Goal: Task Accomplishment & Management: Manage account settings

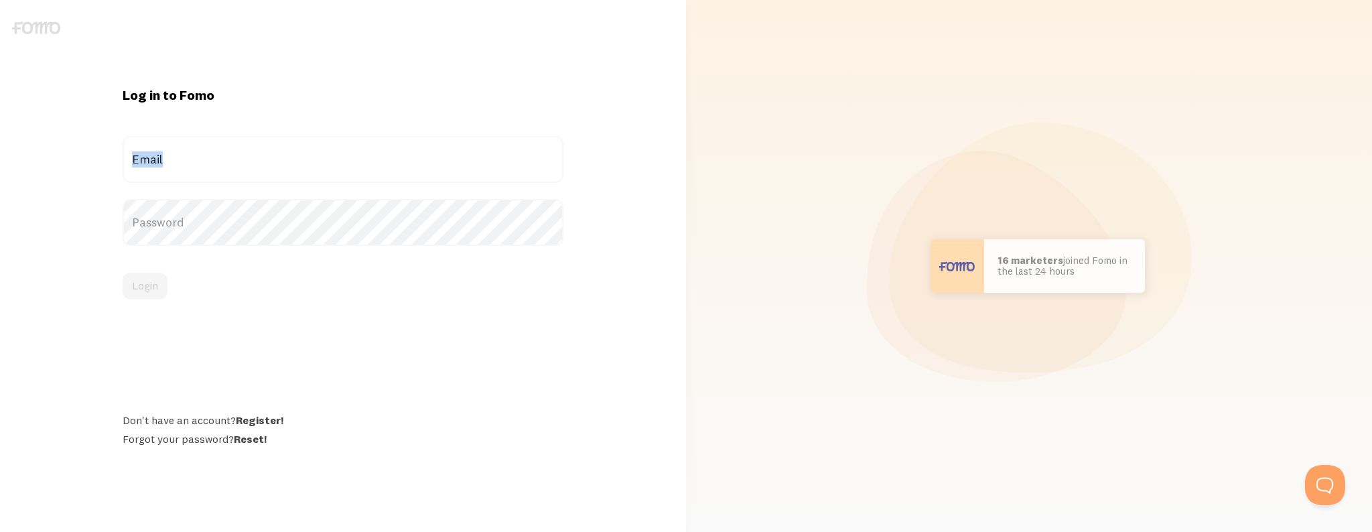
click at [448, 155] on label "Email" at bounding box center [344, 159] width 442 height 47
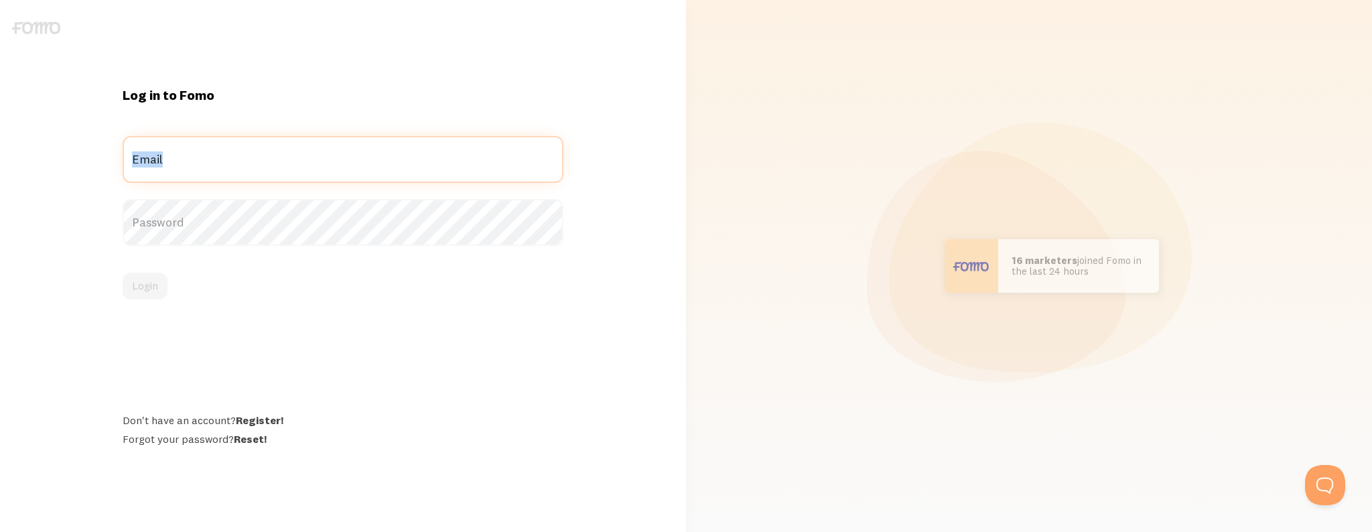
click at [448, 155] on input "Email" at bounding box center [344, 159] width 442 height 47
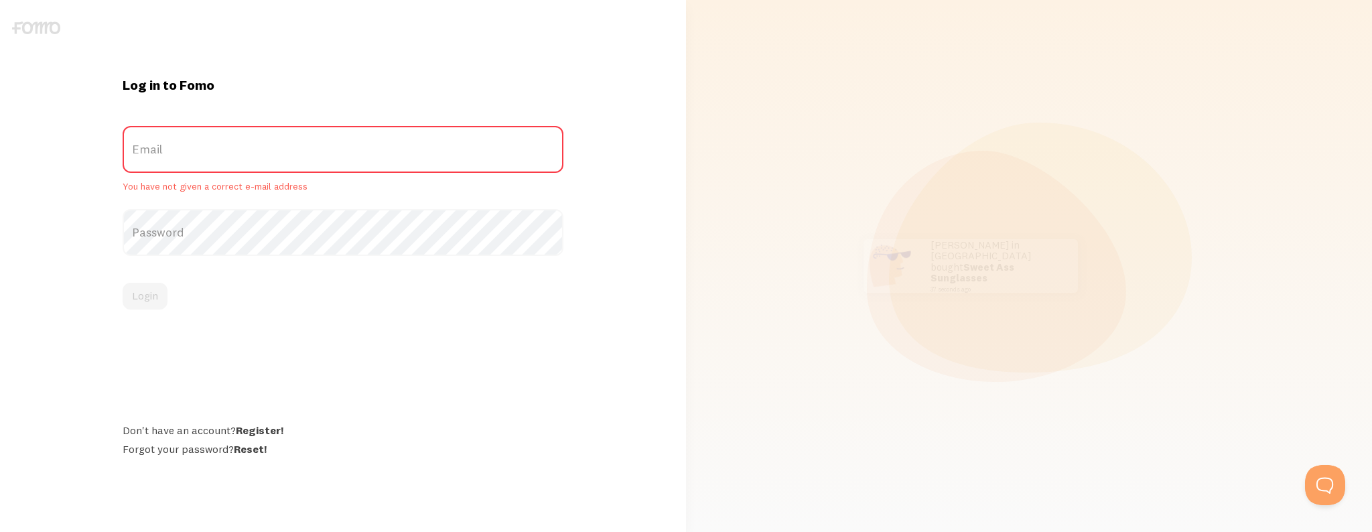
click at [359, 181] on div "Email You have not given a correct e-mail address" at bounding box center [344, 159] width 442 height 67
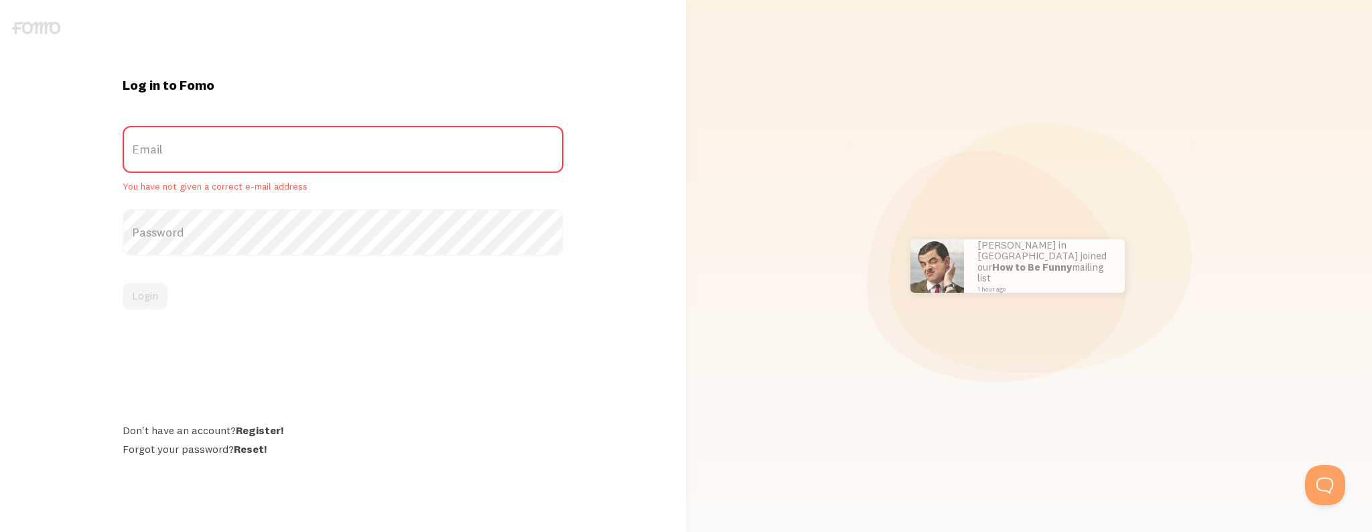
click at [301, 156] on label "Email" at bounding box center [344, 149] width 442 height 47
click at [301, 156] on input "Email" at bounding box center [344, 149] width 442 height 47
type input "[EMAIL_ADDRESS][DOMAIN_NAME]"
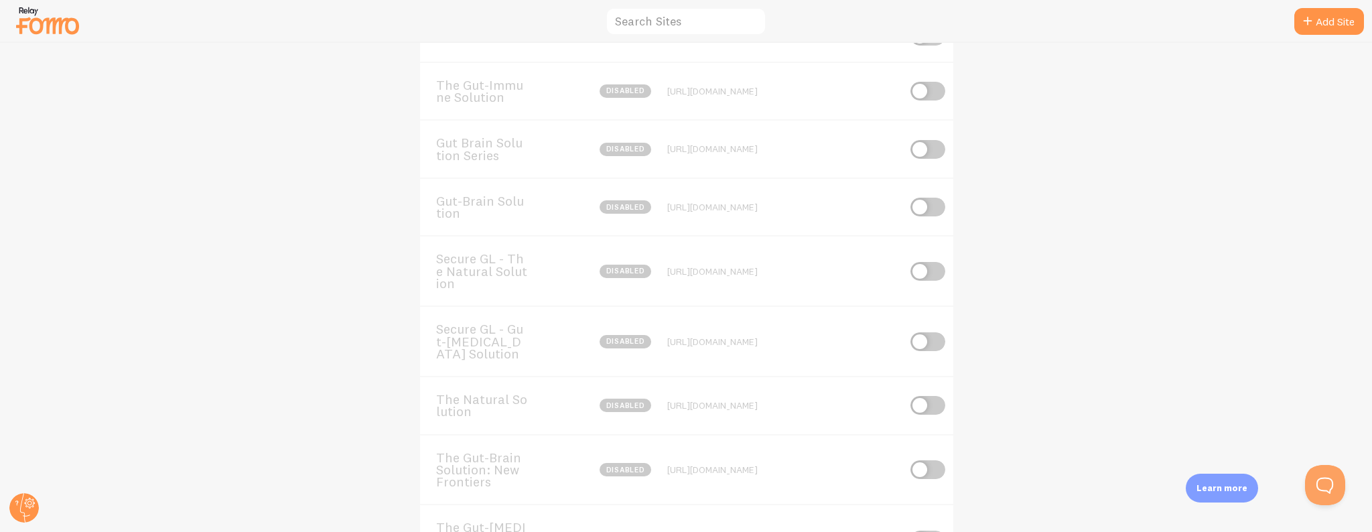
scroll to position [319, 0]
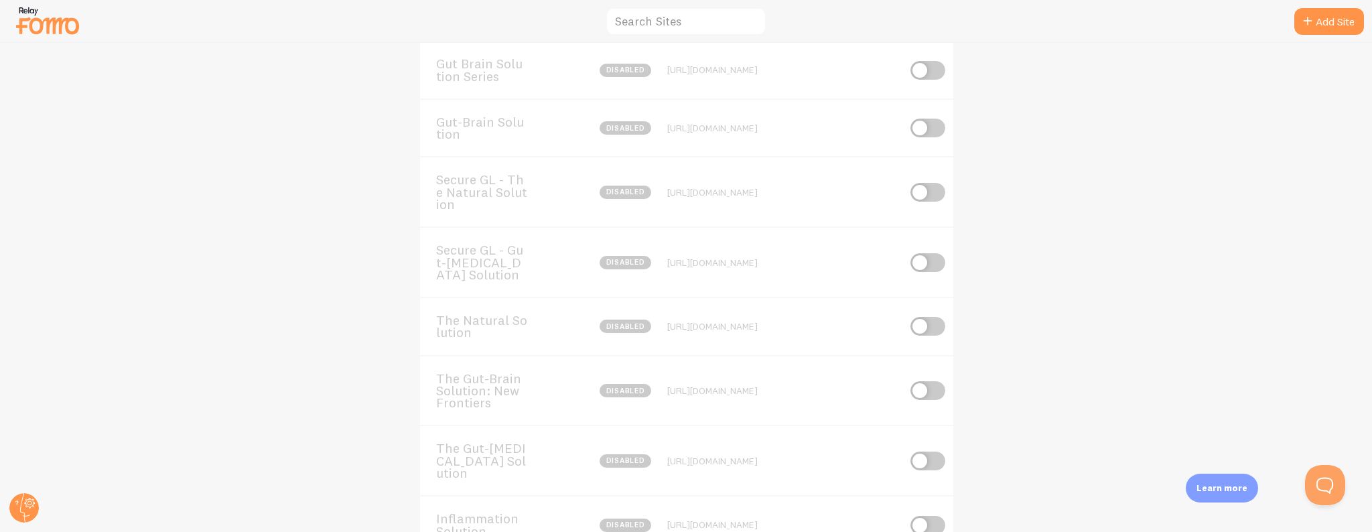
click at [503, 463] on span "The Gut-[MEDICAL_DATA] Solution" at bounding box center [490, 460] width 108 height 37
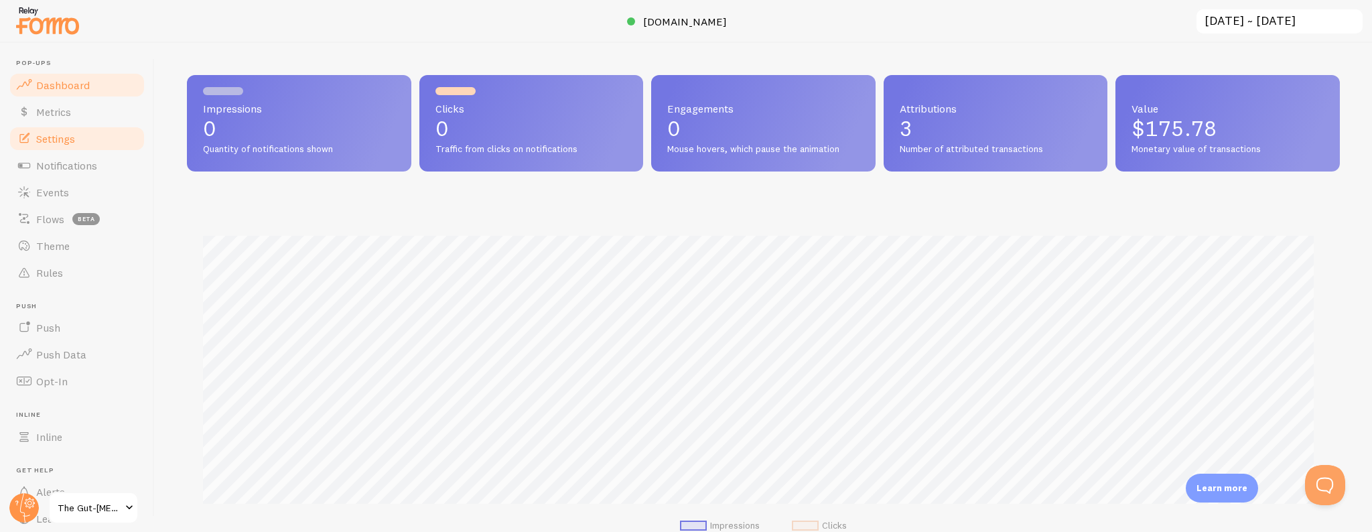
scroll to position [352, 1143]
click at [68, 141] on span "Settings" at bounding box center [55, 138] width 39 height 13
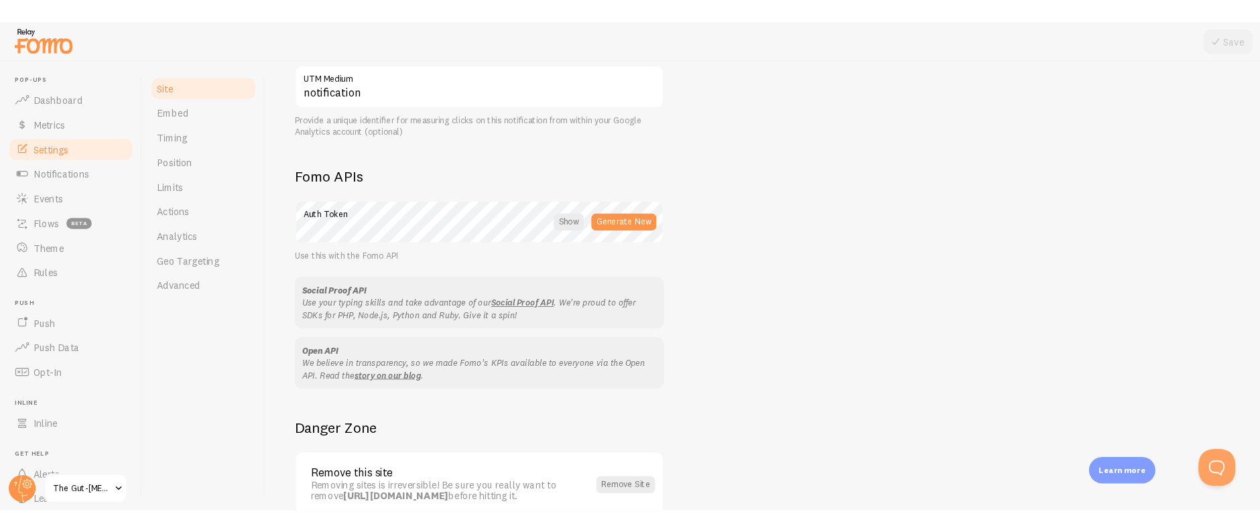
scroll to position [686, 0]
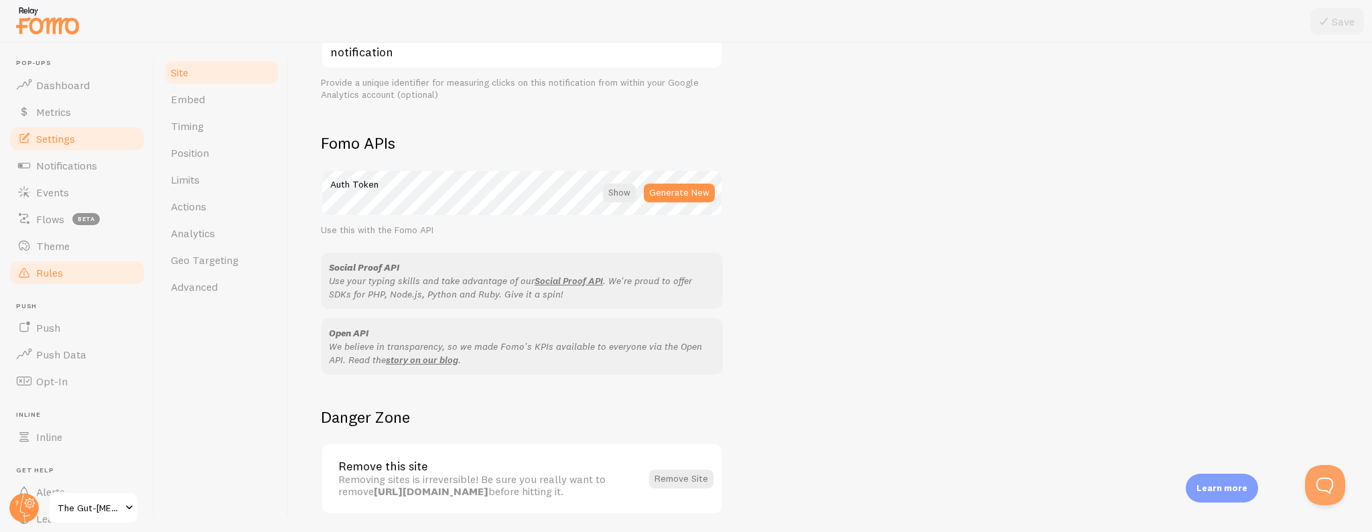
click at [66, 271] on link "Rules" at bounding box center [77, 272] width 138 height 27
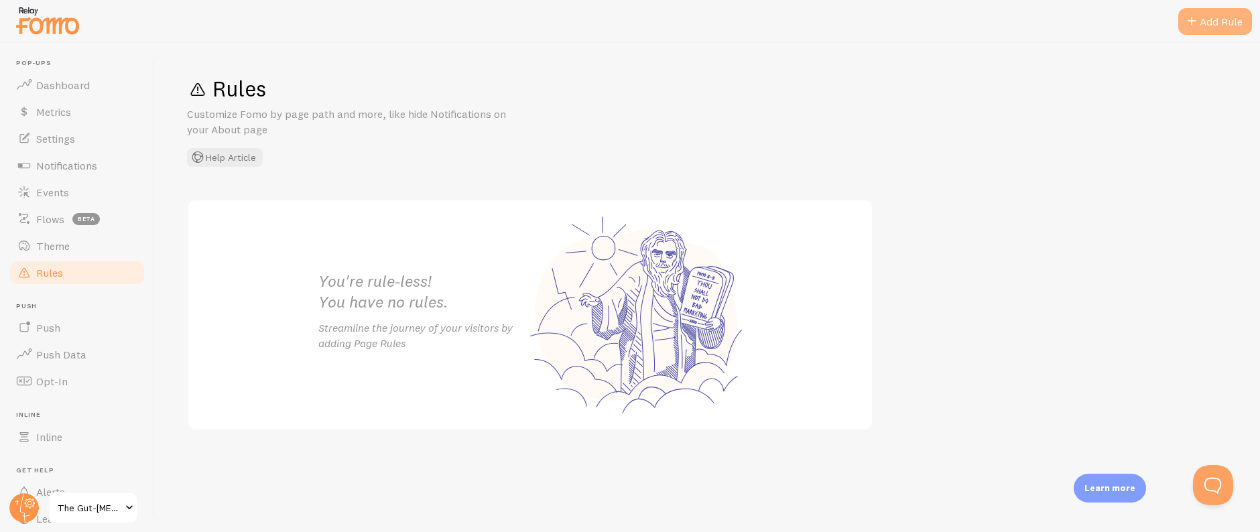
drag, startPoint x: 1203, startPoint y: 23, endPoint x: 1140, endPoint y: 42, distance: 65.1
click at [1203, 23] on div "Add Rule" at bounding box center [1215, 21] width 74 height 27
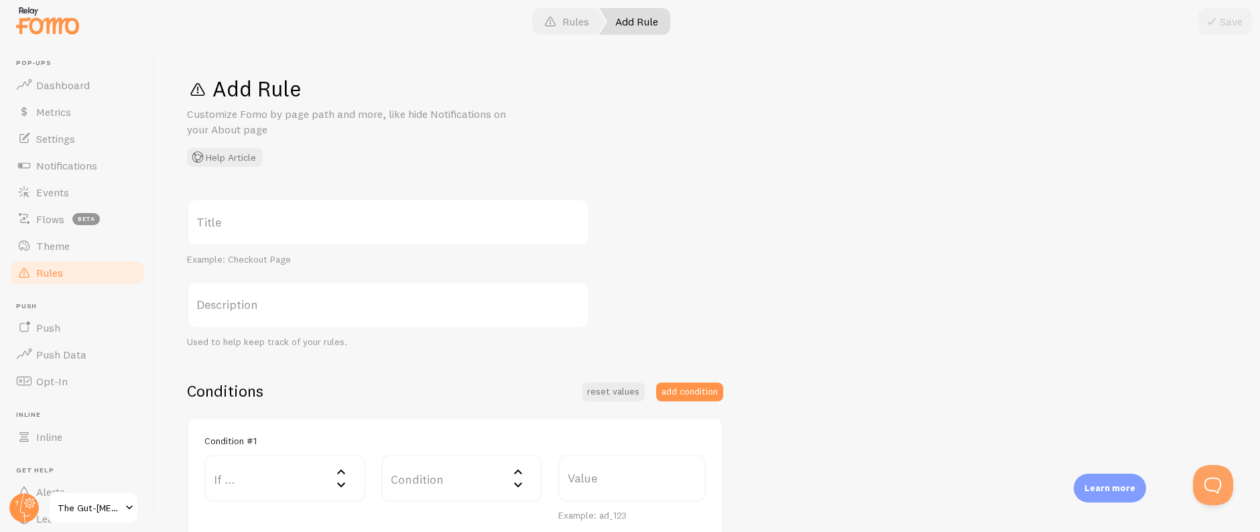
click at [295, 221] on label "Title" at bounding box center [388, 222] width 402 height 47
click at [295, 221] on input "Title" at bounding box center [388, 222] width 402 height 47
paste input "Trailer Opt-in Page"
type input "Trailer Opt-in Page"
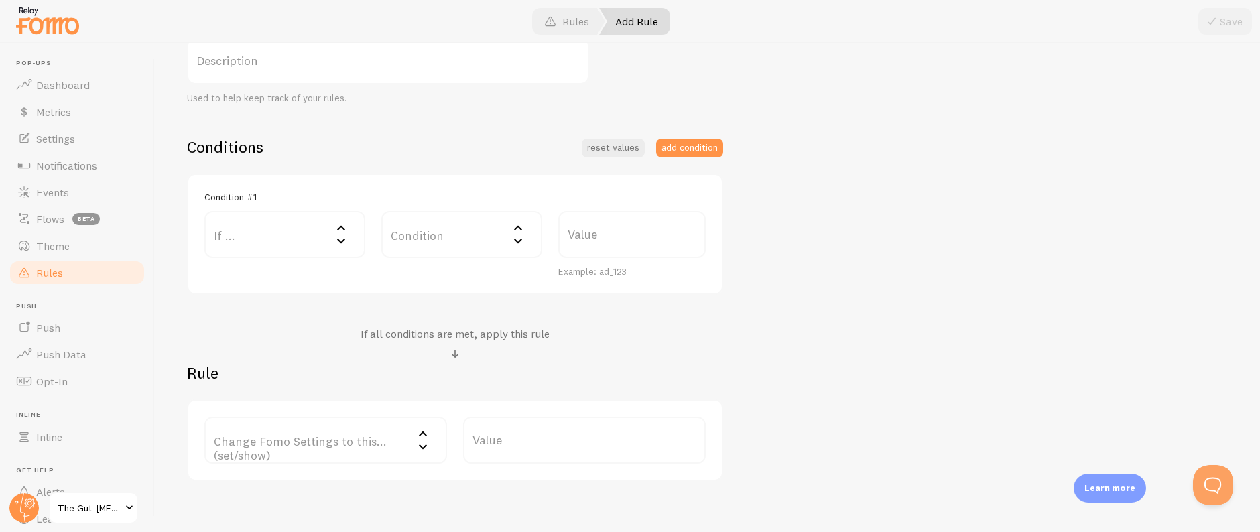
scroll to position [279, 0]
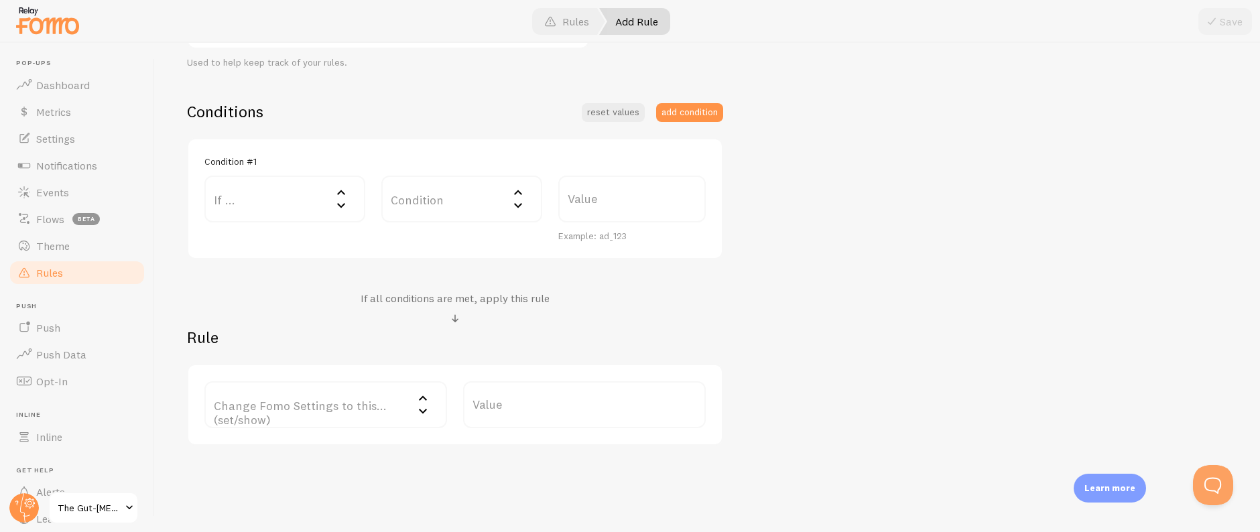
click at [427, 189] on label "Condition" at bounding box center [461, 199] width 161 height 47
drag, startPoint x: 437, startPoint y: 307, endPoint x: 445, endPoint y: 299, distance: 11.4
click at [437, 308] on li "Contains" at bounding box center [462, 310] width 158 height 23
click at [595, 207] on label "Value" at bounding box center [631, 199] width 147 height 47
click at [595, 207] on input "Value" at bounding box center [631, 199] width 147 height 47
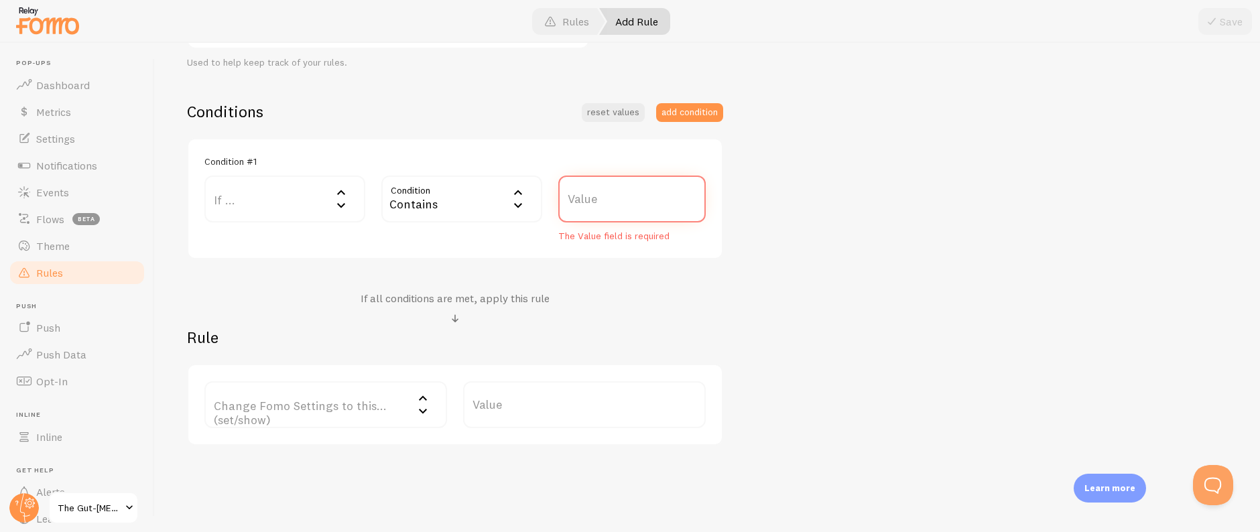
paste input "/trailer"
type input "/trailer"
click at [335, 419] on label "Change Fomo Settings to this... (set/show)" at bounding box center [325, 404] width 243 height 47
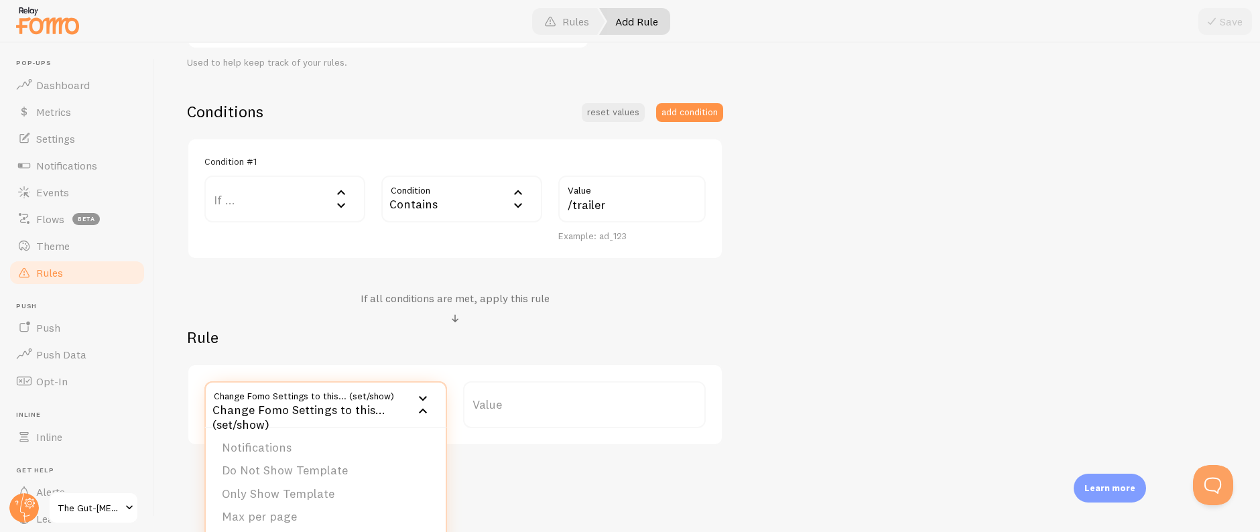
click at [324, 496] on li "Only Show Template" at bounding box center [326, 493] width 240 height 23
click at [569, 427] on label "Template" at bounding box center [584, 404] width 243 height 47
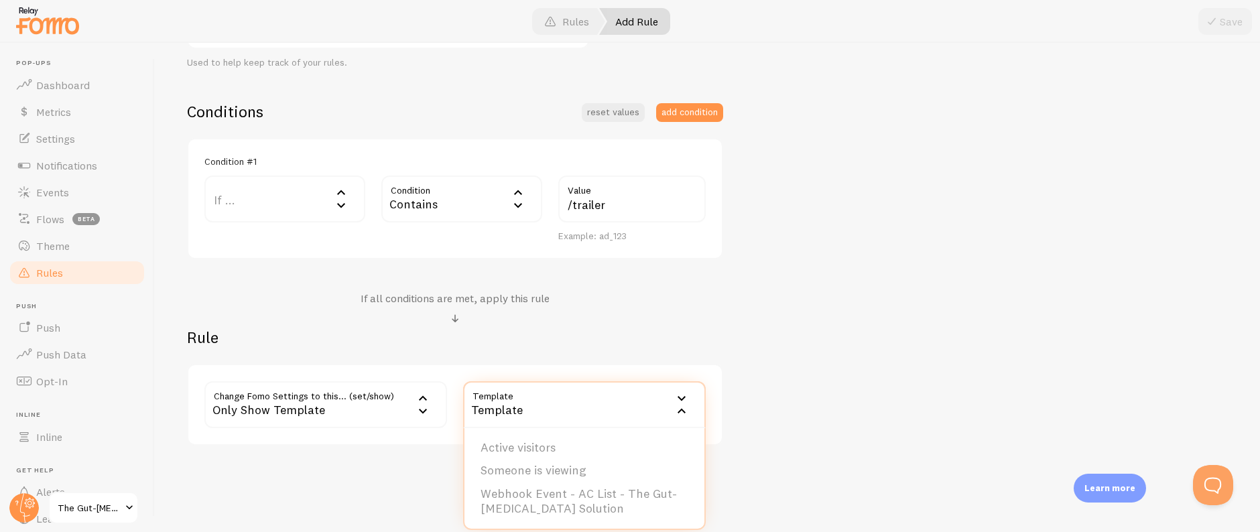
click at [573, 417] on div "Template" at bounding box center [584, 404] width 243 height 47
click at [573, 416] on label "Template" at bounding box center [584, 404] width 243 height 47
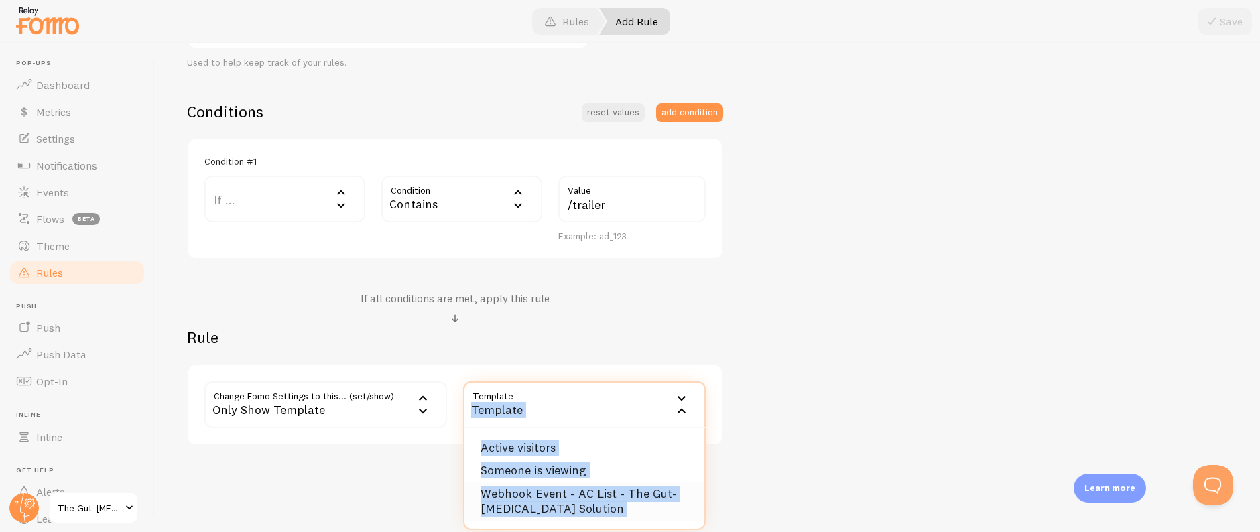
click at [583, 502] on li "Webhook Event - AC List - The Gut-[MEDICAL_DATA] Solution" at bounding box center [584, 501] width 240 height 38
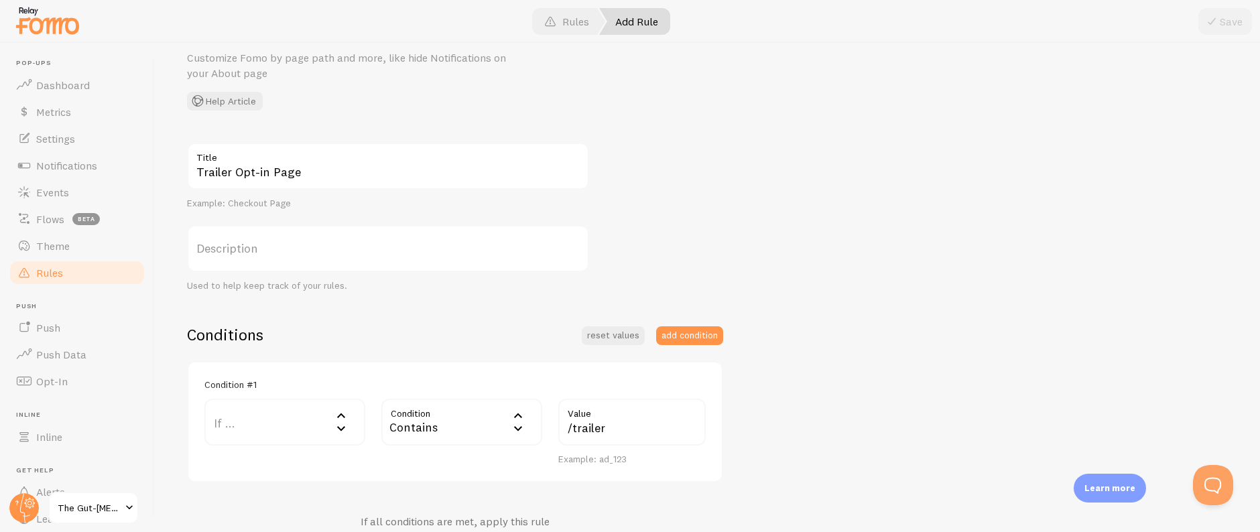
scroll to position [310, 0]
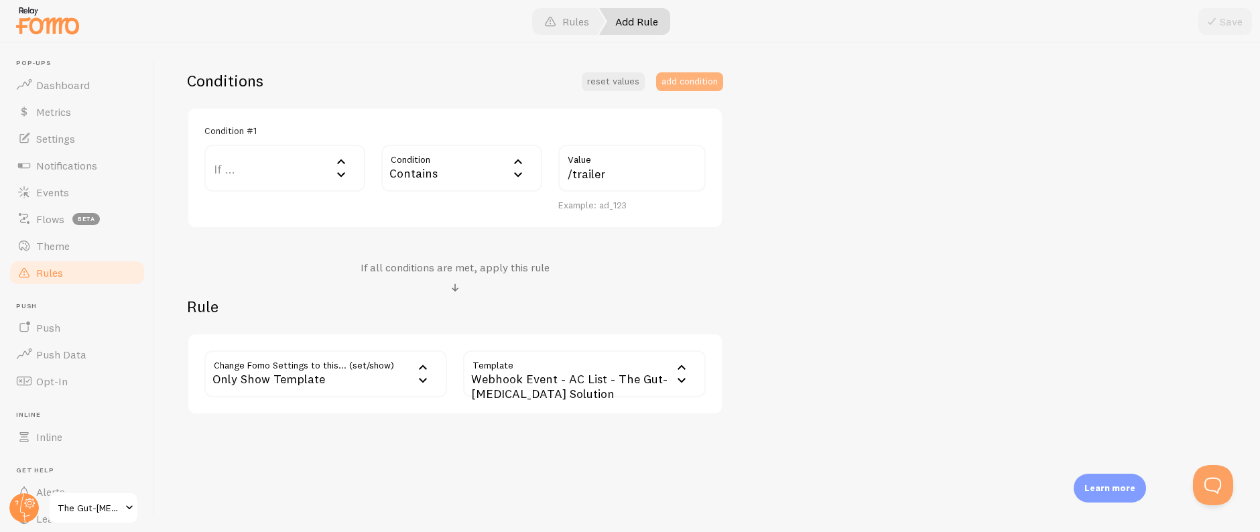
click at [705, 82] on button "add condition" at bounding box center [689, 81] width 67 height 19
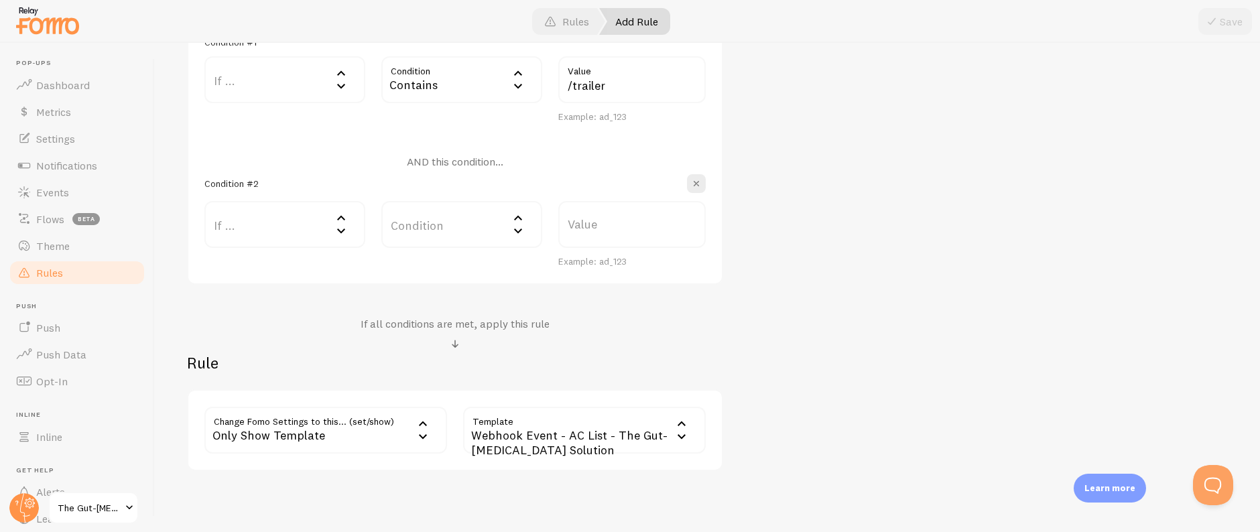
scroll to position [328, 0]
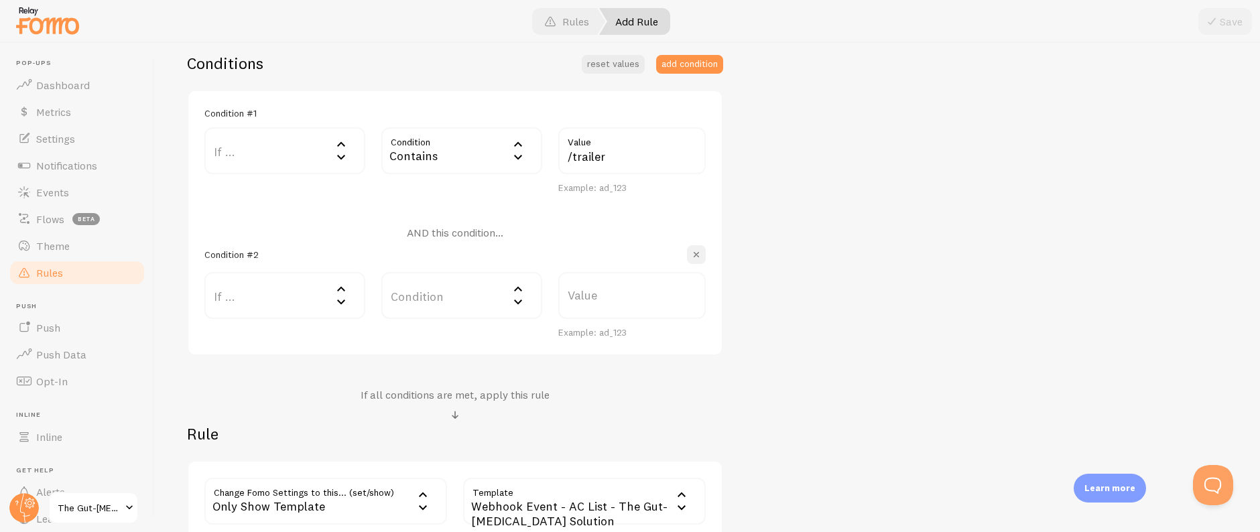
click at [689, 251] on span "button" at bounding box center [695, 254] width 13 height 13
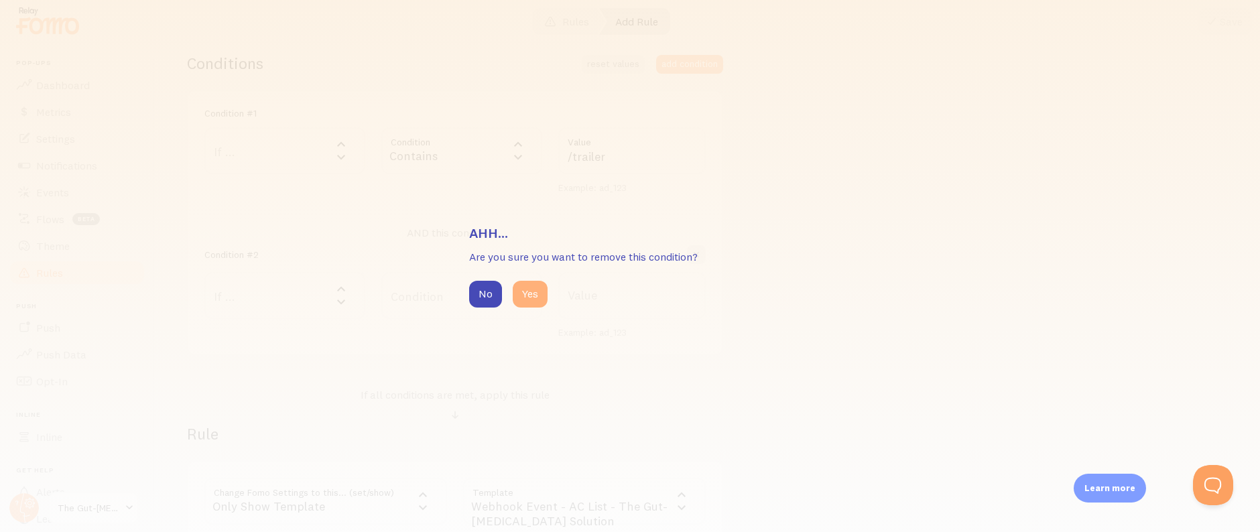
click at [535, 296] on button "Yes" at bounding box center [530, 294] width 35 height 27
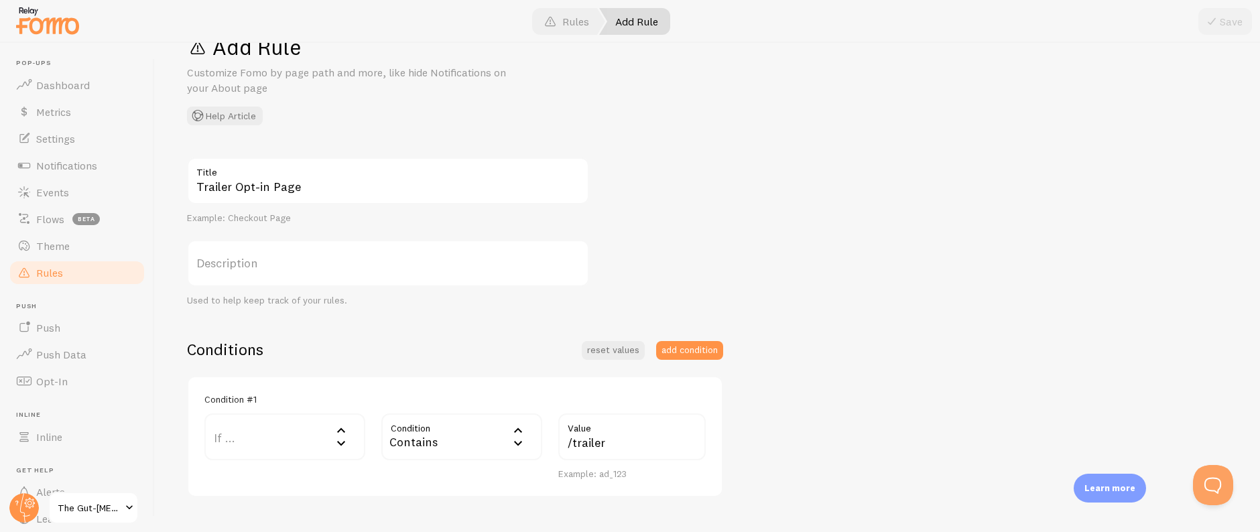
scroll to position [0, 0]
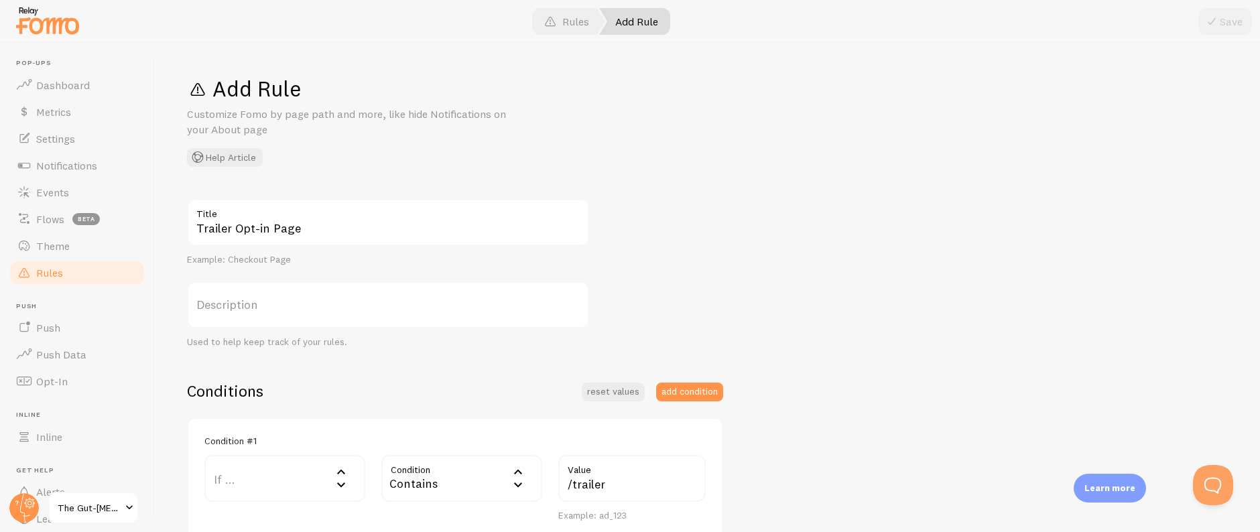
click at [1216, 23] on div "Save" at bounding box center [1225, 21] width 54 height 27
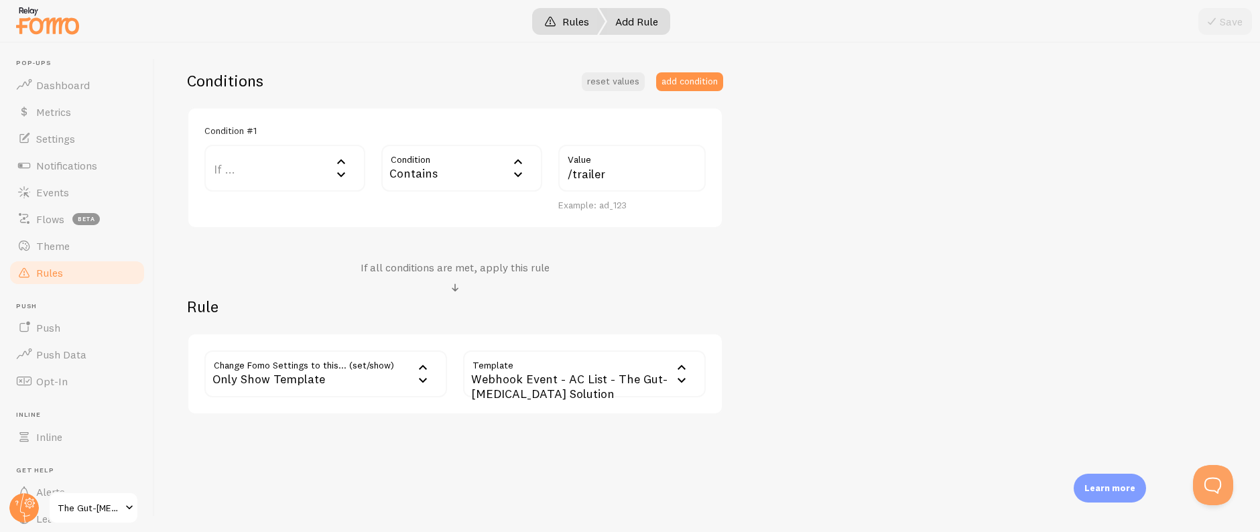
click at [583, 30] on link "Rules" at bounding box center [566, 21] width 77 height 27
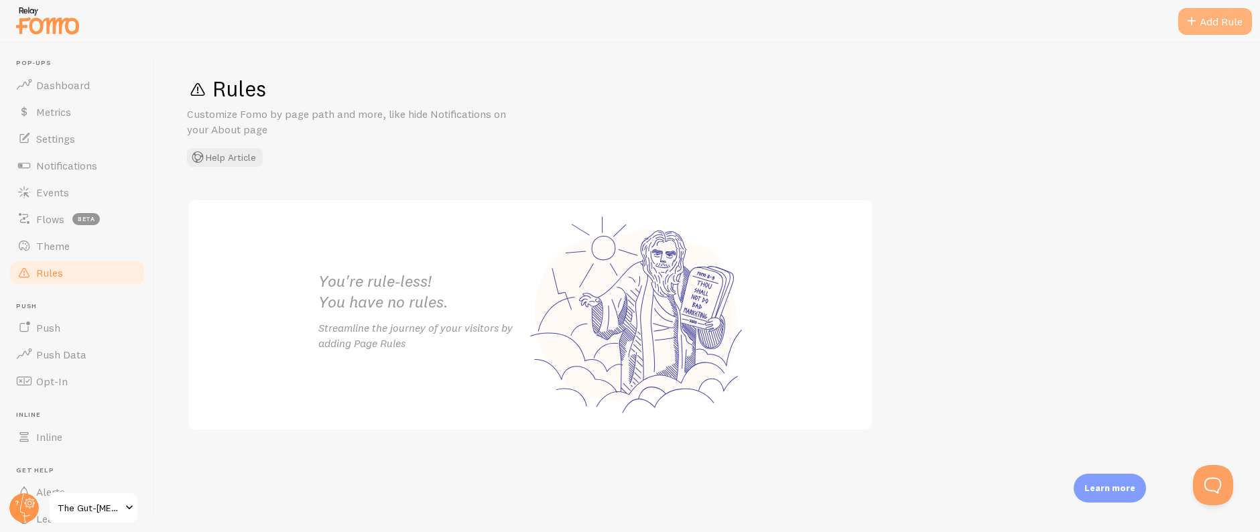
click at [1208, 15] on div "Add Rule" at bounding box center [1215, 21] width 74 height 27
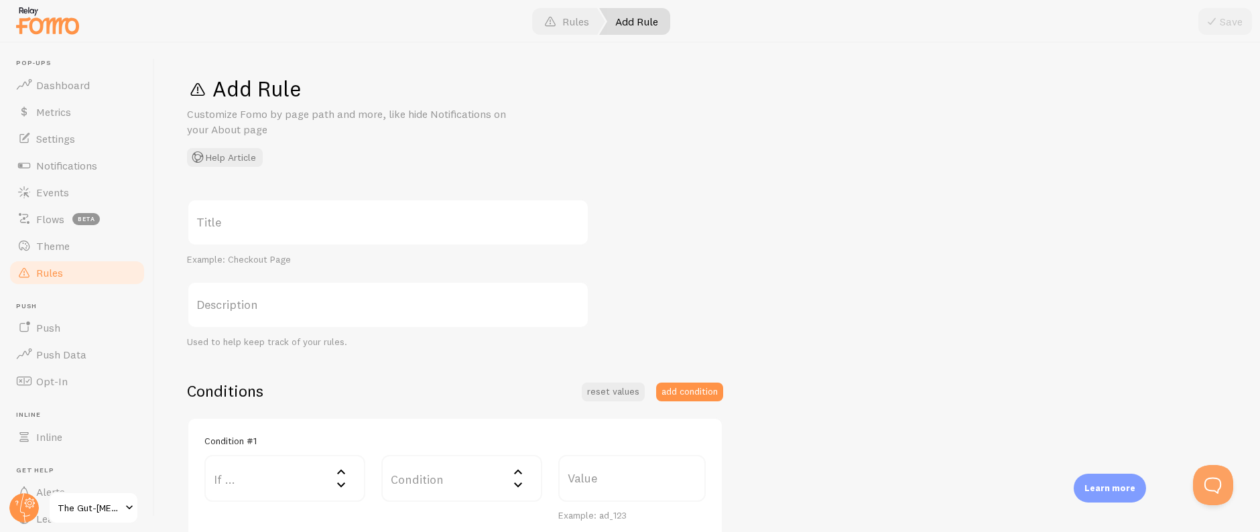
click at [426, 230] on label "Title" at bounding box center [388, 222] width 402 height 47
click at [426, 230] on input "Title" at bounding box center [388, 222] width 402 height 47
paste input "/trailer"
type input "/trailer"
drag, startPoint x: 283, startPoint y: 221, endPoint x: 180, endPoint y: 214, distance: 103.4
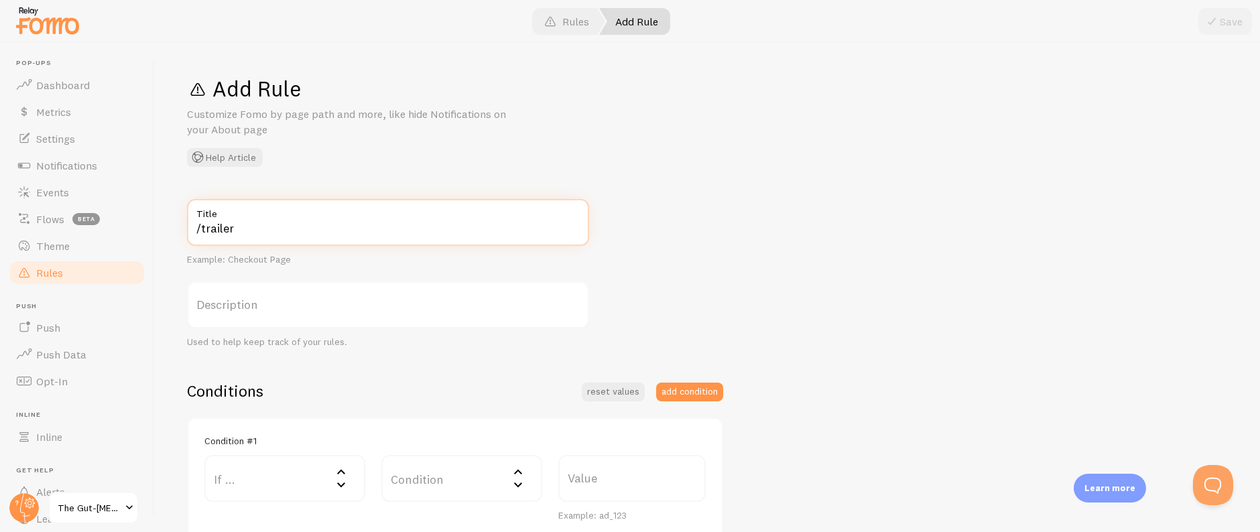
click at [180, 214] on div "Add Rule Customize Fomo by page path and more, like hide Notifications on your …" at bounding box center [707, 287] width 1105 height 489
click at [608, 490] on label "Value" at bounding box center [631, 478] width 147 height 47
click at [608, 490] on input "Value" at bounding box center [631, 478] width 147 height 47
paste input "/trailer"
paste input "Trailer Opt-in Page"
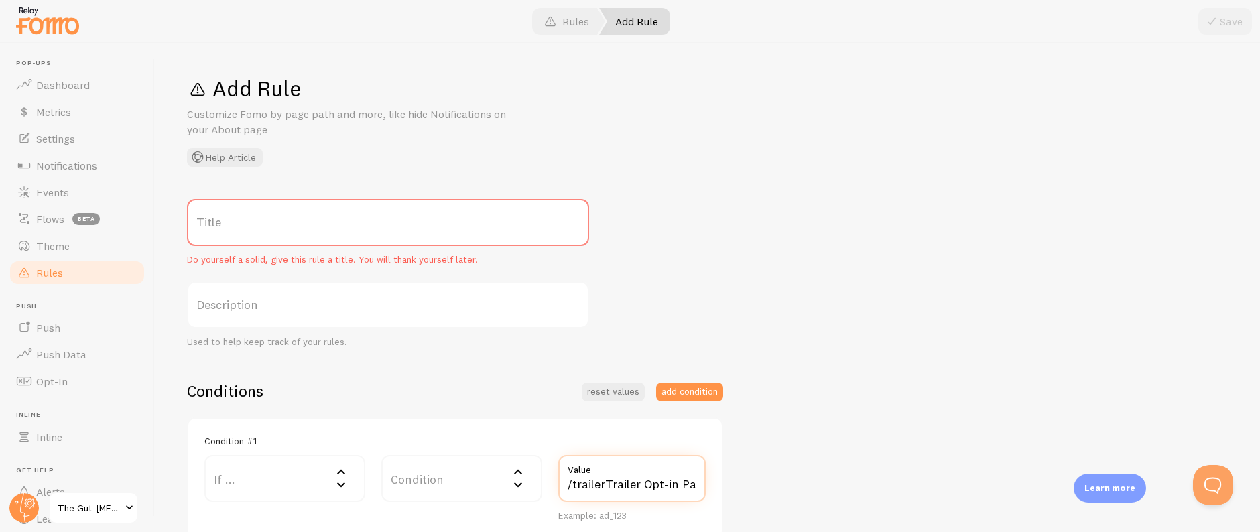
scroll to position [0, 9]
type input "/trailerTrailer Opt-in Page"
click at [318, 230] on label "Title" at bounding box center [388, 222] width 402 height 47
click at [318, 230] on input "Title" at bounding box center [388, 222] width 402 height 47
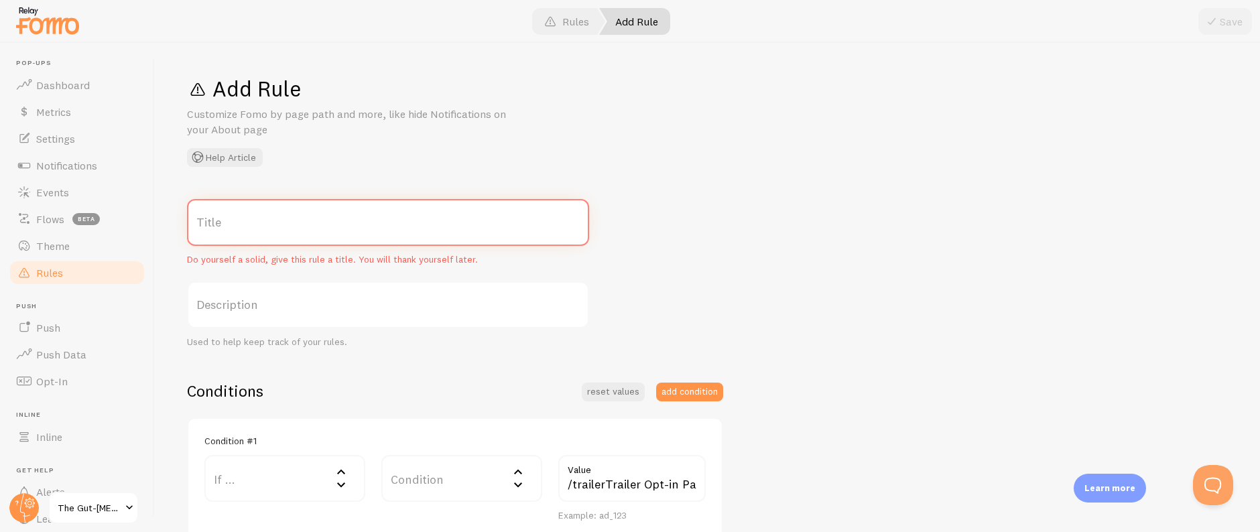
paste input "Trailer Opt-in Page"
type input "Trailer Opt-in Page"
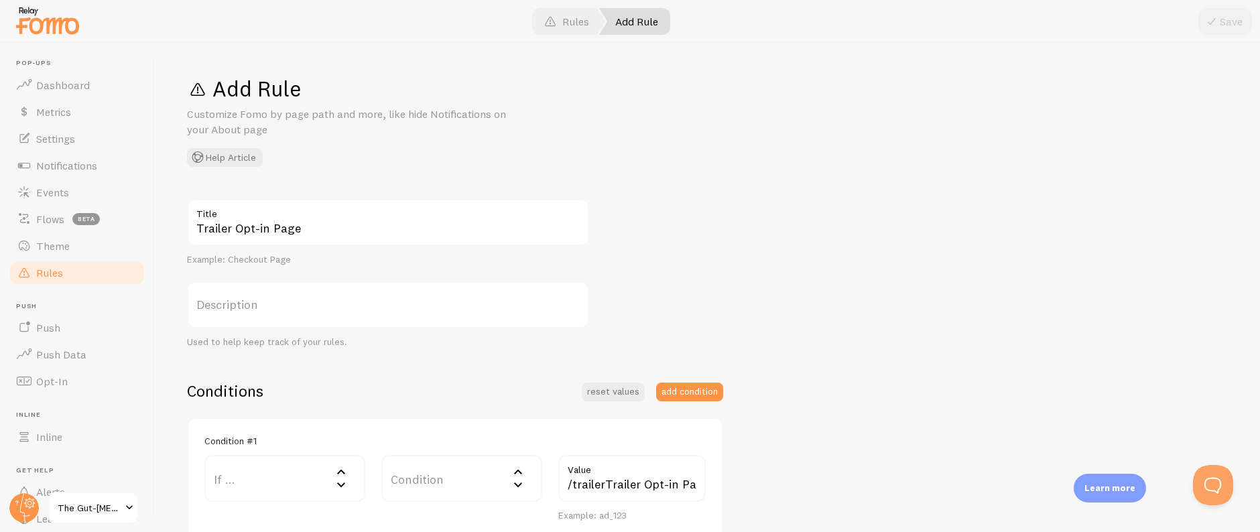
click at [220, 495] on label "If ..." at bounding box center [284, 478] width 161 height 47
click at [270, 480] on div "If user is on..." at bounding box center [284, 478] width 161 height 47
click at [270, 480] on label "If ..." at bounding box center [284, 478] width 161 height 47
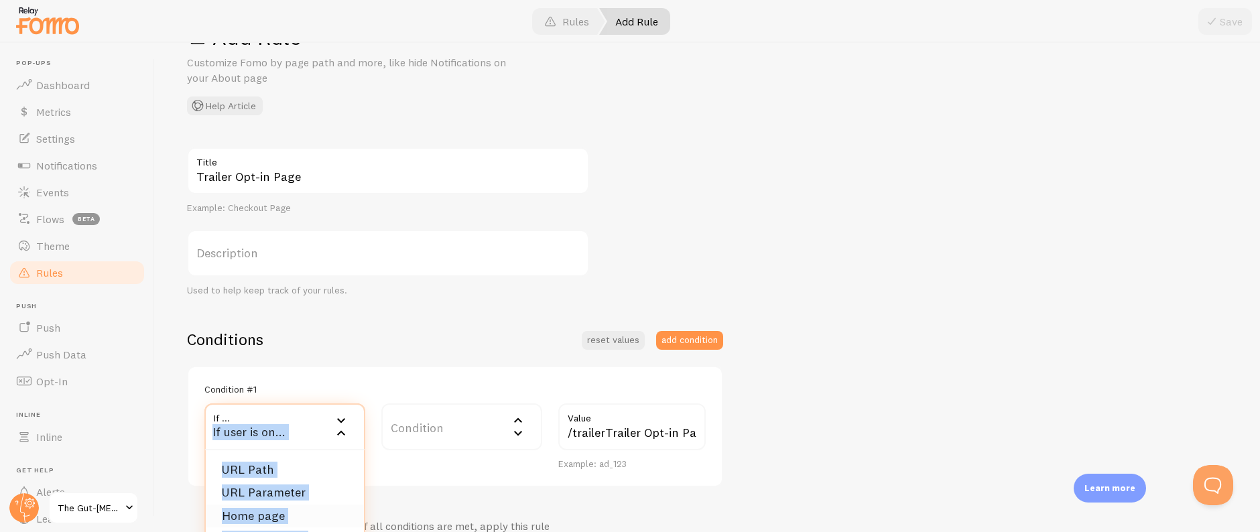
scroll to position [107, 0]
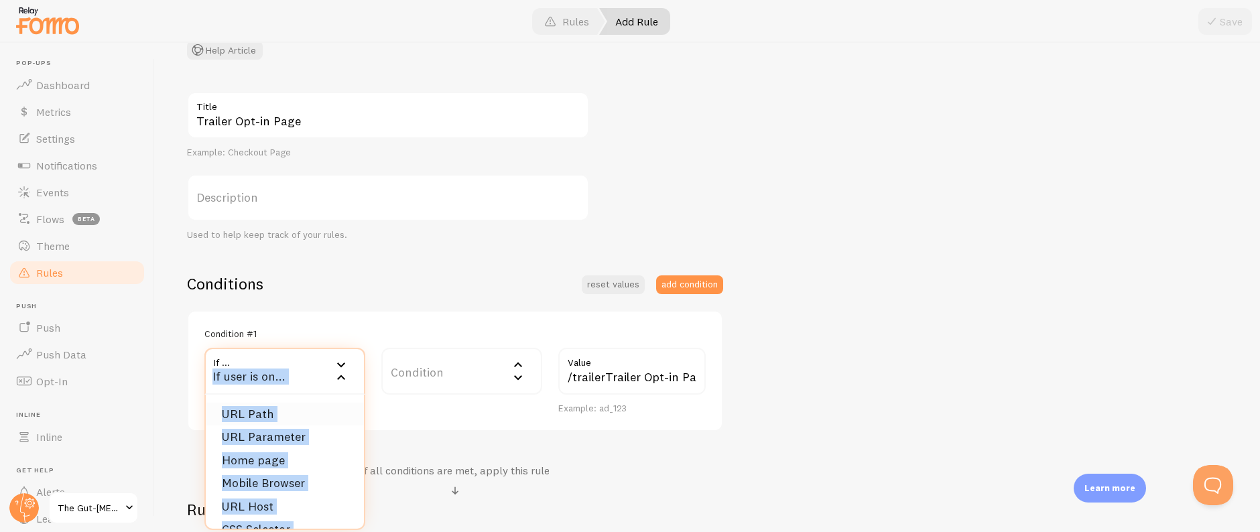
click at [279, 411] on li "URL Path" at bounding box center [285, 414] width 158 height 23
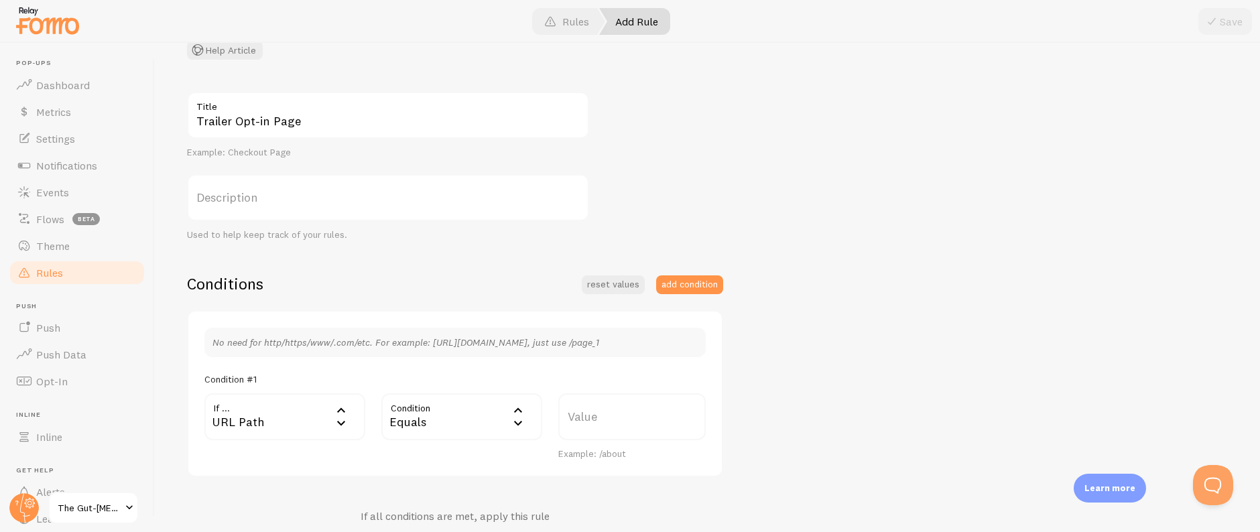
click at [416, 412] on div "Equals" at bounding box center [461, 416] width 161 height 47
click at [436, 528] on li "Contains" at bounding box center [462, 528] width 158 height 23
click at [594, 438] on label "Value" at bounding box center [631, 416] width 147 height 47
click at [594, 438] on input "Value" at bounding box center [631, 416] width 147 height 47
paste input "/trailer"
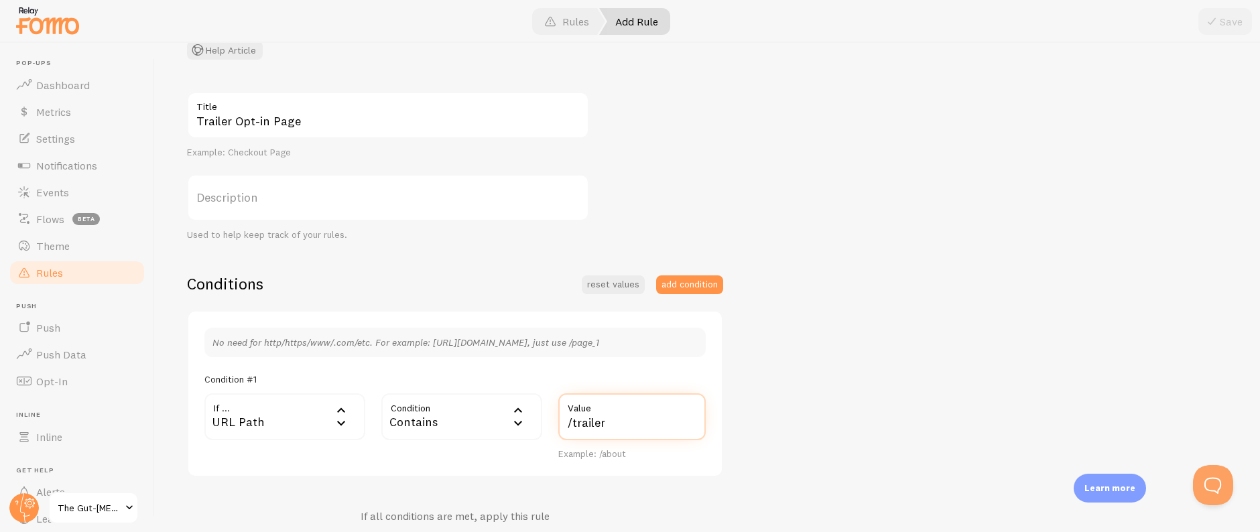
type input "/trailer"
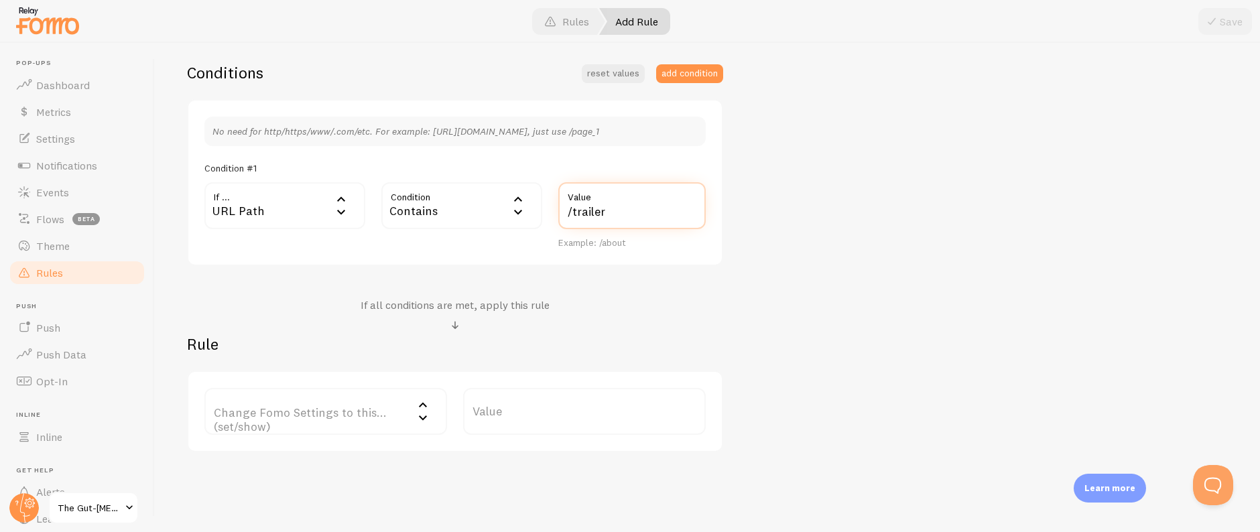
scroll to position [356, 0]
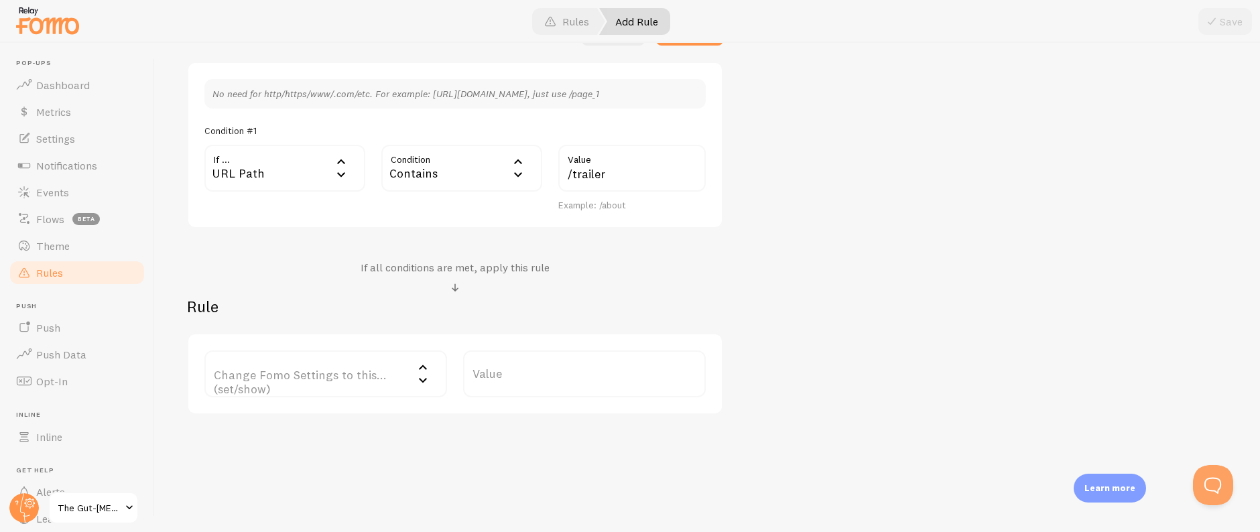
click at [337, 349] on div "Change Fomo Settings to this... (set/show) Change Fomo Settings to this... (set…" at bounding box center [455, 374] width 536 height 82
click at [328, 382] on label "Change Fomo Settings to this... (set/show)" at bounding box center [325, 373] width 243 height 47
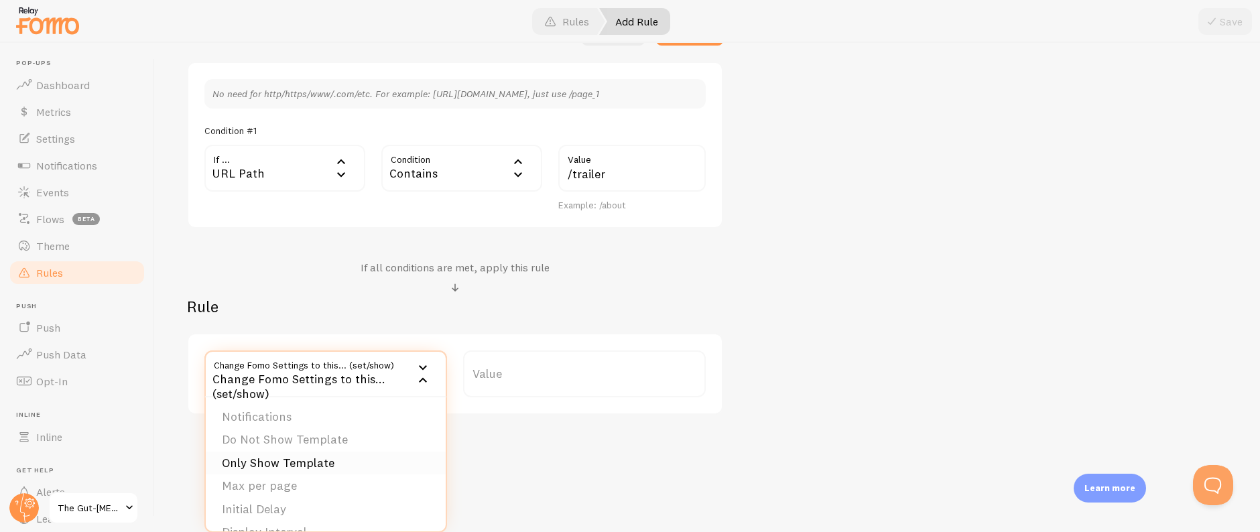
click at [310, 455] on li "Only Show Template" at bounding box center [326, 463] width 240 height 23
click at [549, 374] on label "Template" at bounding box center [584, 373] width 243 height 47
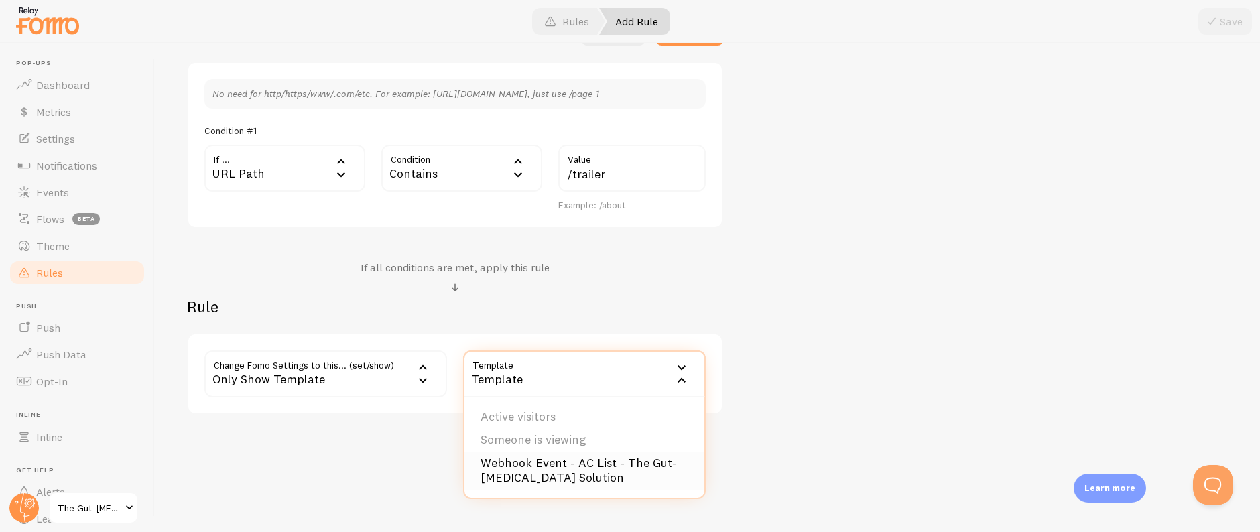
click at [562, 468] on li "Webhook Event - AC List - The Gut-[MEDICAL_DATA] Solution" at bounding box center [584, 471] width 240 height 38
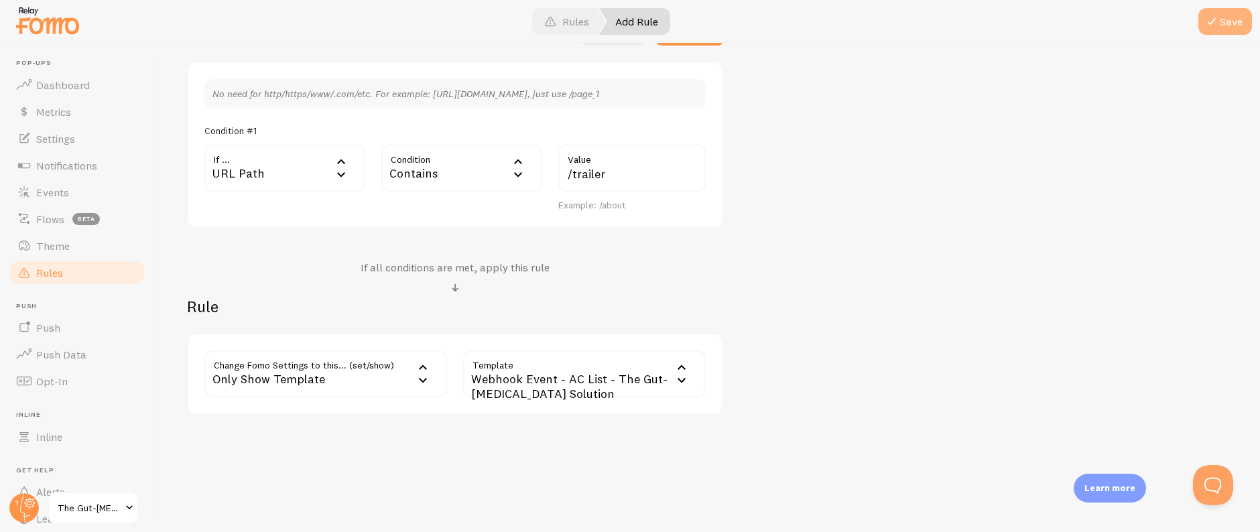
click at [1235, 23] on button "Save" at bounding box center [1225, 21] width 54 height 27
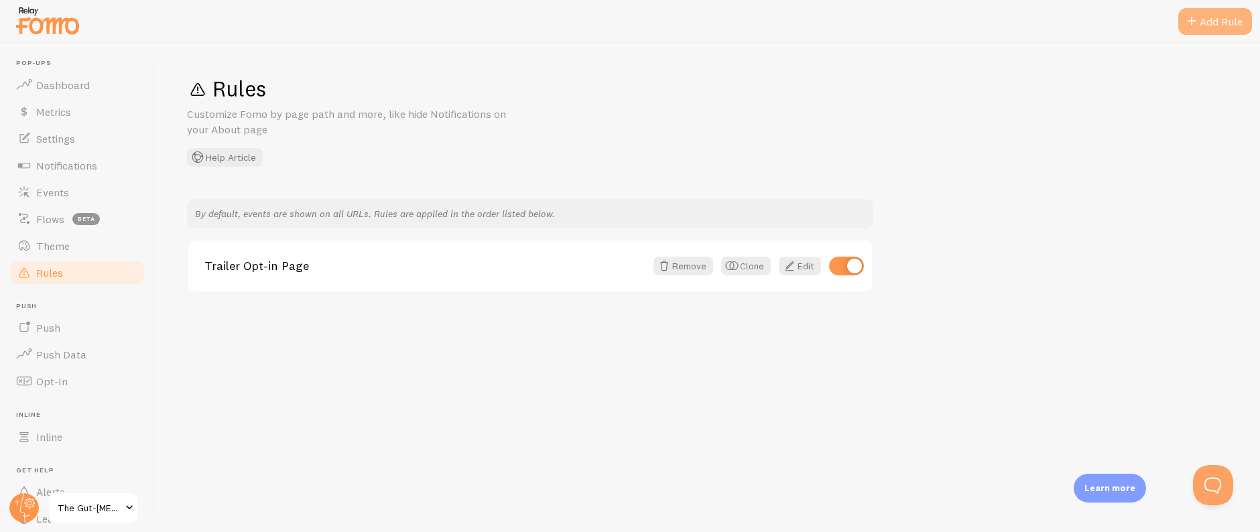
click at [1189, 25] on span at bounding box center [1191, 21] width 16 height 16
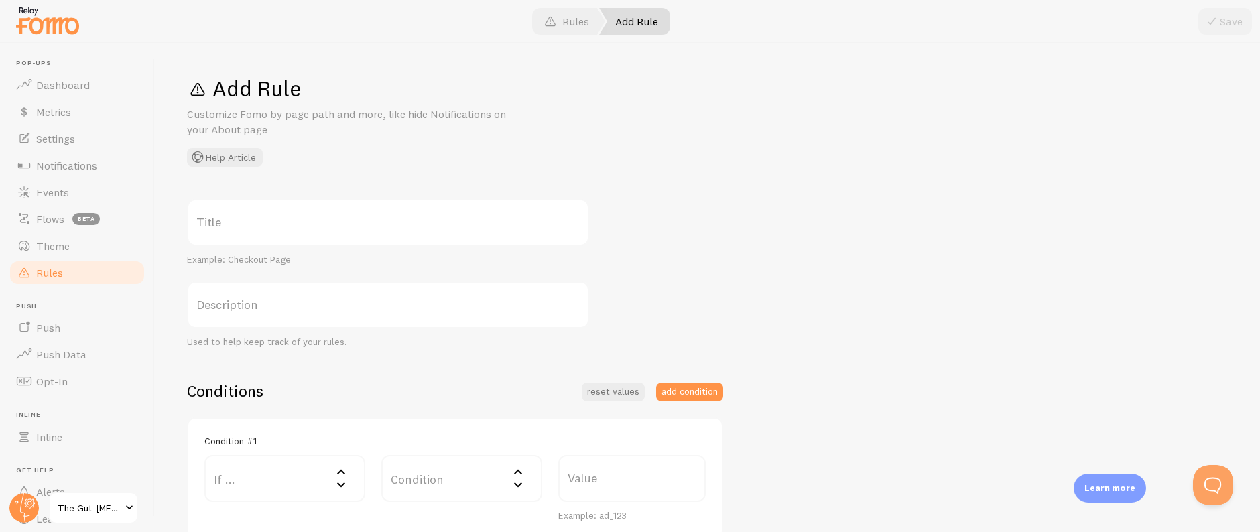
click at [366, 204] on label "Title" at bounding box center [388, 222] width 402 height 47
click at [366, 204] on input "Title" at bounding box center [388, 222] width 402 height 47
paste input "Trailer Homepage Opt-in Page"
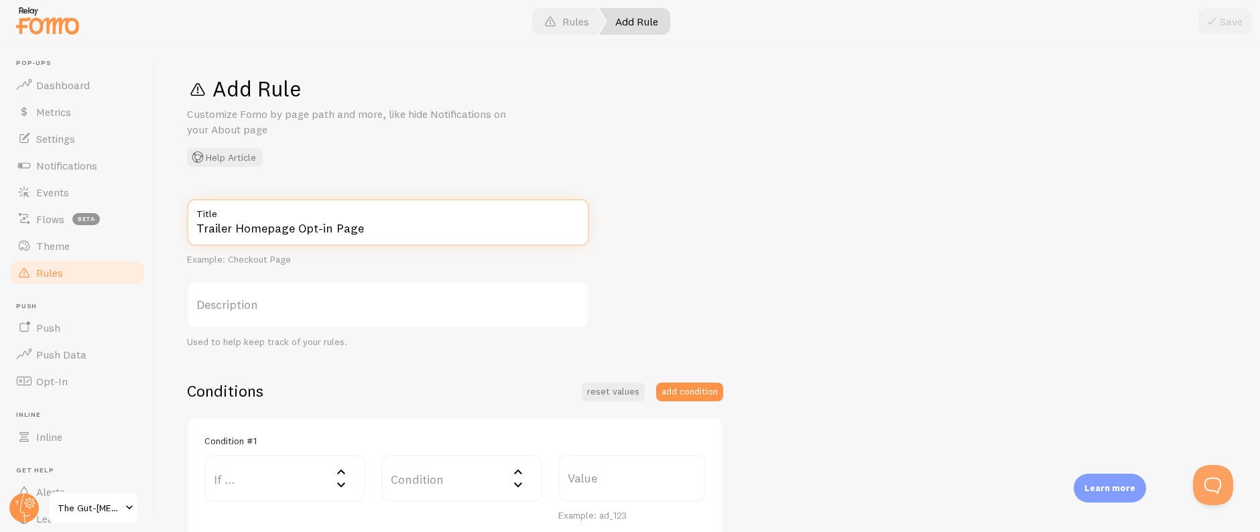
type input "Trailer Homepage Opt-in Page"
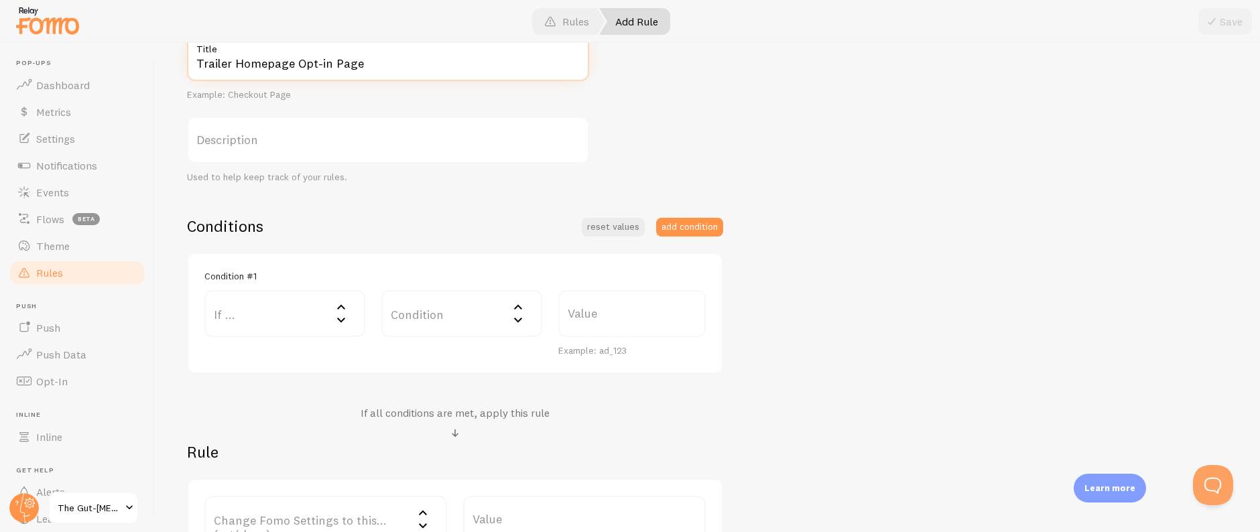
scroll to position [265, 0]
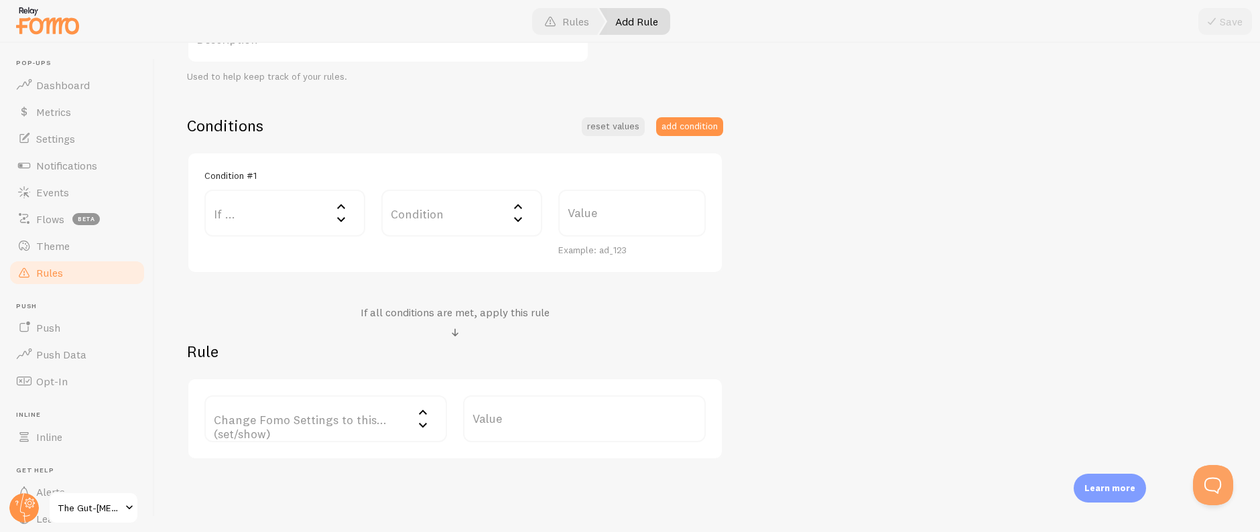
click at [281, 213] on label "If ..." at bounding box center [284, 213] width 161 height 47
click at [283, 257] on li "URL Path" at bounding box center [285, 256] width 158 height 23
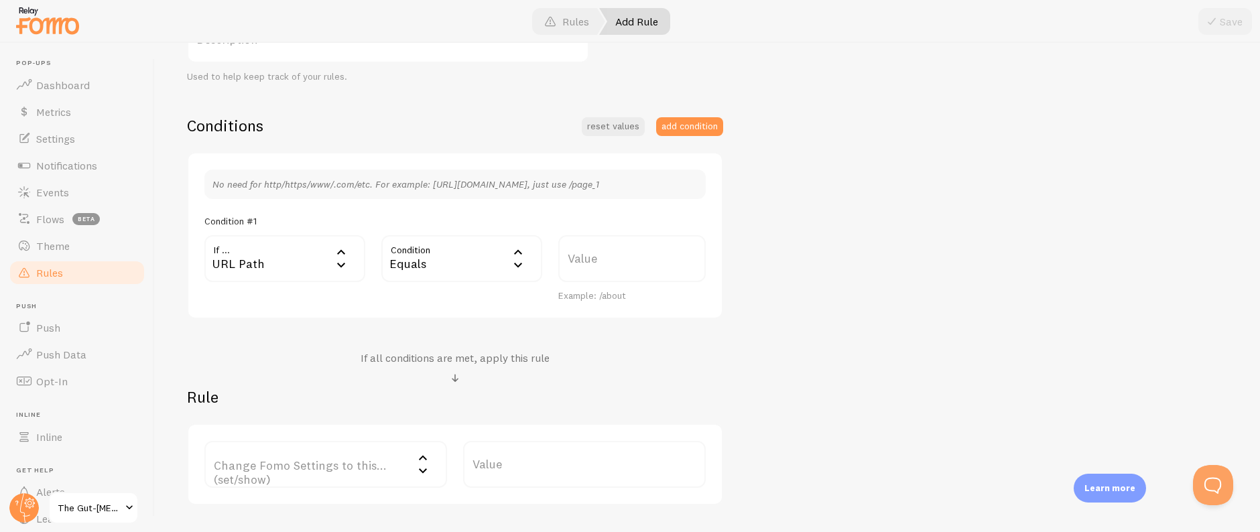
click at [273, 268] on div "URL Path" at bounding box center [284, 258] width 161 height 47
click at [291, 332] on li "Home page" at bounding box center [285, 327] width 158 height 23
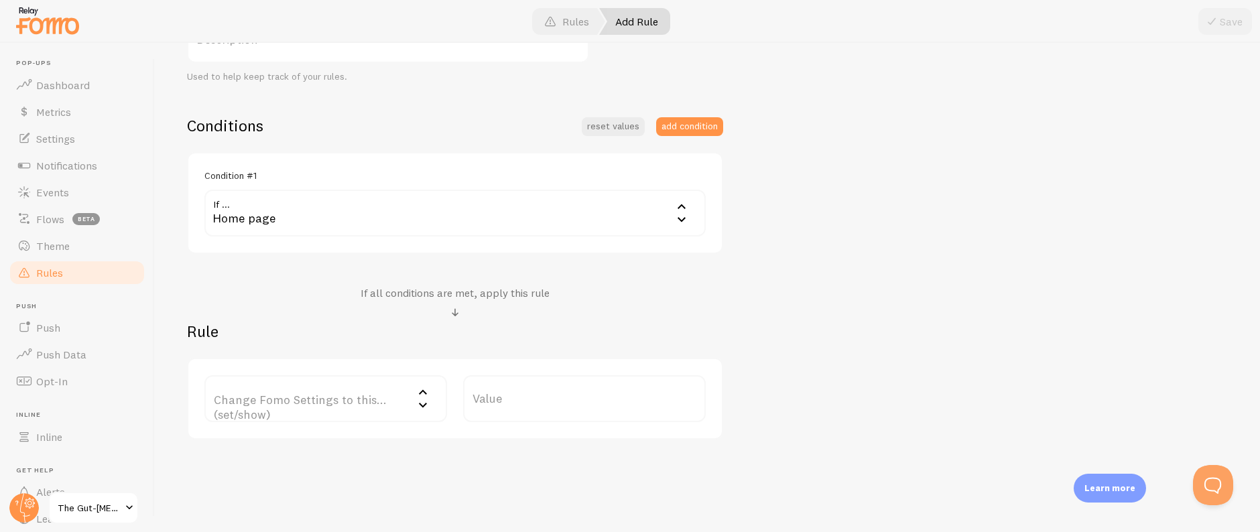
click at [301, 408] on label "Change Fomo Settings to this... (set/show)" at bounding box center [325, 398] width 243 height 47
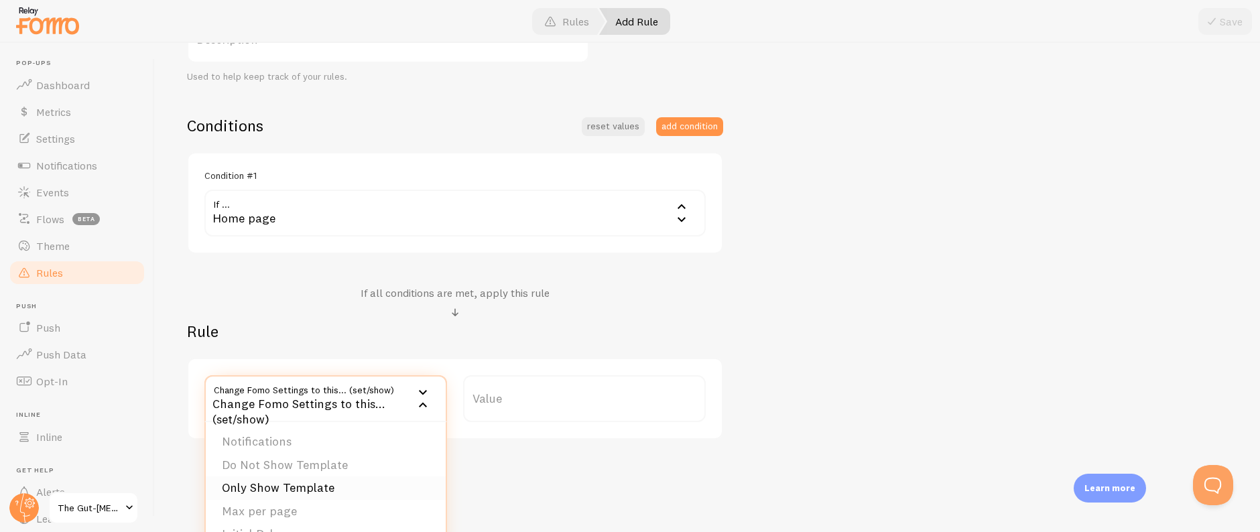
click at [306, 489] on li "Only Show Template" at bounding box center [326, 487] width 240 height 23
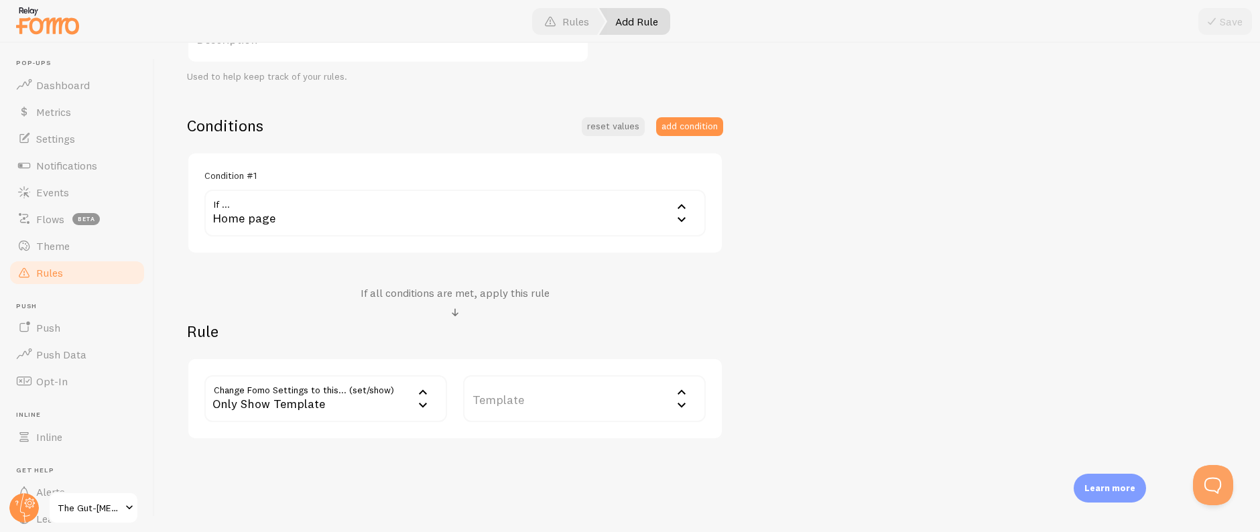
click at [528, 409] on label "Template" at bounding box center [584, 398] width 243 height 47
click at [553, 492] on li "Webhook Event - AC List - The Gut-[MEDICAL_DATA] Solution" at bounding box center [584, 495] width 240 height 38
click at [821, 364] on div "Trailer Homepage Opt-in Page Title Example: Checkout Page Description Used to h…" at bounding box center [707, 187] width 1040 height 506
click at [1219, 14] on span at bounding box center [1211, 21] width 16 height 16
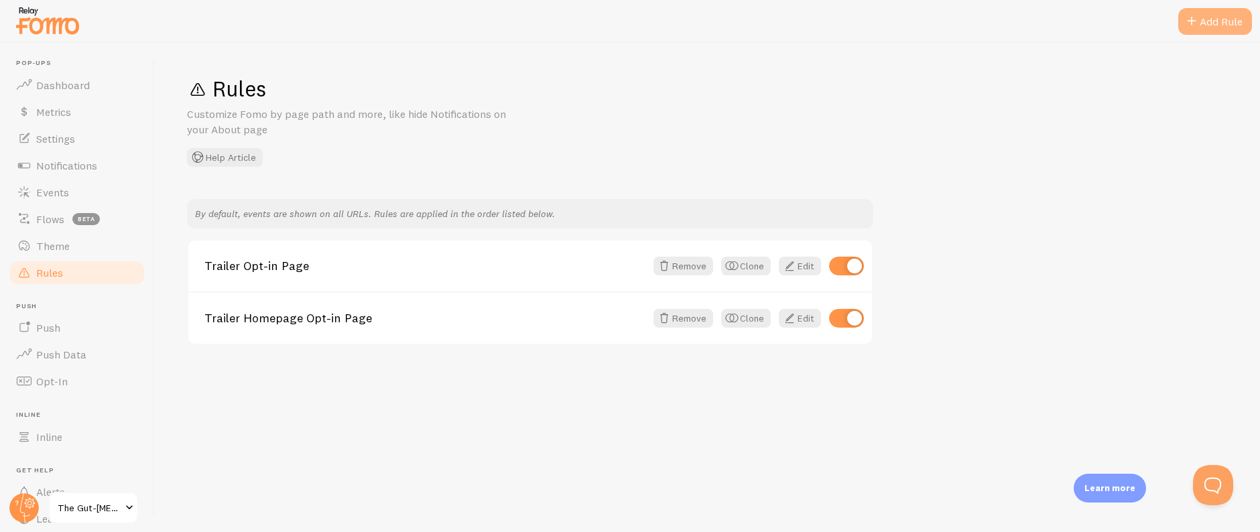
click at [1211, 19] on div "Add Rule" at bounding box center [1215, 21] width 74 height 27
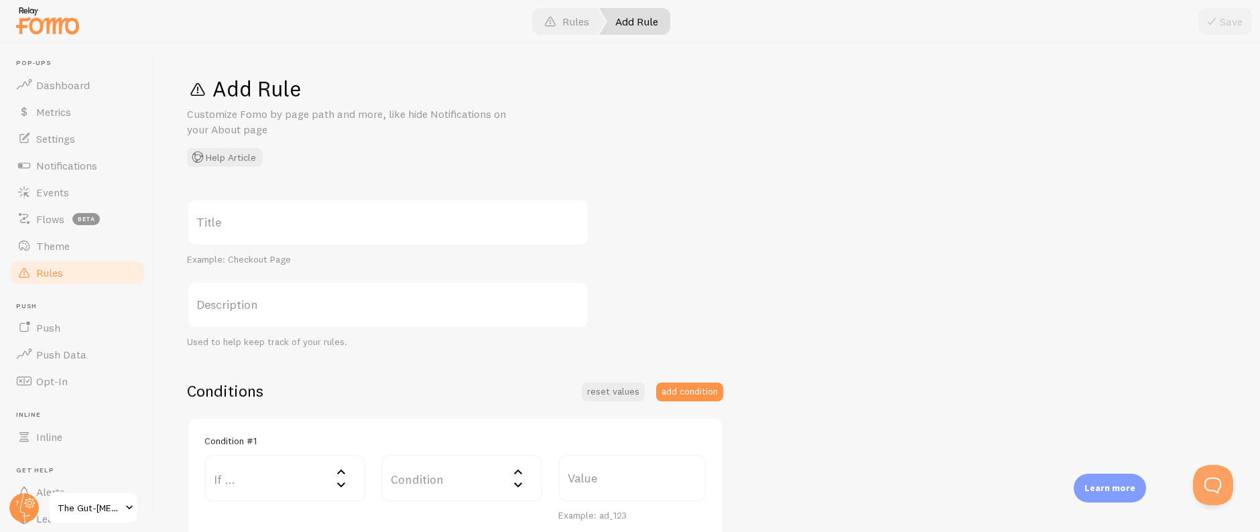
click at [334, 221] on label "Title" at bounding box center [388, 222] width 402 height 47
click at [334, 221] on input "Title" at bounding box center [388, 222] width 402 height 47
paste input "[MEDICAL_DATA] Opt-in Page"
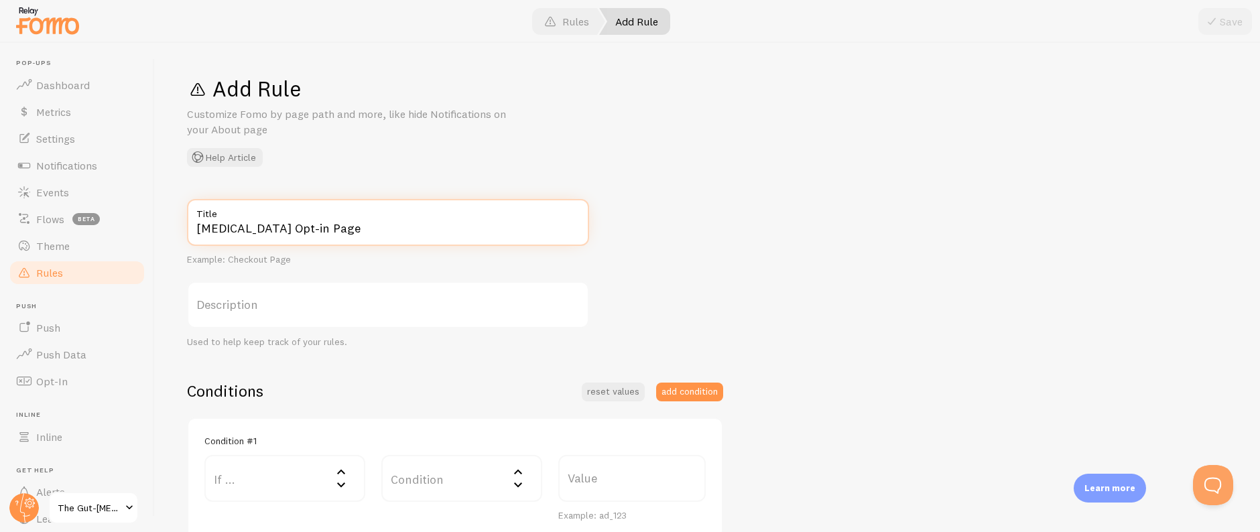
type input "[MEDICAL_DATA] Opt-in Page"
click at [608, 478] on label "Value" at bounding box center [631, 478] width 147 height 47
click at [608, 478] on input "Value" at bounding box center [631, 478] width 147 height 47
paste input "/autoimmune"
type input "/autoimmune"
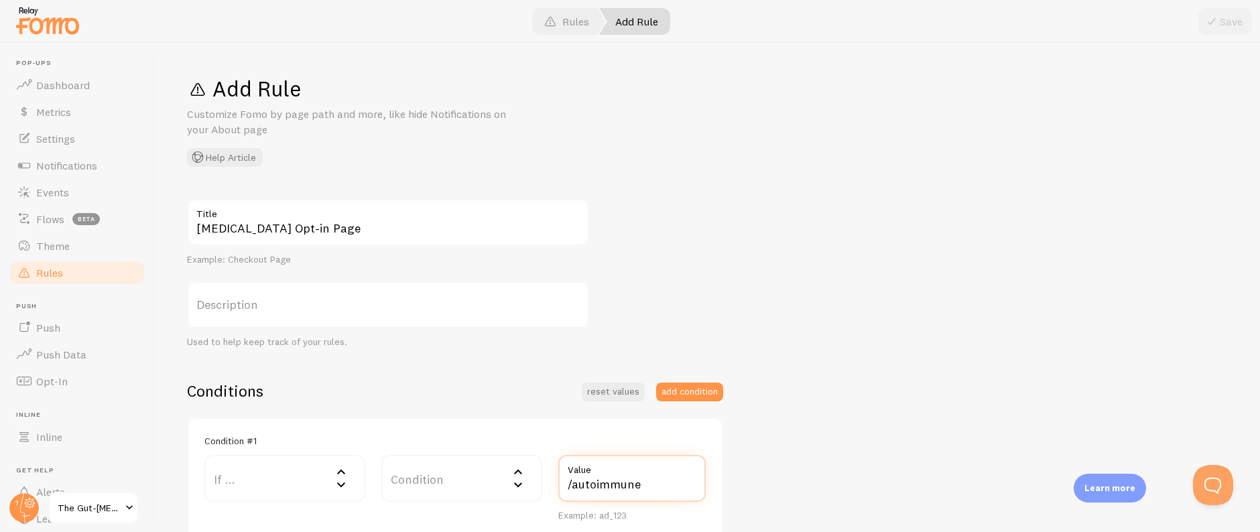
scroll to position [118, 0]
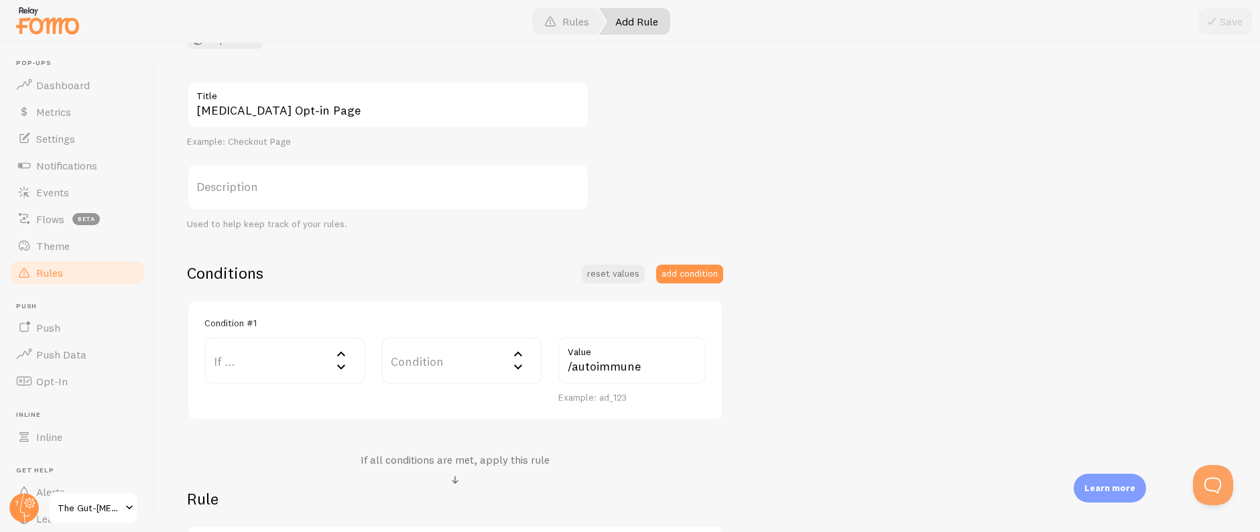
click at [289, 360] on label "If ..." at bounding box center [284, 360] width 161 height 47
drag, startPoint x: 293, startPoint y: 403, endPoint x: 334, endPoint y: 393, distance: 41.4
click at [293, 404] on li "URL Path" at bounding box center [285, 403] width 158 height 23
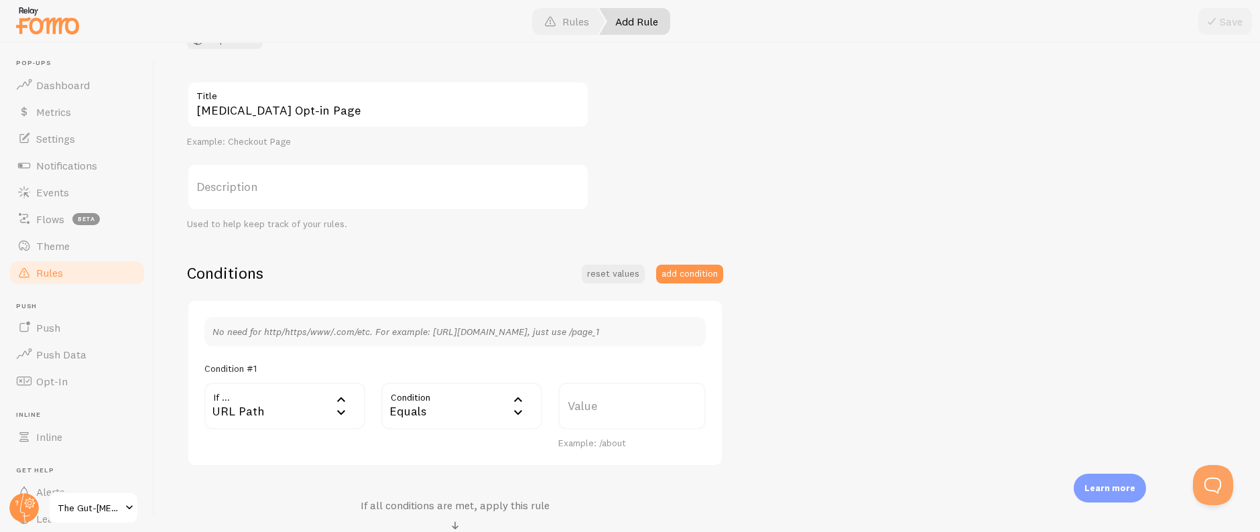
click at [439, 408] on div "Equals" at bounding box center [461, 406] width 161 height 47
click at [430, 509] on li "Contains" at bounding box center [462, 517] width 158 height 23
click at [633, 405] on label "Value" at bounding box center [631, 406] width 147 height 47
click at [633, 405] on input "Value" at bounding box center [631, 406] width 147 height 47
paste input "/autoimmune"
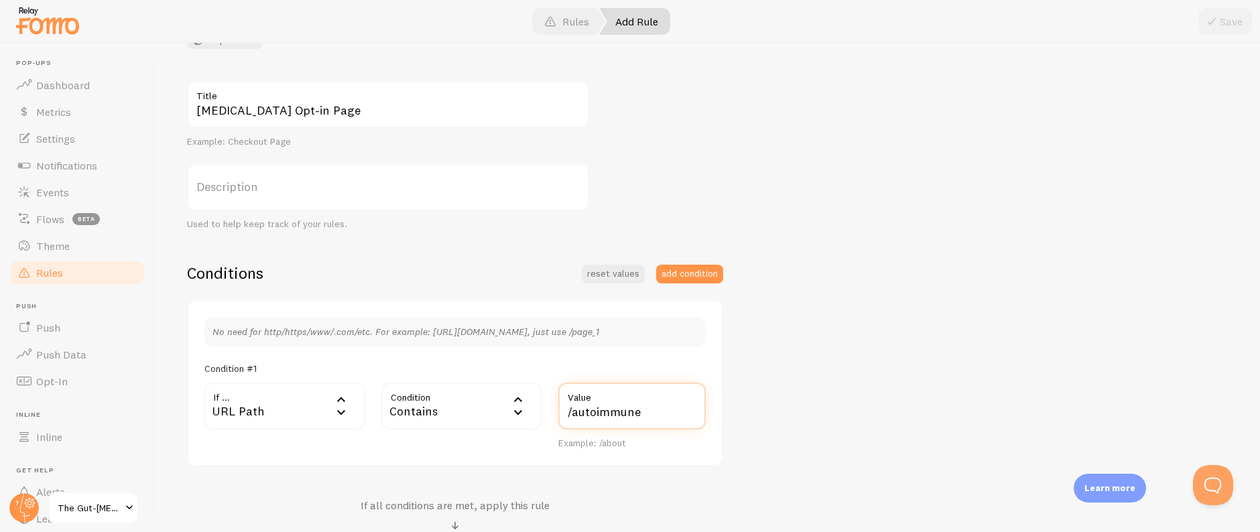
type input "/autoimmune"
click at [833, 399] on div "Autoimmune Opt-in Page Title Example: Checkout Page Description Used to help ke…" at bounding box center [707, 366] width 1040 height 571
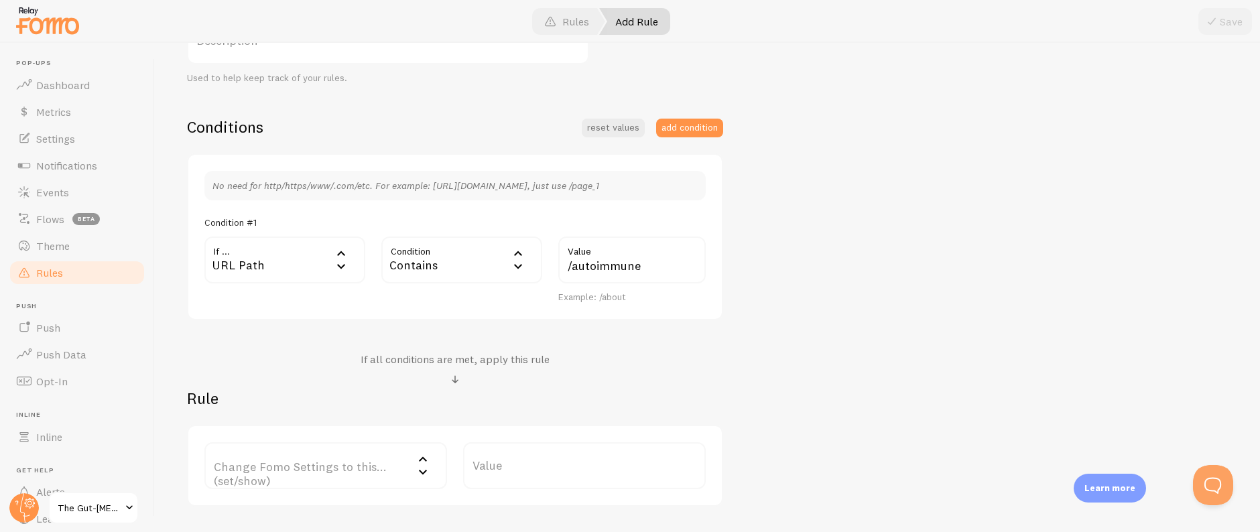
scroll to position [356, 0]
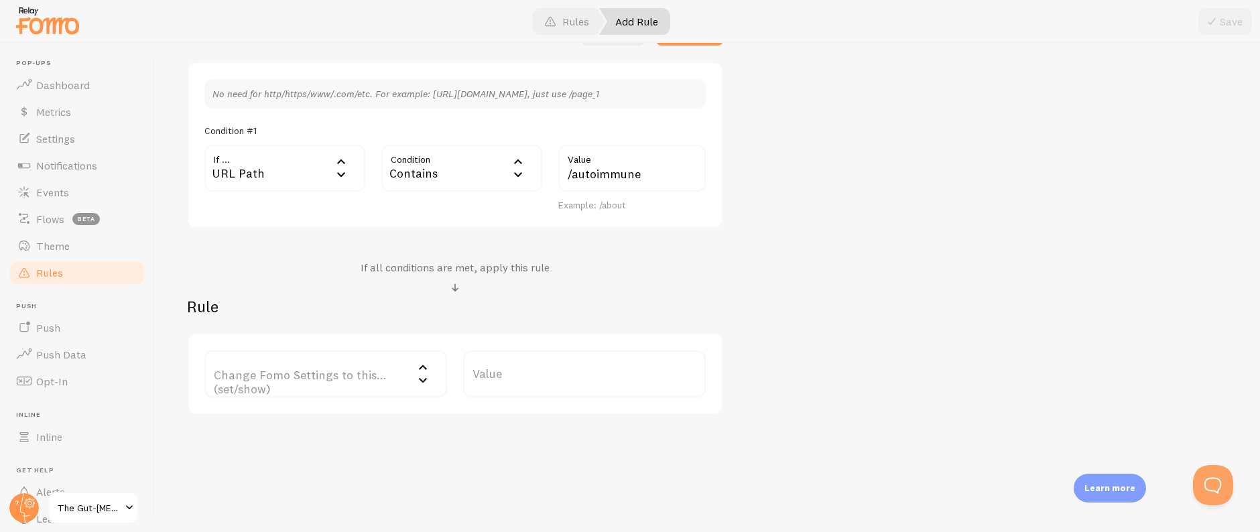
click at [323, 387] on label "Change Fomo Settings to this... (set/show)" at bounding box center [325, 373] width 243 height 47
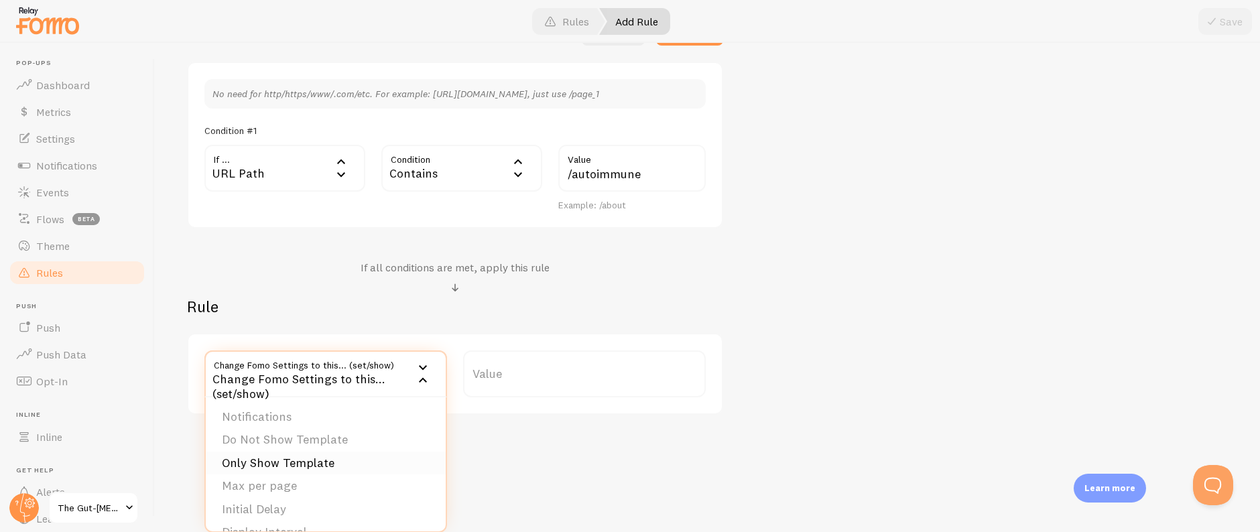
click at [309, 461] on li "Only Show Template" at bounding box center [326, 463] width 240 height 23
click at [513, 389] on label "Template" at bounding box center [584, 373] width 243 height 47
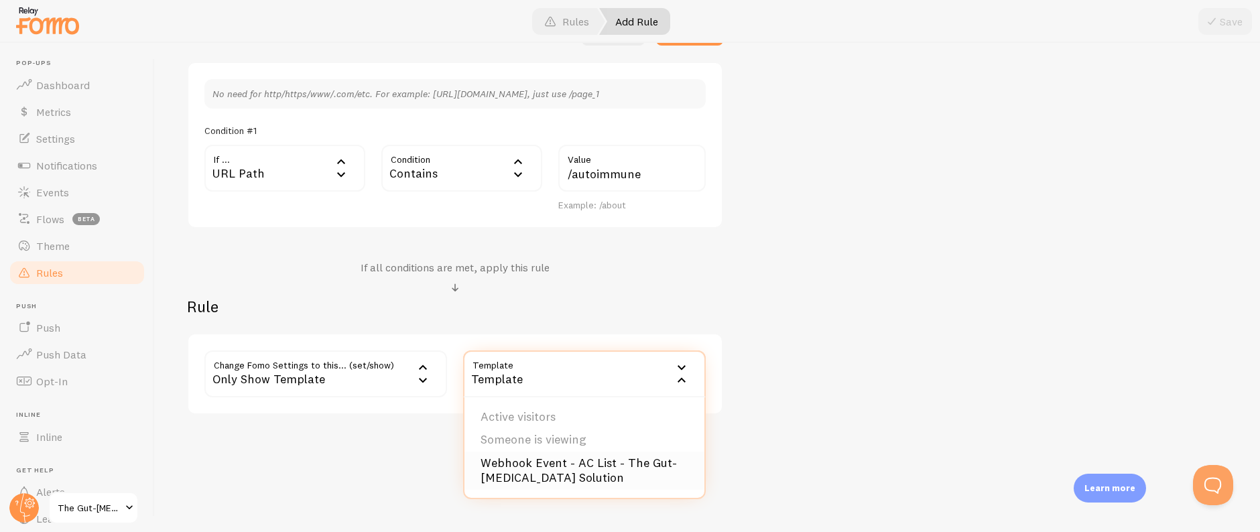
click at [571, 473] on li "Webhook Event - AC List - The Gut-[MEDICAL_DATA] Solution" at bounding box center [584, 471] width 240 height 38
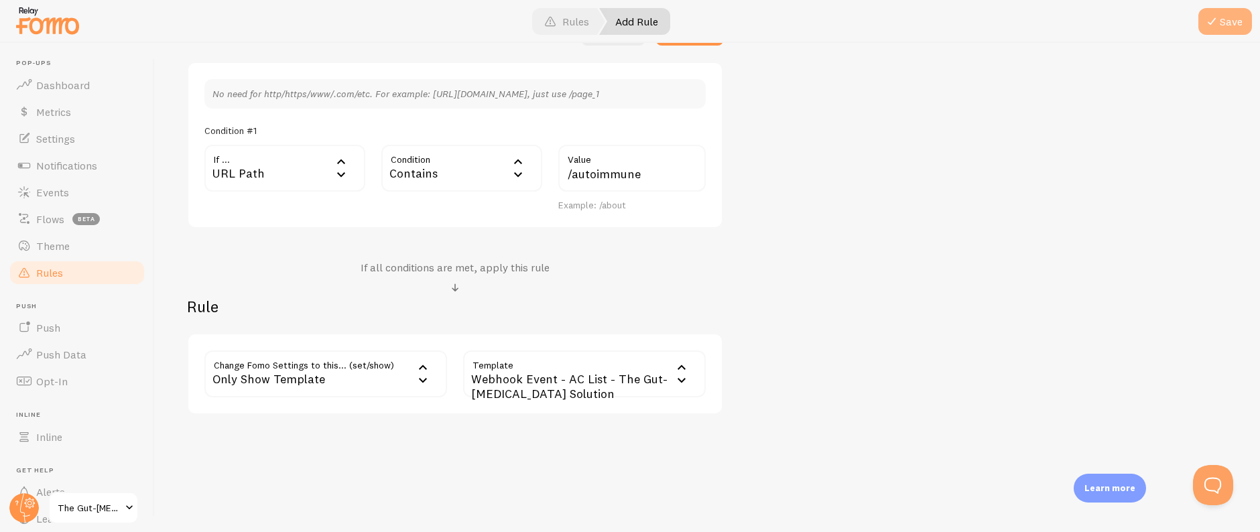
click at [1222, 25] on button "Save" at bounding box center [1225, 21] width 54 height 27
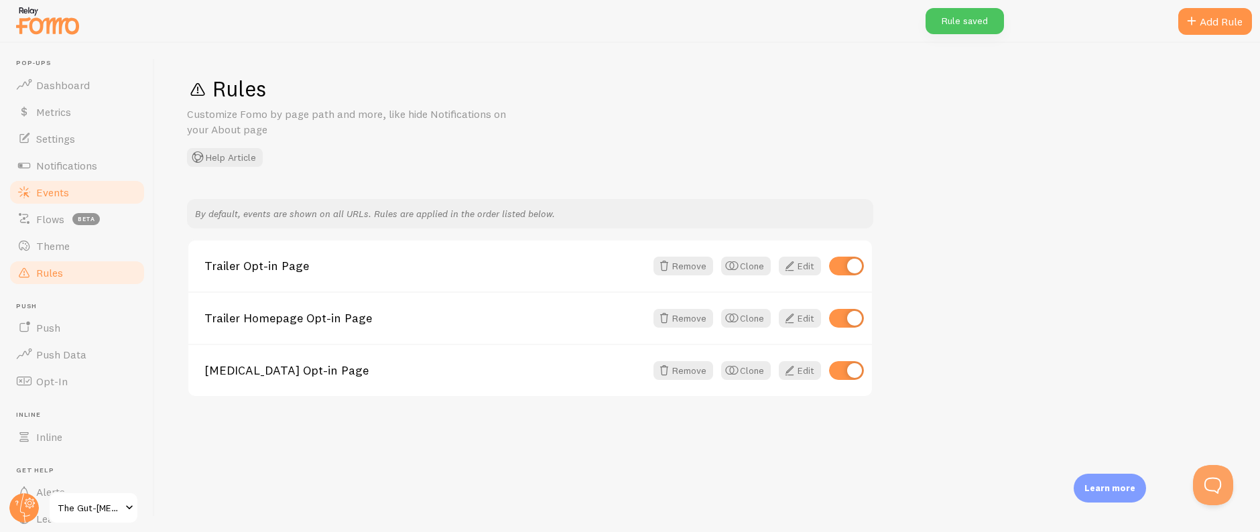
click at [70, 196] on link "Events" at bounding box center [77, 192] width 138 height 27
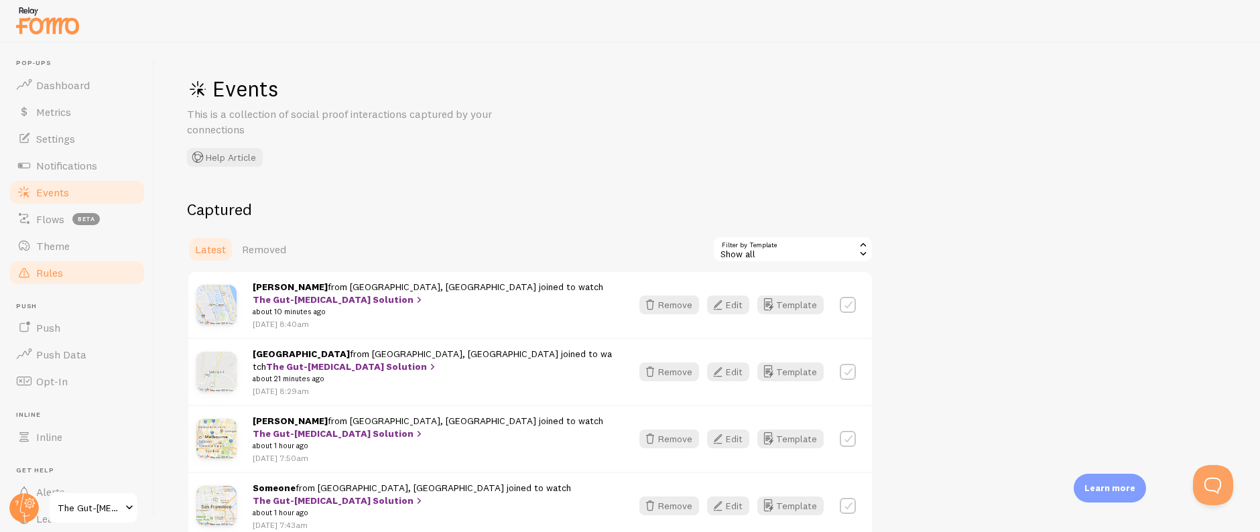
click at [62, 275] on span "Rules" at bounding box center [49, 272] width 27 height 13
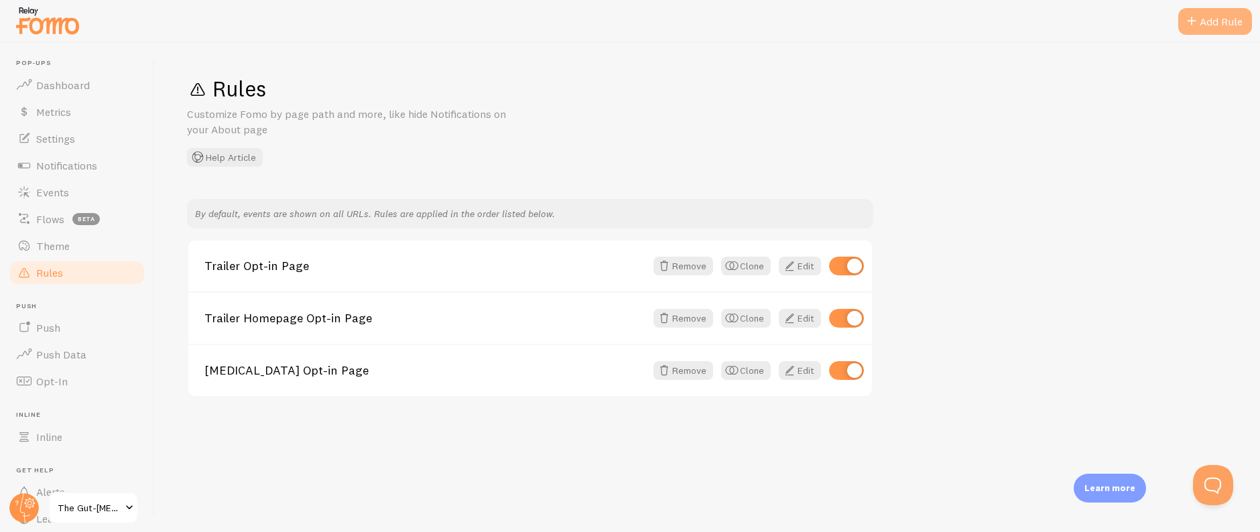
click at [1209, 12] on div "Add Rule" at bounding box center [1215, 21] width 74 height 27
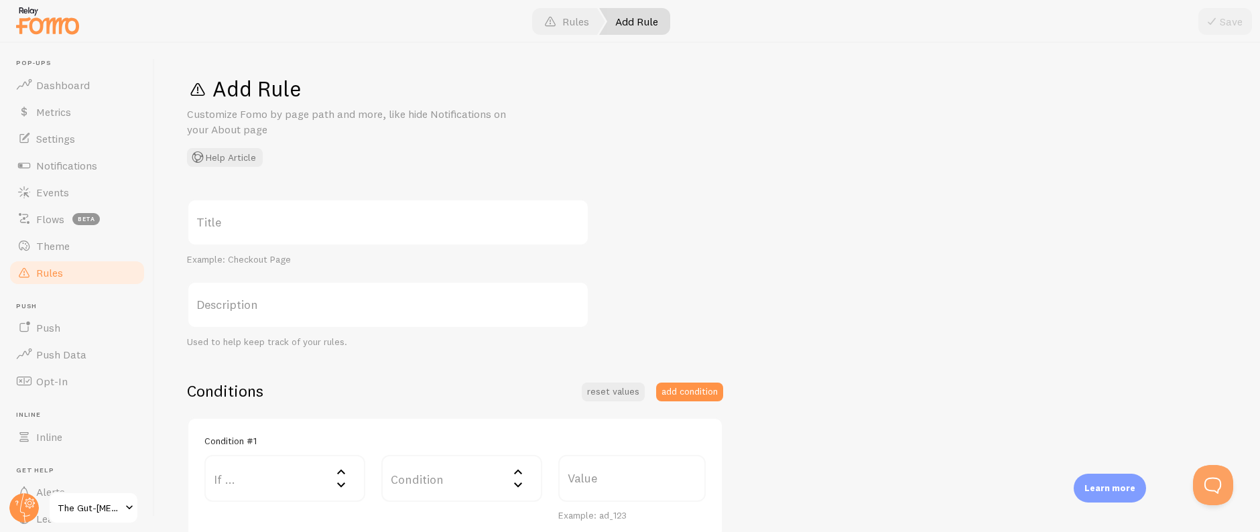
click at [310, 219] on label "Title" at bounding box center [388, 222] width 402 height 47
click at [310, 219] on input "Title" at bounding box center [388, 222] width 402 height 47
paste input "Gut Health Opt-in Page"
type input "Gut Health Opt-in Page"
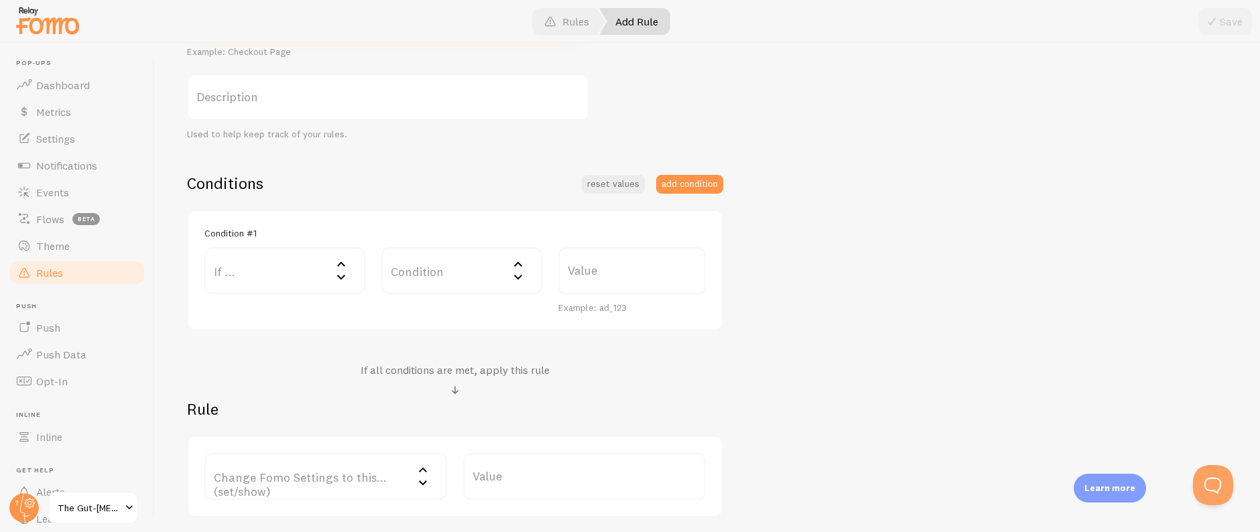
scroll to position [263, 0]
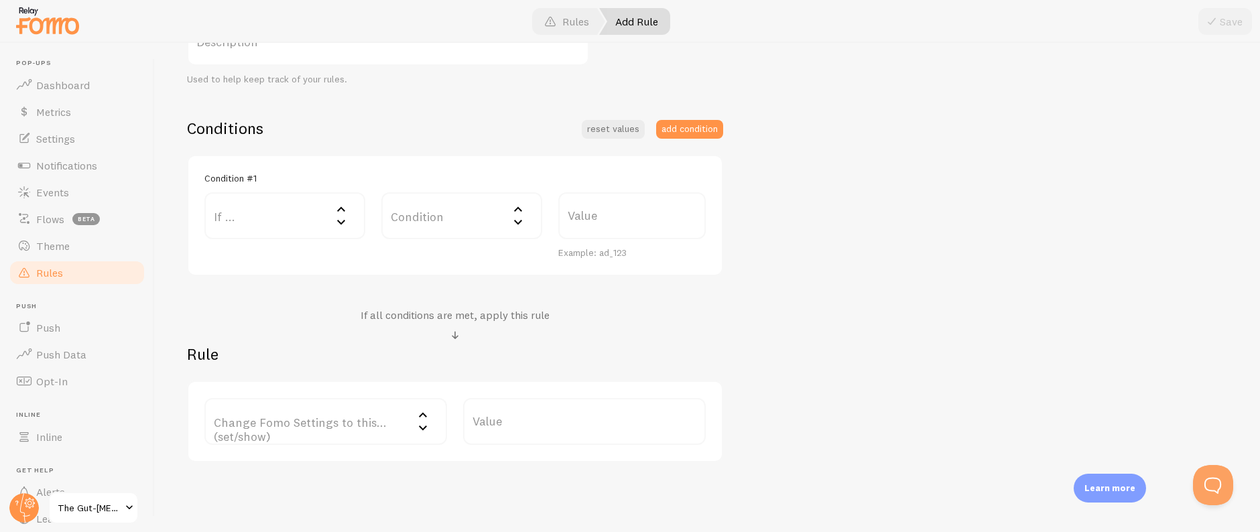
click at [279, 225] on label "If ..." at bounding box center [284, 215] width 161 height 47
click at [281, 263] on li "URL Path" at bounding box center [285, 258] width 158 height 23
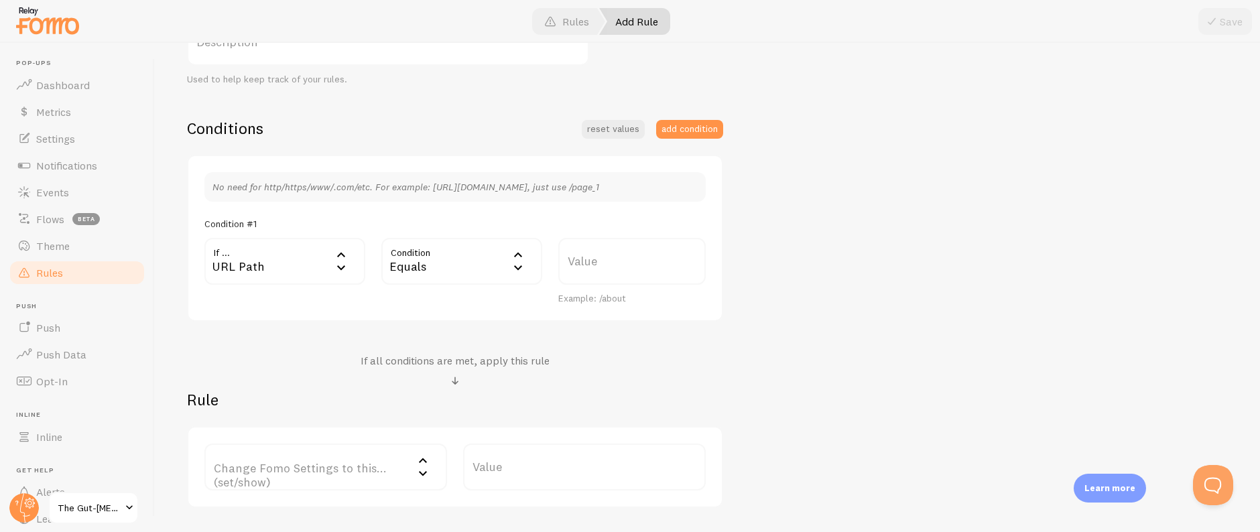
click at [448, 258] on div "Equals" at bounding box center [461, 261] width 161 height 47
click at [446, 370] on li "Contains" at bounding box center [462, 373] width 158 height 23
click at [769, 435] on div "Gut Health Opt-in Page Title Example: Checkout Page Description Used to help ke…" at bounding box center [707, 221] width 1040 height 571
click at [600, 254] on label "Value" at bounding box center [631, 261] width 147 height 47
click at [600, 254] on input "Value" at bounding box center [631, 261] width 147 height 47
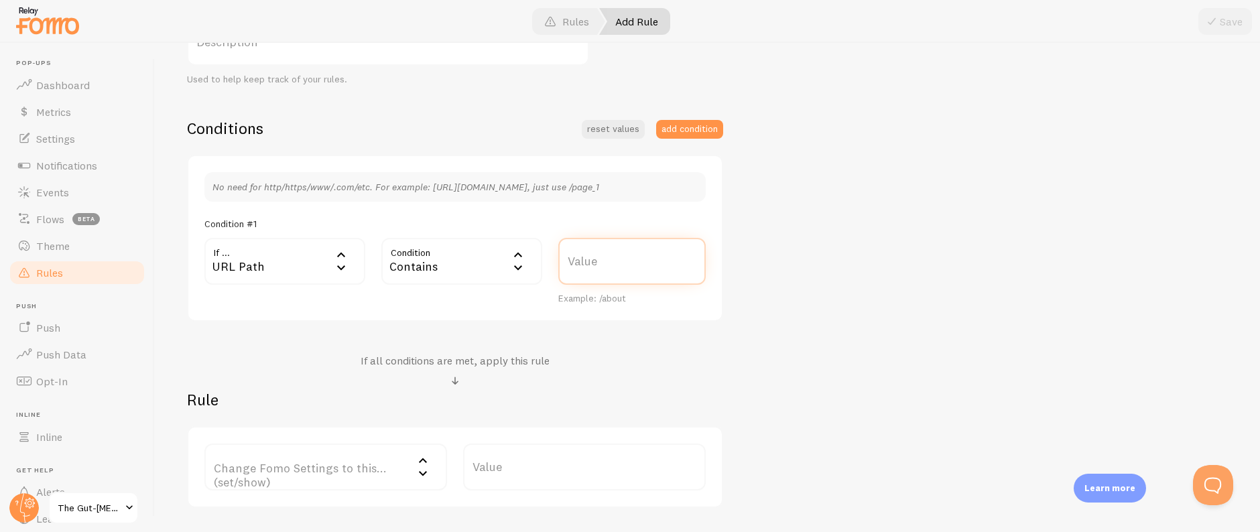
paste input "/guthealth"
type input "/guthealth"
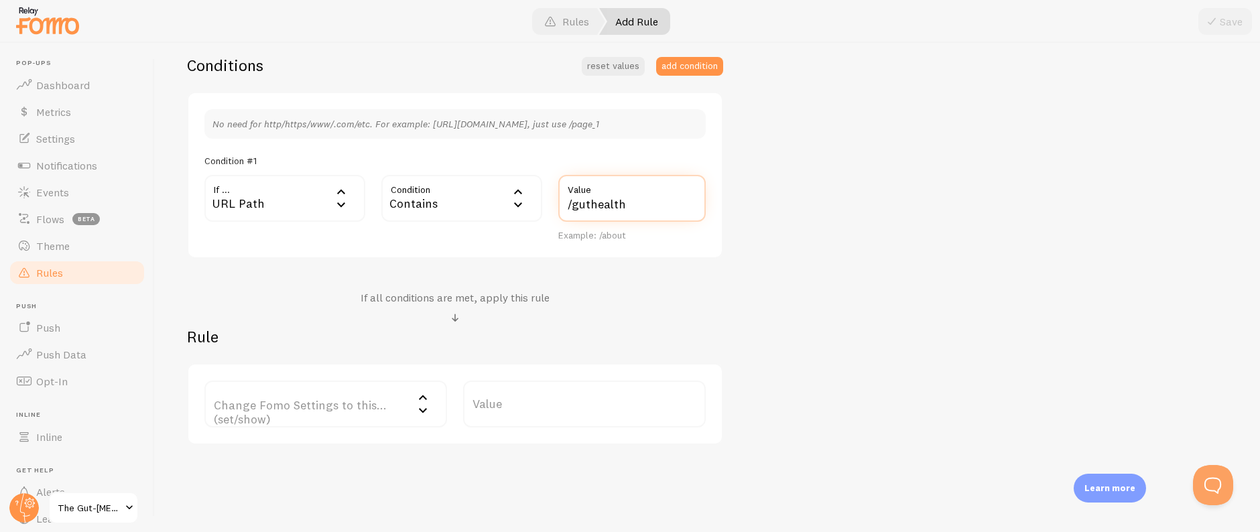
scroll to position [356, 0]
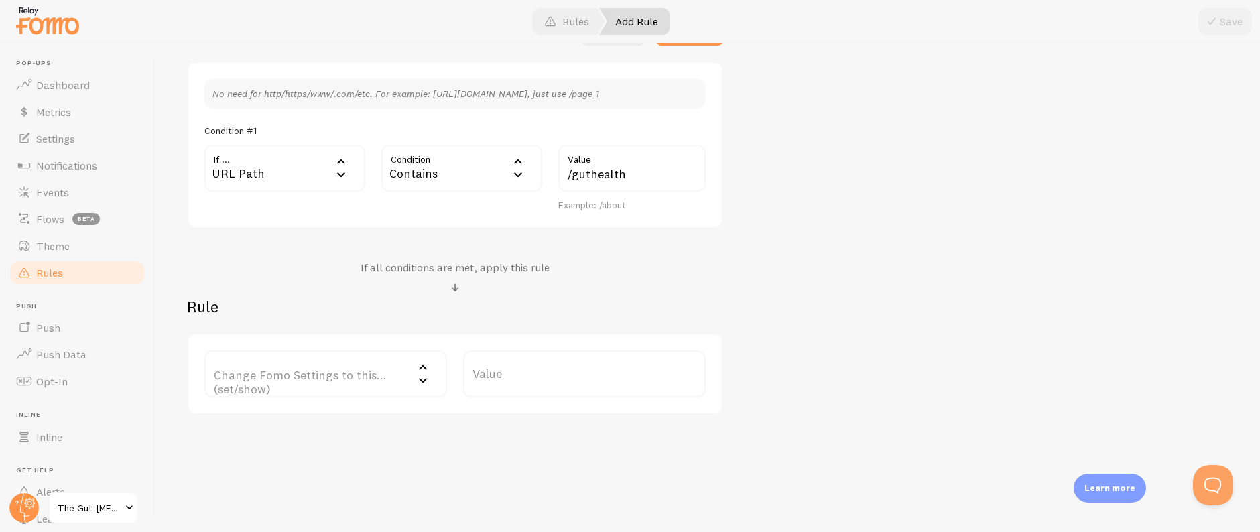
click at [356, 382] on label "Change Fomo Settings to this... (set/show)" at bounding box center [325, 373] width 243 height 47
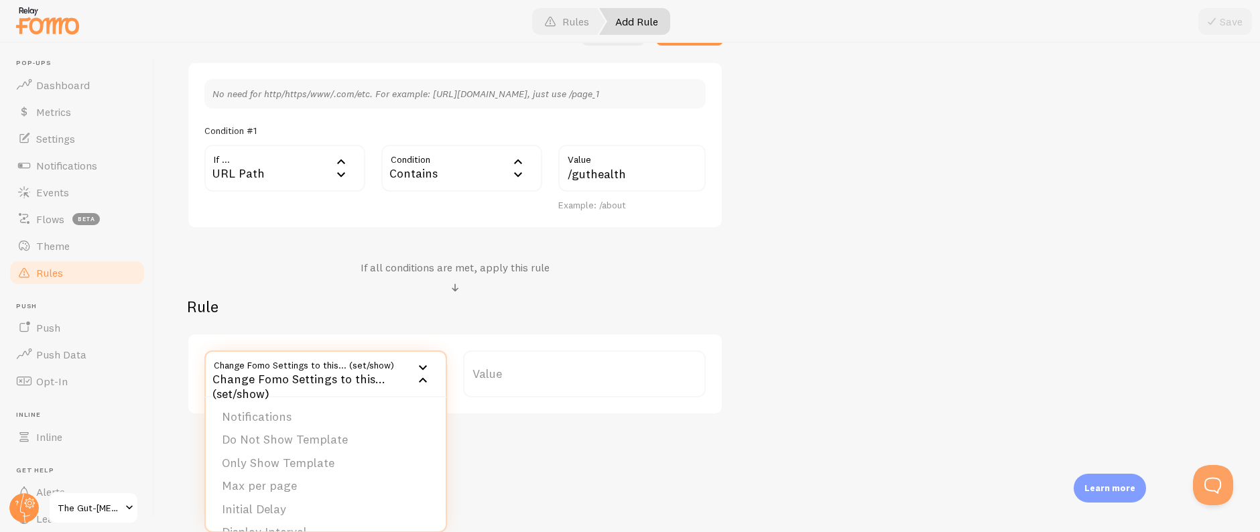
click at [310, 457] on li "Only Show Template" at bounding box center [326, 463] width 240 height 23
click at [530, 389] on label "Template" at bounding box center [584, 373] width 243 height 47
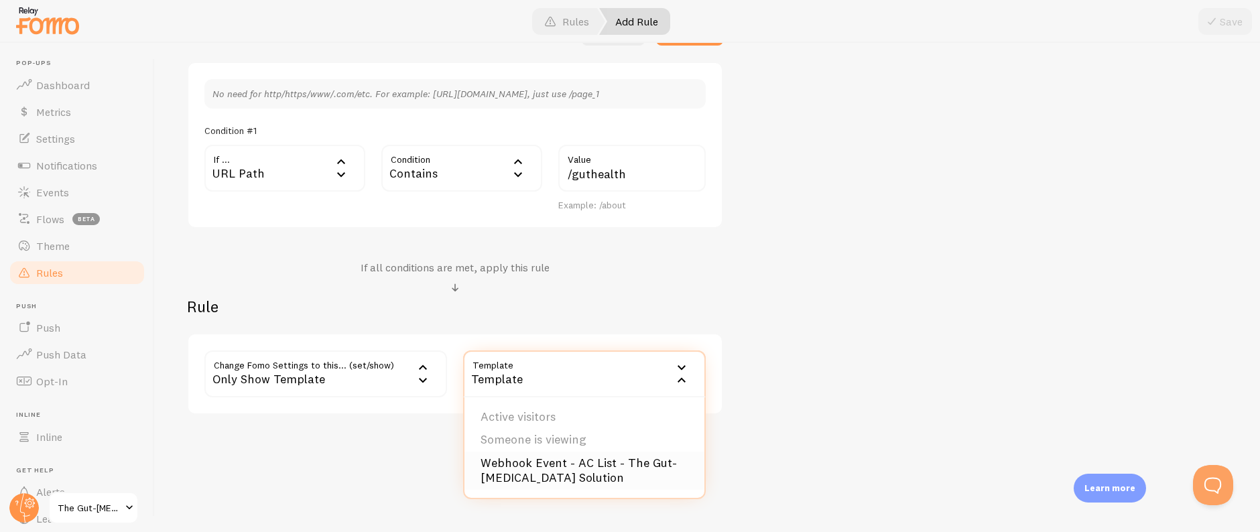
drag, startPoint x: 545, startPoint y: 468, endPoint x: 600, endPoint y: 440, distance: 62.3
click at [545, 468] on li "Webhook Event - AC List - The Gut-[MEDICAL_DATA] Solution" at bounding box center [584, 471] width 240 height 38
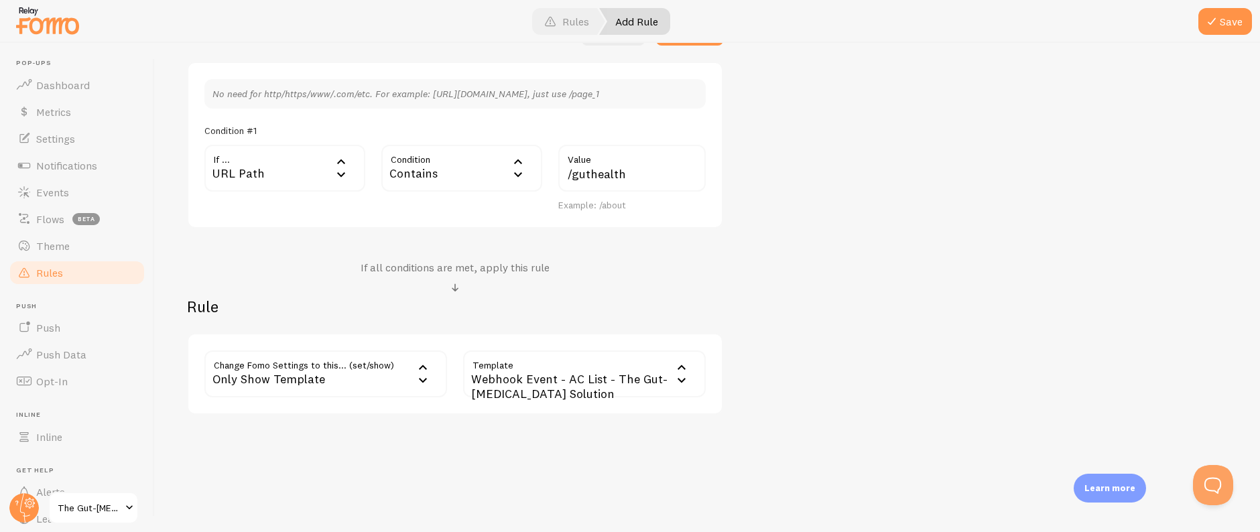
scroll to position [230, 0]
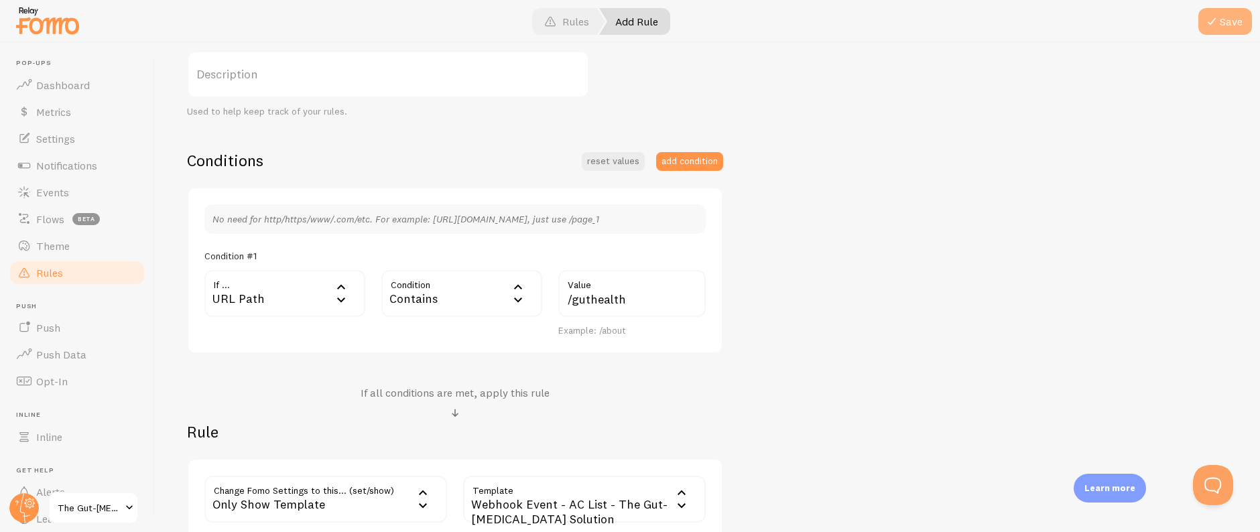
click at [1226, 23] on button "Save" at bounding box center [1225, 21] width 54 height 27
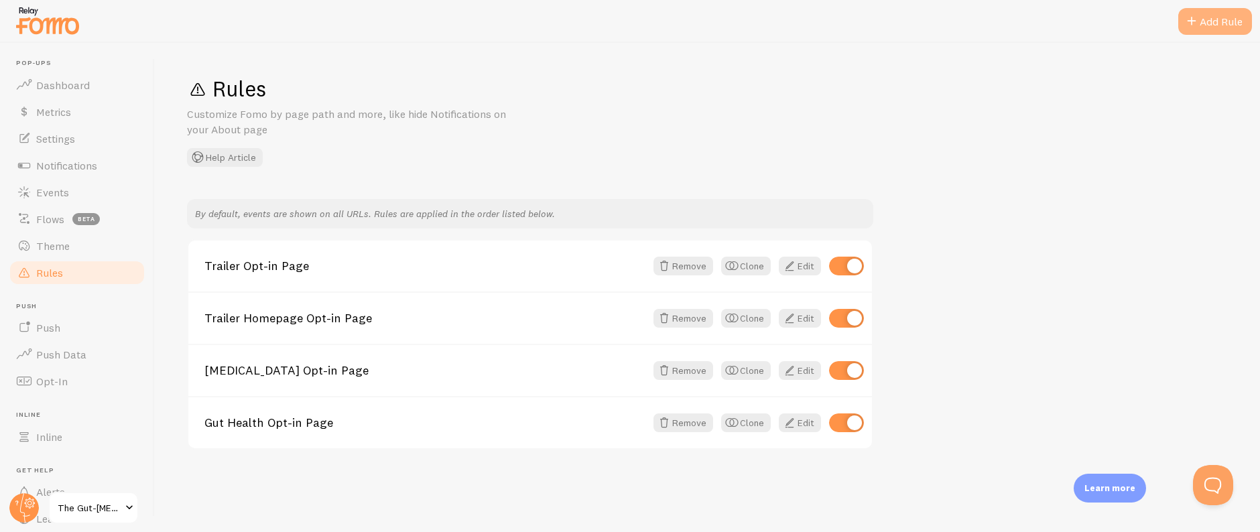
click at [1209, 24] on div "Add Rule" at bounding box center [1215, 21] width 74 height 27
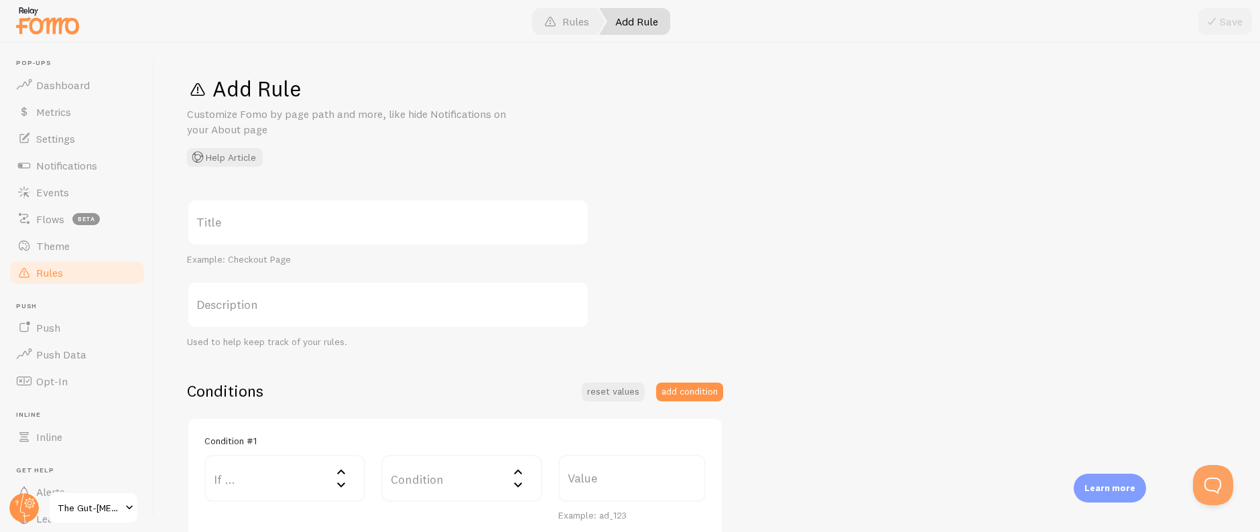
click at [312, 229] on label "Title" at bounding box center [388, 222] width 402 height 47
click at [312, 229] on input "Title" at bounding box center [388, 222] width 402 height 47
paste input "Expired Episode Page"
type input "Expired Episode Page"
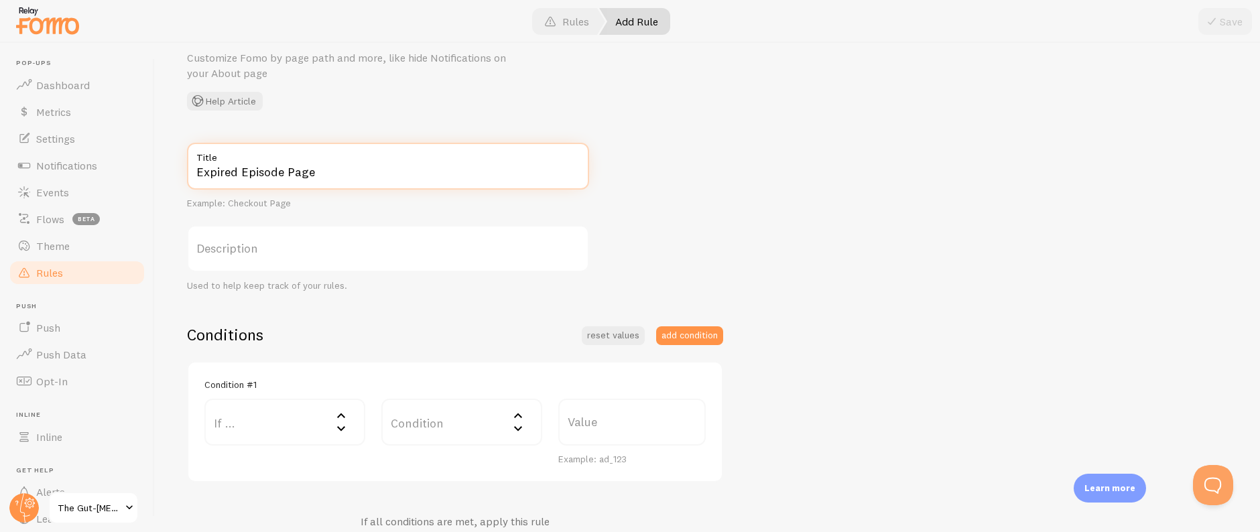
scroll to position [123, 0]
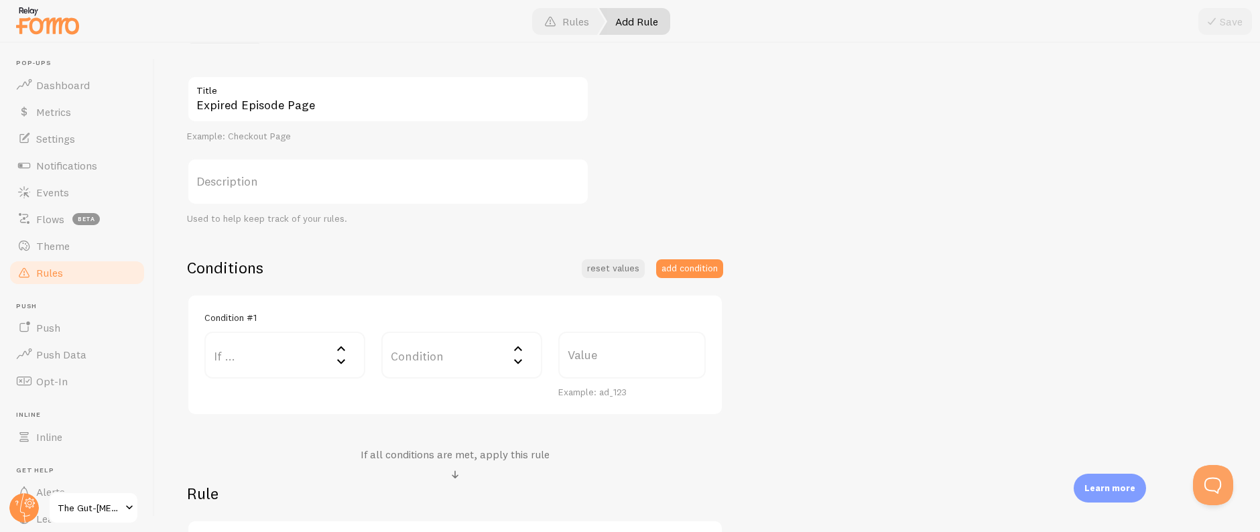
click at [295, 348] on label "If ..." at bounding box center [284, 355] width 161 height 47
click at [281, 394] on li "URL Path" at bounding box center [285, 398] width 158 height 23
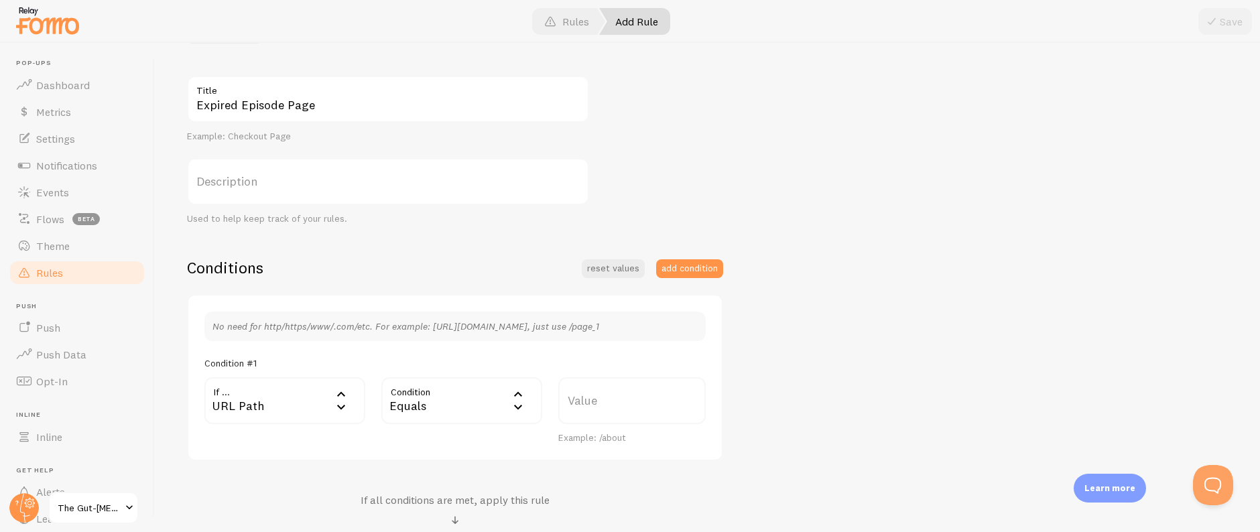
click at [411, 397] on div "Equals" at bounding box center [461, 400] width 161 height 47
click at [423, 513] on li "Contains" at bounding box center [462, 512] width 158 height 23
click at [618, 412] on label "Value" at bounding box center [631, 400] width 147 height 47
click at [618, 412] on input "Value" at bounding box center [631, 400] width 147 height 47
paste input "/expiredepisode"
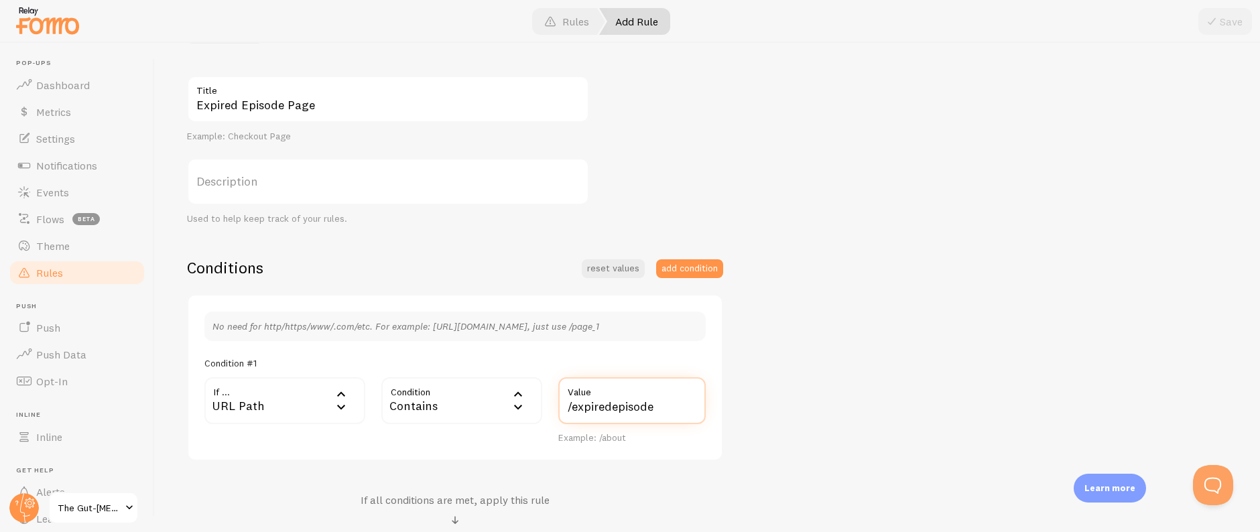
type input "/expiredepisode"
click at [799, 407] on div "Expired Episode Page Title Example: Checkout Page Description Used to help keep…" at bounding box center [707, 361] width 1040 height 571
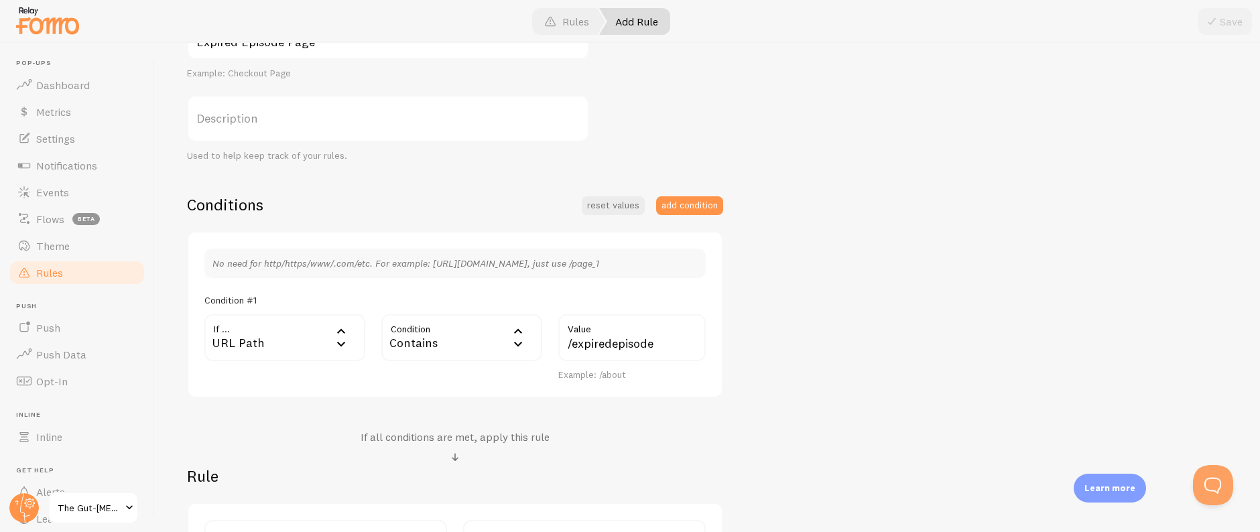
scroll to position [356, 0]
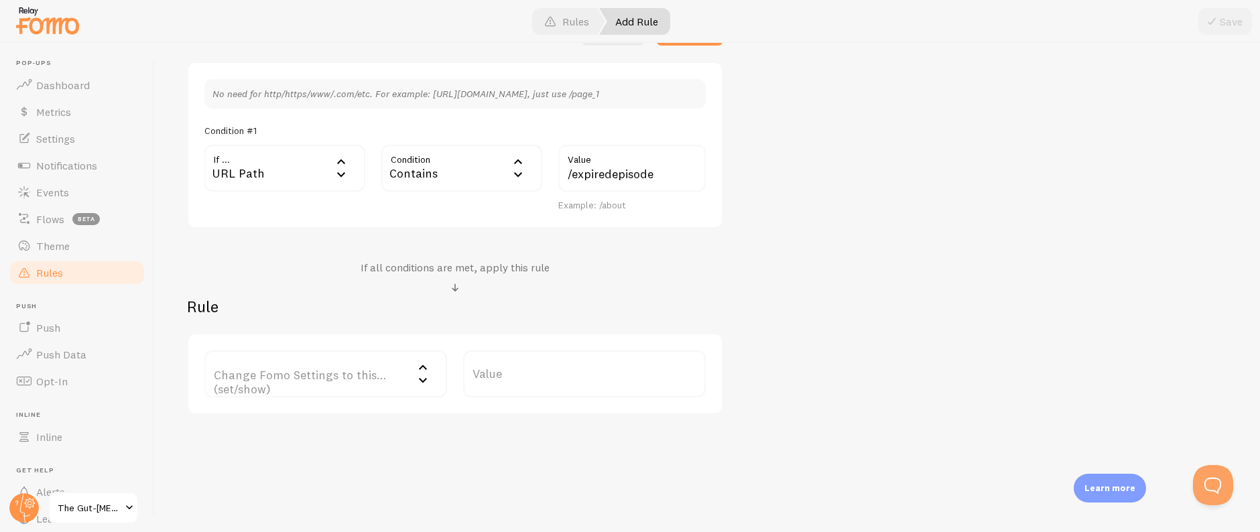
click at [301, 364] on label "Change Fomo Settings to this... (set/show)" at bounding box center [325, 373] width 243 height 47
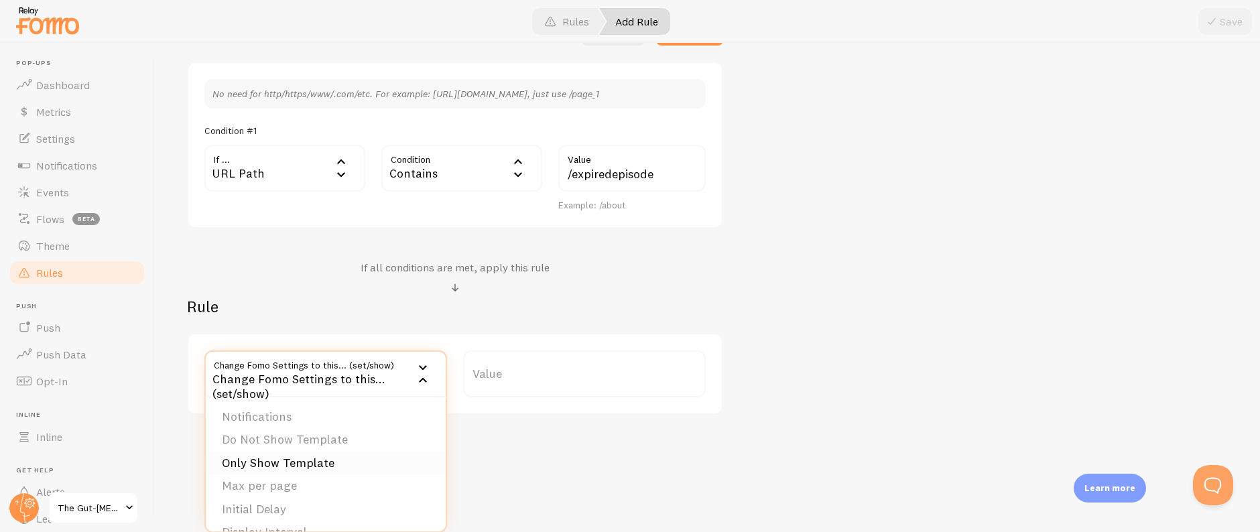
click at [301, 457] on li "Only Show Template" at bounding box center [326, 463] width 240 height 23
click at [630, 368] on label "Template" at bounding box center [584, 373] width 243 height 47
click at [608, 259] on div "Conditions reset values add condition No need for http/https/www/.com/etc. For …" at bounding box center [455, 220] width 536 height 390
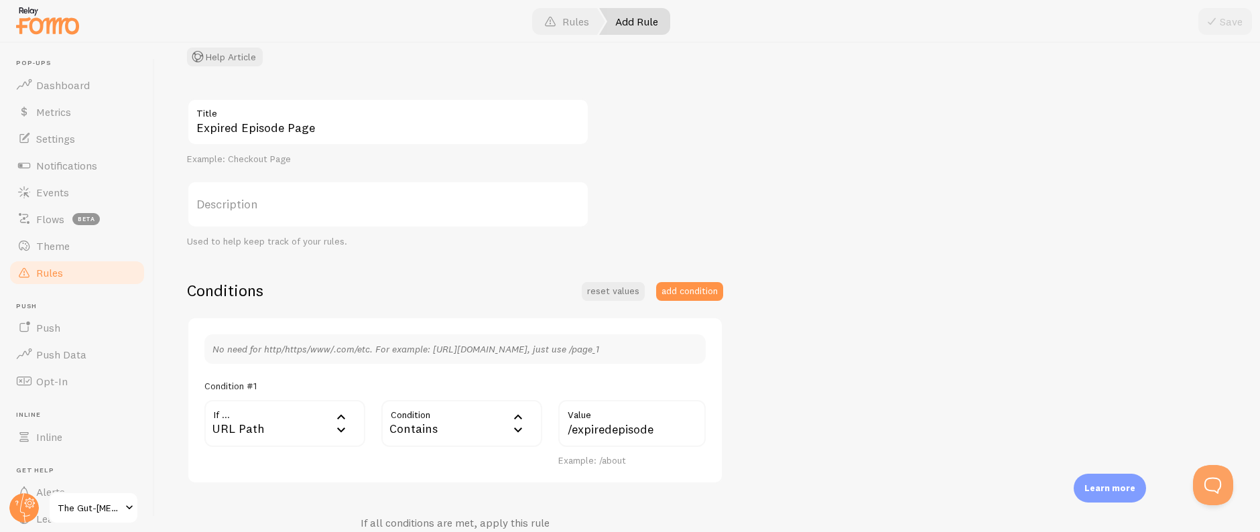
scroll to position [0, 0]
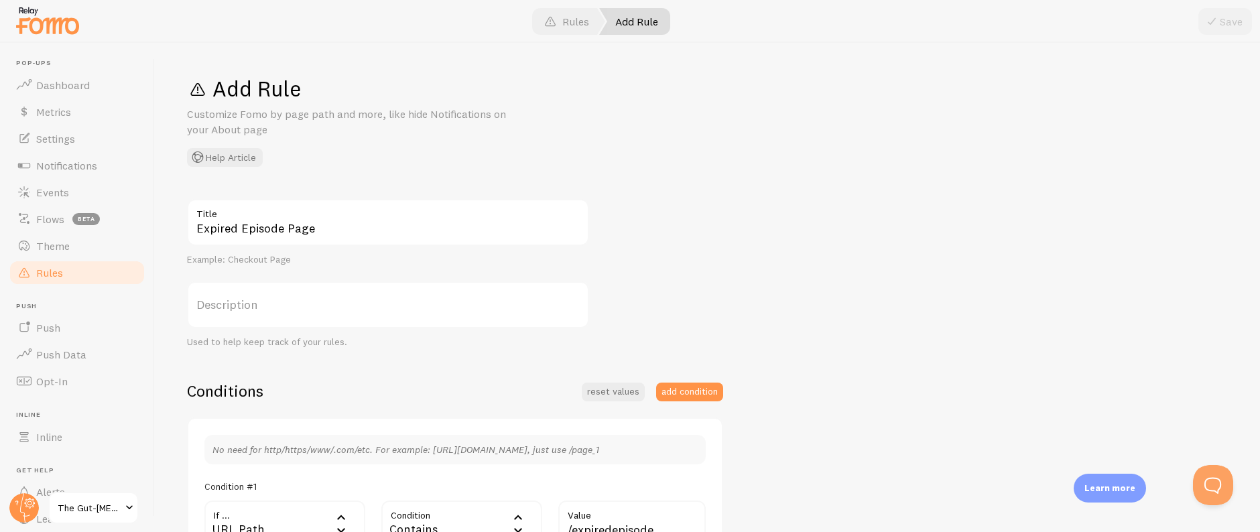
click at [76, 272] on link "Rules" at bounding box center [77, 272] width 138 height 27
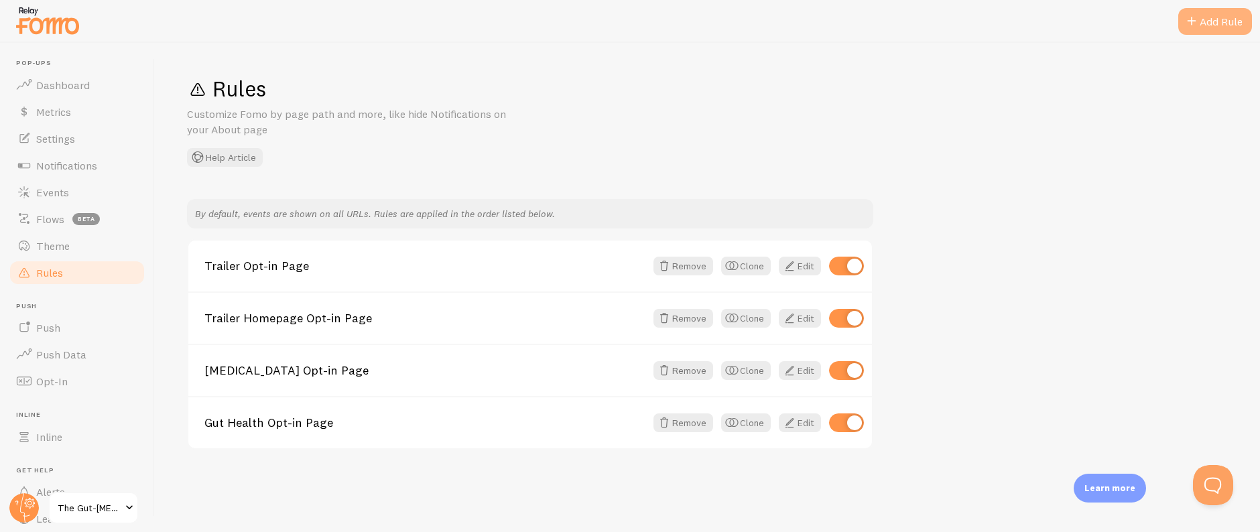
click at [1209, 23] on div "Add Rule" at bounding box center [1215, 21] width 74 height 27
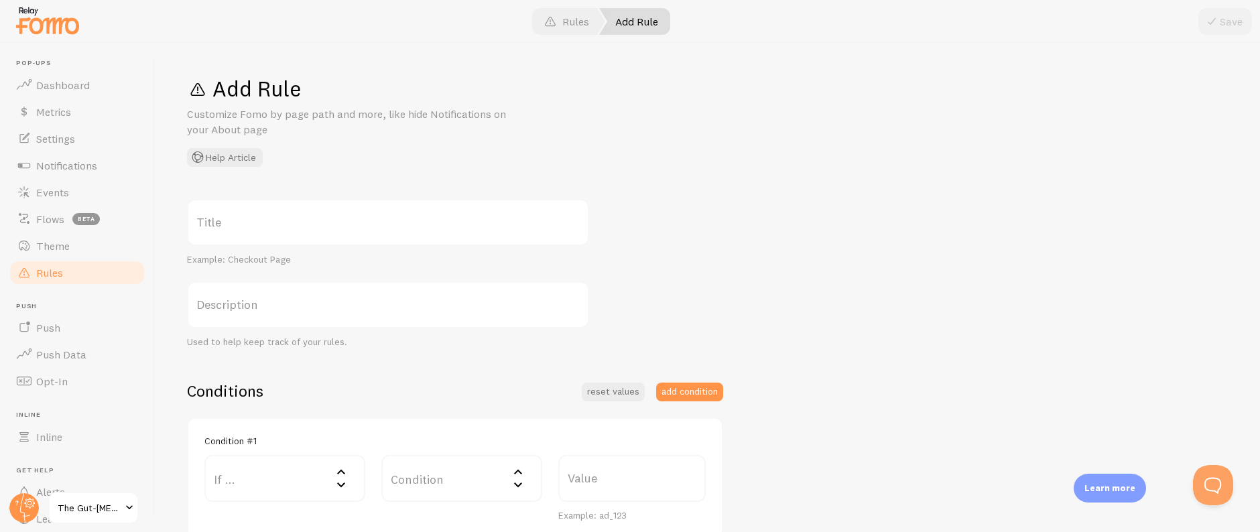
click at [388, 236] on label "Title" at bounding box center [388, 222] width 402 height 47
click at [388, 236] on input "Title" at bounding box center [388, 222] width 402 height 47
paste input "Don't Show on Welcome / One-time-offer"
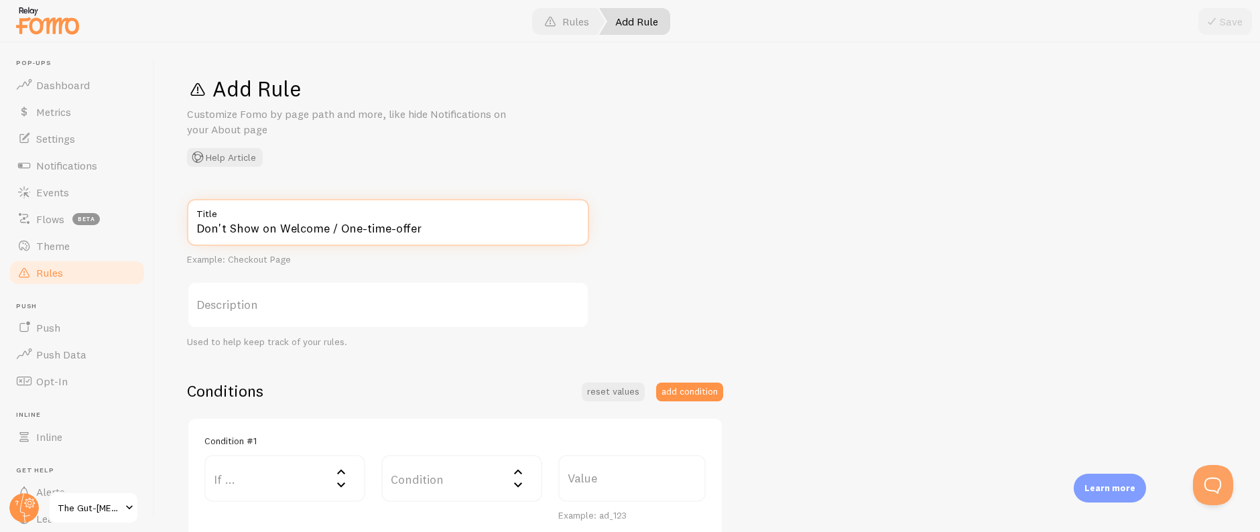
type input "Don't Show on Welcome / One-time-offer"
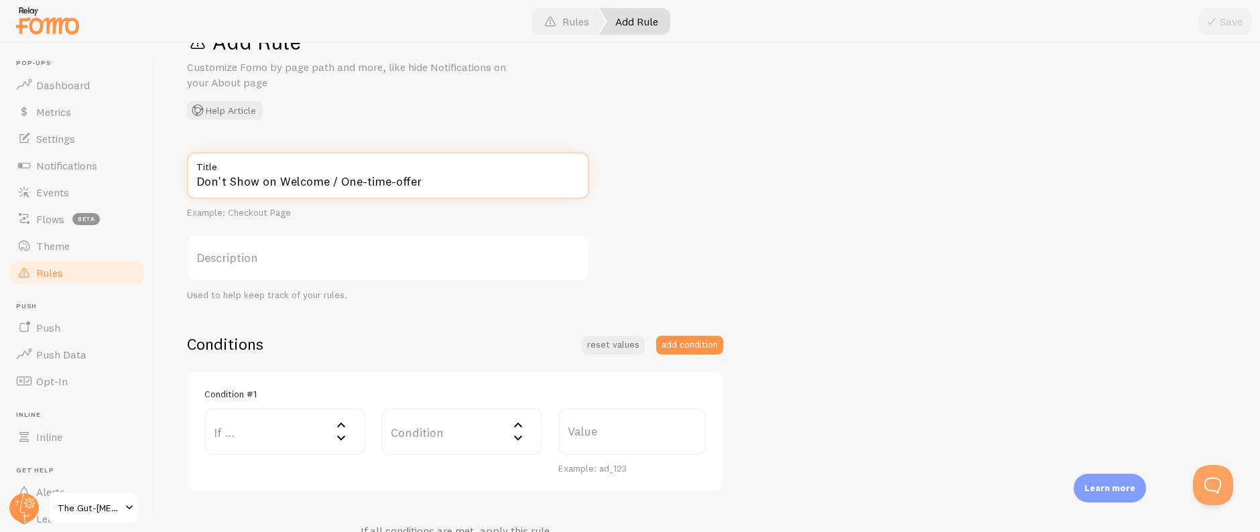
scroll to position [131, 0]
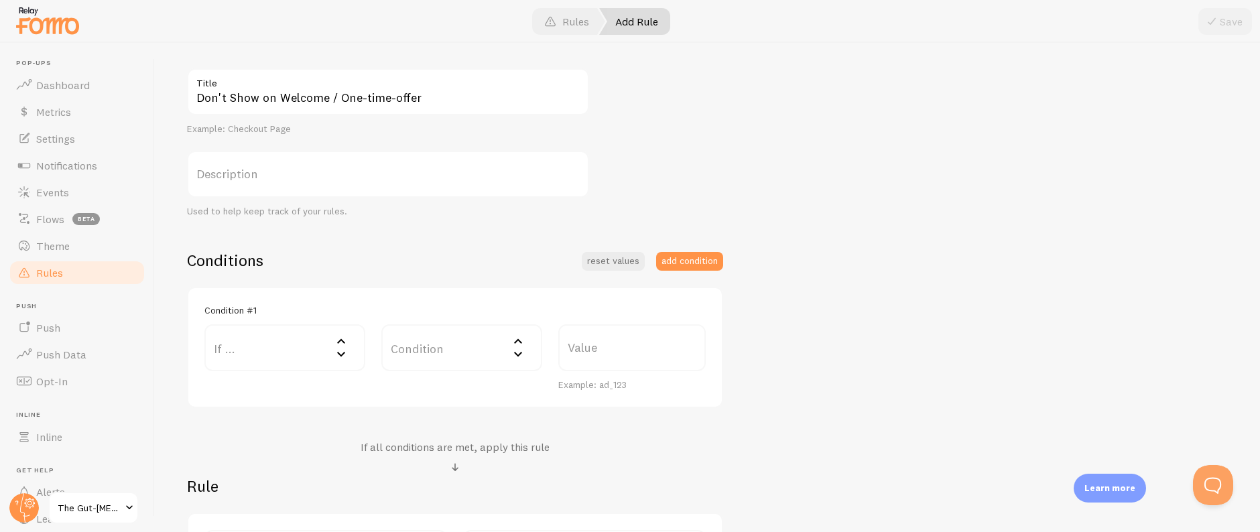
click at [289, 360] on label "If ..." at bounding box center [284, 347] width 161 height 47
click at [296, 397] on li "URL Path" at bounding box center [285, 390] width 158 height 23
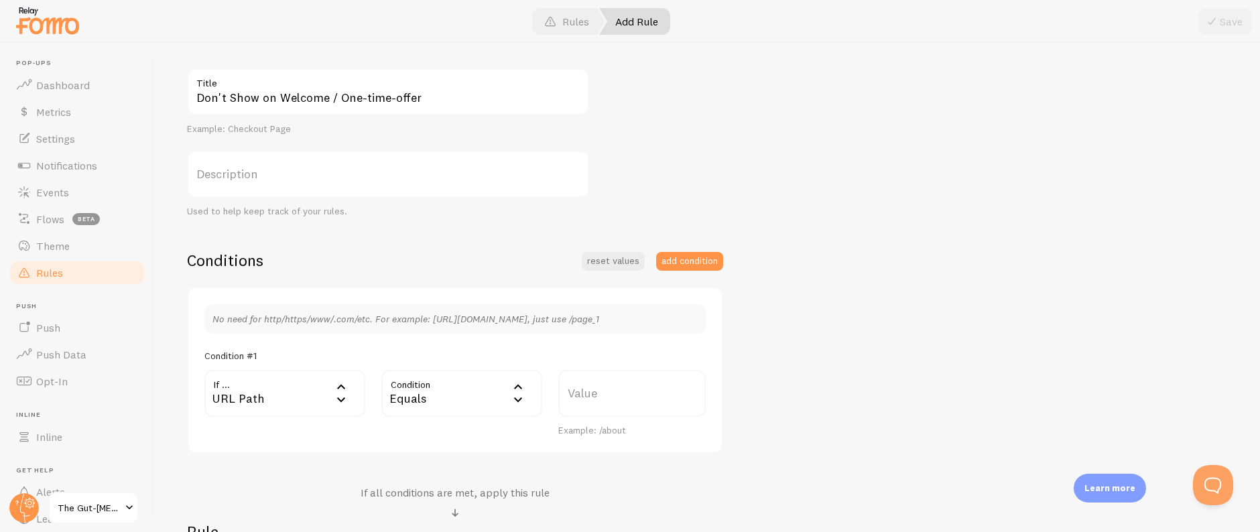
click at [436, 395] on div "Equals" at bounding box center [461, 393] width 161 height 47
drag, startPoint x: 444, startPoint y: 504, endPoint x: 490, endPoint y: 485, distance: 49.5
click at [444, 505] on li "Contains" at bounding box center [462, 505] width 158 height 23
click at [625, 398] on label "Value" at bounding box center [631, 393] width 147 height 47
click at [625, 398] on input "Value" at bounding box center [631, 393] width 147 height 47
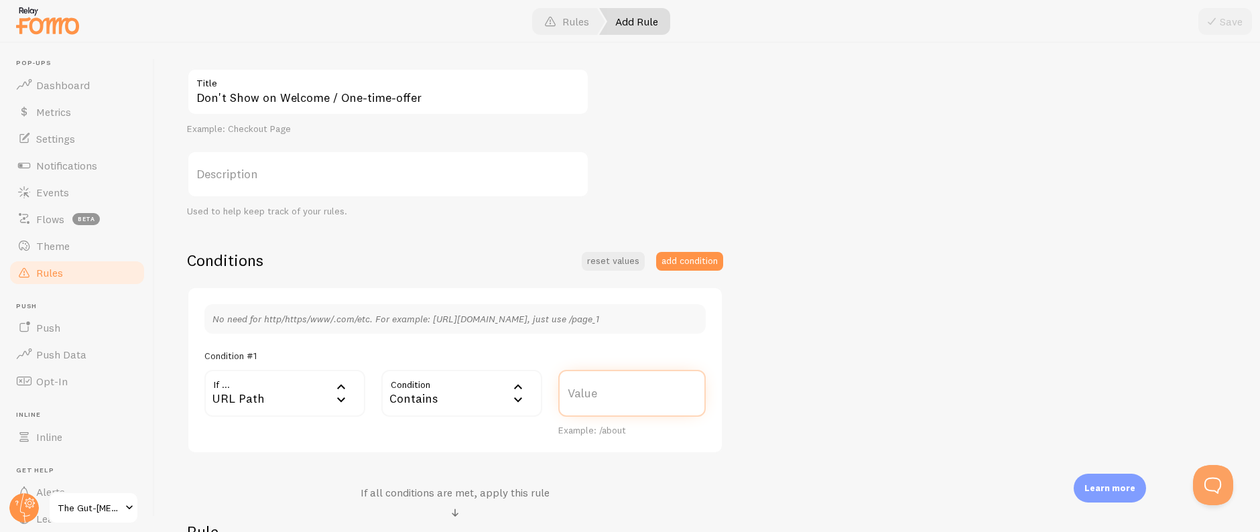
paste input "/welcome"
type input "/welcome"
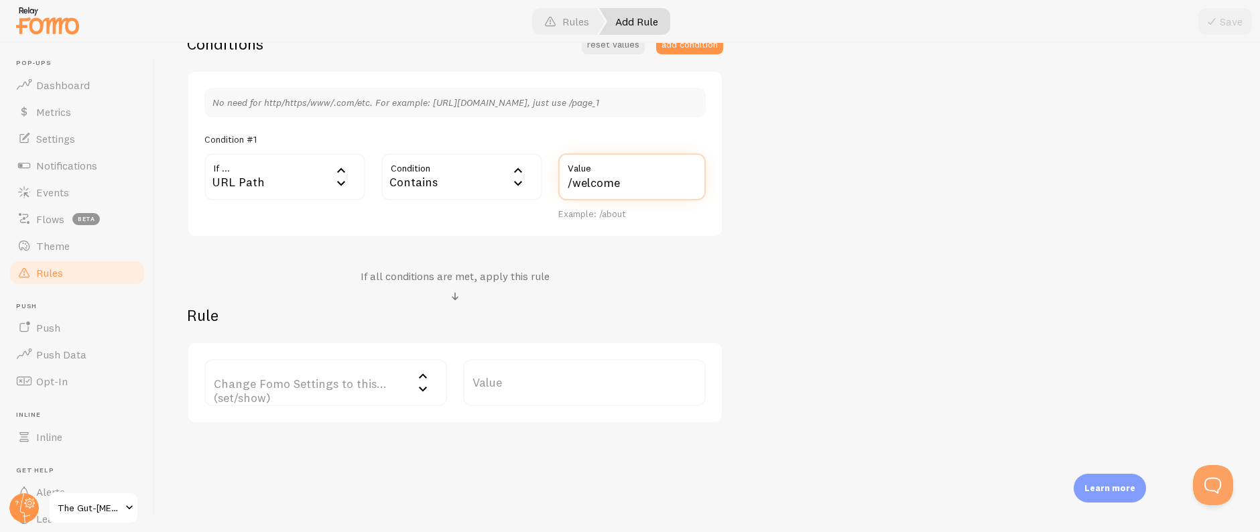
scroll to position [356, 0]
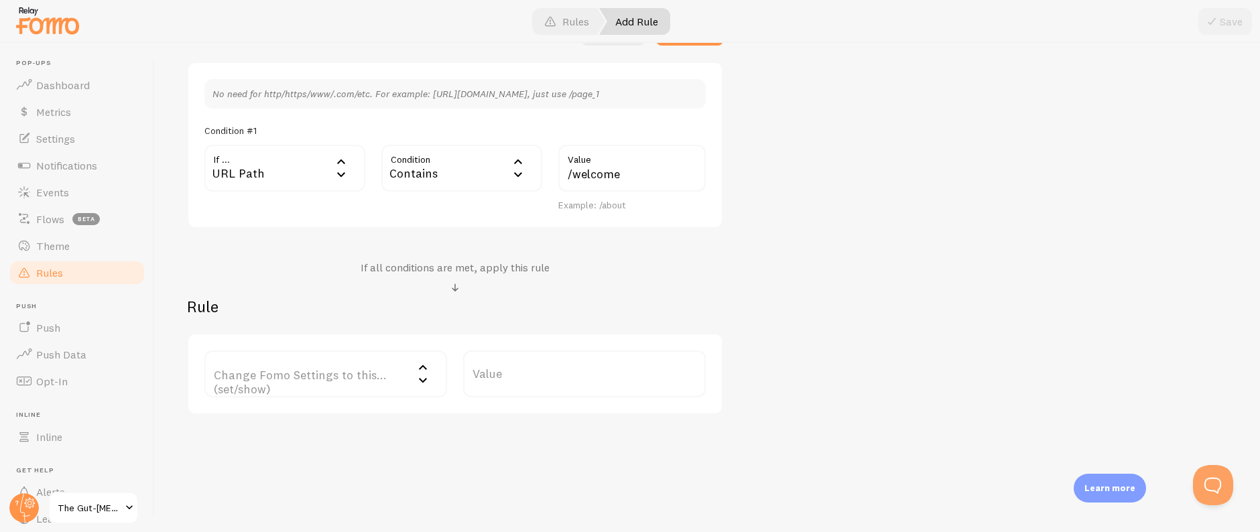
click at [284, 383] on label "Change Fomo Settings to this... (set/show)" at bounding box center [325, 373] width 243 height 47
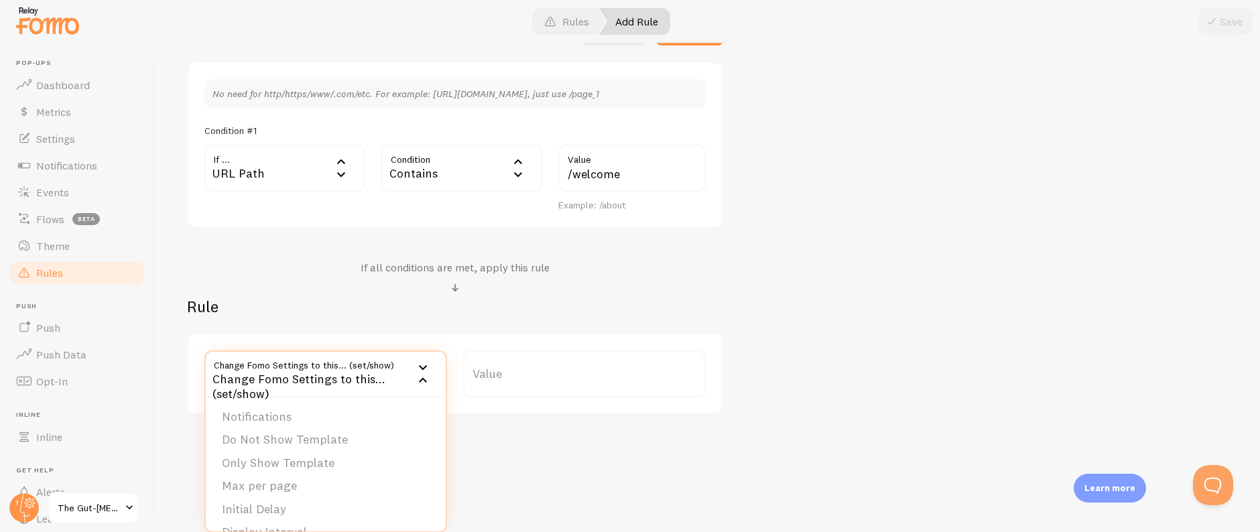
drag, startPoint x: 292, startPoint y: 415, endPoint x: 277, endPoint y: 415, distance: 14.8
click at [292, 416] on li "Notifications" at bounding box center [326, 416] width 240 height 23
click at [551, 381] on label "Options" at bounding box center [584, 373] width 243 height 47
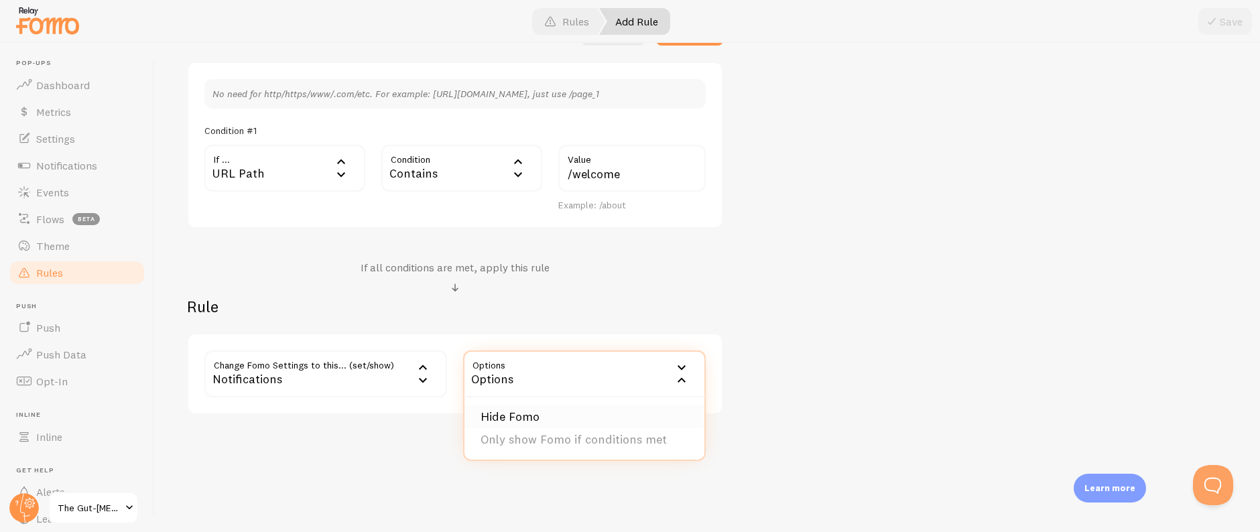
click at [549, 416] on li "Hide Fomo" at bounding box center [584, 416] width 240 height 23
click at [1225, 23] on button "Save" at bounding box center [1225, 21] width 54 height 27
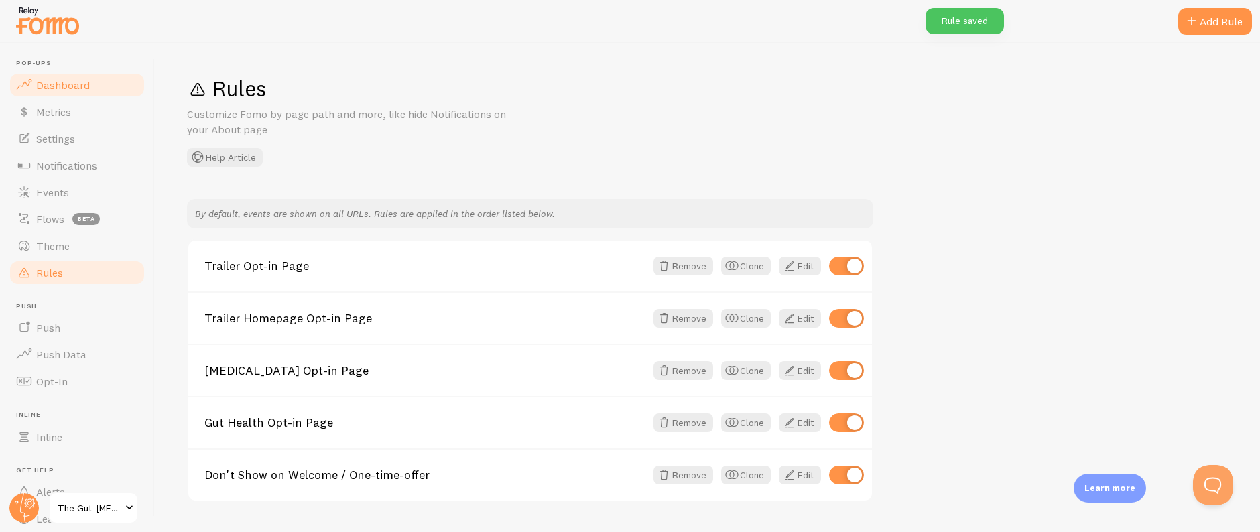
click at [63, 88] on span "Dashboard" at bounding box center [63, 84] width 54 height 13
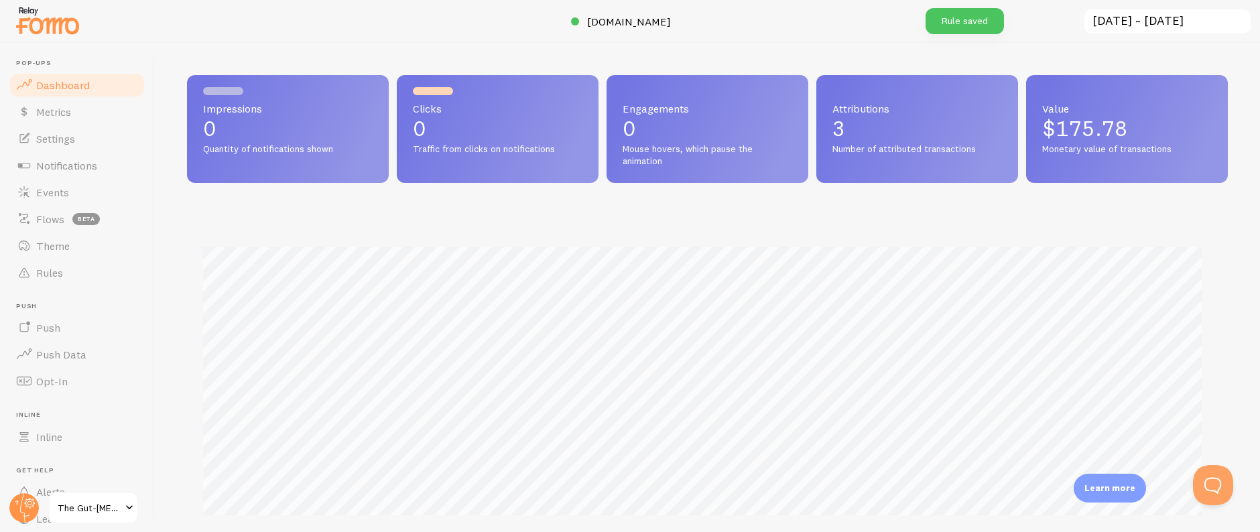
scroll to position [352, 1030]
click at [85, 509] on span "The Gut-[MEDICAL_DATA] Solution" at bounding box center [90, 508] width 64 height 16
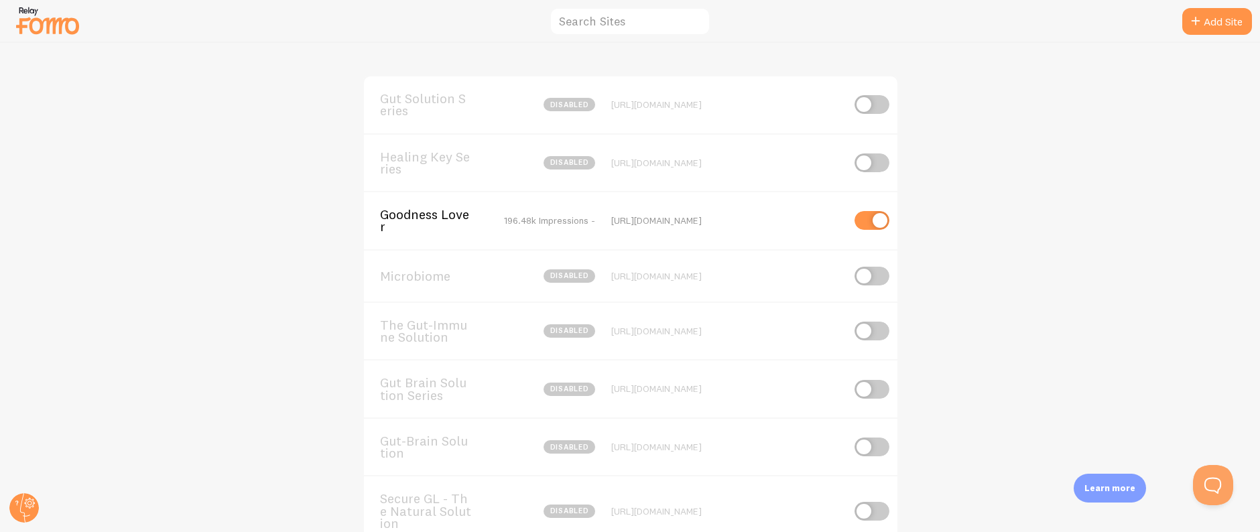
scroll to position [374, 0]
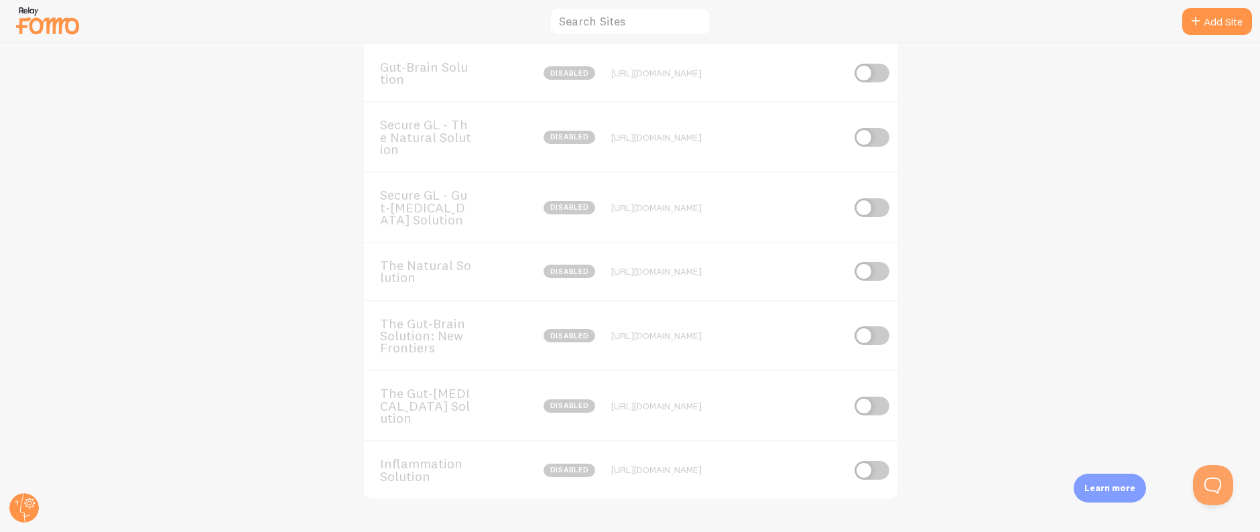
click at [864, 412] on input "checkbox" at bounding box center [871, 406] width 35 height 19
checkbox input "true"
click at [426, 401] on span "The Gut-[MEDICAL_DATA] Solution" at bounding box center [434, 405] width 108 height 37
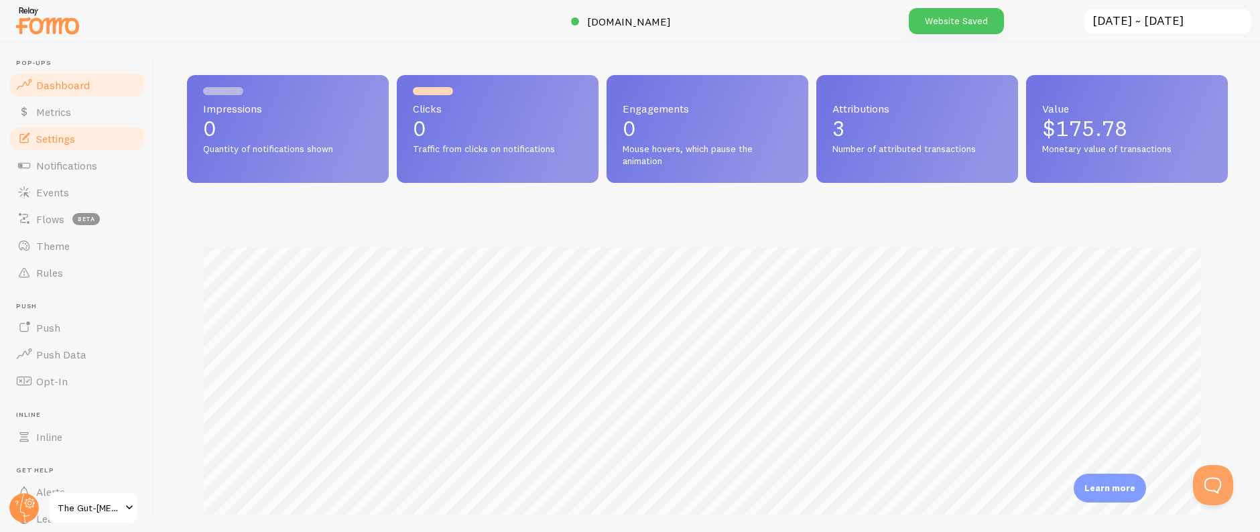
scroll to position [352, 1030]
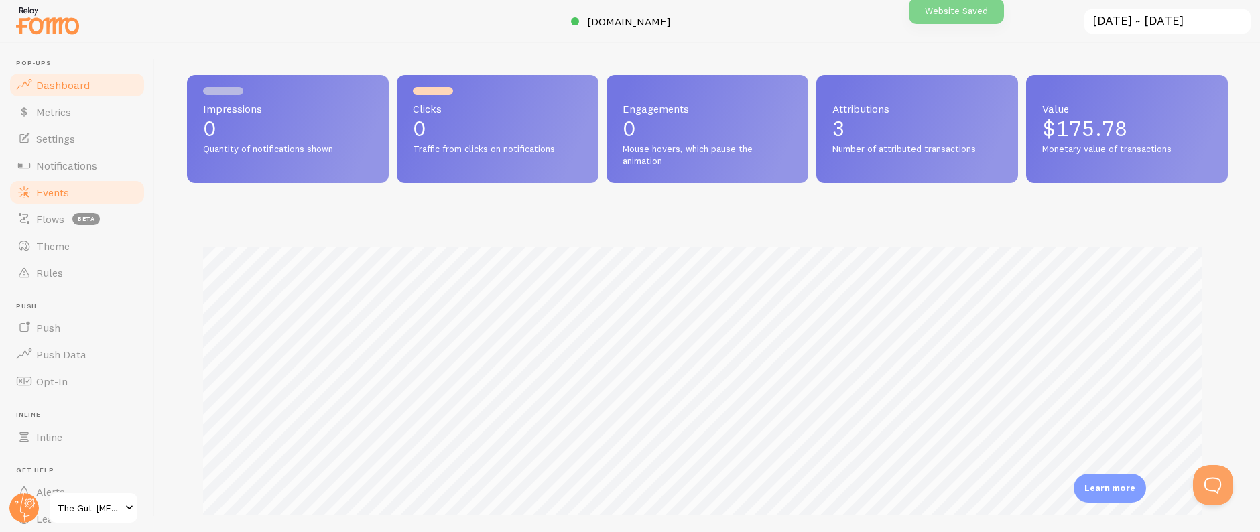
click at [65, 196] on span "Events" at bounding box center [52, 192] width 33 height 13
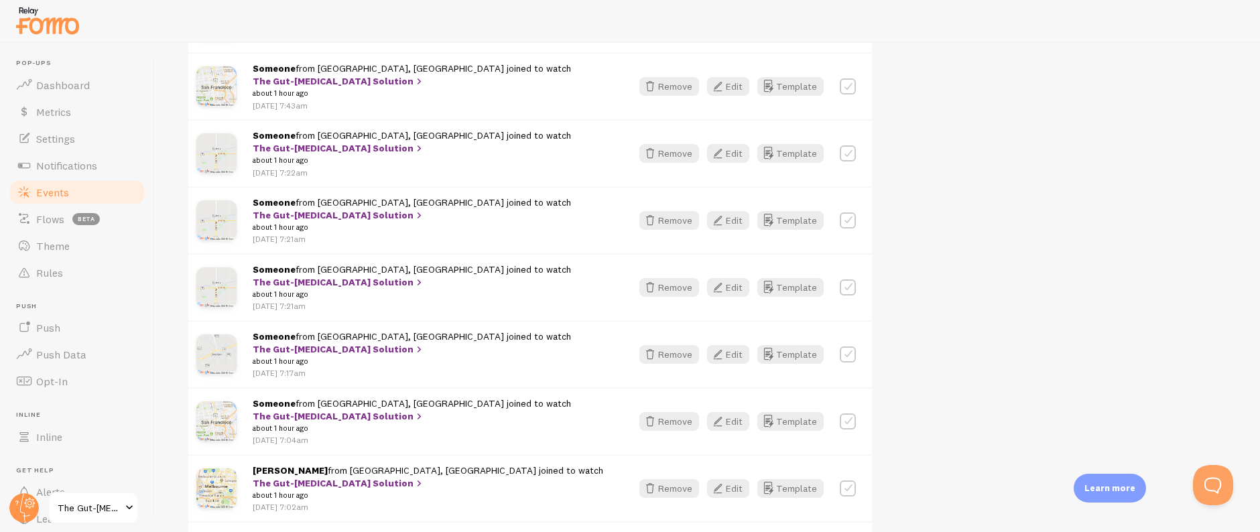
scroll to position [28, 0]
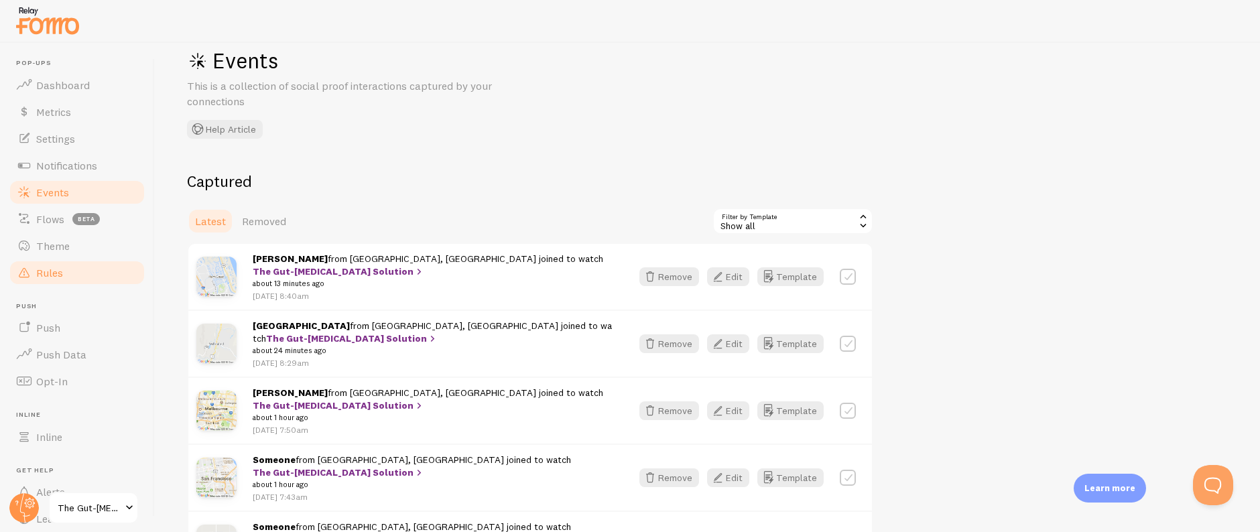
click at [78, 270] on link "Rules" at bounding box center [77, 272] width 138 height 27
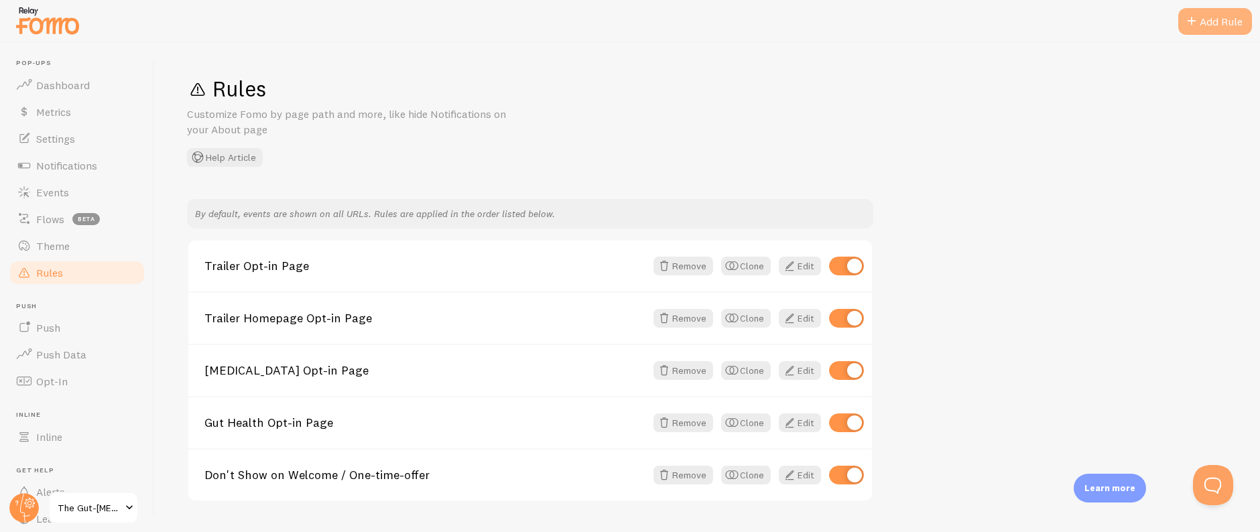
click at [1201, 24] on div "Add Rule" at bounding box center [1215, 21] width 74 height 27
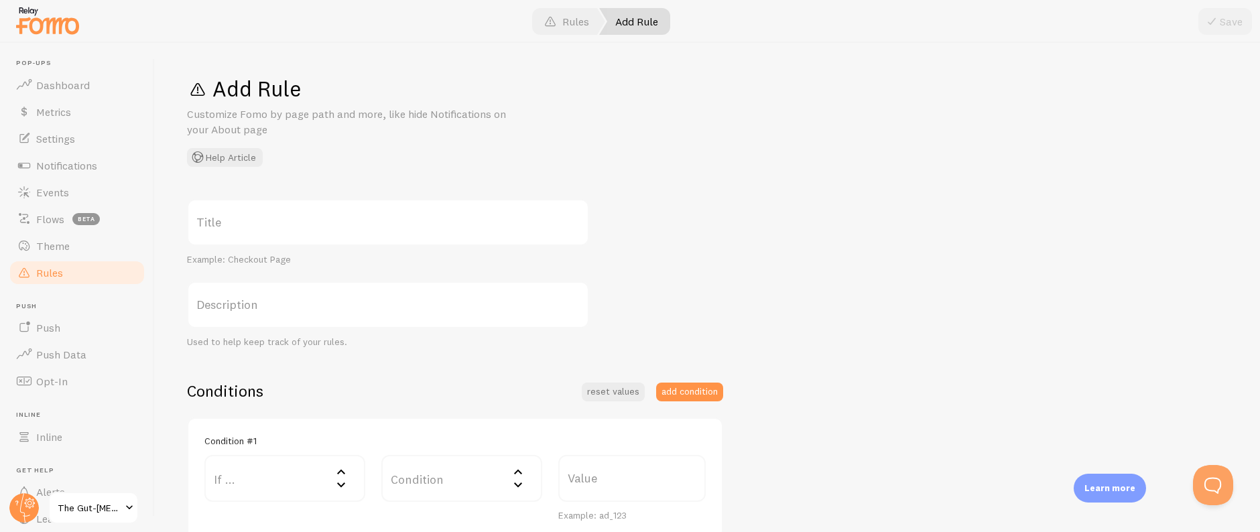
click at [338, 227] on label "Title" at bounding box center [388, 222] width 402 height 47
click at [338, 227] on input "Title" at bounding box center [388, 222] width 402 height 47
paste input "Don't Show on AffSOP"
type input "Don't Show on AffSOP"
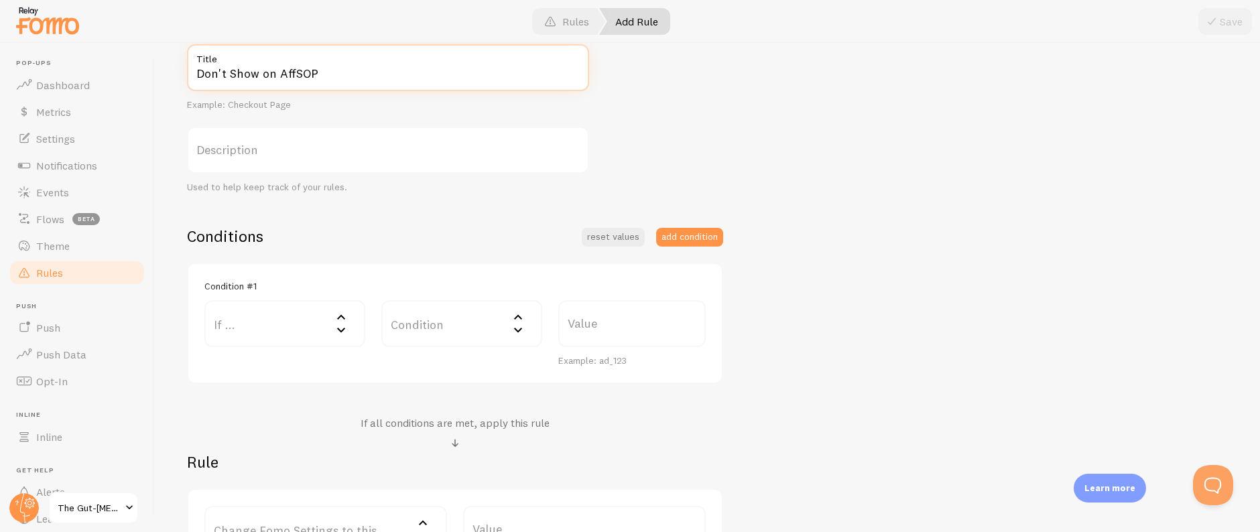
scroll to position [310, 0]
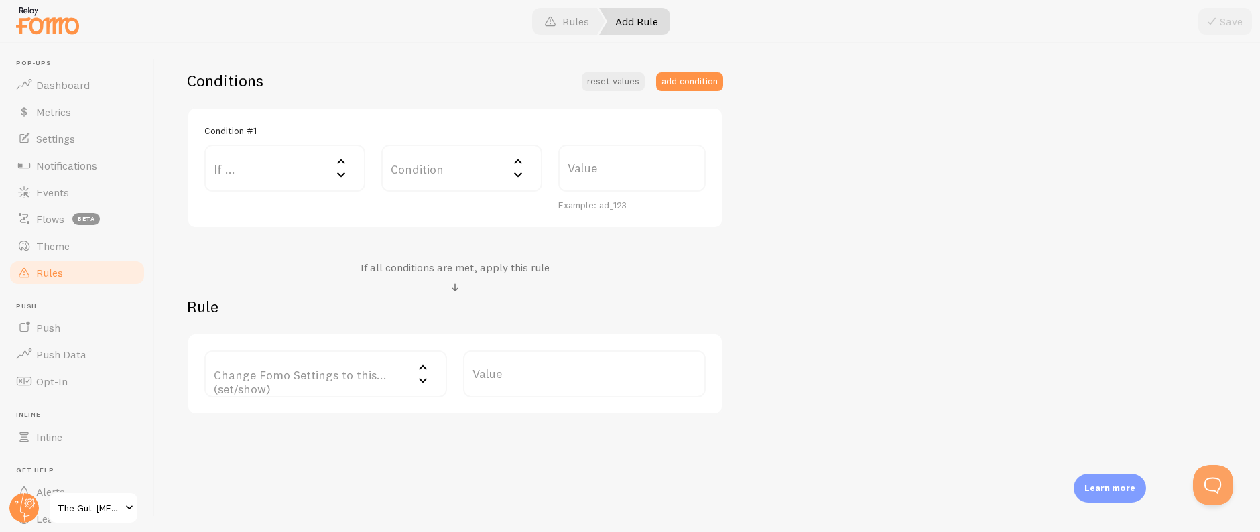
click at [274, 155] on label "If ..." at bounding box center [284, 168] width 161 height 47
click at [279, 215] on li "URL Path" at bounding box center [285, 211] width 158 height 23
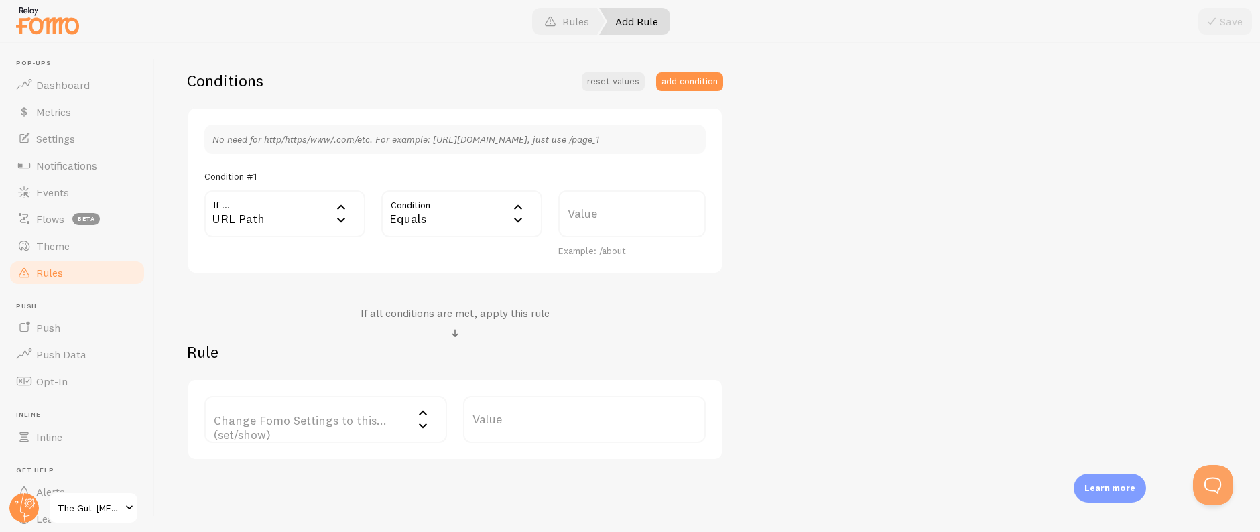
click at [431, 210] on div "Equals" at bounding box center [461, 213] width 161 height 47
click at [435, 322] on li "Contains" at bounding box center [462, 325] width 158 height 23
click at [615, 215] on label "Value" at bounding box center [631, 213] width 147 height 47
click at [615, 215] on input "Value" at bounding box center [631, 213] width 147 height 47
paste input "affsop"
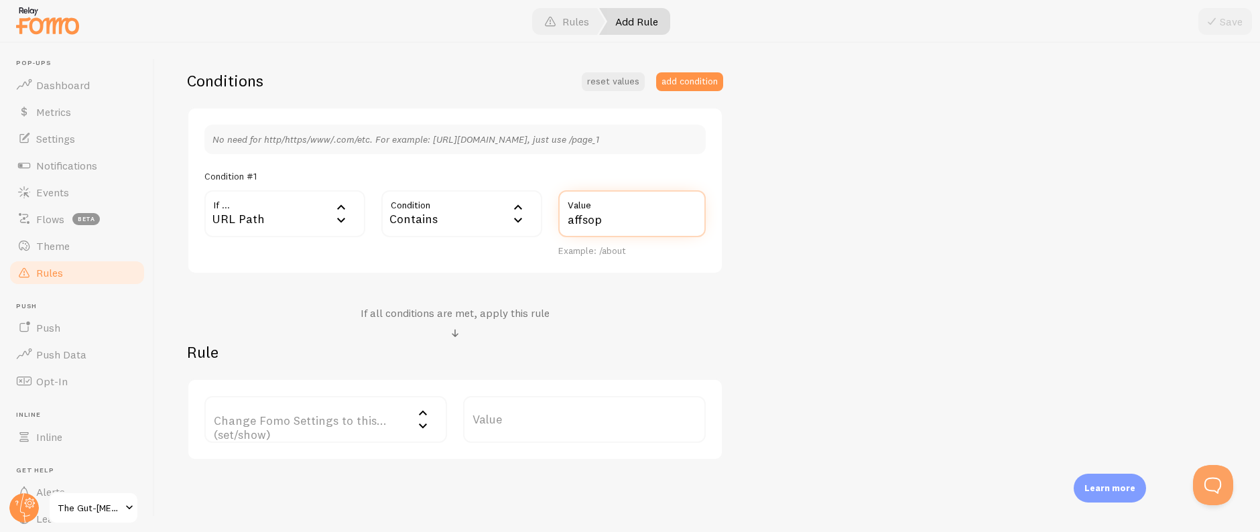
type input "affsop"
click at [327, 423] on label "Change Fomo Settings to this... (set/show)" at bounding box center [325, 419] width 243 height 47
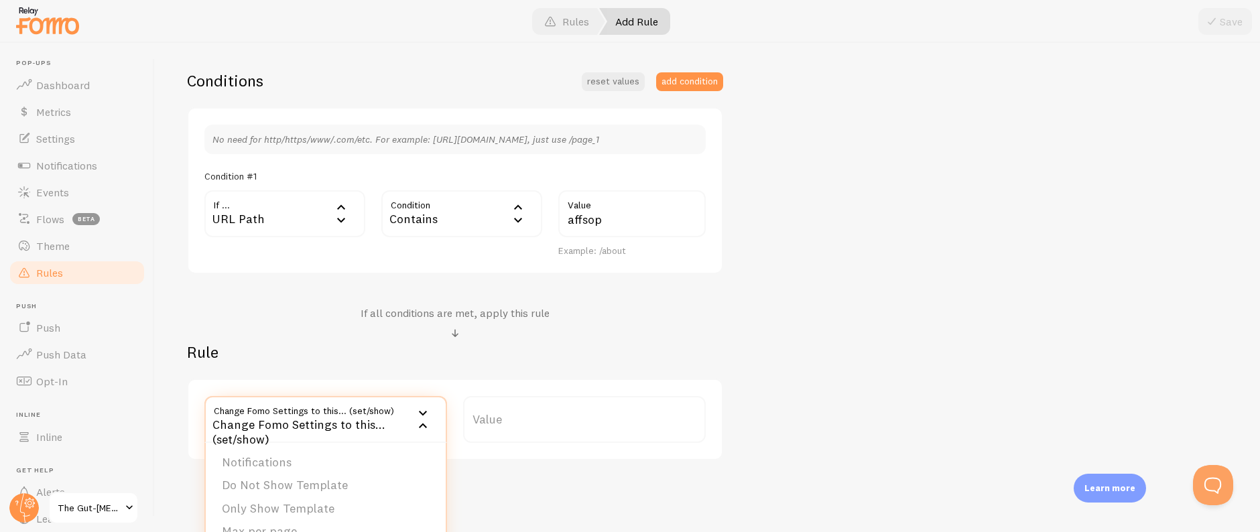
click at [310, 457] on li "Notifications" at bounding box center [326, 462] width 240 height 23
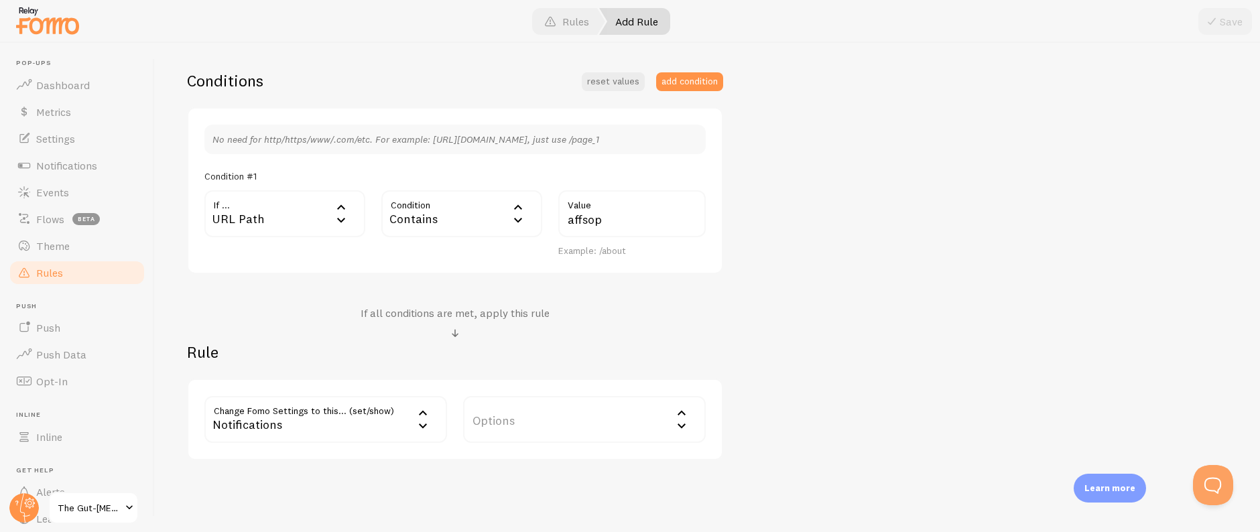
click at [561, 421] on label "Options" at bounding box center [584, 419] width 243 height 47
click at [551, 452] on li "Hide Fomo" at bounding box center [584, 462] width 240 height 23
click at [815, 360] on div "Don't Show on AffSOP Title Example: Checkout Page Description Used to help keep…" at bounding box center [707, 174] width 1040 height 571
click at [1215, 21] on span at bounding box center [1211, 21] width 16 height 16
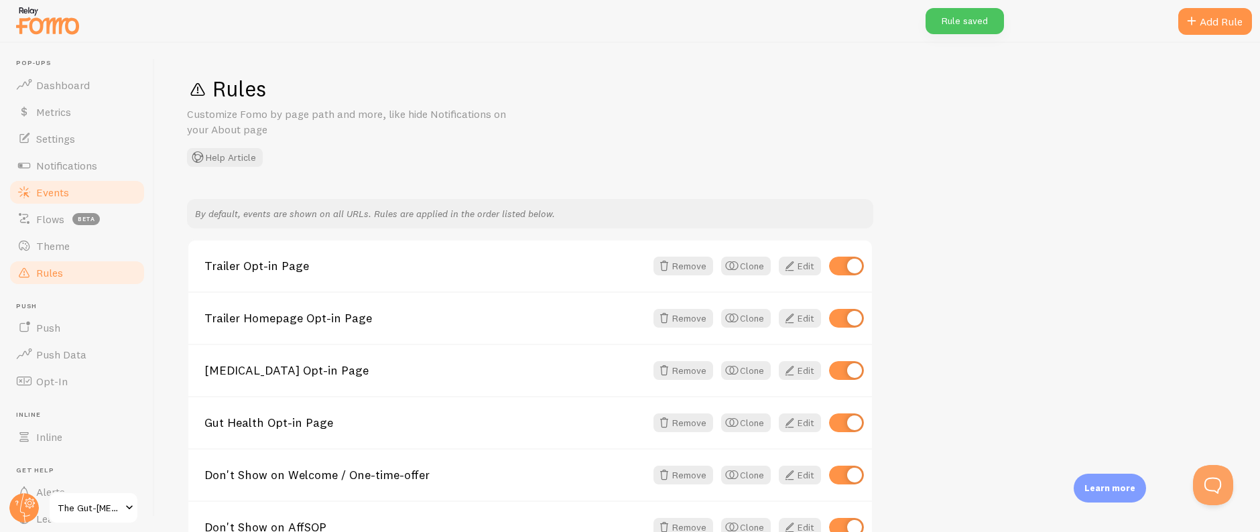
click at [69, 192] on link "Events" at bounding box center [77, 192] width 138 height 27
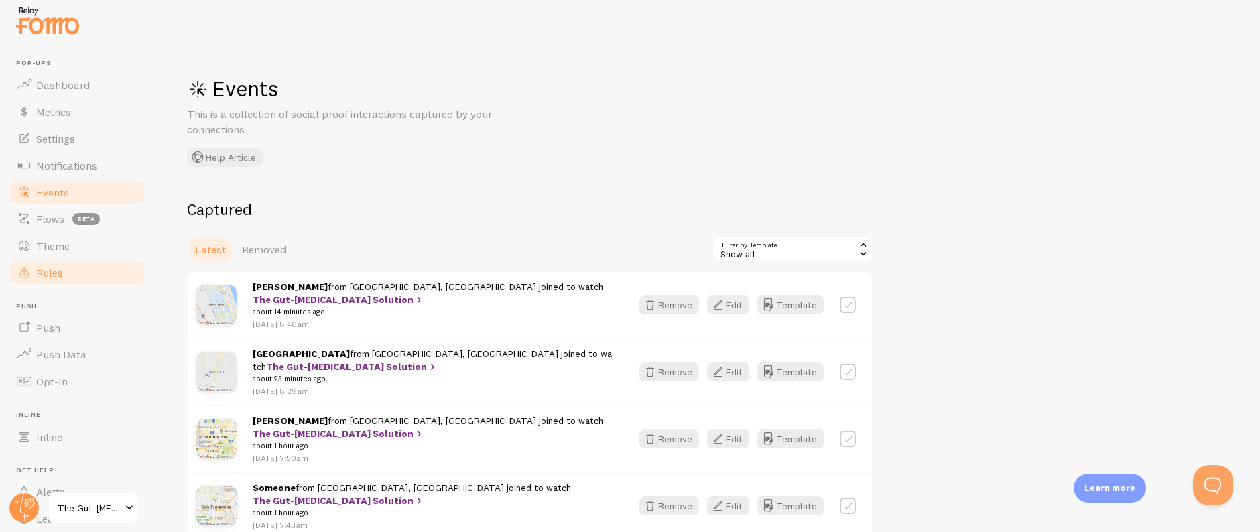
click at [65, 269] on link "Rules" at bounding box center [77, 272] width 138 height 27
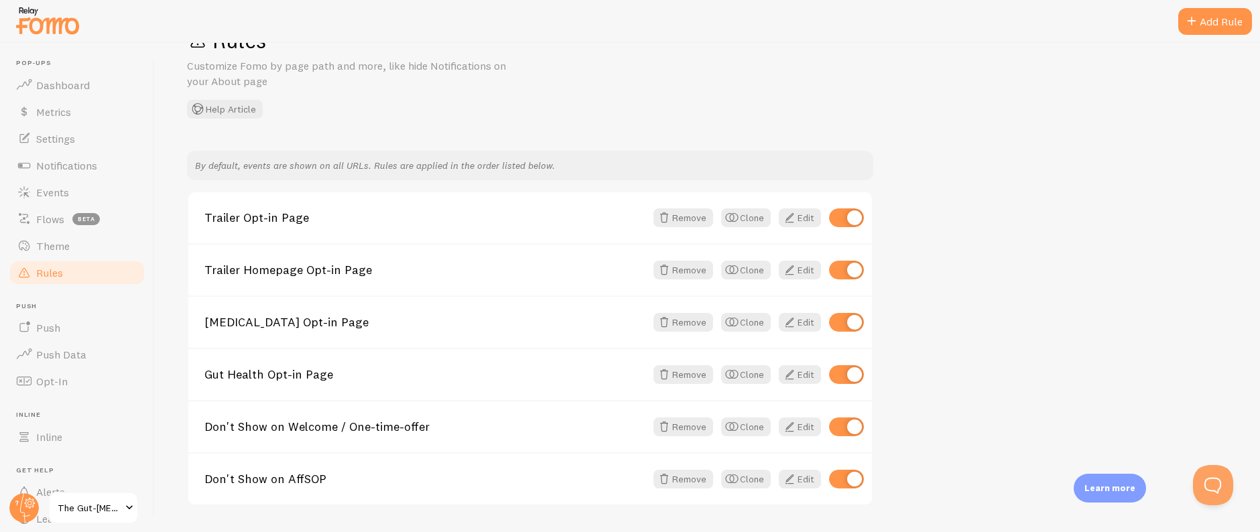
scroll to position [86, 0]
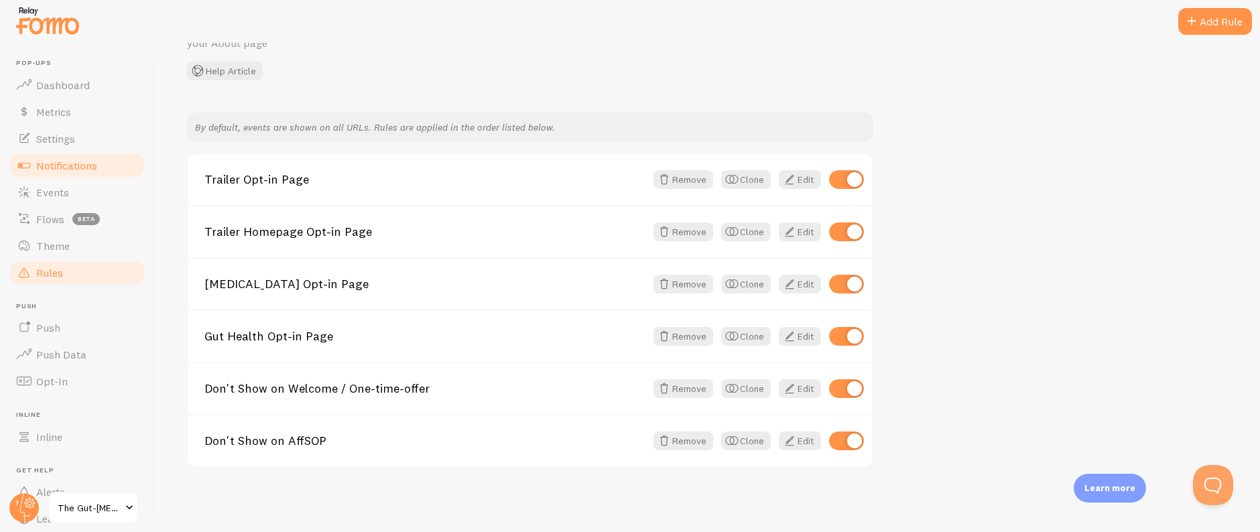
click at [67, 159] on span "Notifications" at bounding box center [66, 165] width 61 height 13
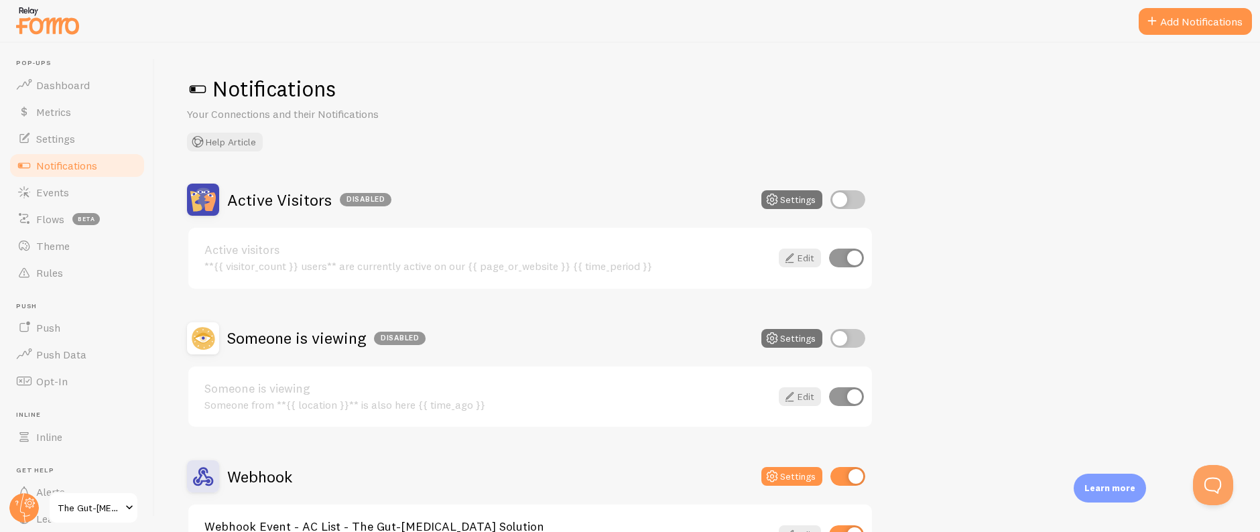
scroll to position [98, 0]
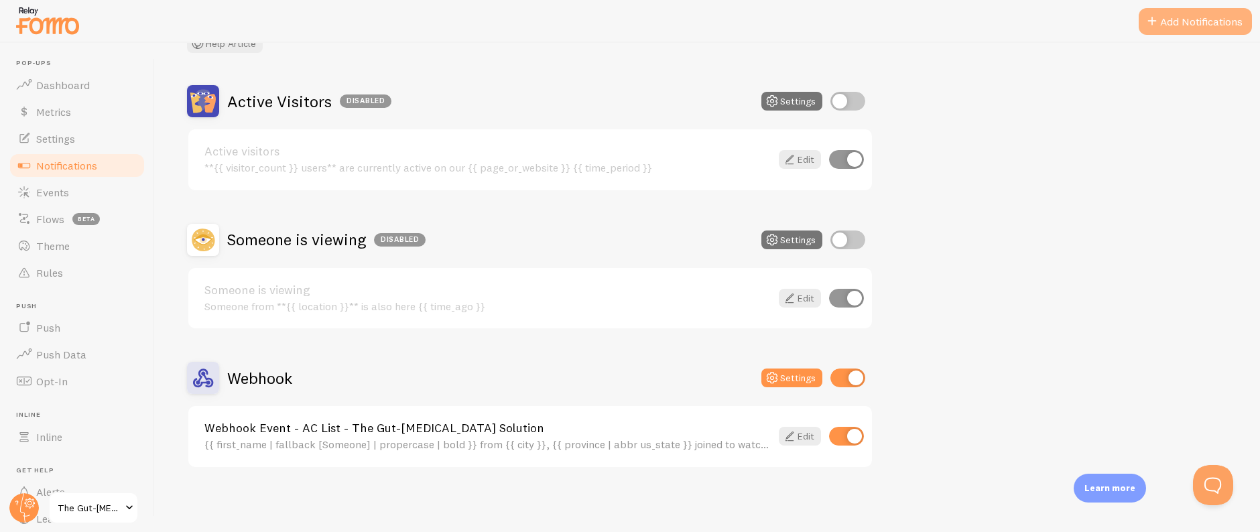
click at [1162, 25] on button "Add Notifications" at bounding box center [1194, 21] width 113 height 27
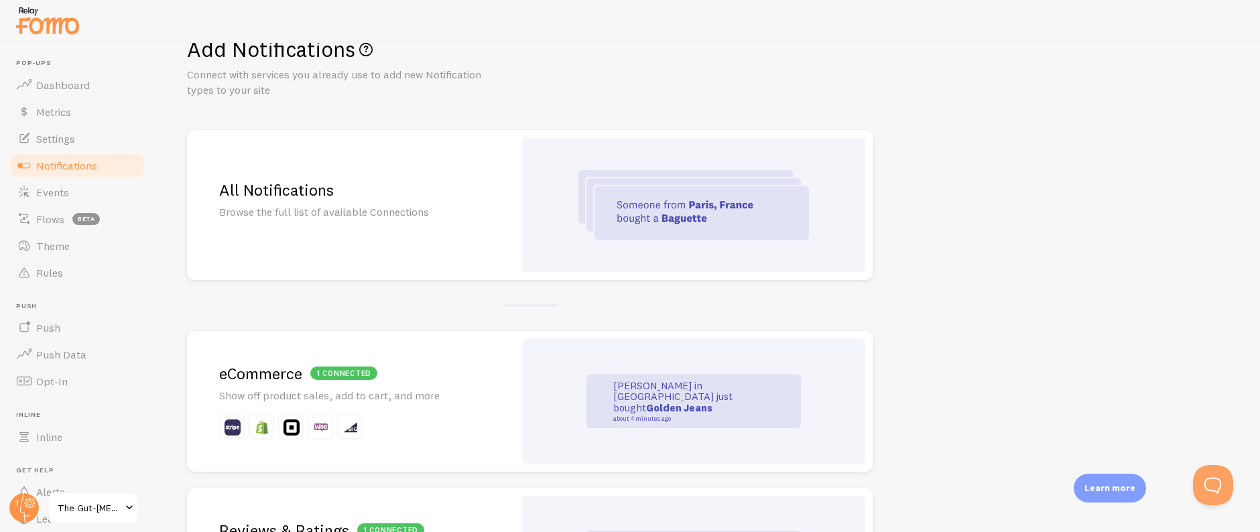
scroll to position [272, 0]
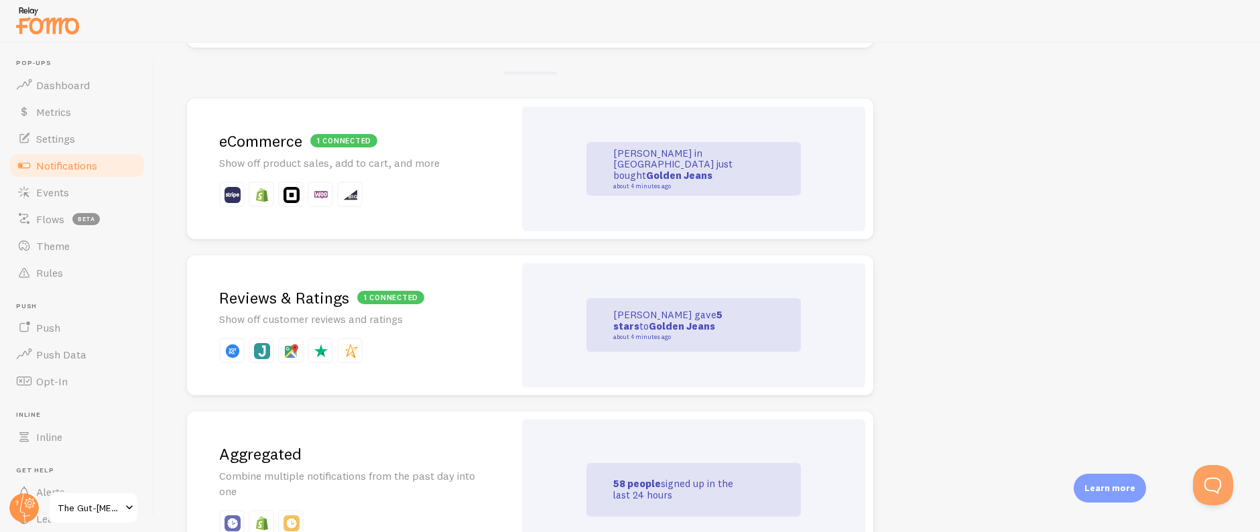
click at [429, 163] on p "Show off product sales, add to cart, and more" at bounding box center [350, 162] width 263 height 15
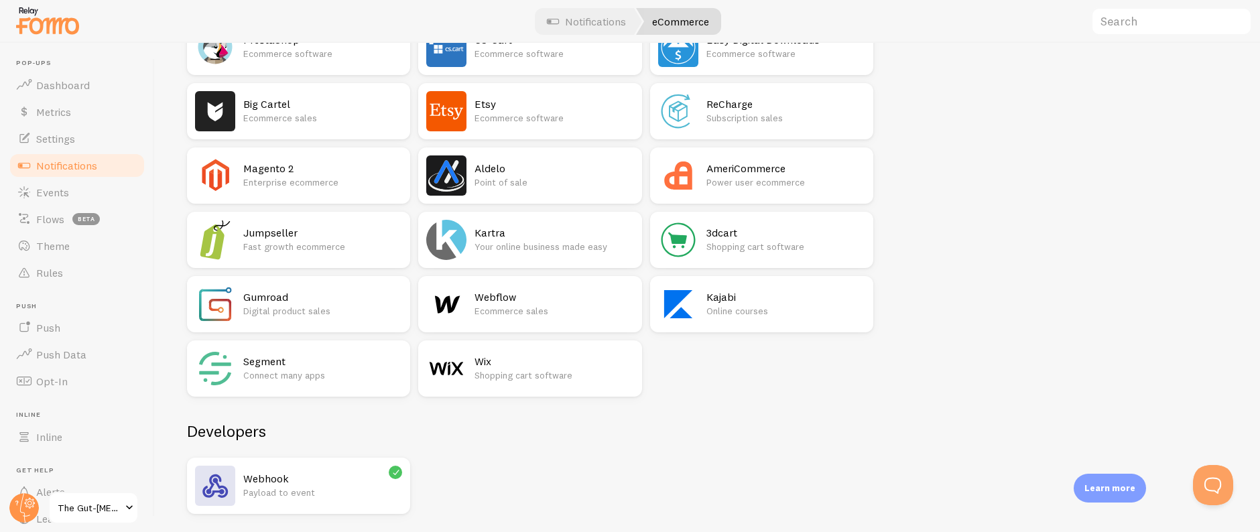
scroll to position [850, 0]
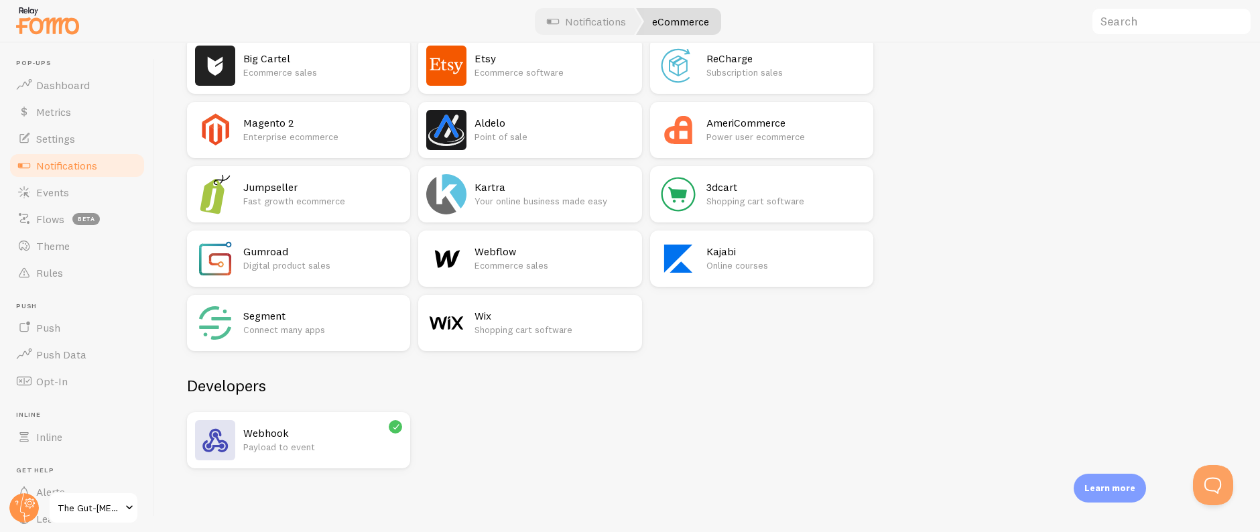
click at [336, 431] on h2 "Webhook" at bounding box center [322, 433] width 159 height 14
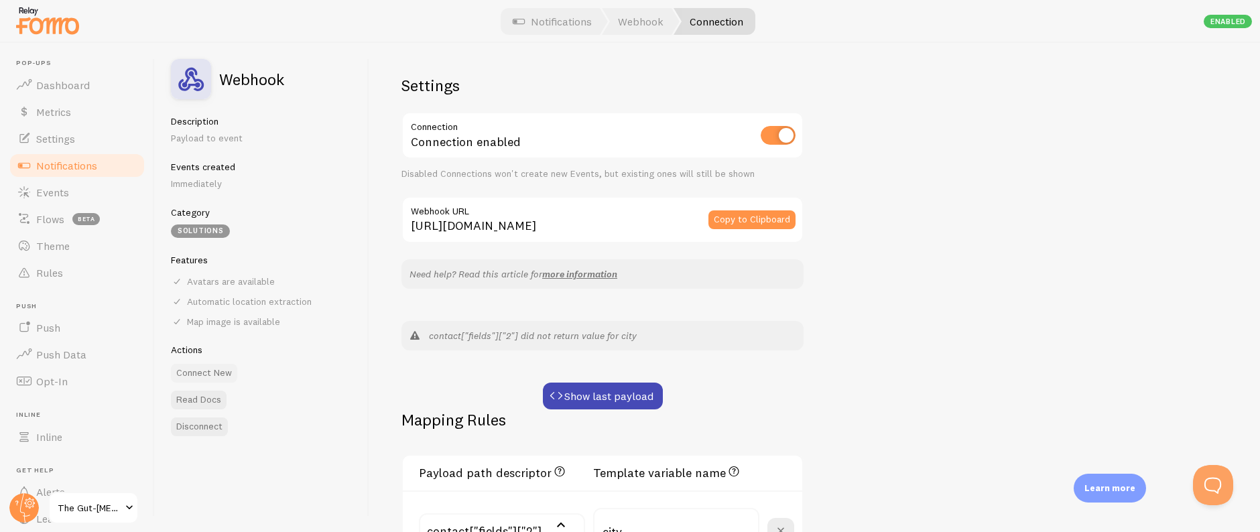
click at [195, 373] on button "Connect New" at bounding box center [204, 373] width 66 height 19
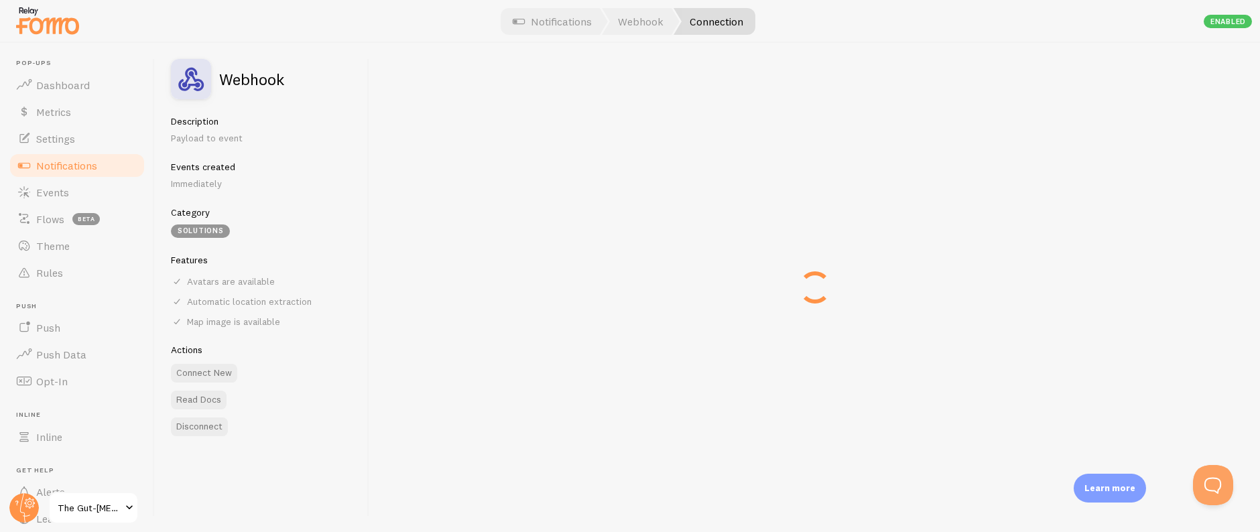
type input "https://api.fomo.com/api/v1/applications/BTcRHJDfZ23vnzwh8-IAaQ/webhooks/custom…"
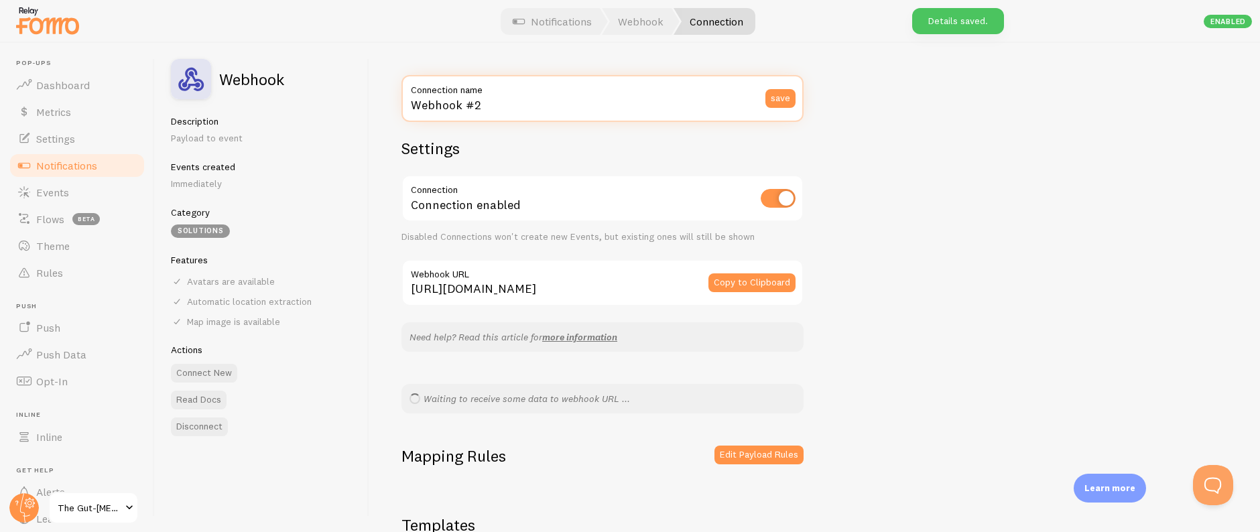
click at [536, 107] on input "Webhook #2" at bounding box center [602, 98] width 402 height 47
drag, startPoint x: 465, startPoint y: 104, endPoint x: 512, endPoint y: 104, distance: 46.9
click at [512, 107] on input "Webhook #2" at bounding box center [602, 98] width 402 height 47
type input "Webhook - Pabbly - SamCart"
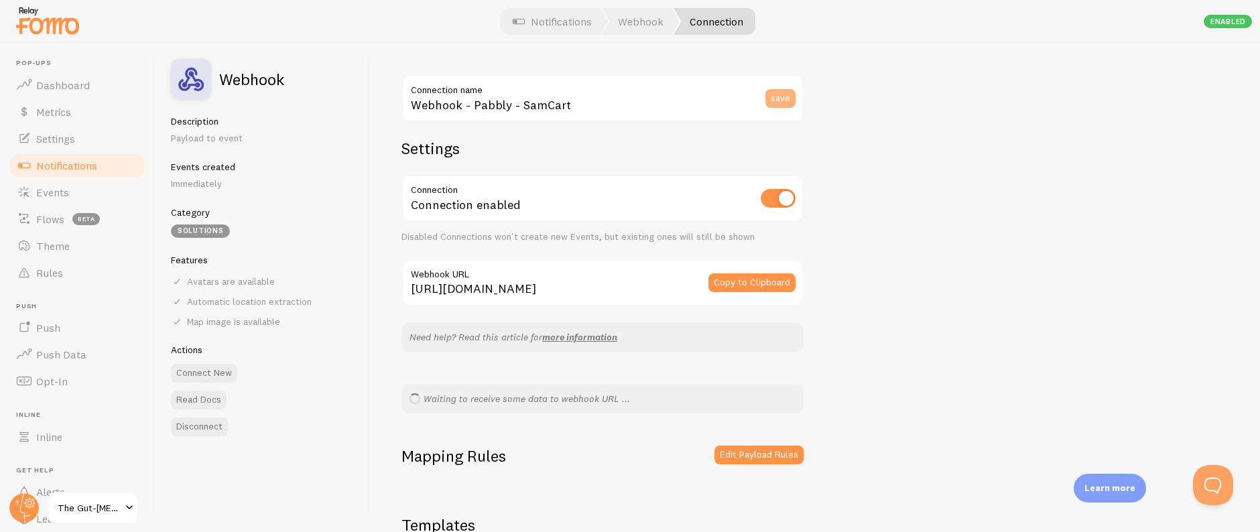
click at [783, 95] on button "save" at bounding box center [780, 98] width 30 height 19
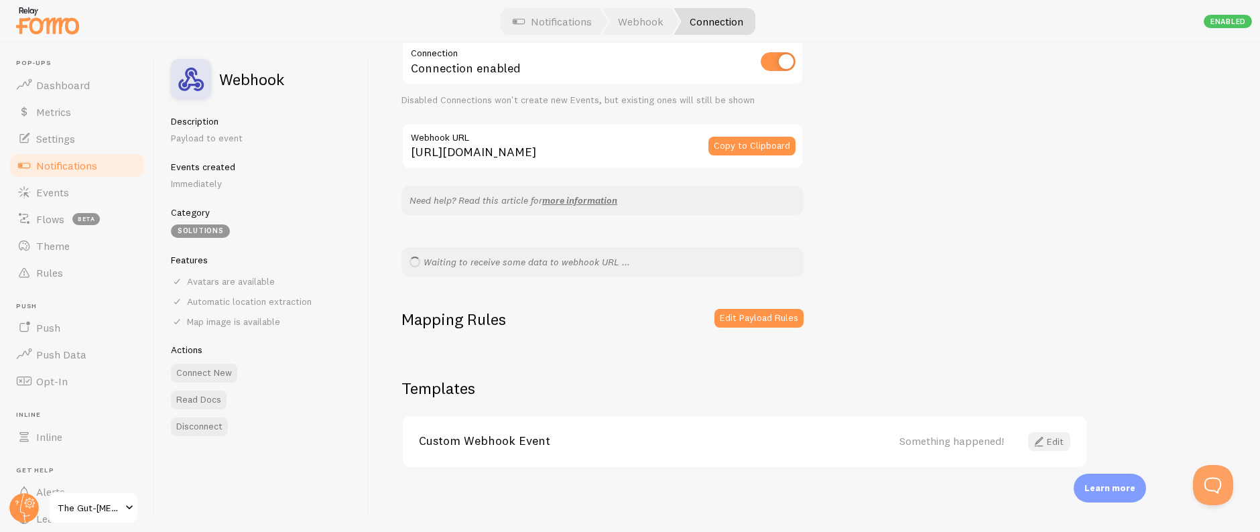
click at [1053, 443] on link "Edit" at bounding box center [1049, 441] width 42 height 19
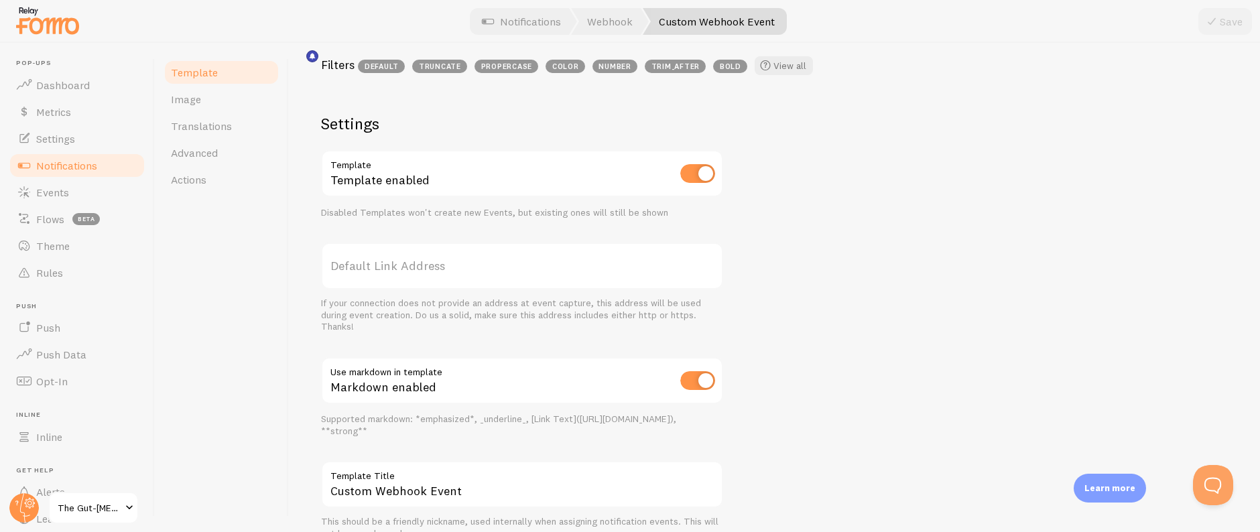
scroll to position [469, 0]
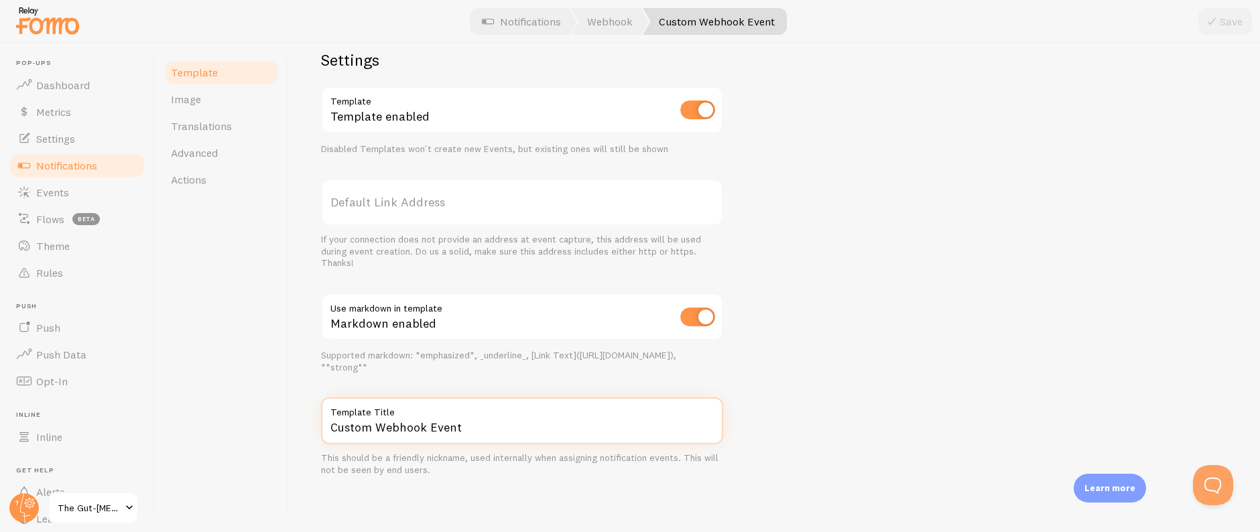
click at [458, 429] on input "Custom Webhook Event" at bounding box center [522, 420] width 402 height 47
drag, startPoint x: 407, startPoint y: 429, endPoint x: 364, endPoint y: 429, distance: 42.9
click at [320, 429] on div "Custom Webhook Event Compose your message using variables and filters, enclosin…" at bounding box center [774, 287] width 971 height 489
click at [401, 430] on input "Custom Webhook Event" at bounding box center [522, 420] width 402 height 47
drag, startPoint x: 375, startPoint y: 428, endPoint x: 320, endPoint y: 416, distance: 56.2
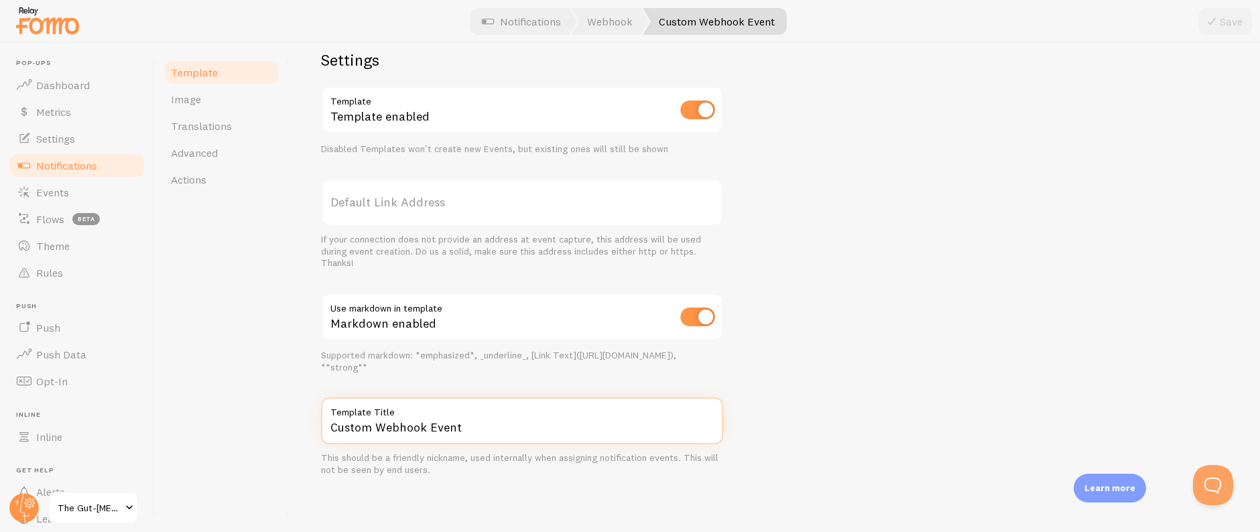
click at [312, 418] on div "Custom Webhook Event Compose your message using variables and filters, enclosin…" at bounding box center [774, 287] width 971 height 489
click at [400, 421] on input "Webhook Event" at bounding box center [522, 420] width 402 height 47
click at [400, 420] on input "Webhook Event" at bounding box center [522, 420] width 402 height 47
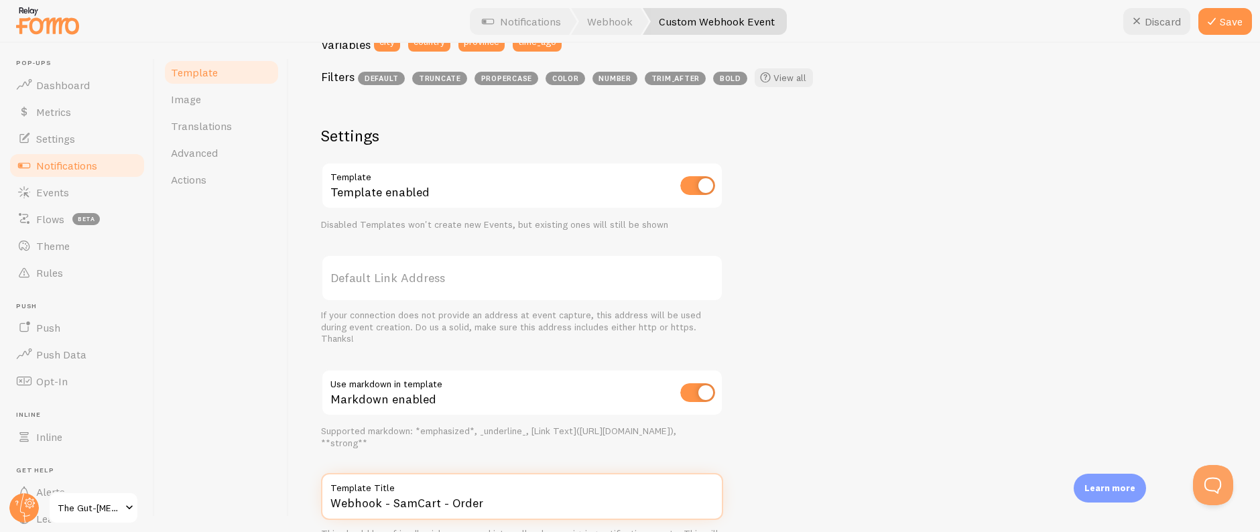
scroll to position [345, 0]
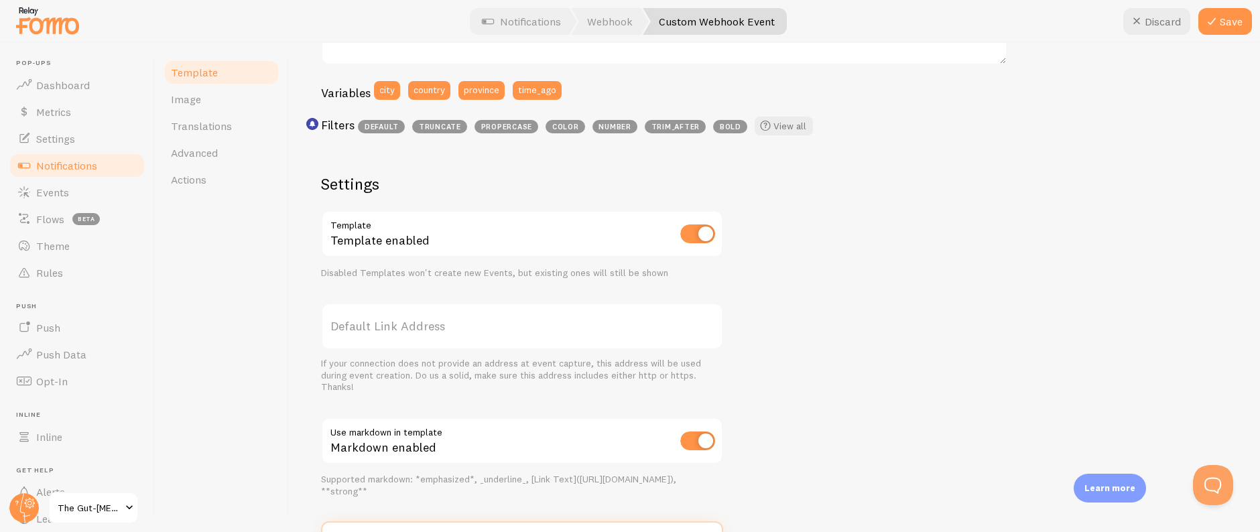
type input "Webhook - SamCart - Order"
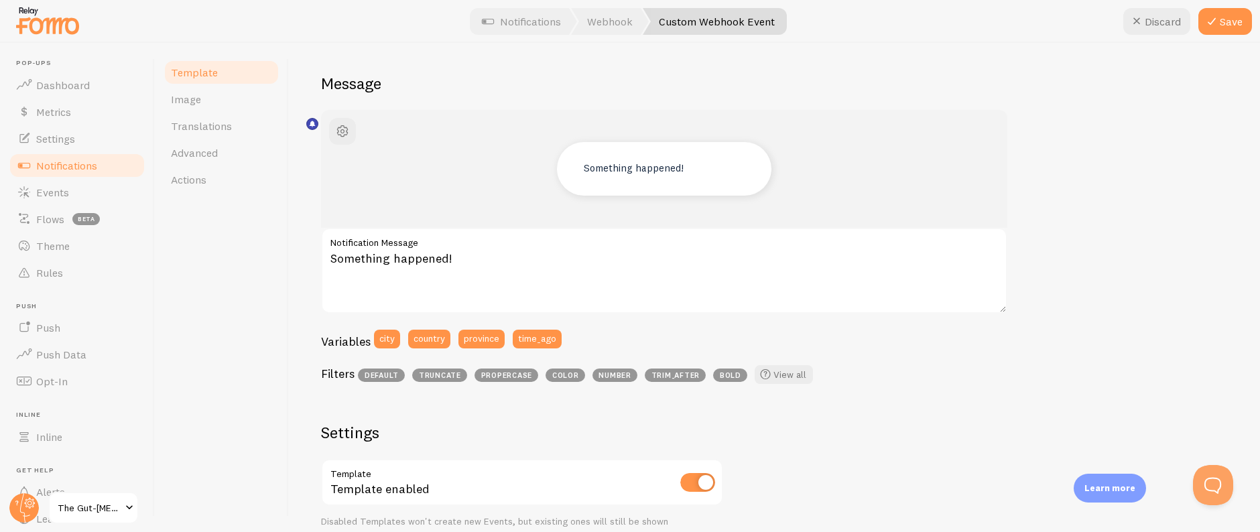
scroll to position [0, 0]
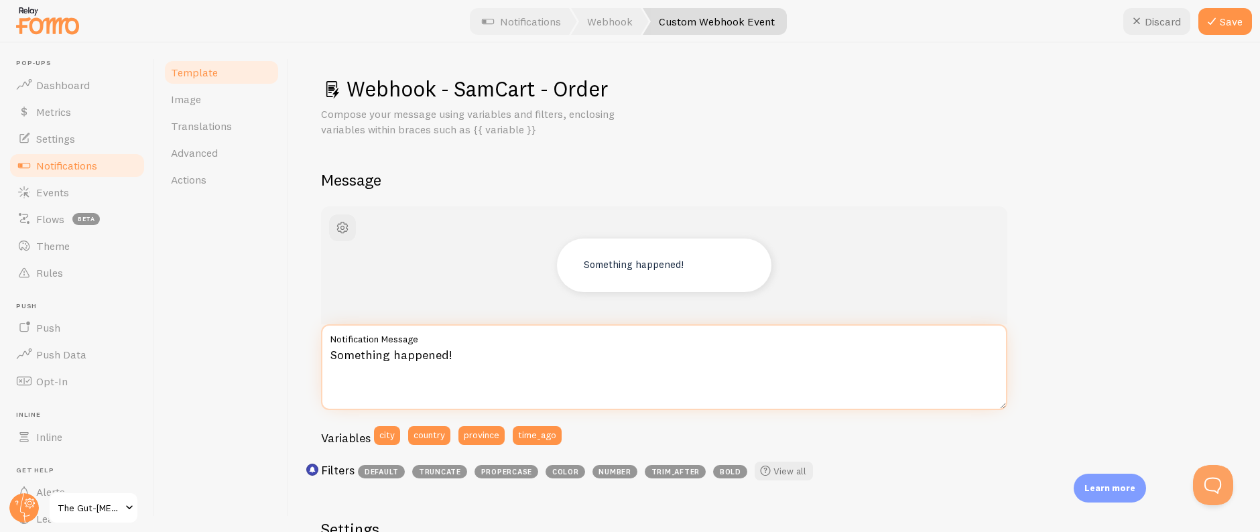
click at [536, 352] on textarea "Something happened!" at bounding box center [664, 367] width 686 height 86
paste textarea "{{ first_name | fallback [Someone] | propercase | bold }} in {{ city | fallback…"
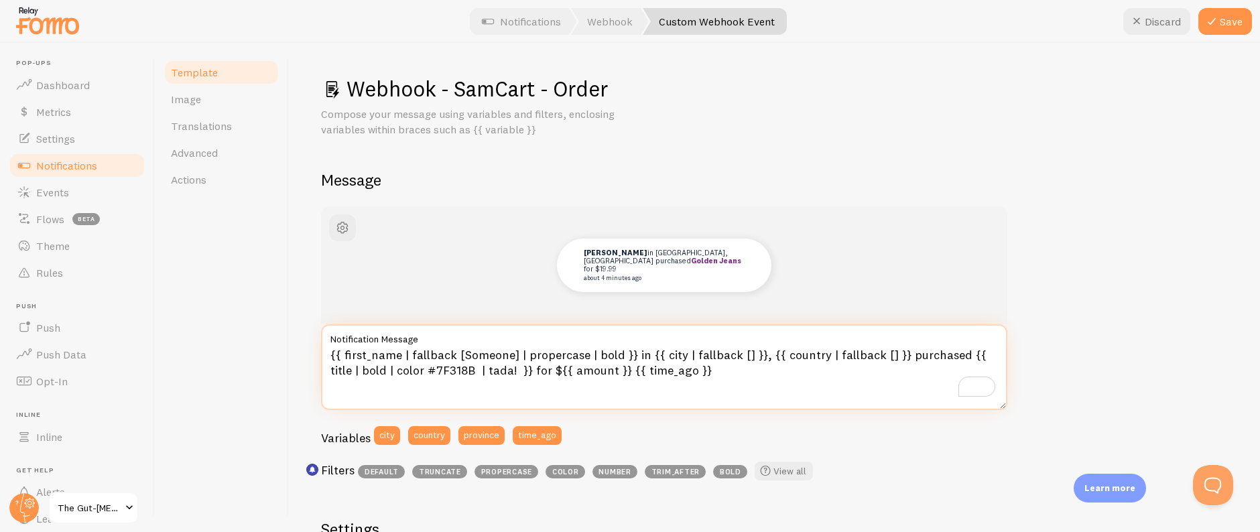
type textarea "{{ first_name | fallback [Someone] | propercase | bold }} in {{ city | fallback…"
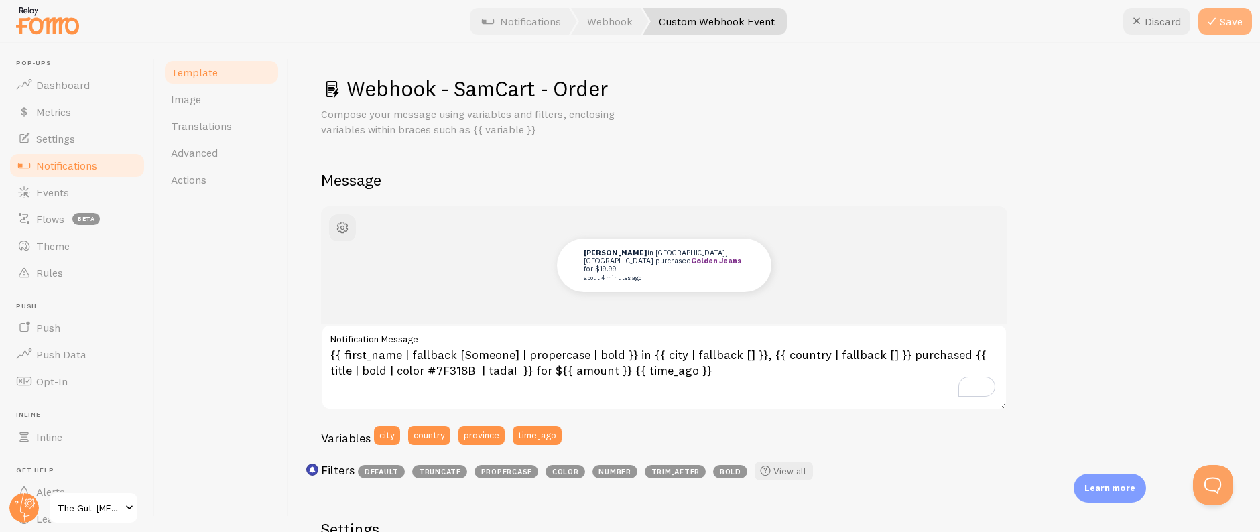
click at [1223, 23] on button "Save" at bounding box center [1225, 21] width 54 height 27
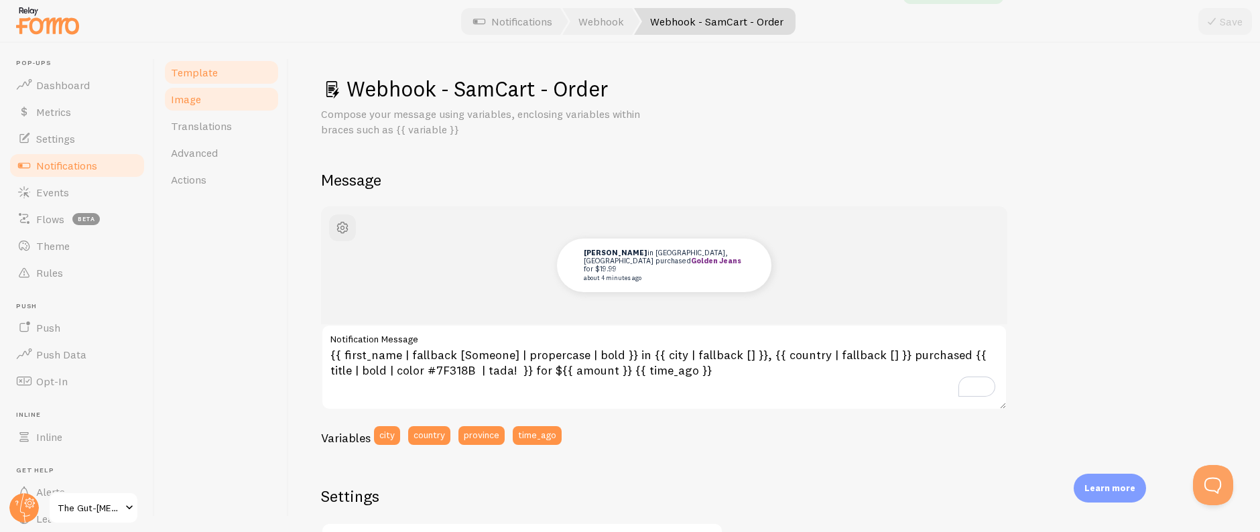
click at [196, 101] on span "Image" at bounding box center [186, 98] width 30 height 13
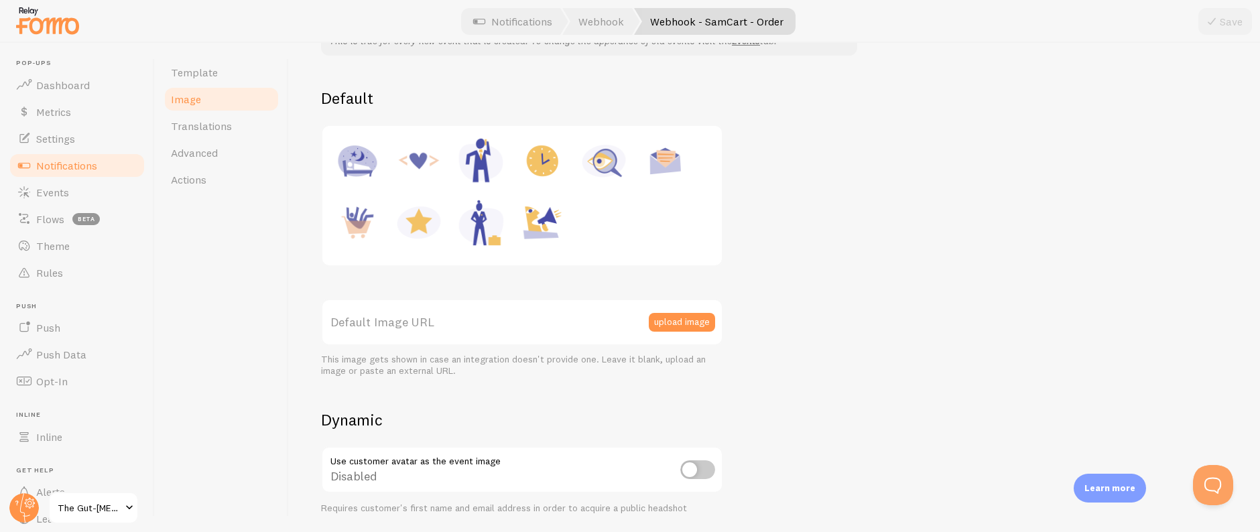
scroll to position [134, 0]
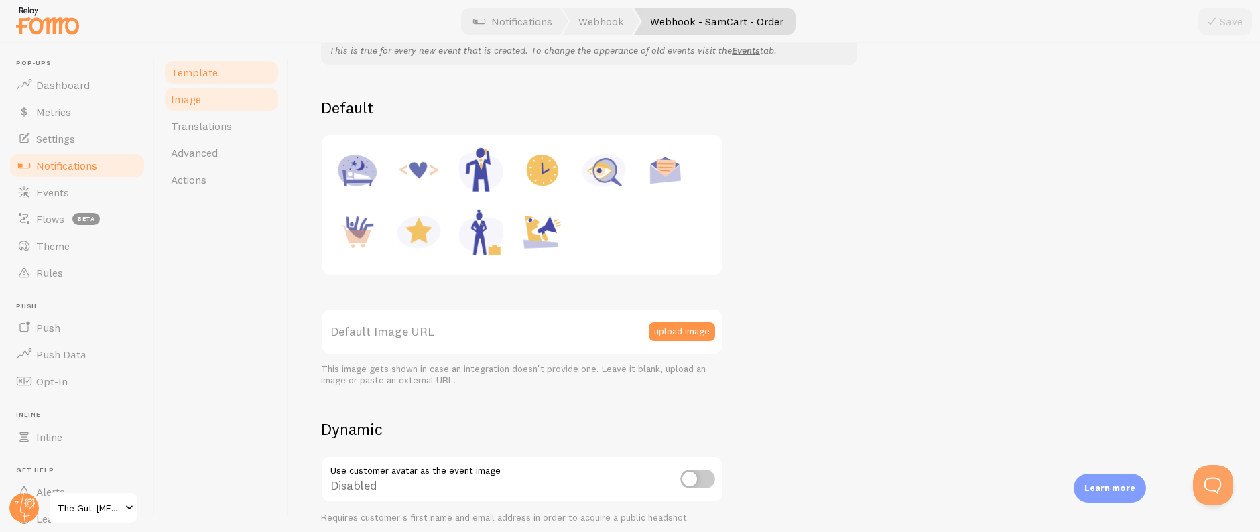
click at [213, 80] on link "Template" at bounding box center [221, 72] width 117 height 27
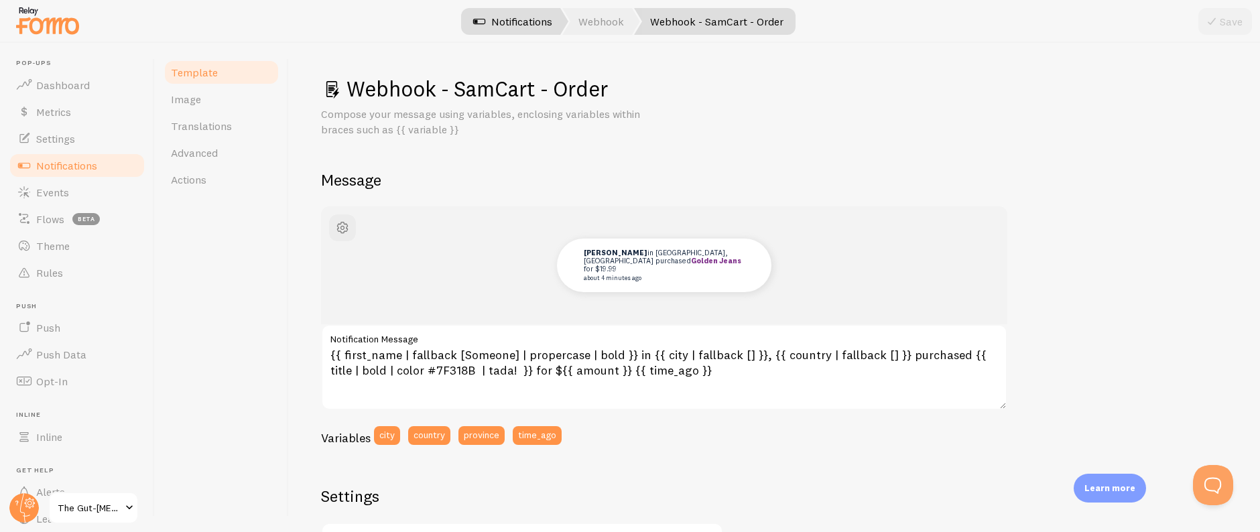
click at [604, 23] on link "Webhook" at bounding box center [601, 21] width 78 height 27
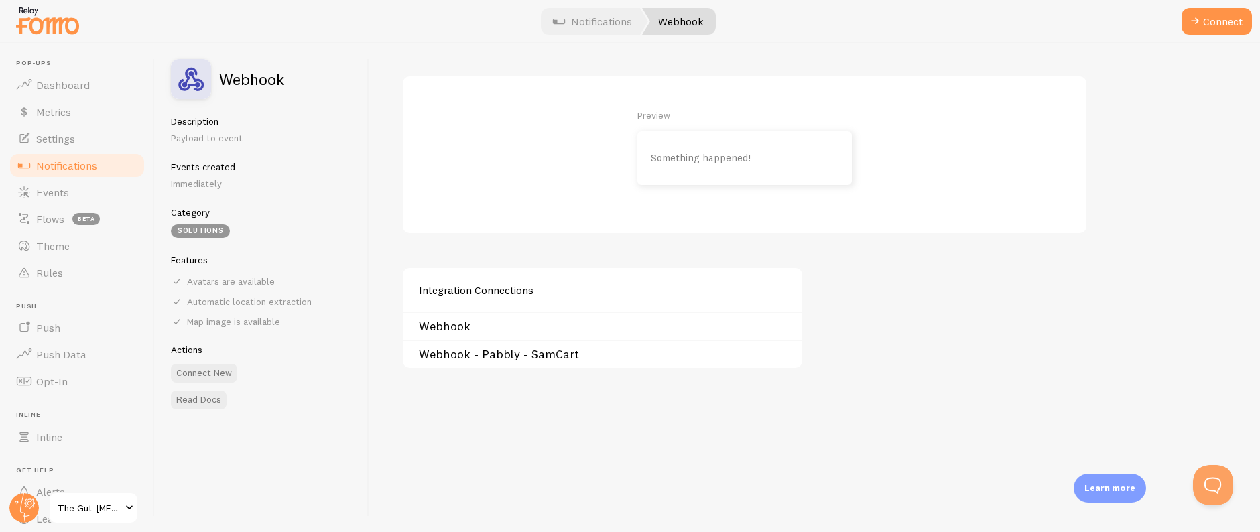
click at [465, 328] on link "Webhook" at bounding box center [606, 326] width 375 height 11
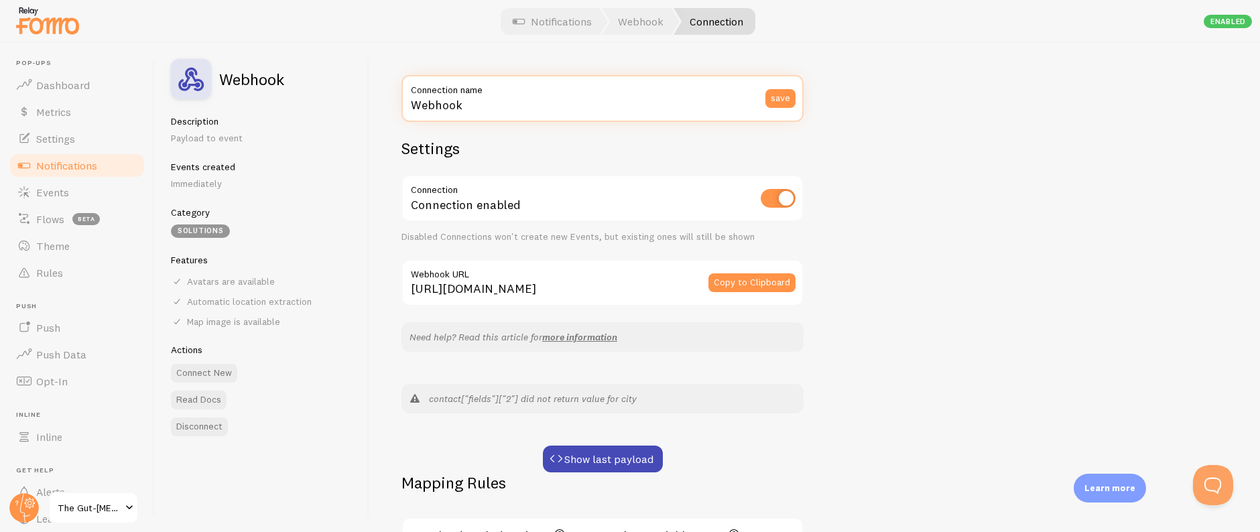
click at [537, 99] on input "Webhook" at bounding box center [602, 98] width 402 height 47
type input "Webhook - ActiveCampaign"
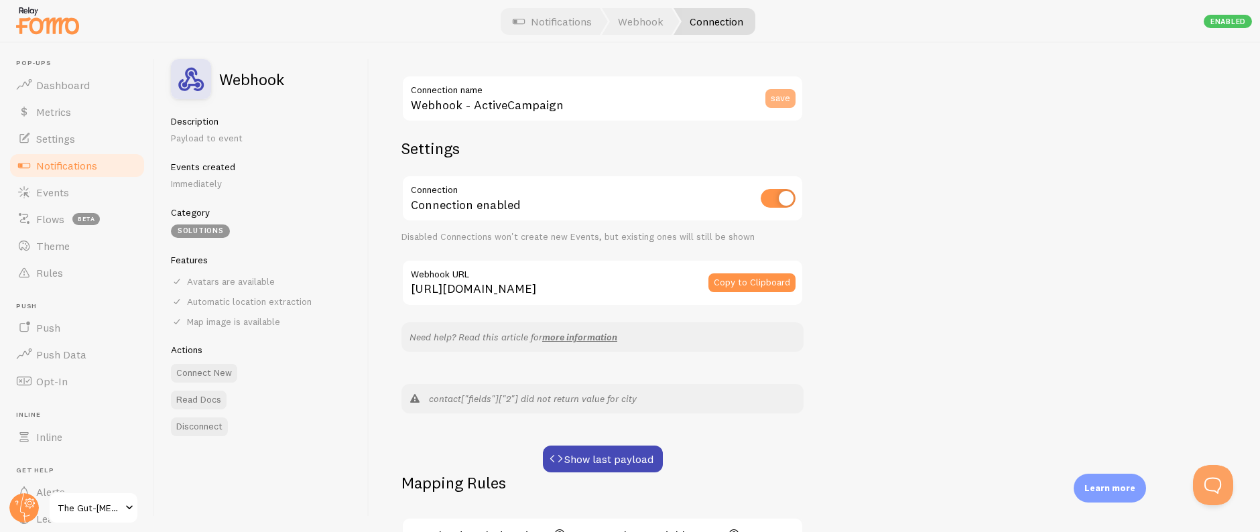
click at [783, 98] on button "save" at bounding box center [780, 98] width 30 height 19
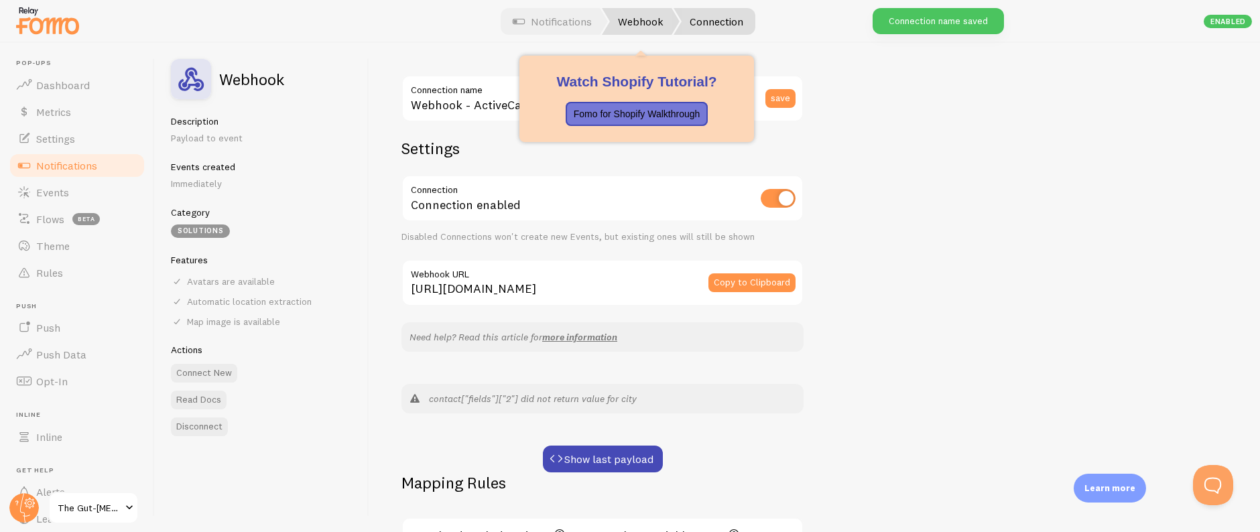
click at [644, 20] on link "Webhook" at bounding box center [641, 21] width 78 height 27
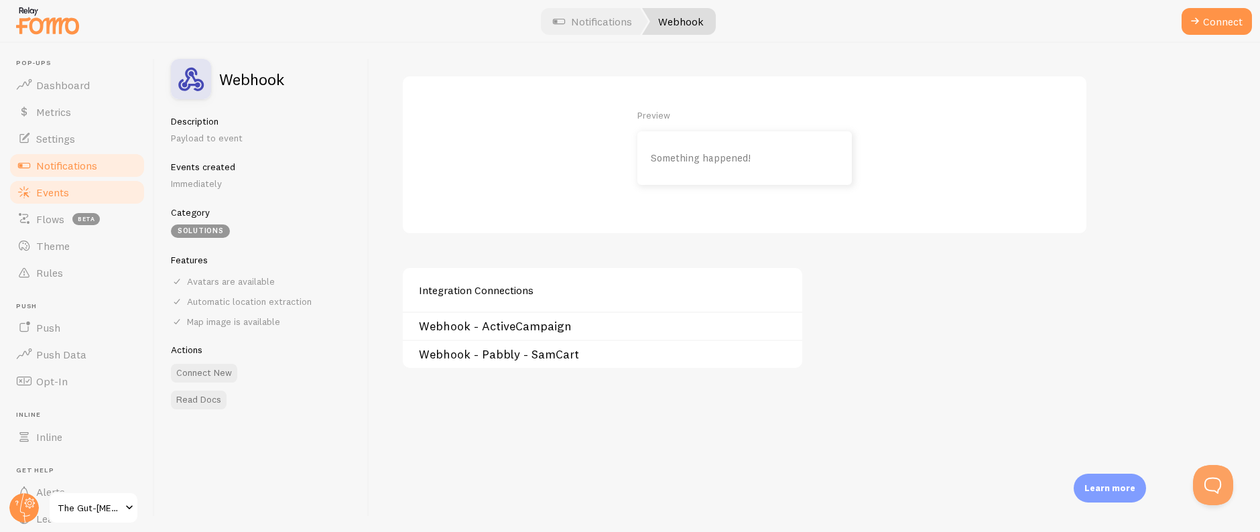
click at [73, 189] on link "Events" at bounding box center [77, 192] width 138 height 27
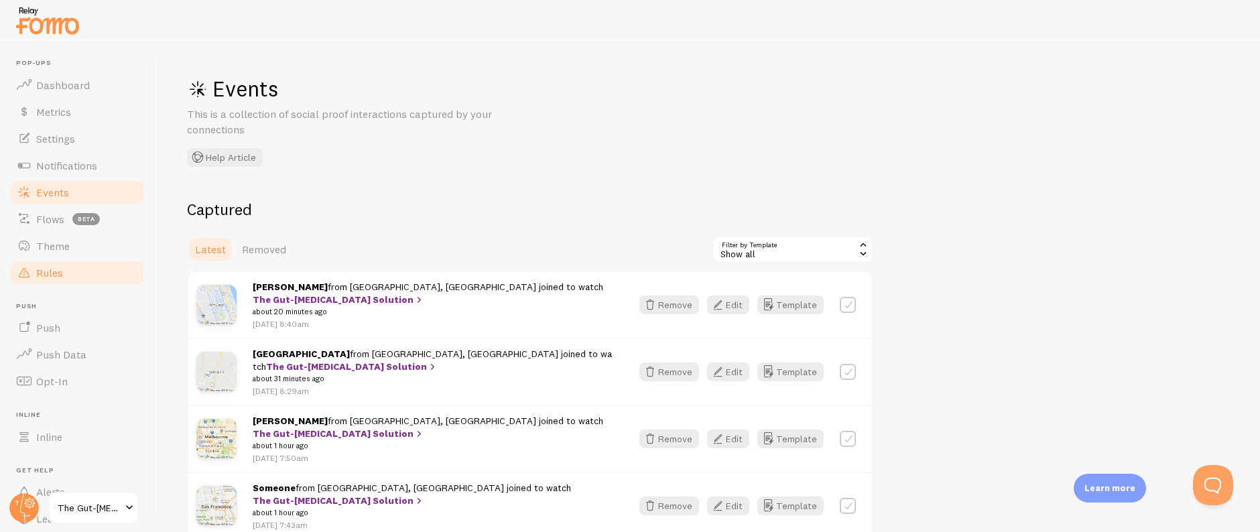
click at [64, 273] on link "Rules" at bounding box center [77, 272] width 138 height 27
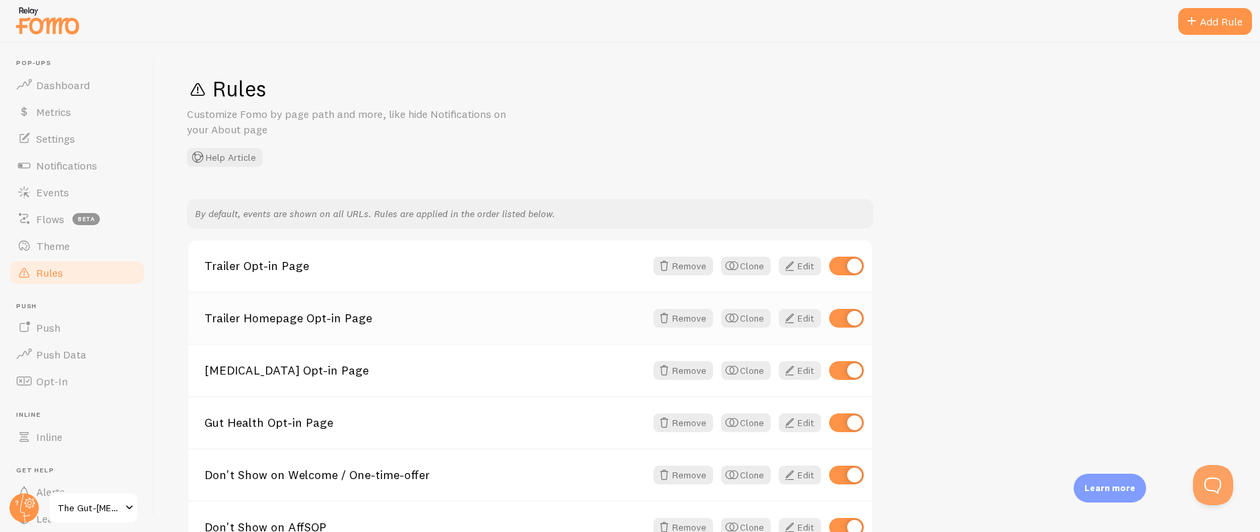
scroll to position [86, 0]
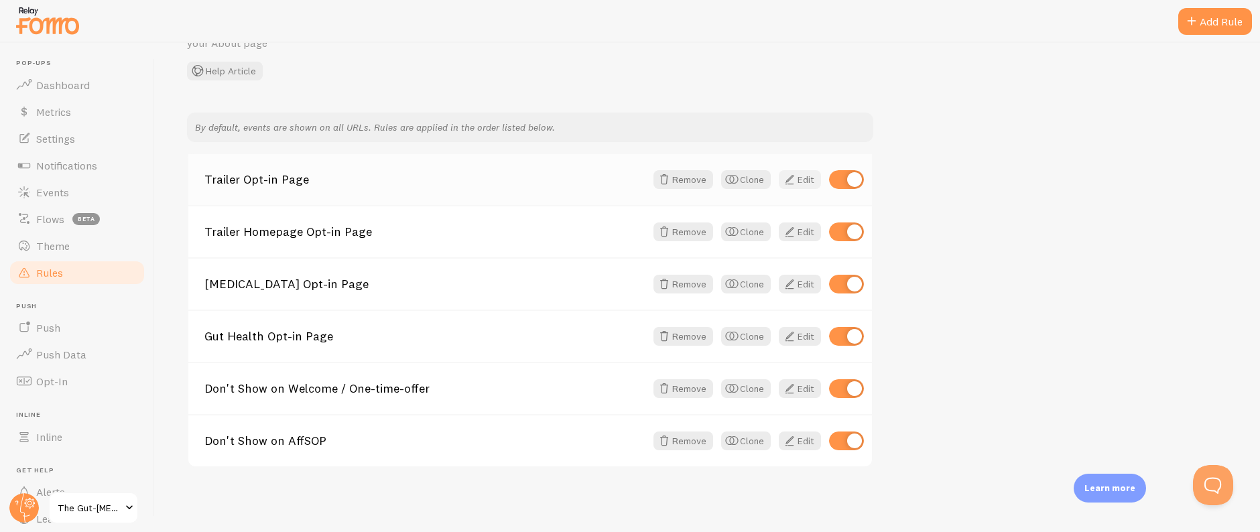
click at [796, 179] on span at bounding box center [789, 180] width 16 height 16
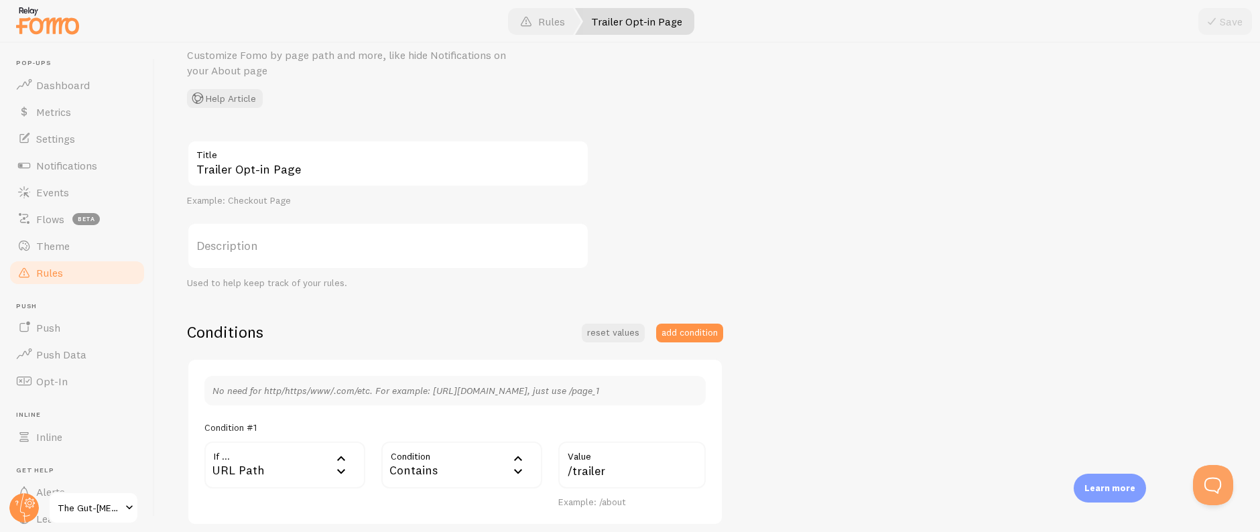
scroll to position [356, 0]
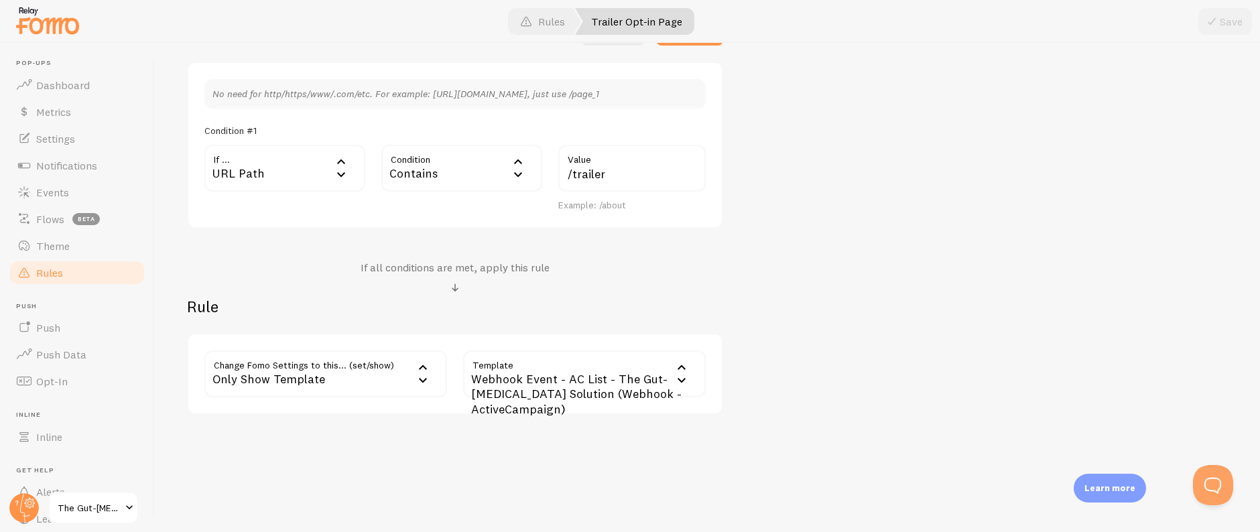
click at [566, 380] on div "Webhook Event - AC List - The Gut-[MEDICAL_DATA] Solution (Webhook - ActiveCamp…" at bounding box center [584, 373] width 243 height 47
click at [60, 83] on span "Dashboard" at bounding box center [63, 84] width 54 height 13
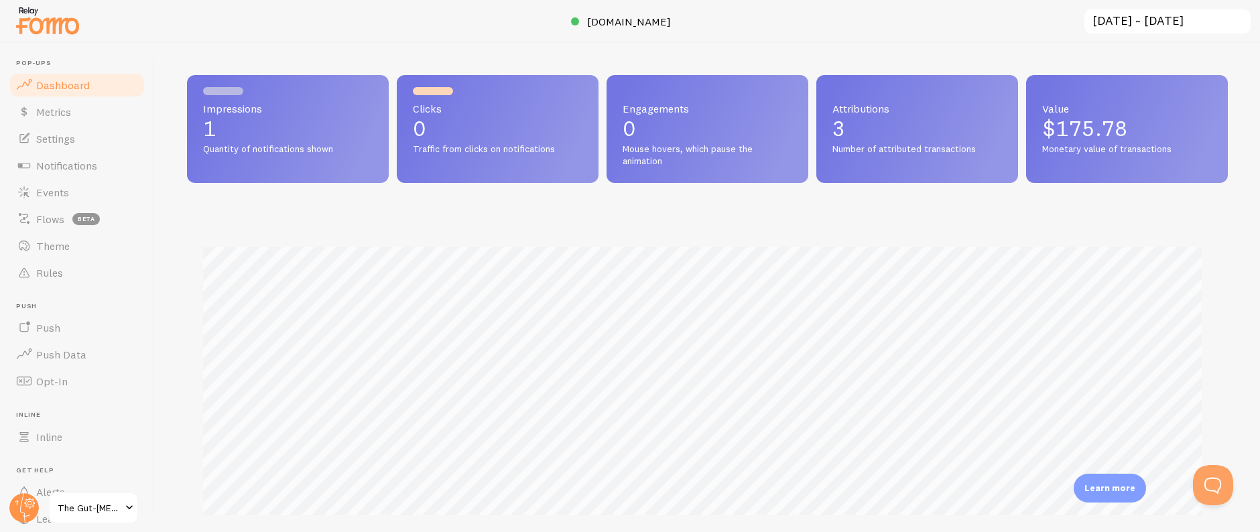
scroll to position [352, 1030]
click at [84, 169] on span "Notifications" at bounding box center [66, 165] width 61 height 13
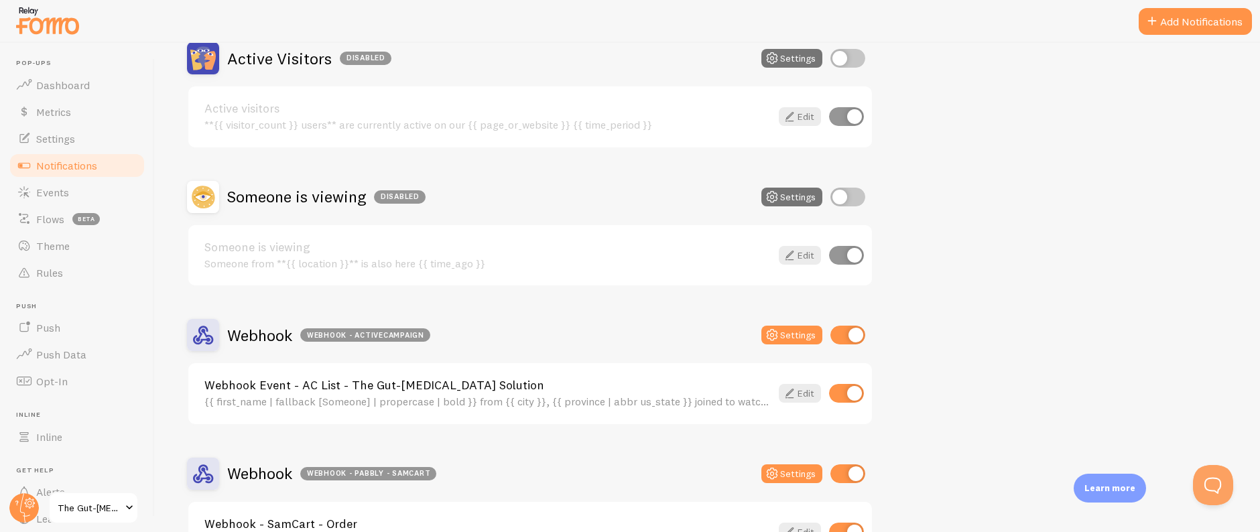
scroll to position [237, 0]
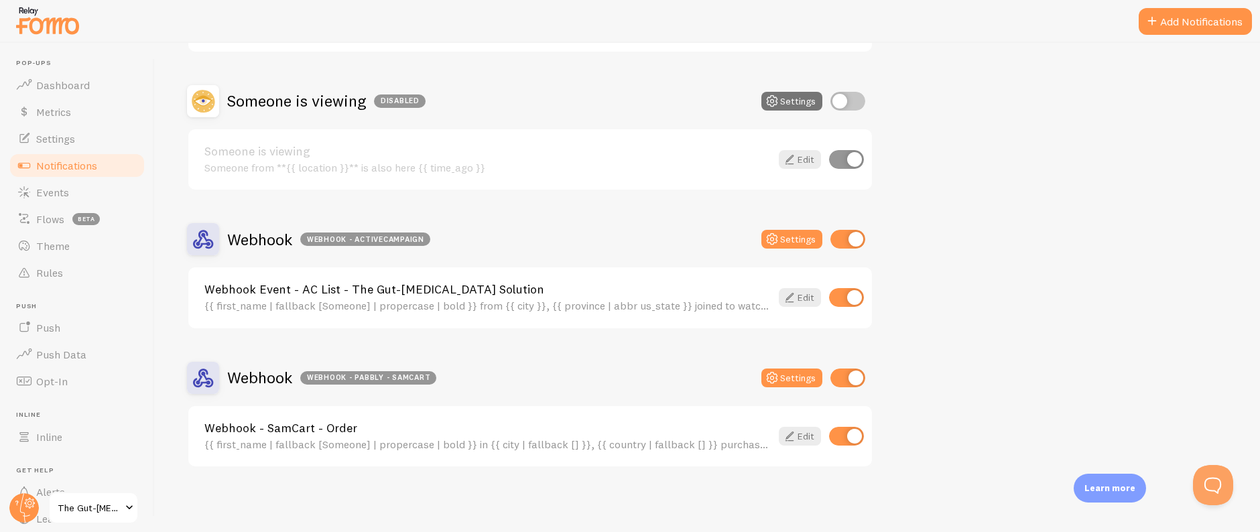
click at [330, 428] on link "Webhook - SamCart - Order" at bounding box center [487, 428] width 566 height 12
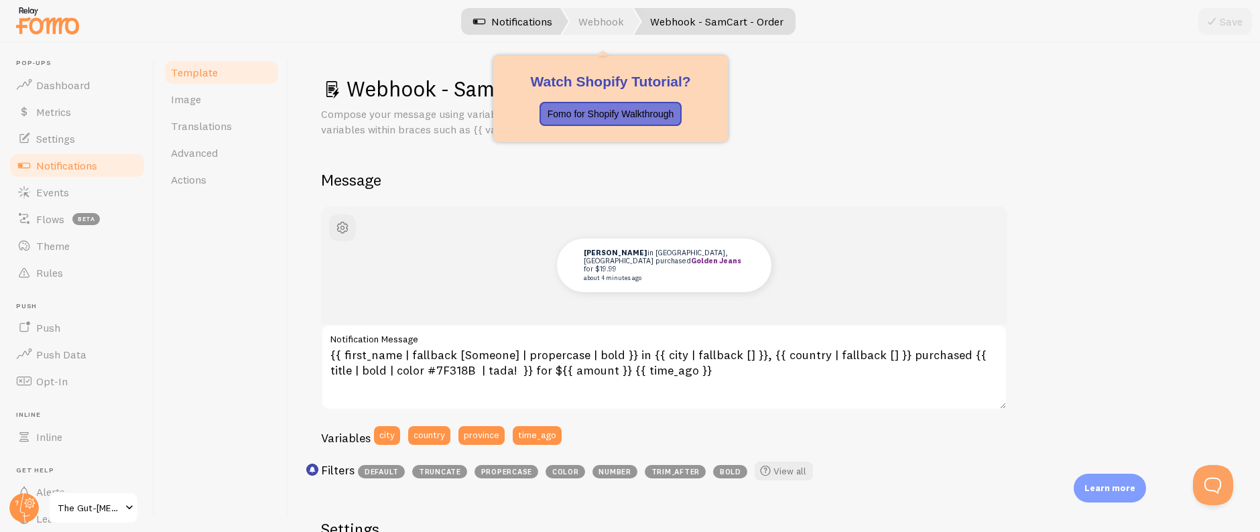
click at [602, 24] on link "Webhook" at bounding box center [601, 21] width 78 height 27
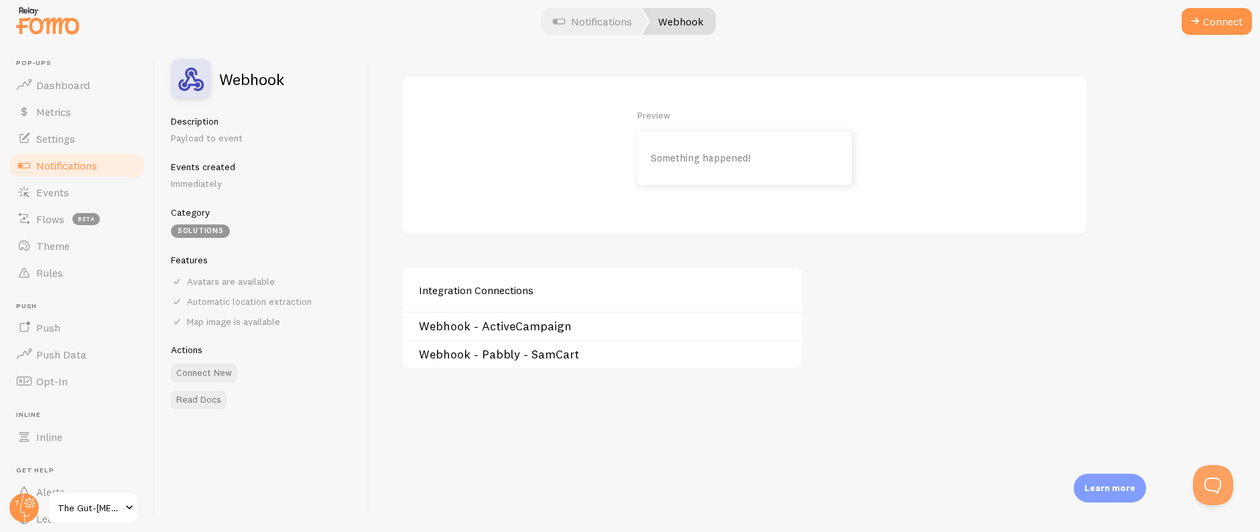
click at [537, 355] on link "Webhook - Pabbly - SamCart" at bounding box center [606, 354] width 375 height 11
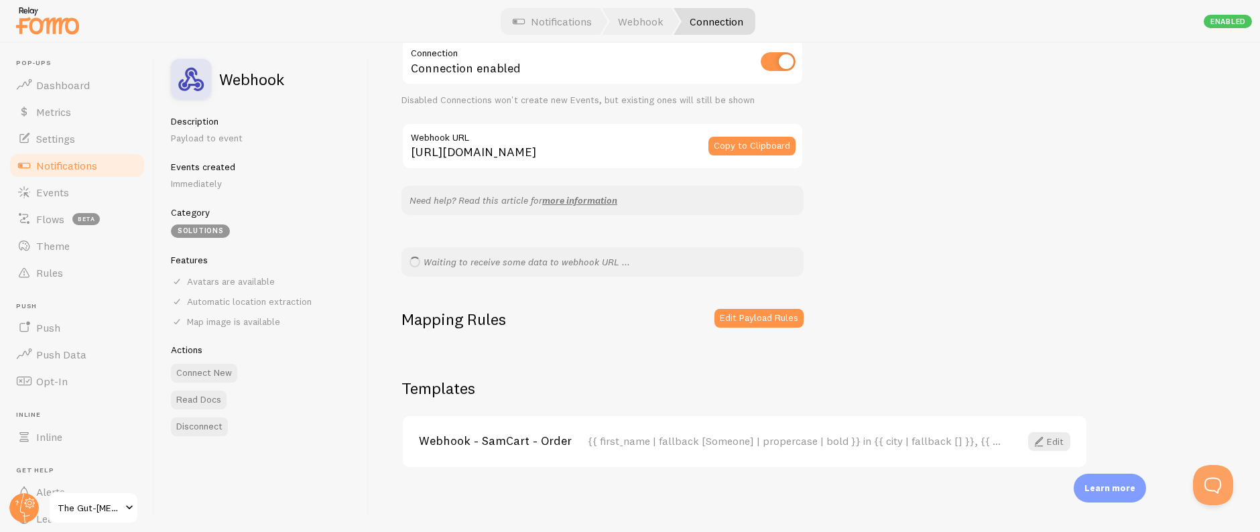
scroll to position [137, 0]
click at [738, 142] on button "Copy to Clipboard" at bounding box center [751, 146] width 87 height 19
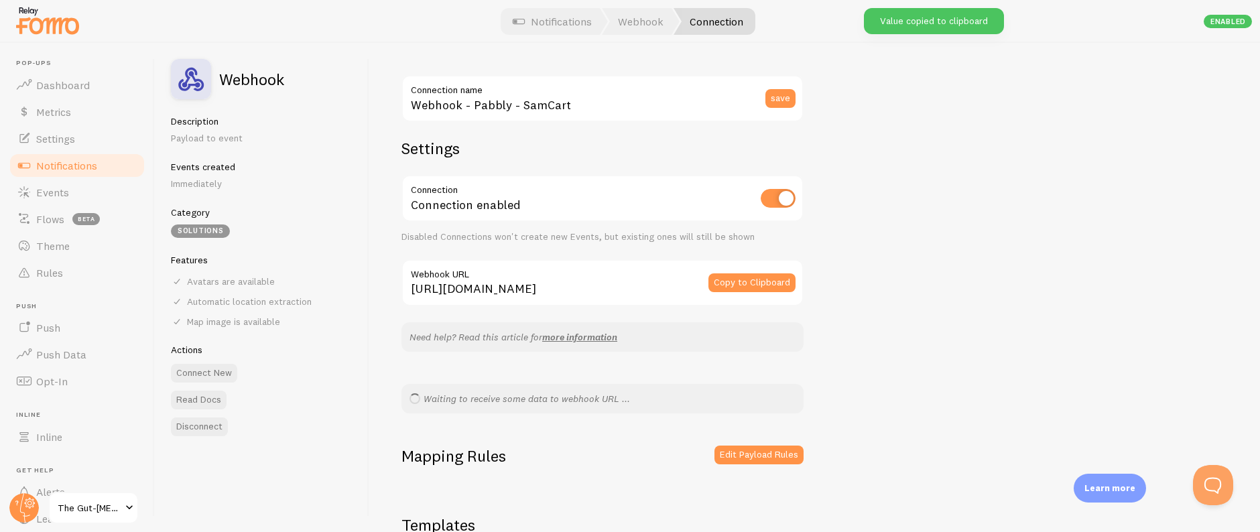
scroll to position [137, 0]
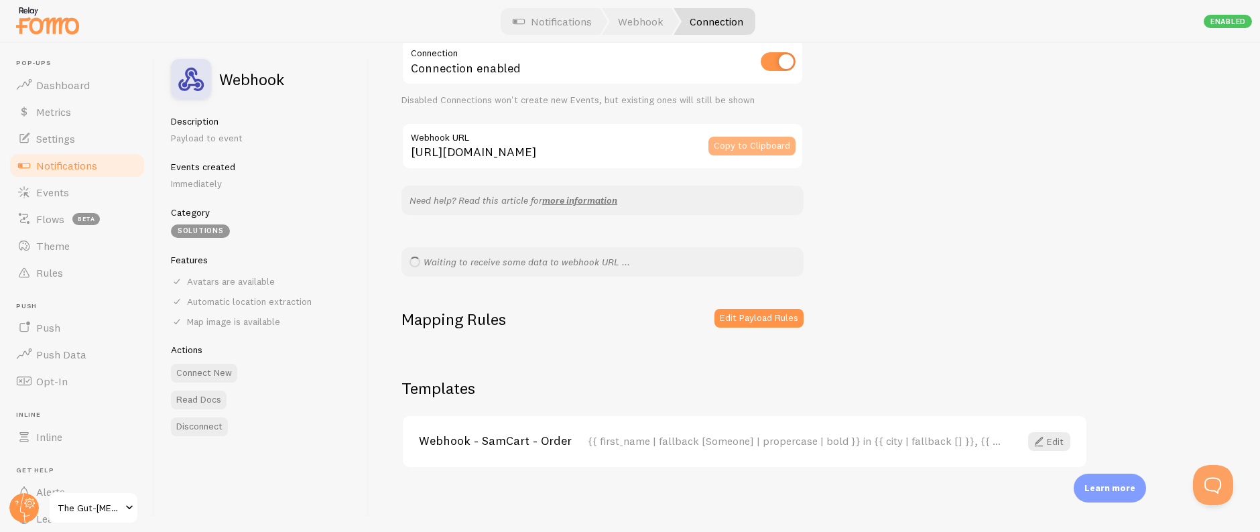
click at [746, 146] on button "Copy to Clipboard" at bounding box center [751, 146] width 87 height 19
click at [764, 154] on button "Copy to Clipboard" at bounding box center [751, 146] width 87 height 19
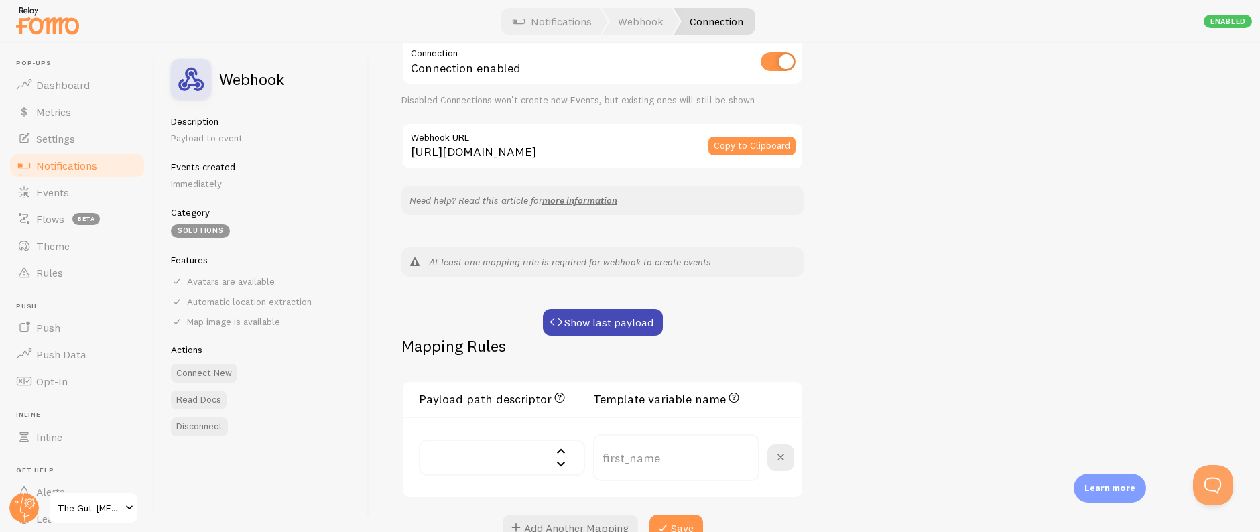
scroll to position [332, 0]
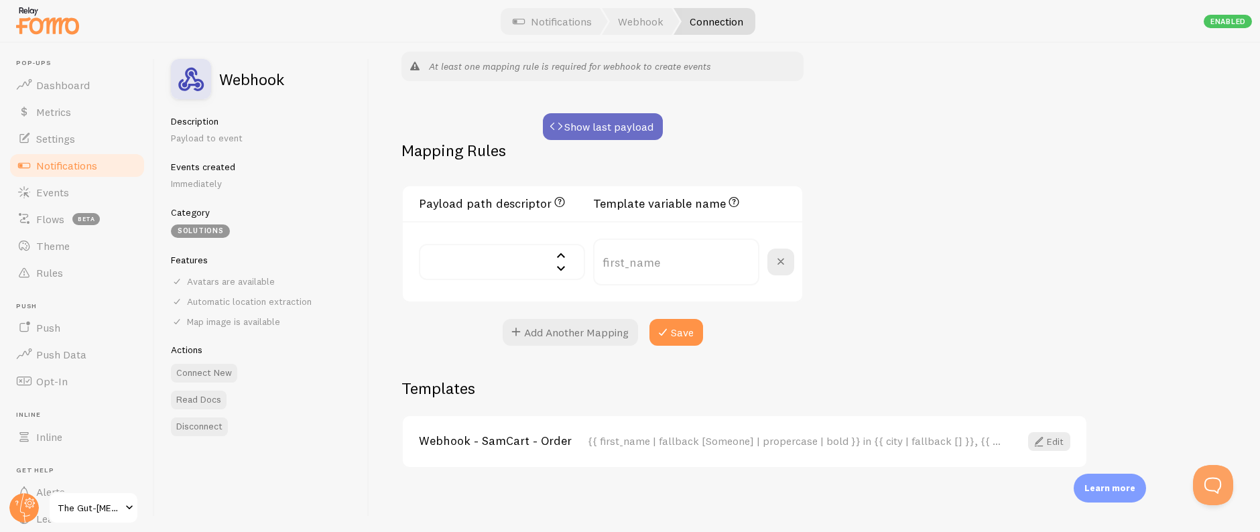
click at [626, 127] on button "Show last payload" at bounding box center [603, 126] width 120 height 27
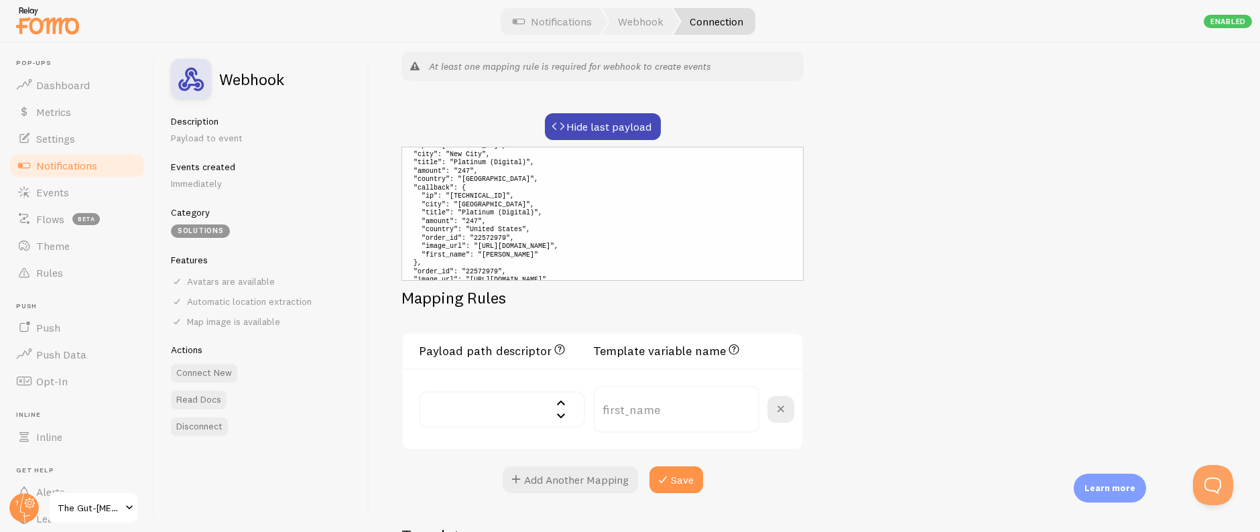
scroll to position [0, 0]
click at [942, 252] on div "Webhook - Pabbly - SamCart Connection name save Settings Connection Connection …" at bounding box center [814, 287] width 890 height 489
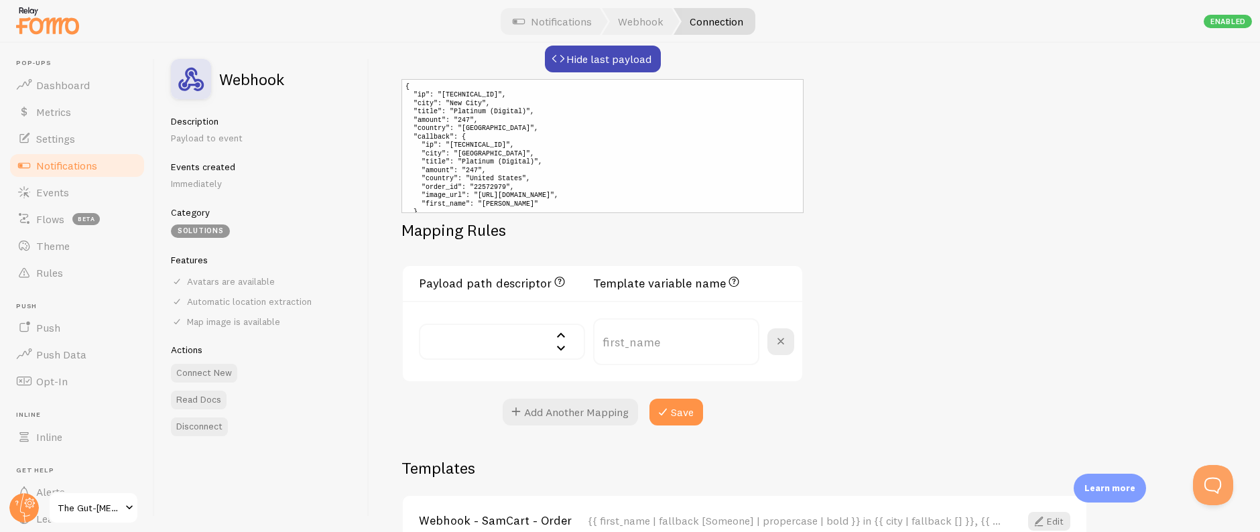
scroll to position [456, 0]
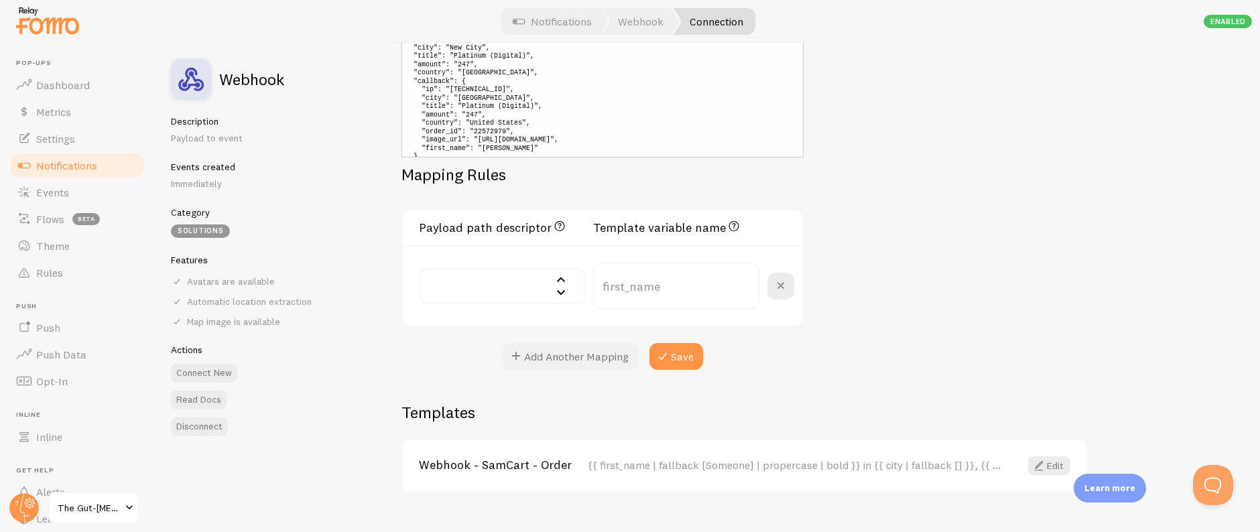
click at [605, 365] on button "Add Another Mapping" at bounding box center [569, 356] width 135 height 27
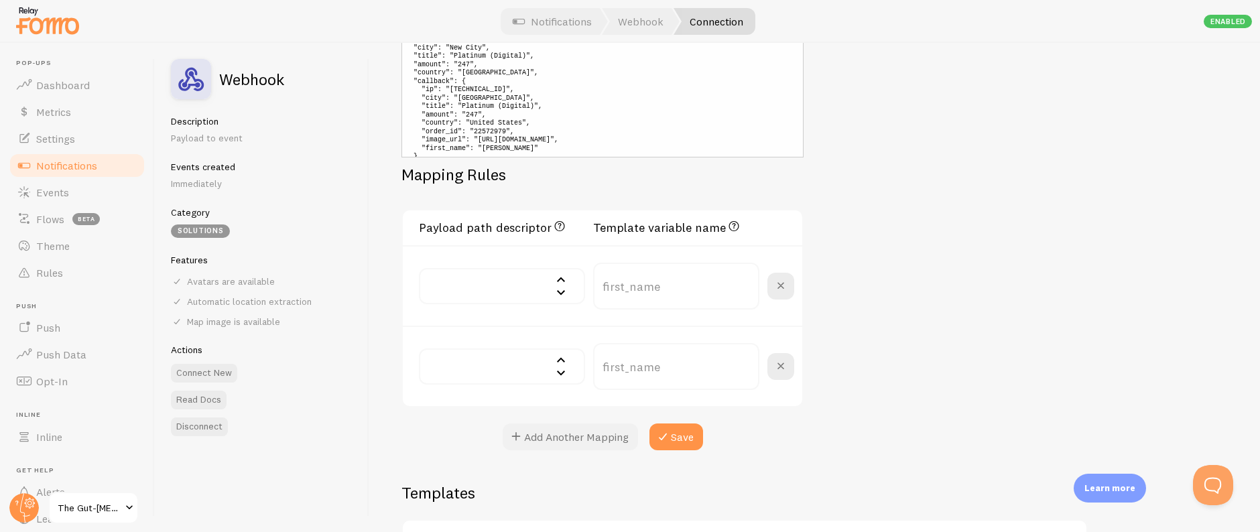
click at [587, 428] on button "Add Another Mapping" at bounding box center [569, 436] width 135 height 27
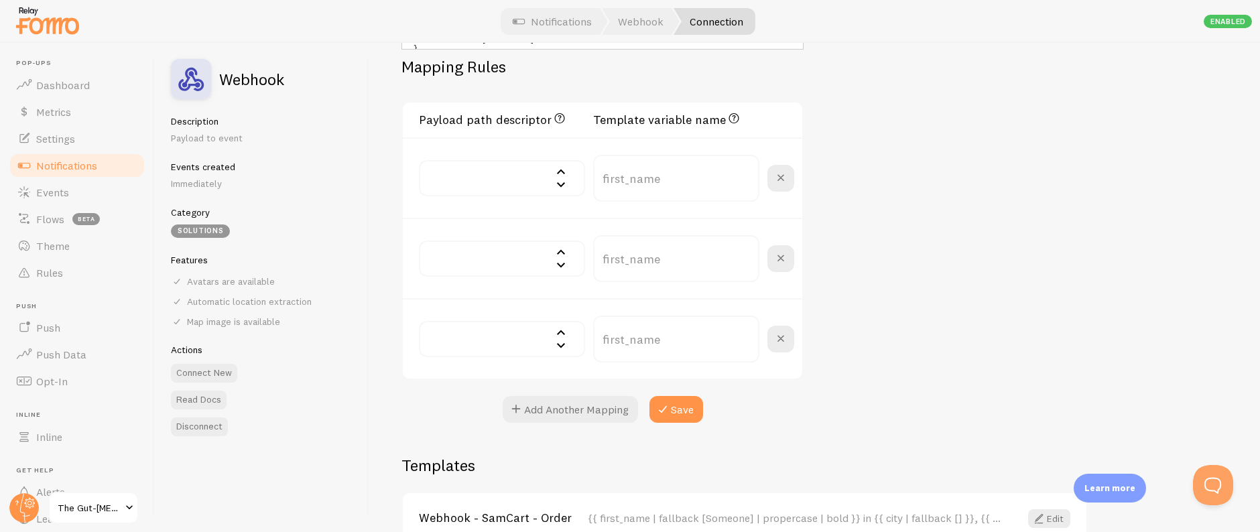
scroll to position [640, 0]
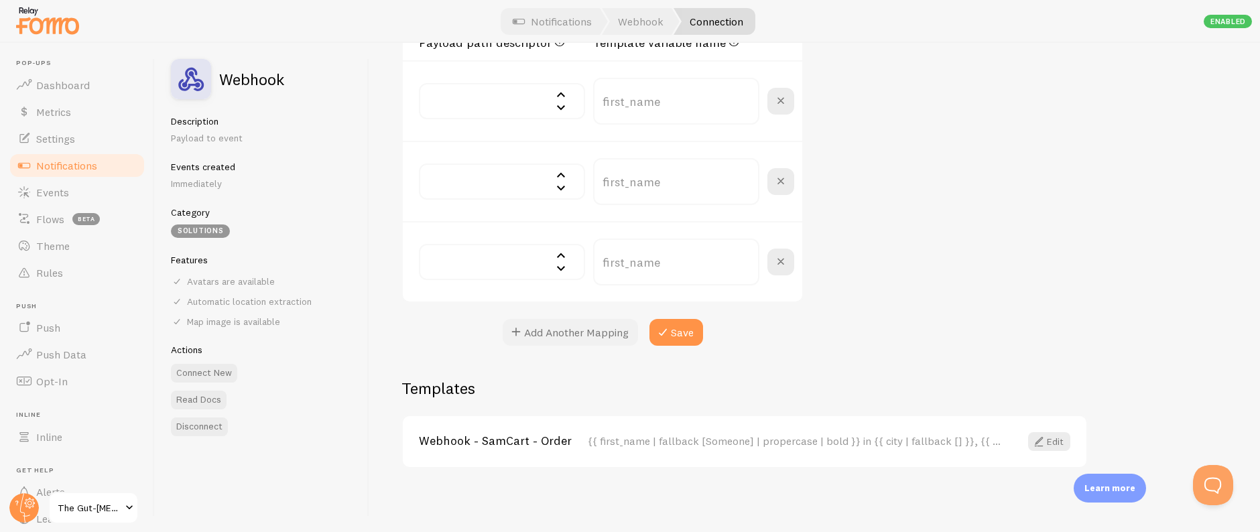
click at [594, 343] on button "Add Another Mapping" at bounding box center [569, 332] width 135 height 27
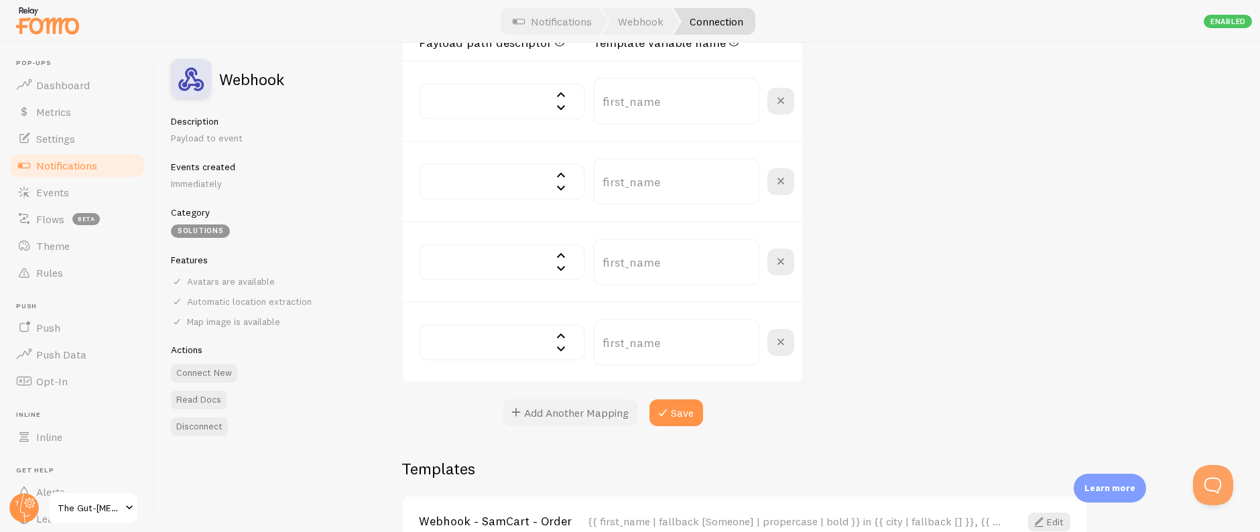
click at [592, 421] on button "Add Another Mapping" at bounding box center [569, 412] width 135 height 27
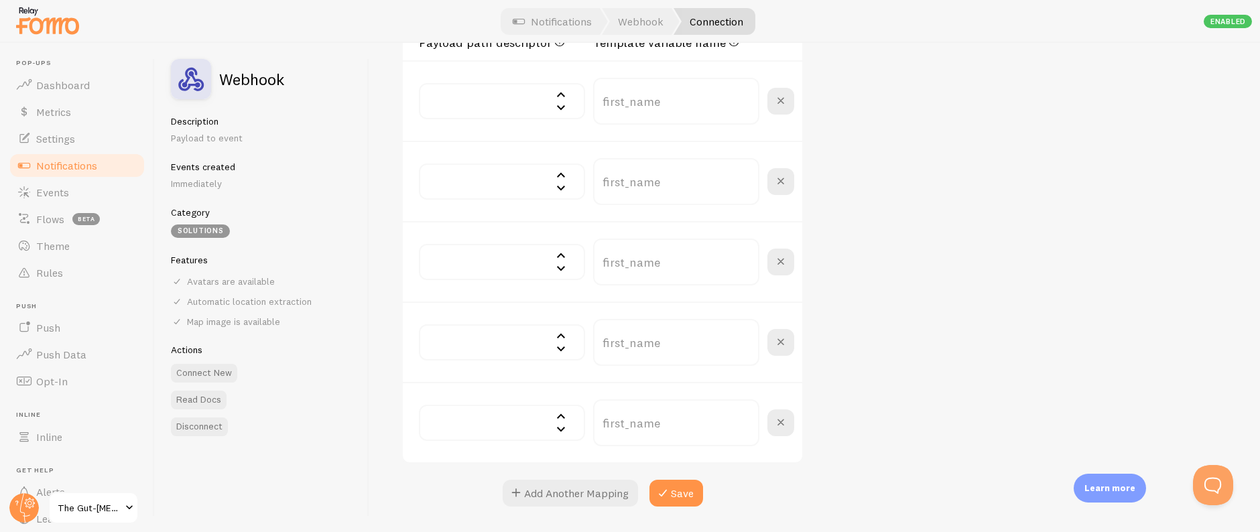
click at [502, 96] on input "text" at bounding box center [502, 101] width 166 height 36
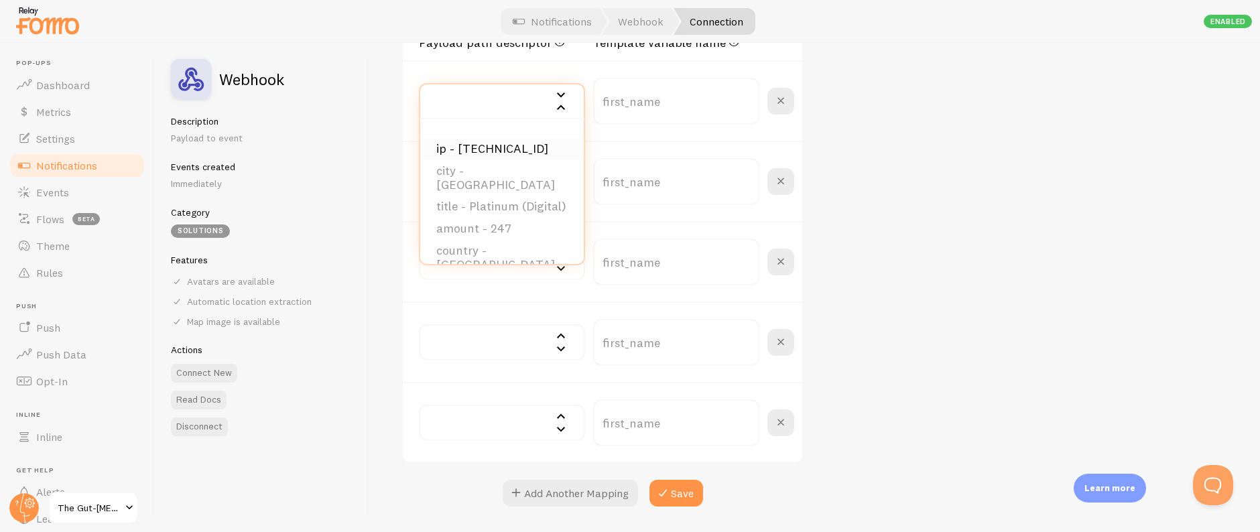
click at [507, 150] on li "ip - 138.84.115.247" at bounding box center [501, 149] width 163 height 22
type input "ip"
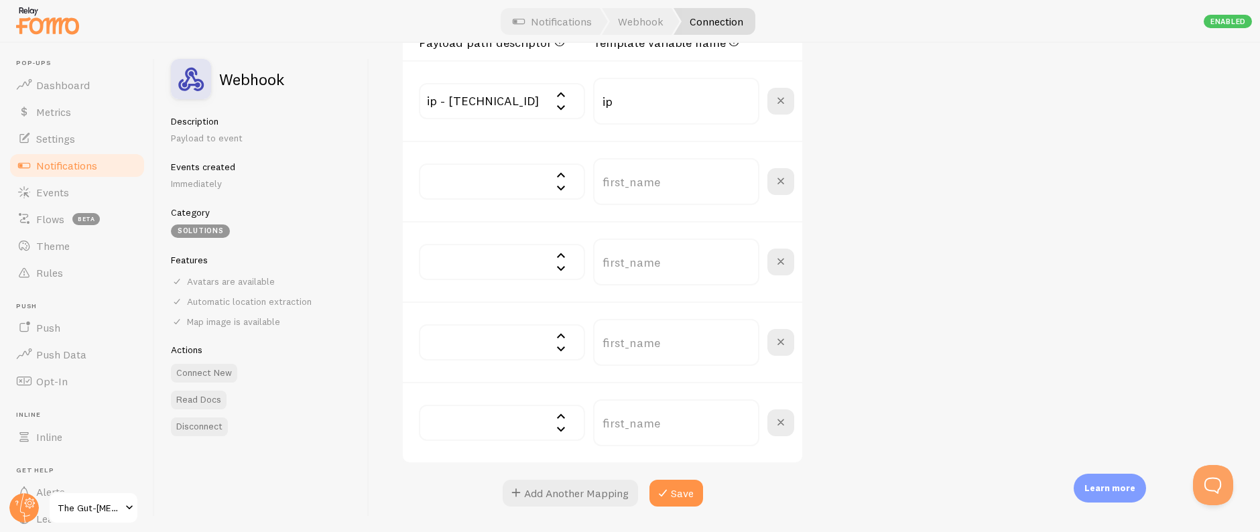
click at [500, 166] on input "text" at bounding box center [502, 181] width 166 height 36
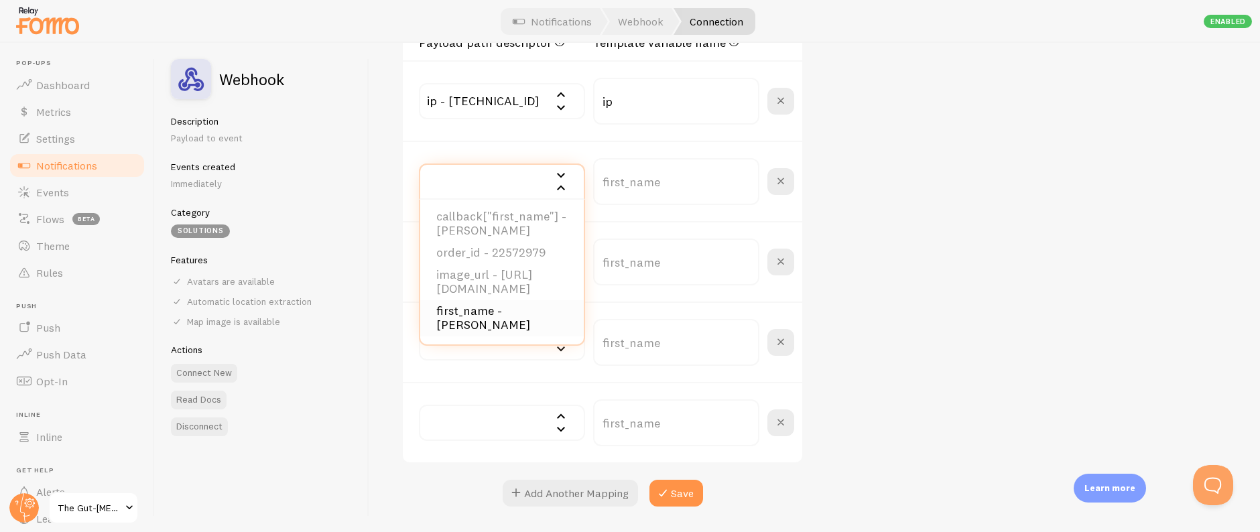
scroll to position [496, 0]
click at [505, 319] on li "first_name - Renante" at bounding box center [501, 318] width 163 height 36
type input "first_name"
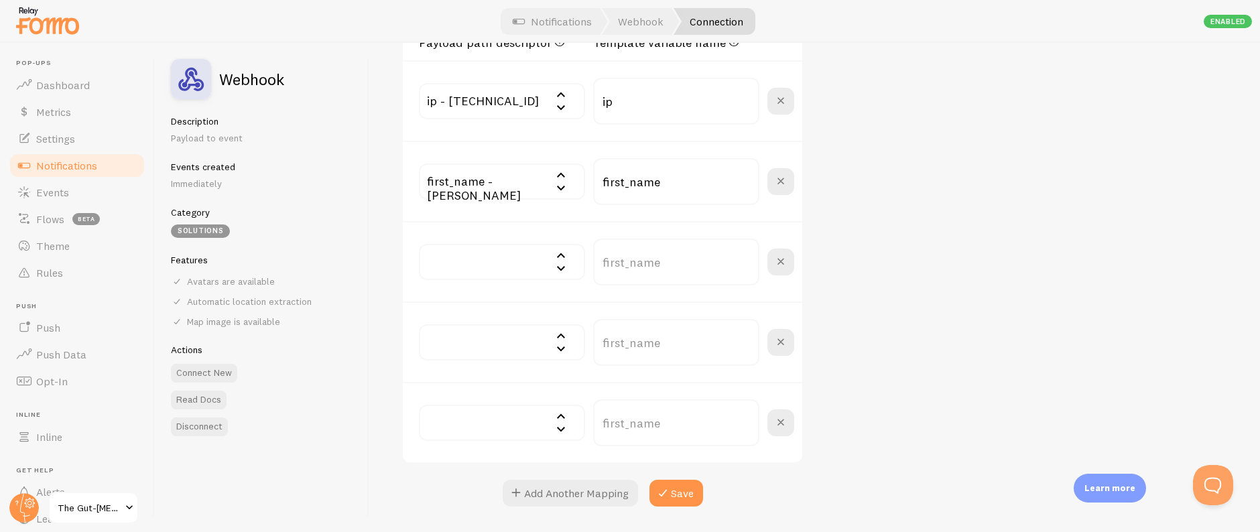
click at [495, 264] on input "text" at bounding box center [502, 262] width 166 height 36
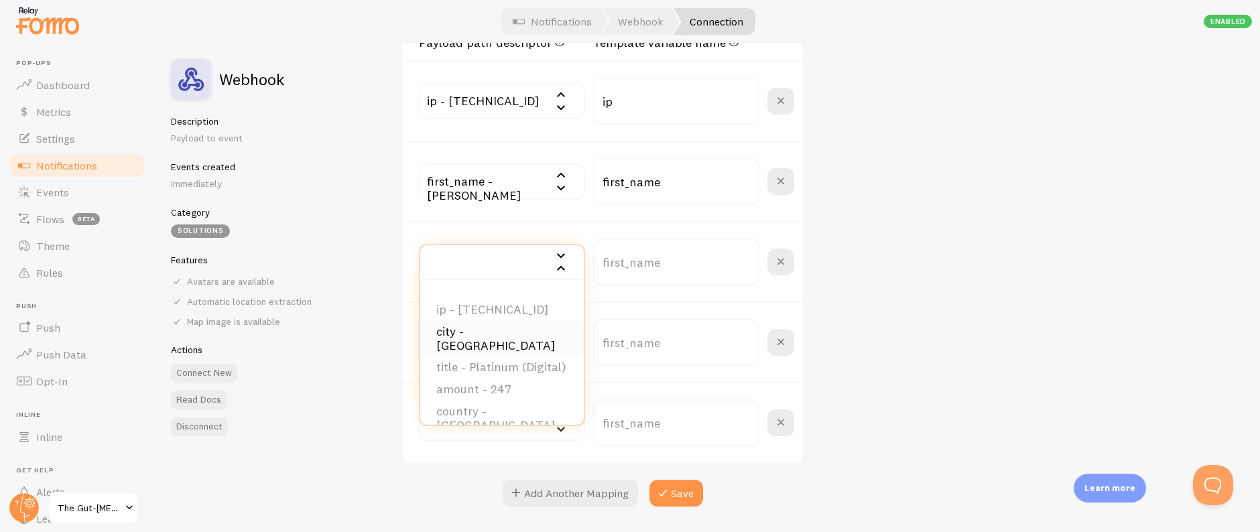
click at [512, 337] on li "city - New City" at bounding box center [501, 339] width 163 height 36
type input "city"
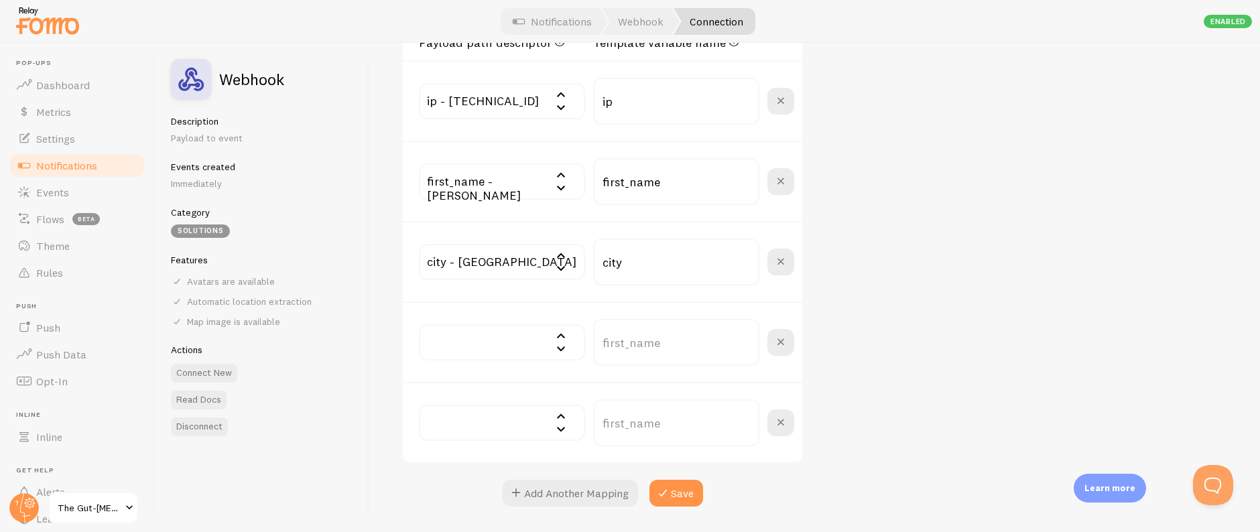
click at [494, 348] on input "text" at bounding box center [502, 342] width 166 height 36
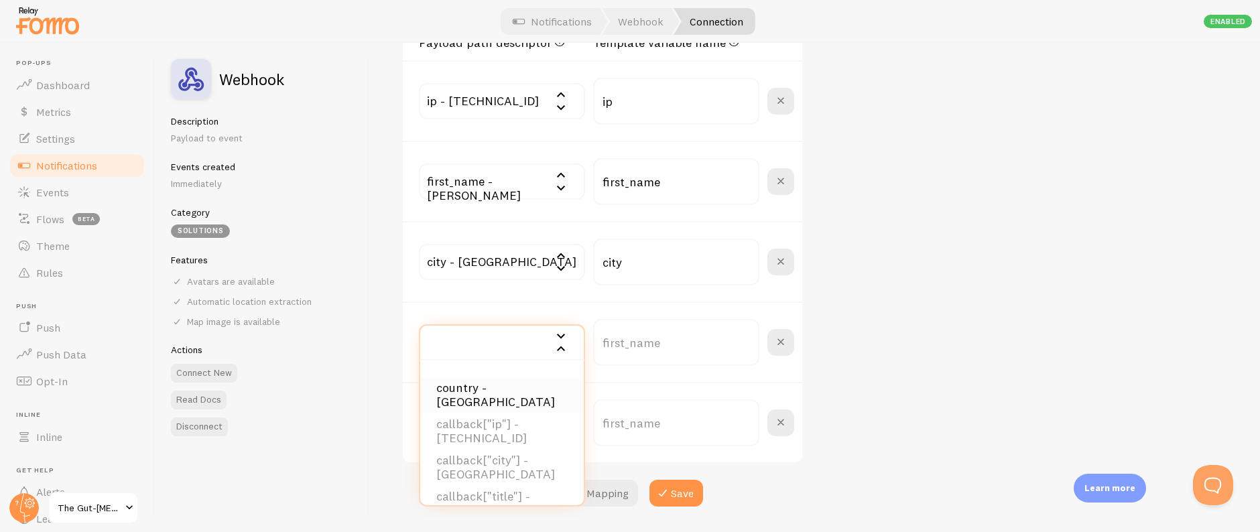
scroll to position [101, 0]
click at [511, 405] on li "country - United States" at bounding box center [501, 398] width 163 height 36
type input "country"
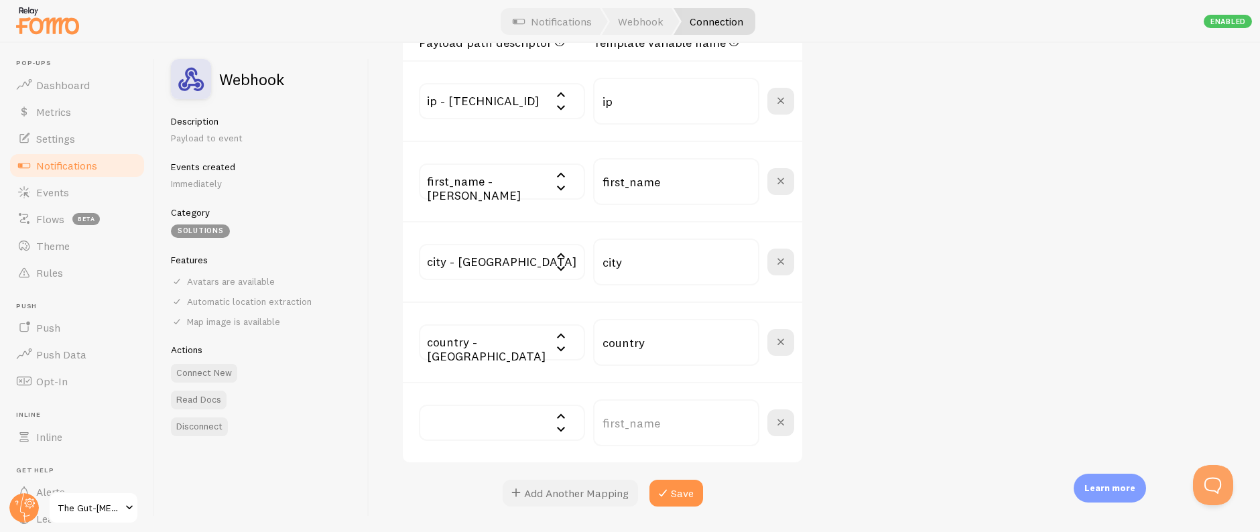
click at [583, 496] on button "Add Another Mapping" at bounding box center [569, 493] width 135 height 27
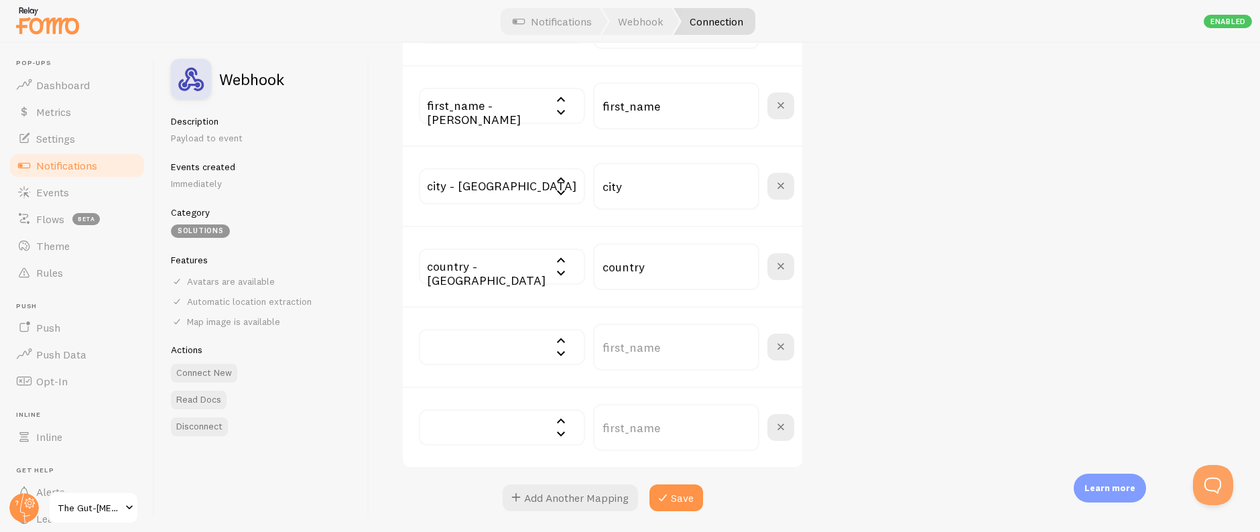
scroll to position [770, 0]
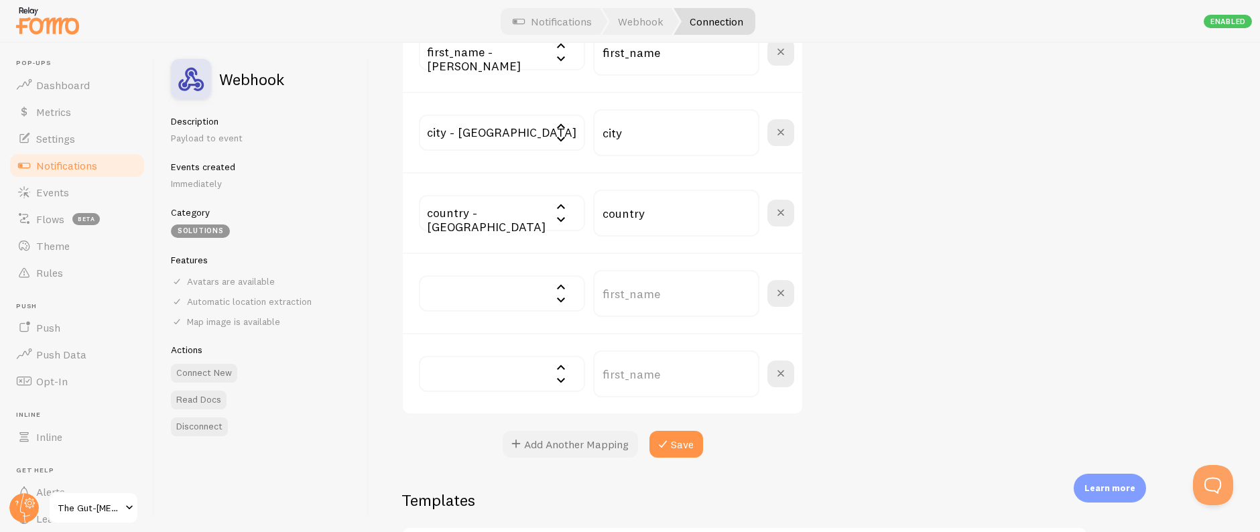
click at [596, 431] on button "Add Another Mapping" at bounding box center [569, 444] width 135 height 27
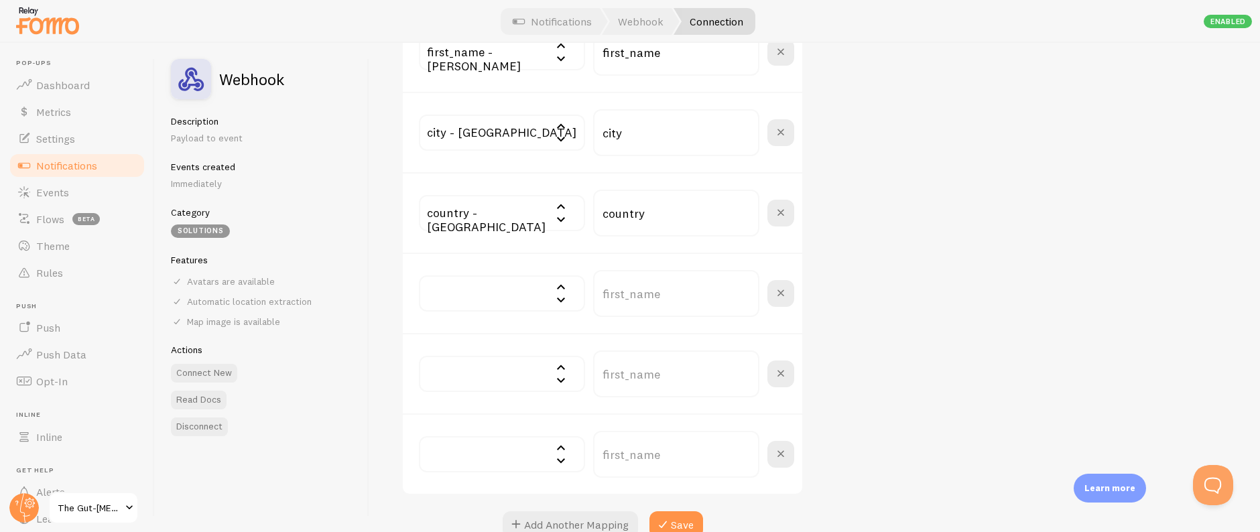
click at [540, 306] on input "text" at bounding box center [502, 293] width 166 height 36
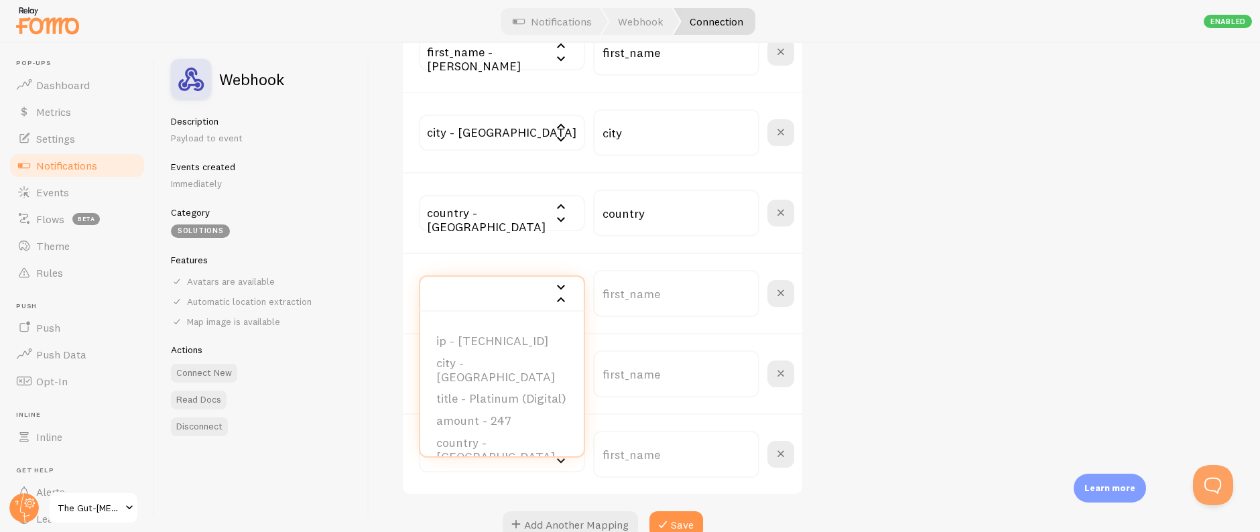
click at [999, 312] on div "Webhook - Pabbly - SamCart Connection name save Settings Connection Connection …" at bounding box center [814, 287] width 890 height 489
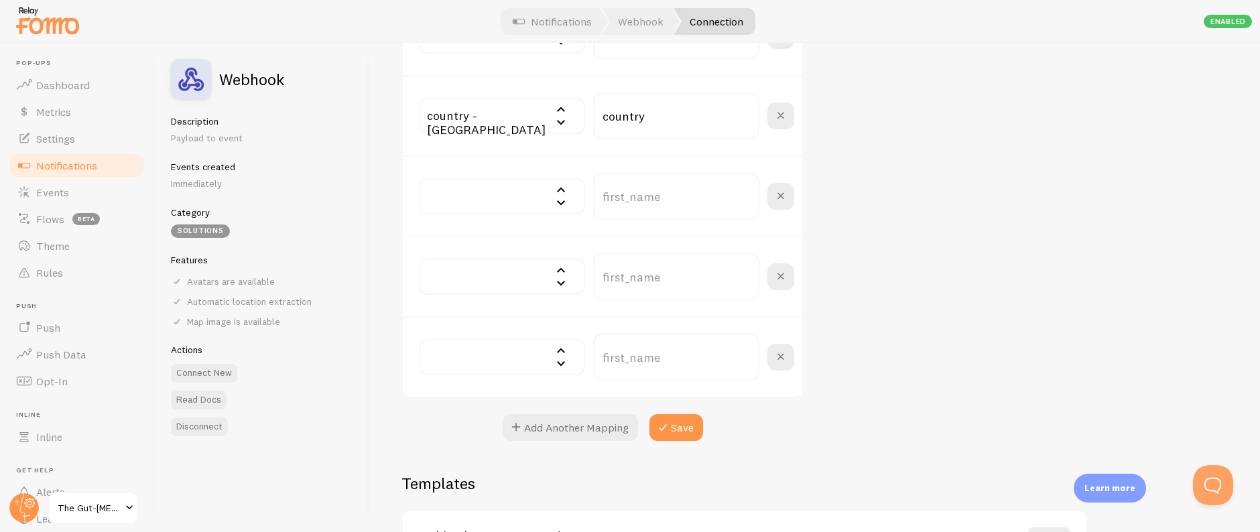
scroll to position [862, 0]
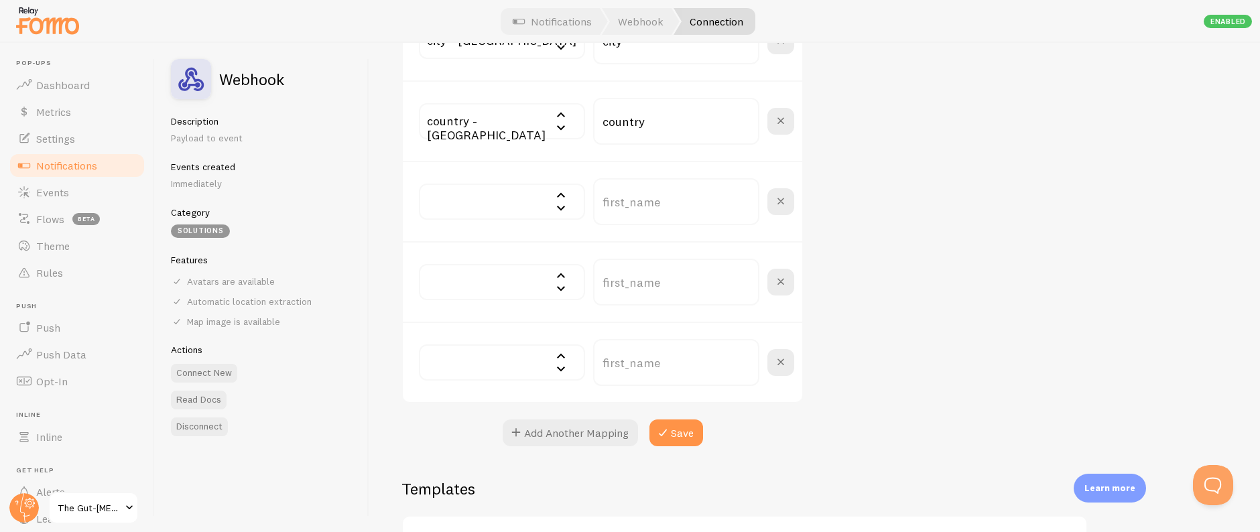
click at [515, 204] on input "text" at bounding box center [502, 202] width 166 height 36
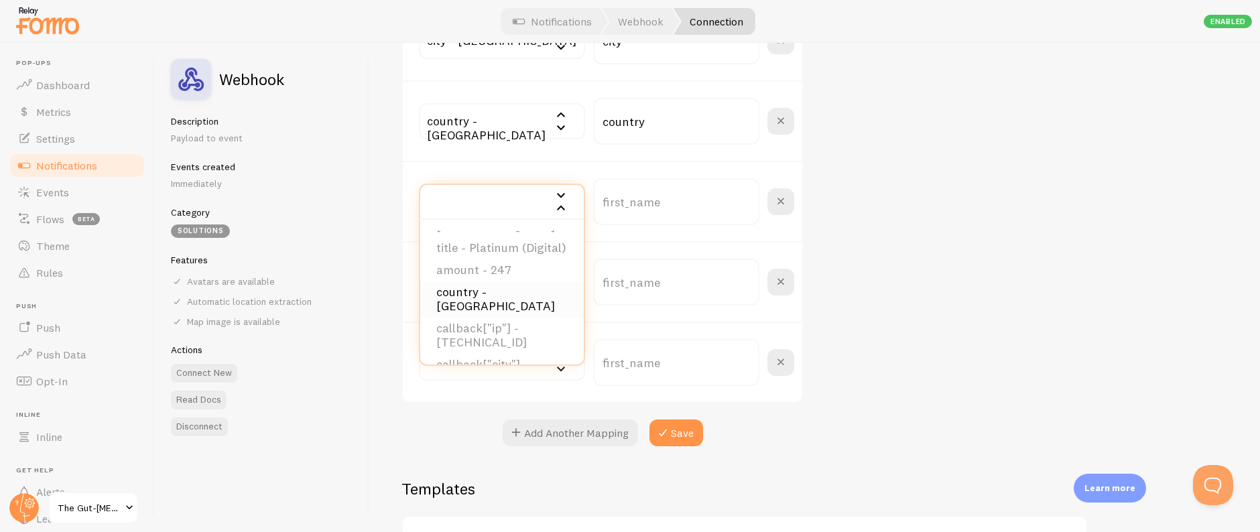
scroll to position [36, 0]
click at [505, 271] on li "title - Platinum (Digital)" at bounding box center [501, 272] width 163 height 22
type input "title"
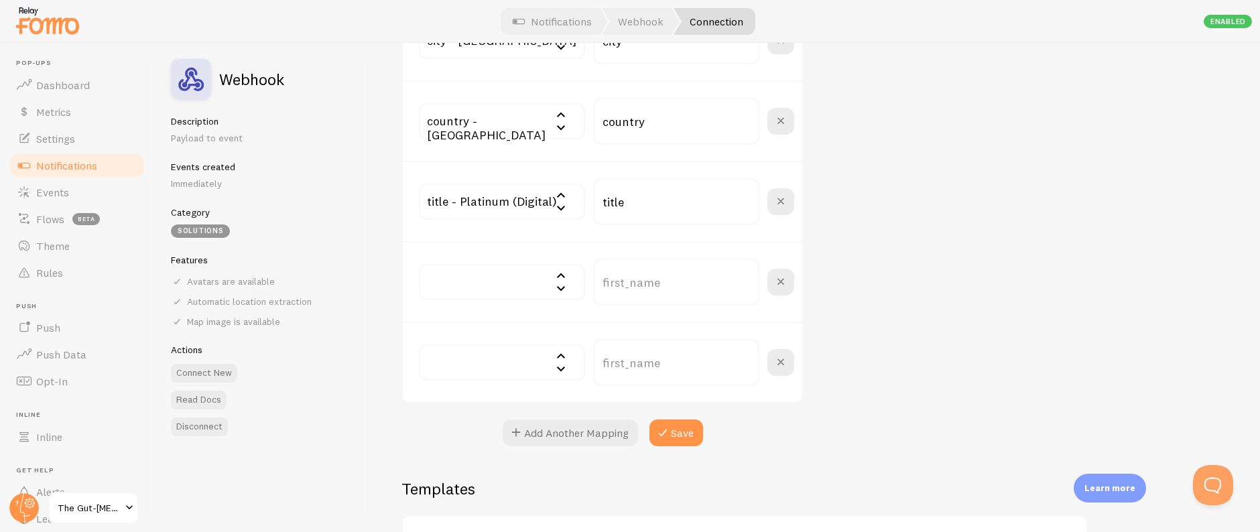
click at [510, 286] on input "text" at bounding box center [502, 282] width 166 height 36
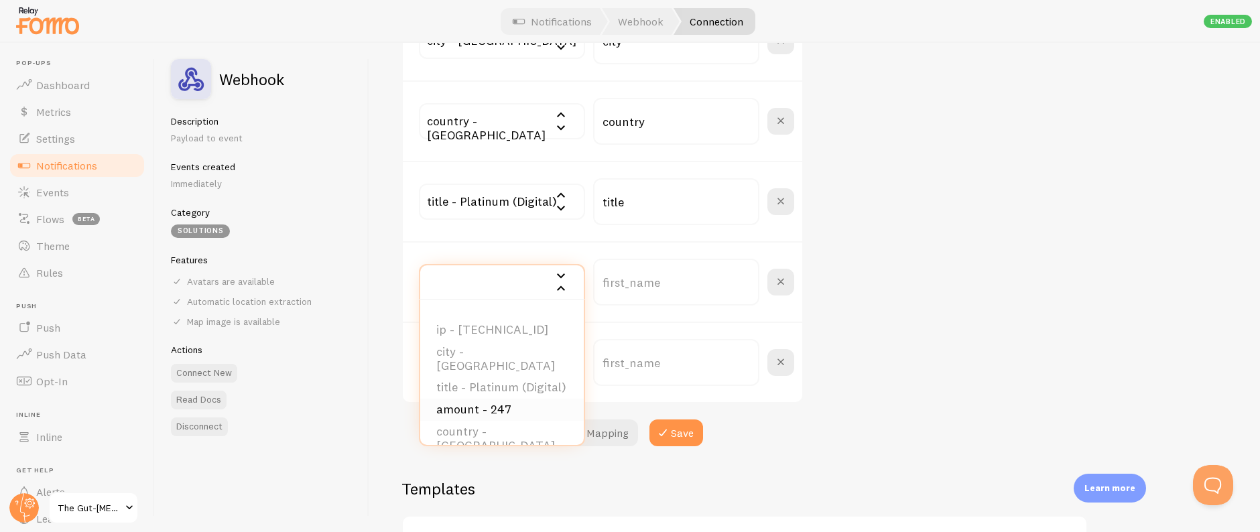
click at [502, 410] on li "amount - 247" at bounding box center [501, 410] width 163 height 22
type input "amount"
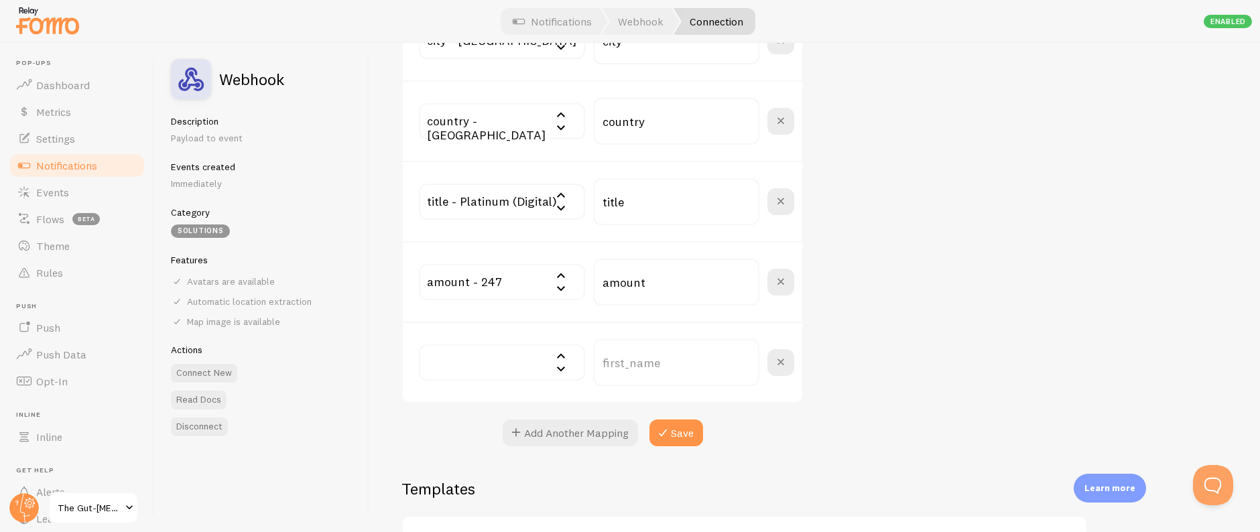
click at [511, 363] on input "text" at bounding box center [502, 362] width 166 height 36
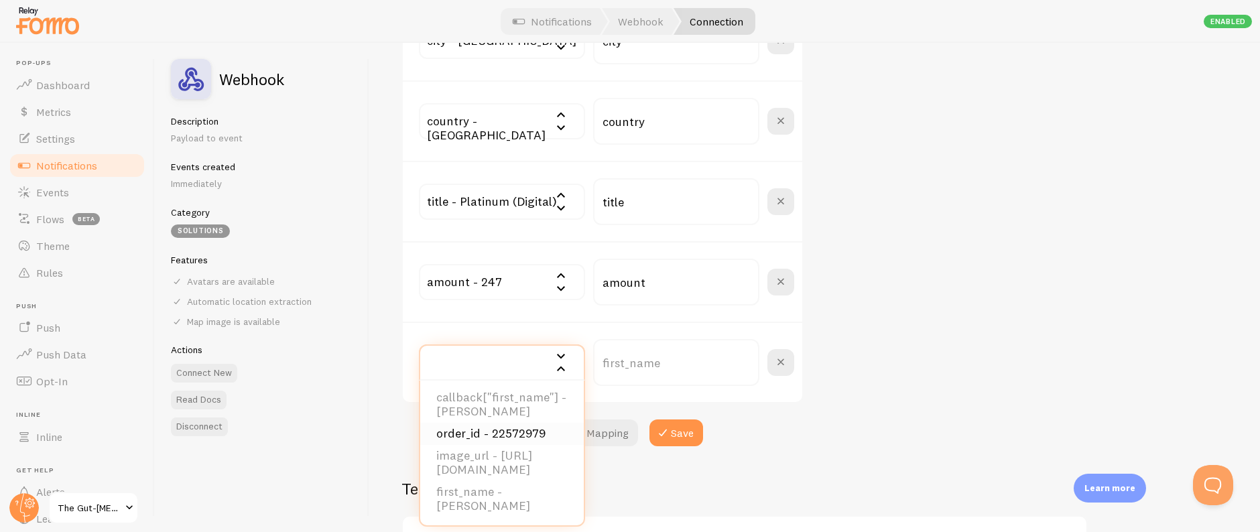
scroll to position [496, 0]
click at [535, 445] on li "image_url - https://s3.amazonaws.com/samcart-foundation-prod/marketplace-230427…" at bounding box center [501, 463] width 163 height 36
type input "image_url"
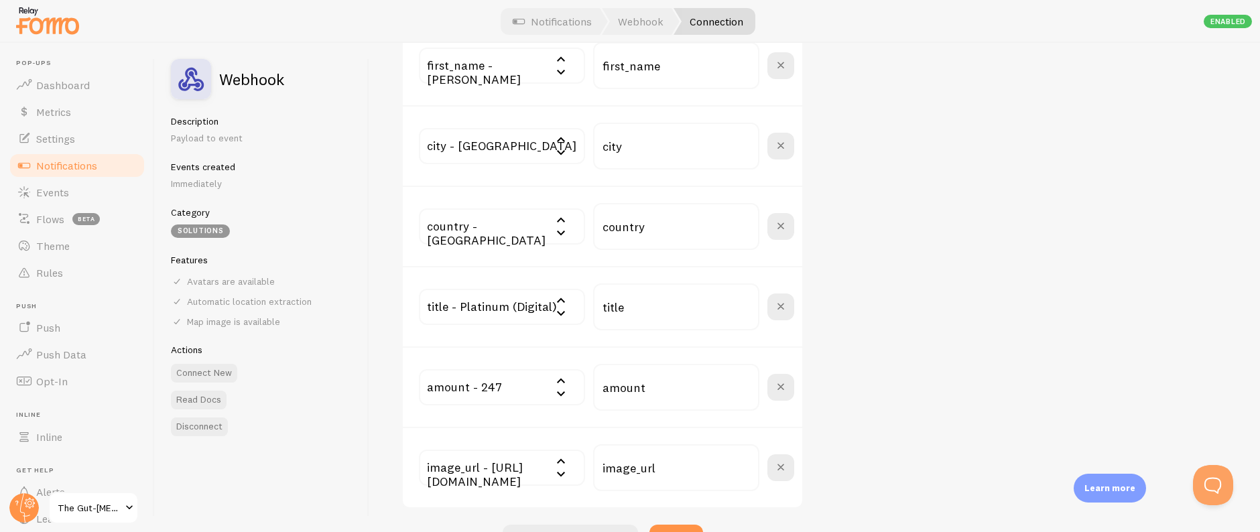
scroll to position [838, 0]
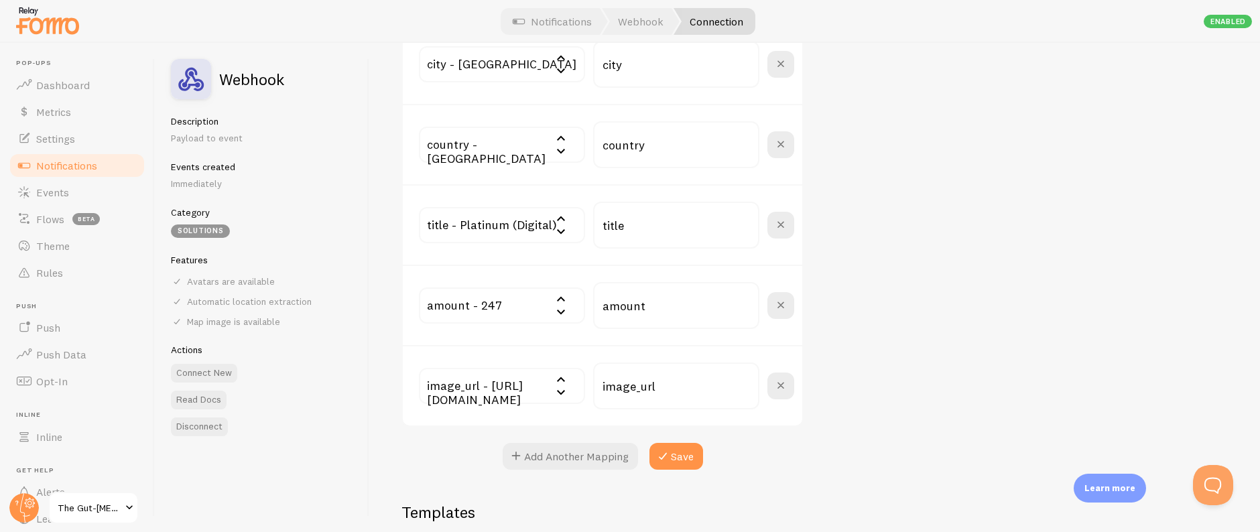
click at [673, 464] on button "Save" at bounding box center [676, 456] width 54 height 27
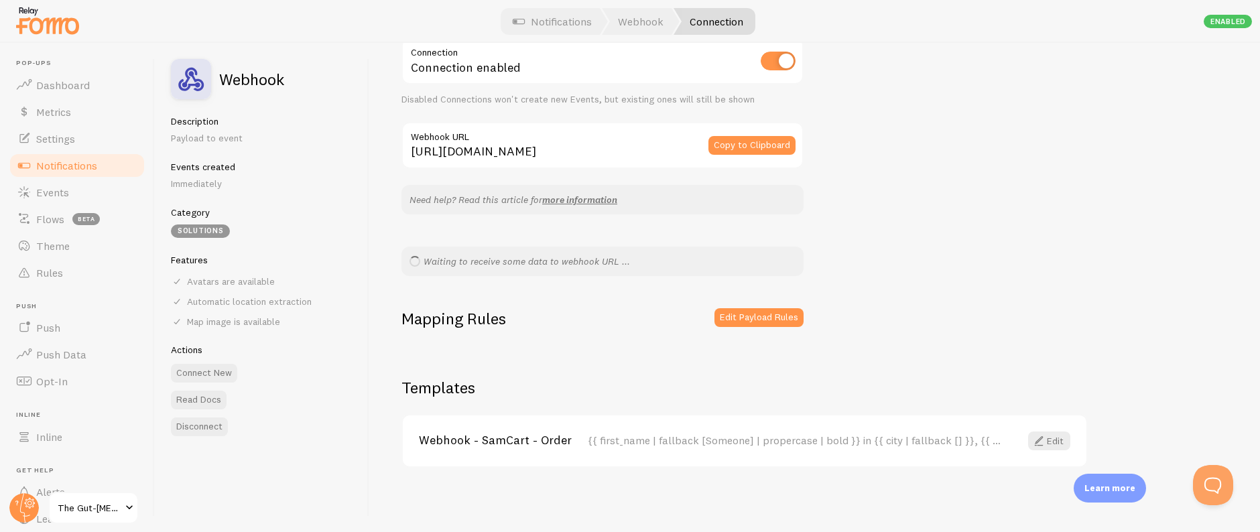
scroll to position [137, 0]
click at [103, 199] on link "Events" at bounding box center [77, 192] width 138 height 27
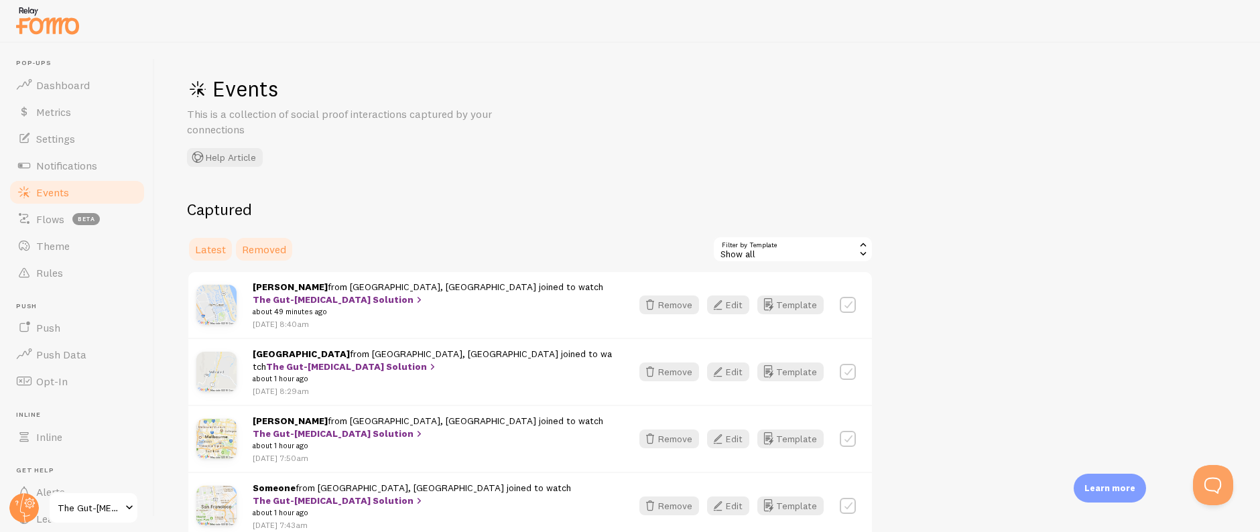
click at [259, 255] on span "Removed" at bounding box center [264, 249] width 44 height 13
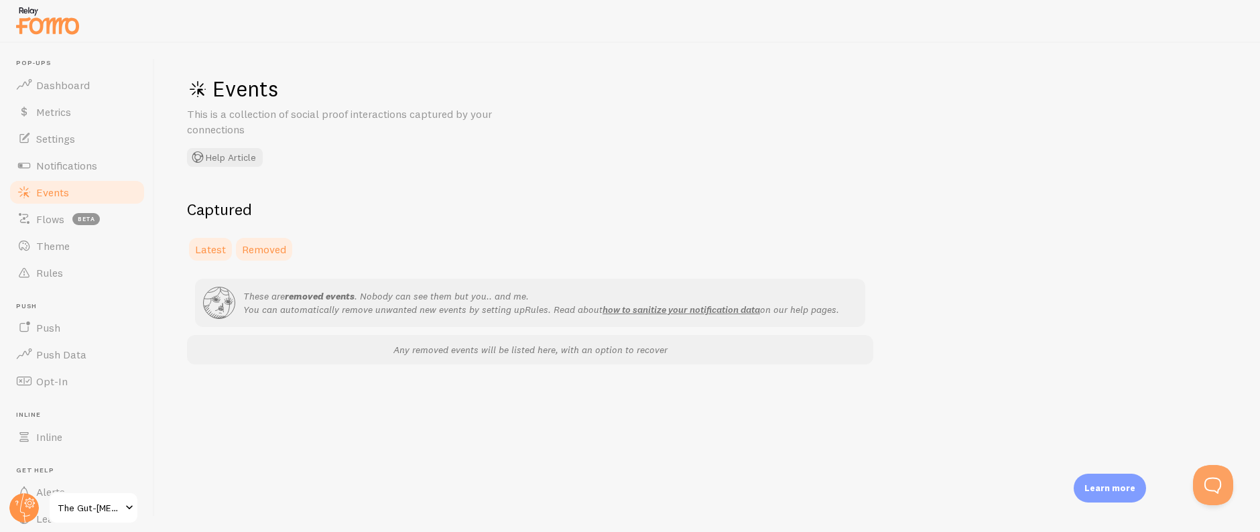
click at [213, 252] on span "Latest" at bounding box center [210, 249] width 31 height 13
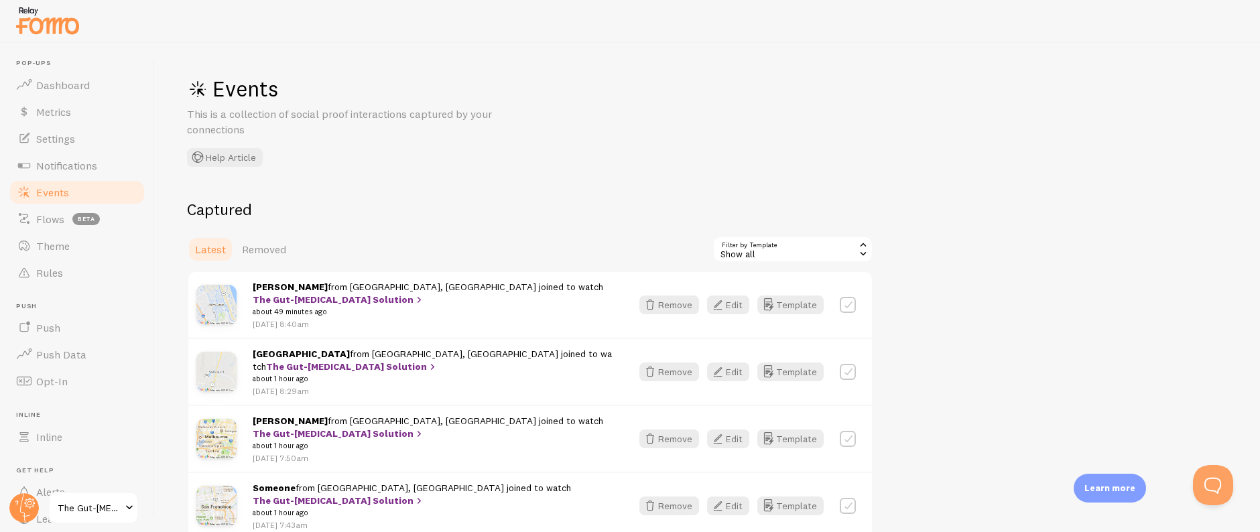
click at [919, 142] on div "Events This is a collection of social proof interactions captured by your conne…" at bounding box center [707, 287] width 1105 height 489
click at [72, 185] on link "Events" at bounding box center [77, 192] width 138 height 27
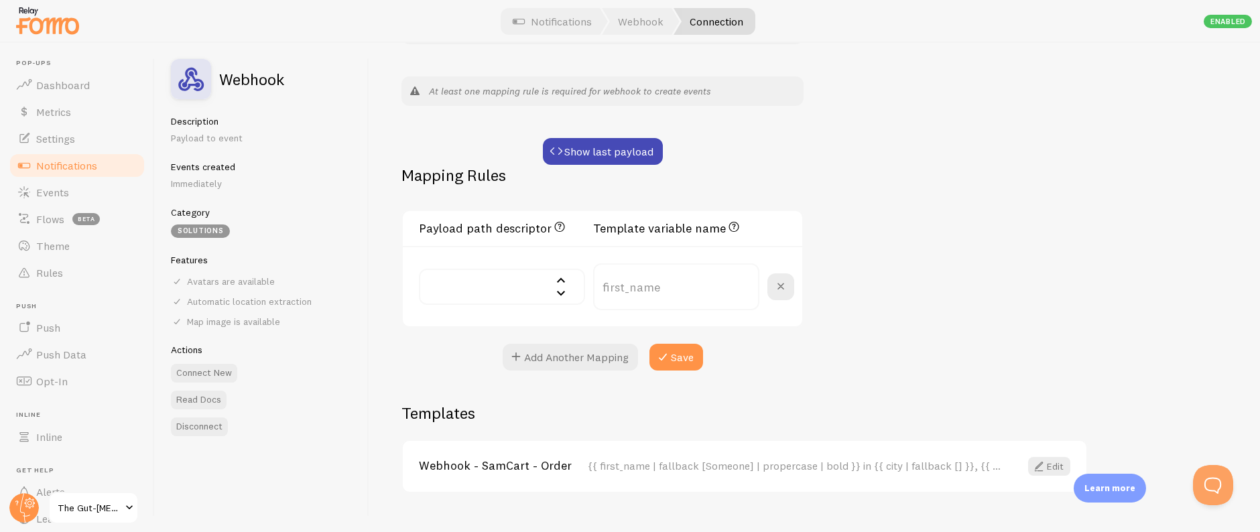
scroll to position [332, 0]
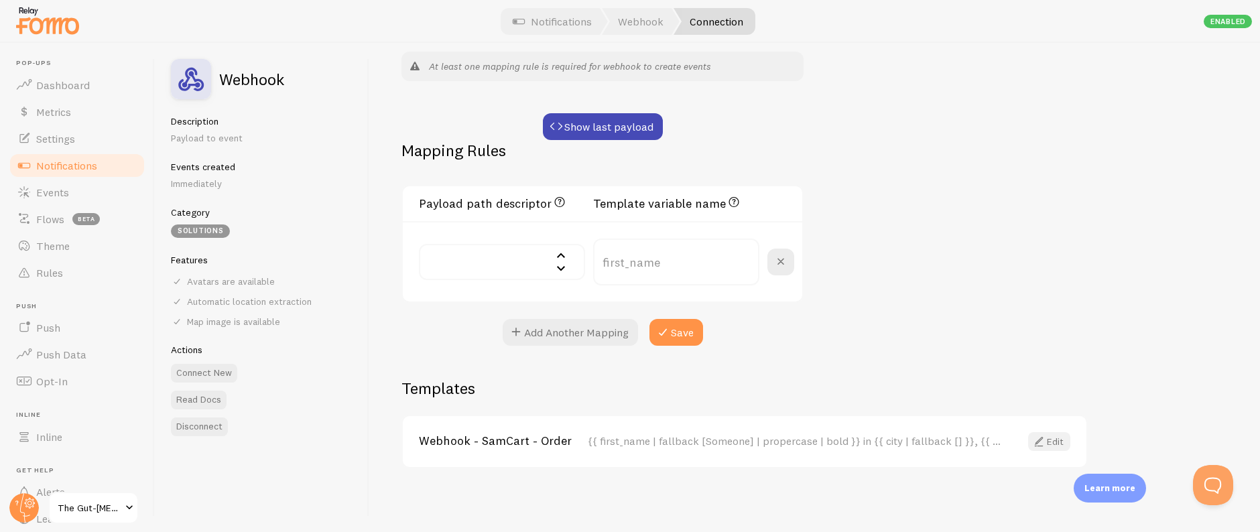
click at [1053, 444] on link "Edit" at bounding box center [1049, 441] width 42 height 19
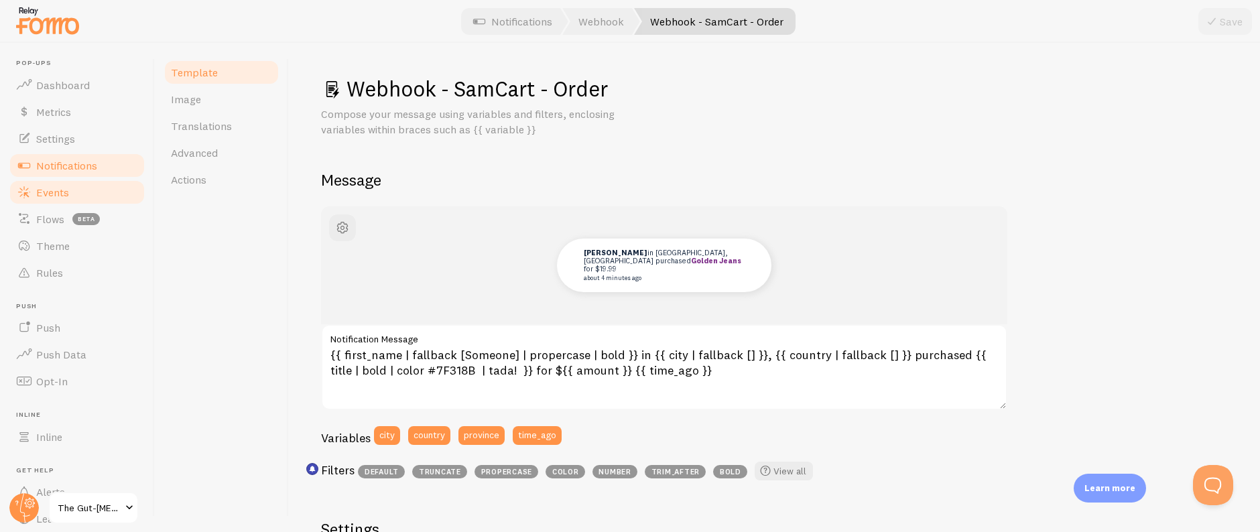
click at [65, 187] on span "Events" at bounding box center [52, 192] width 33 height 13
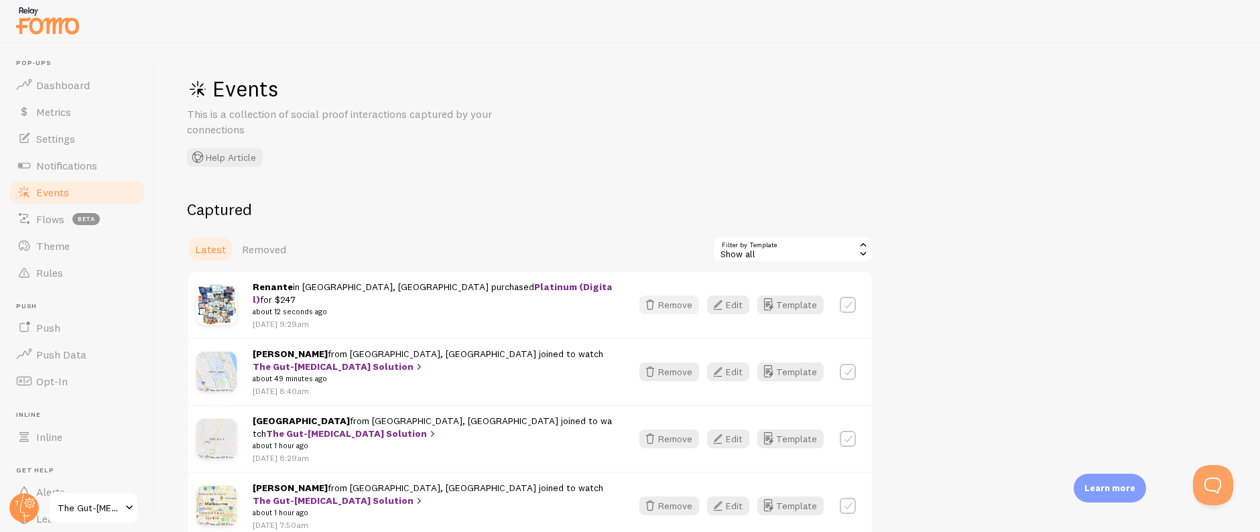
click at [683, 306] on button "Remove" at bounding box center [669, 304] width 60 height 19
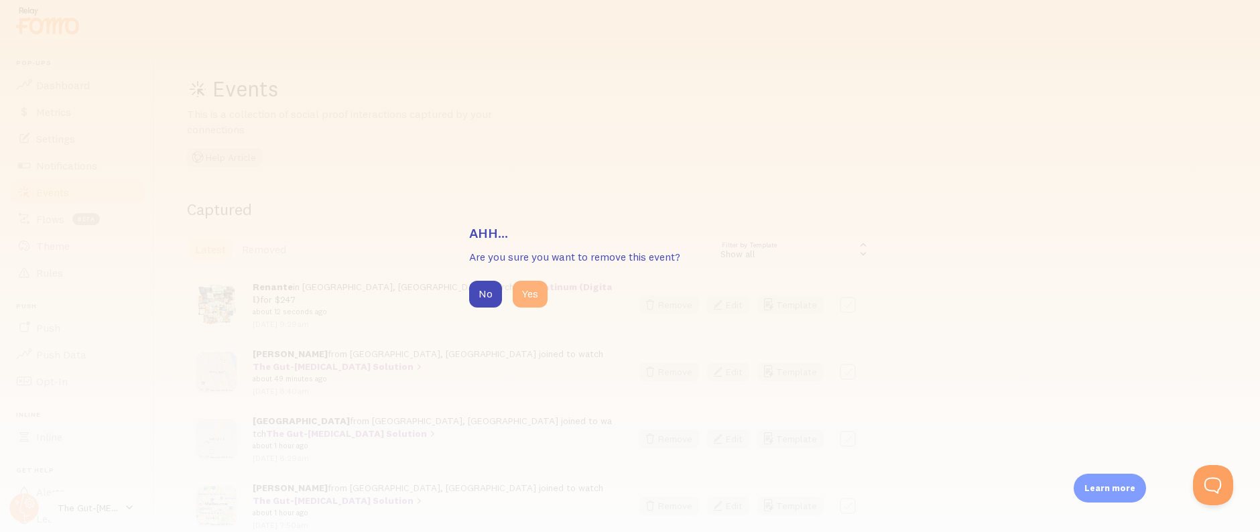
click at [526, 301] on button "Yes" at bounding box center [530, 294] width 35 height 27
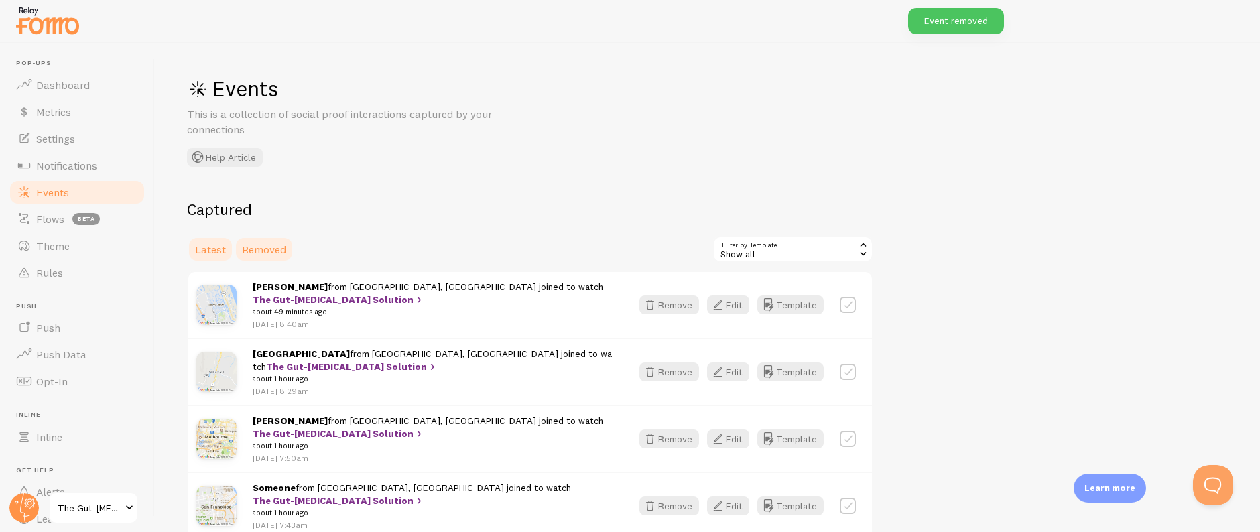
click at [280, 256] on link "Removed" at bounding box center [264, 249] width 60 height 27
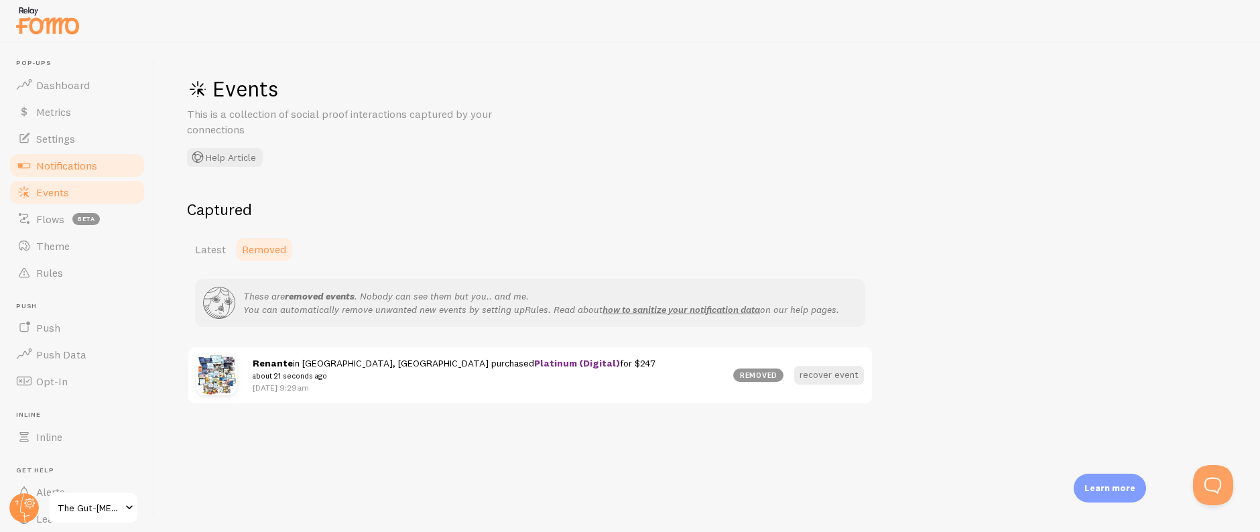
click at [83, 164] on span "Notifications" at bounding box center [66, 165] width 61 height 13
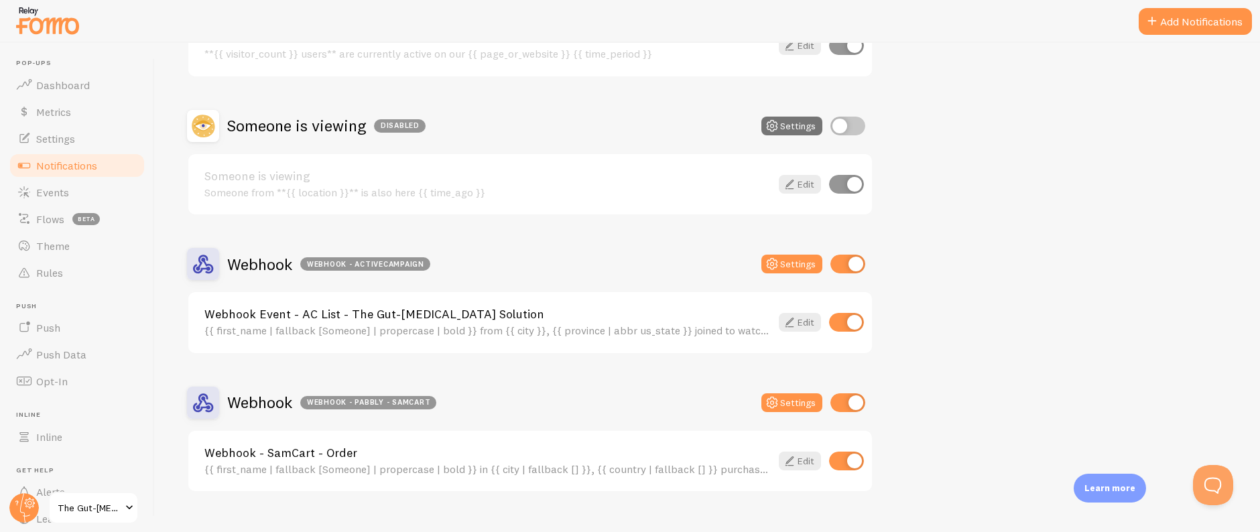
scroll to position [237, 0]
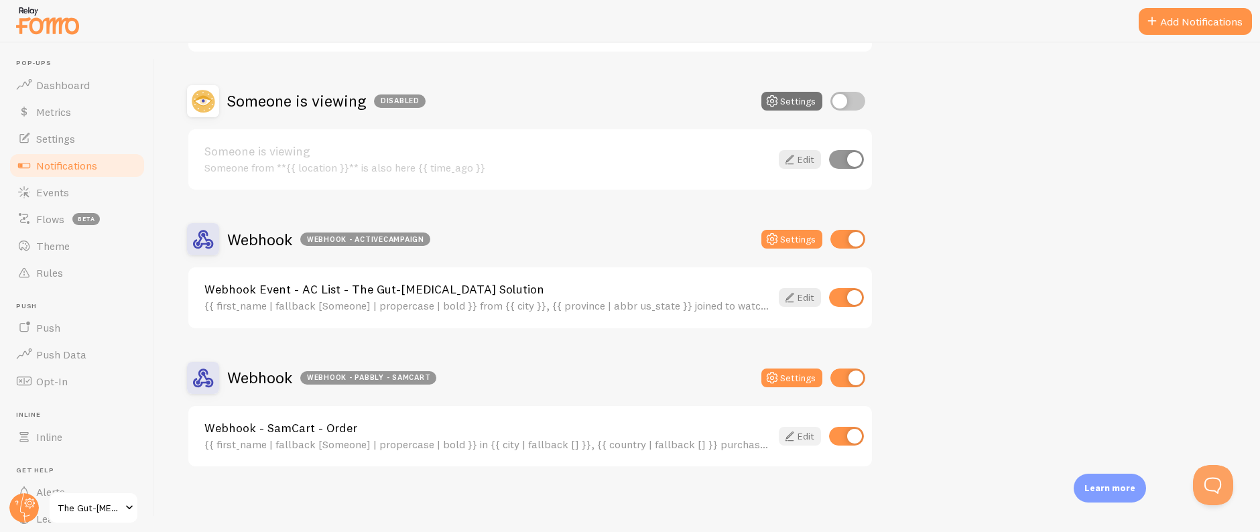
click at [789, 433] on icon at bounding box center [789, 436] width 16 height 16
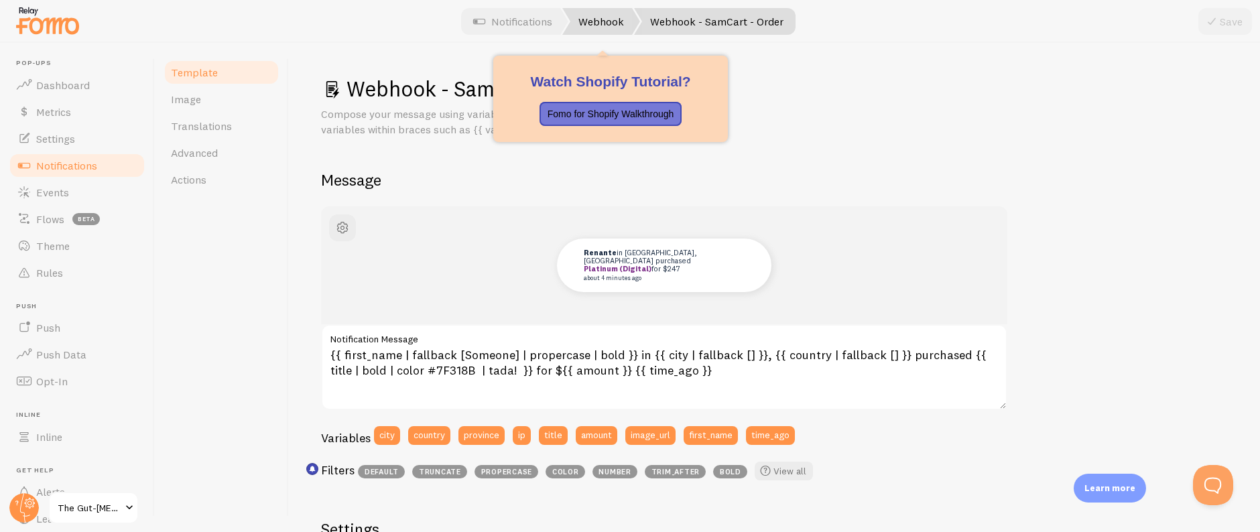
click at [606, 26] on link "Webhook" at bounding box center [601, 21] width 78 height 27
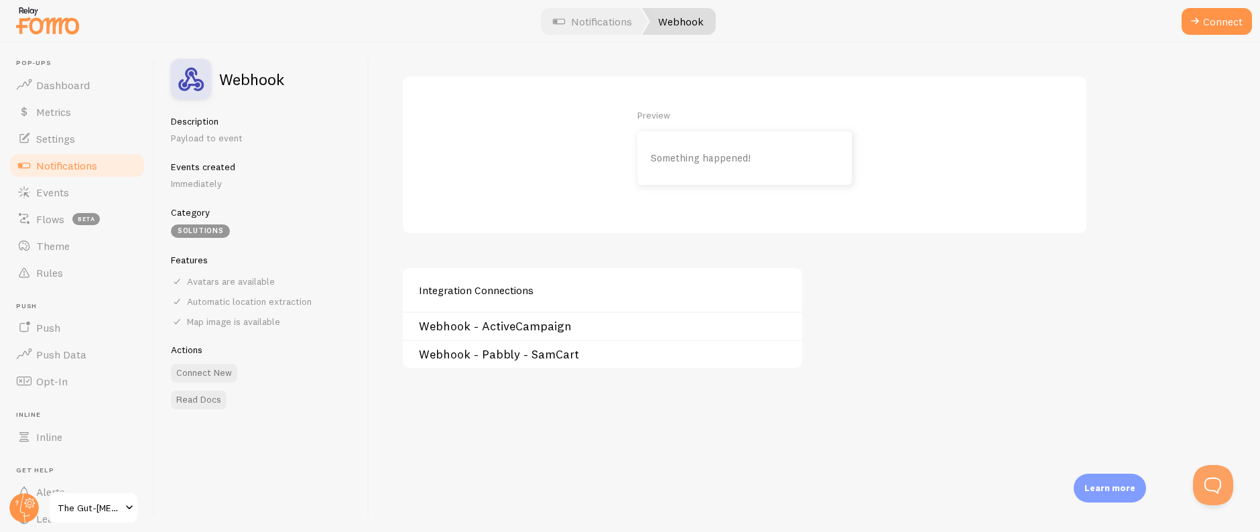
click at [544, 358] on link "Webhook - Pabbly - SamCart" at bounding box center [606, 354] width 375 height 11
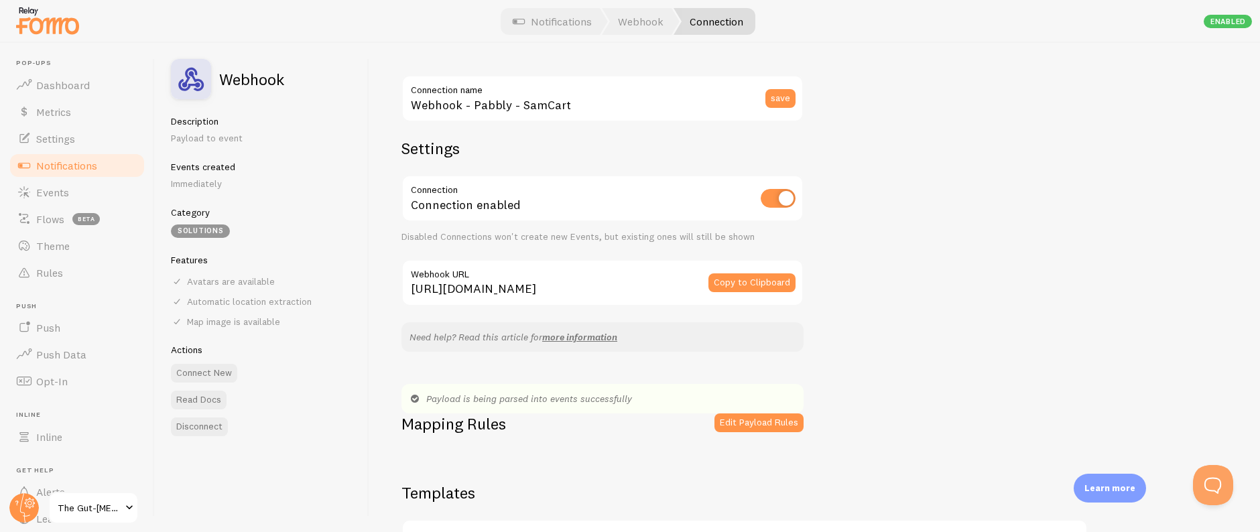
click at [731, 418] on button "Edit Payload Rules" at bounding box center [758, 422] width 89 height 19
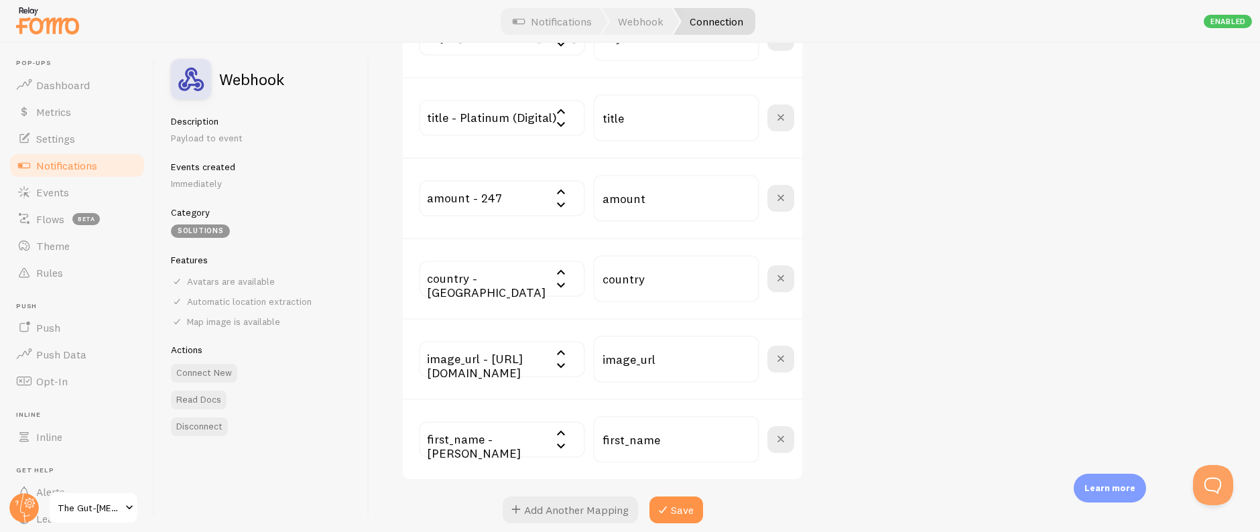
scroll to position [721, 0]
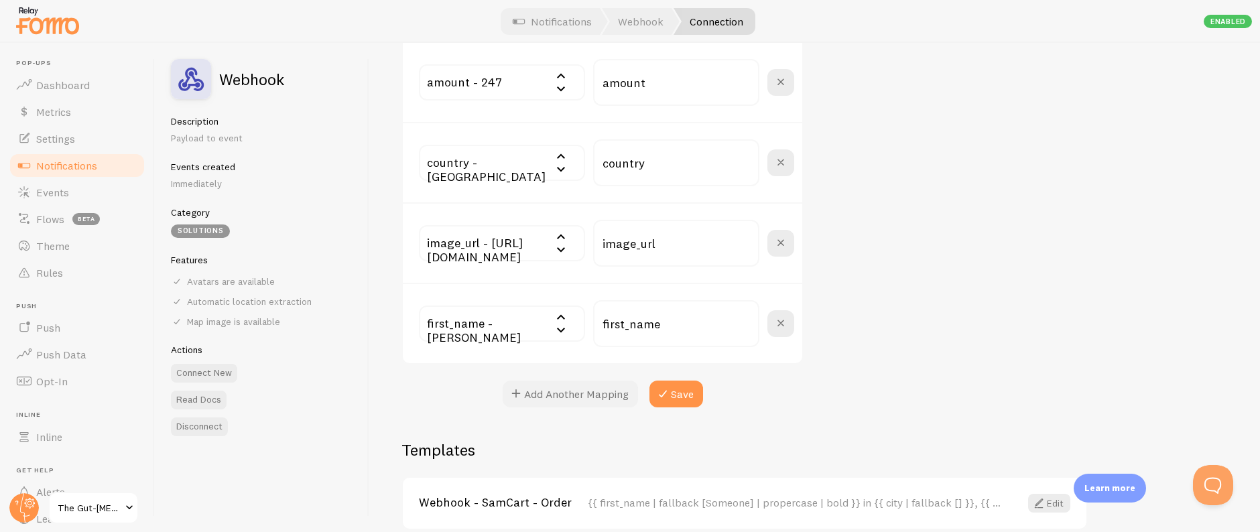
click at [586, 388] on button "Add Another Mapping" at bounding box center [569, 394] width 135 height 27
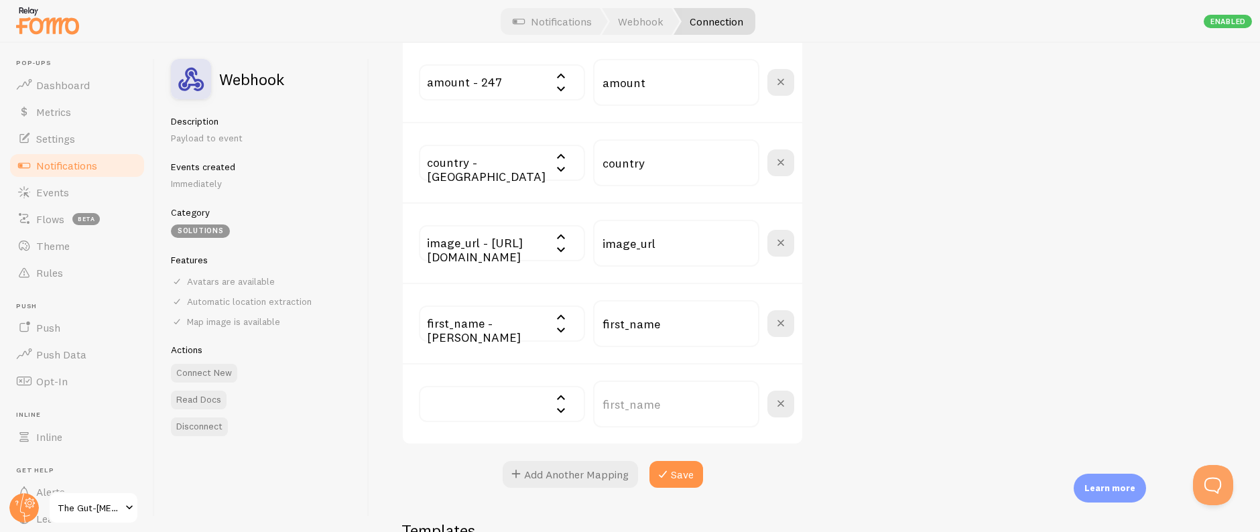
click at [508, 407] on input "text" at bounding box center [502, 404] width 166 height 36
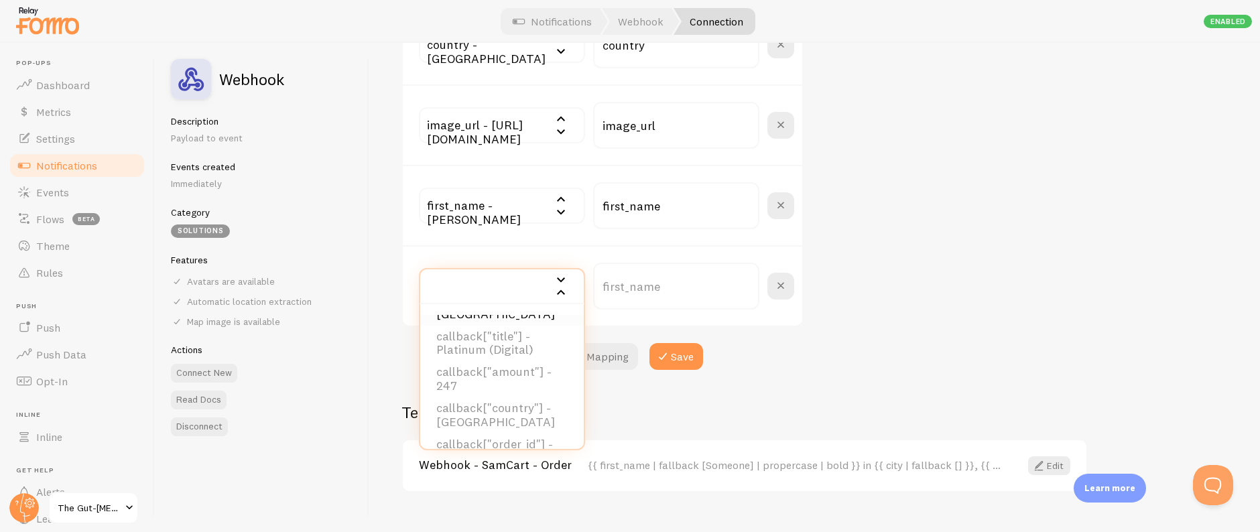
scroll to position [446, 0]
click at [512, 368] on li "order_id - 22572979" at bounding box center [501, 357] width 163 height 22
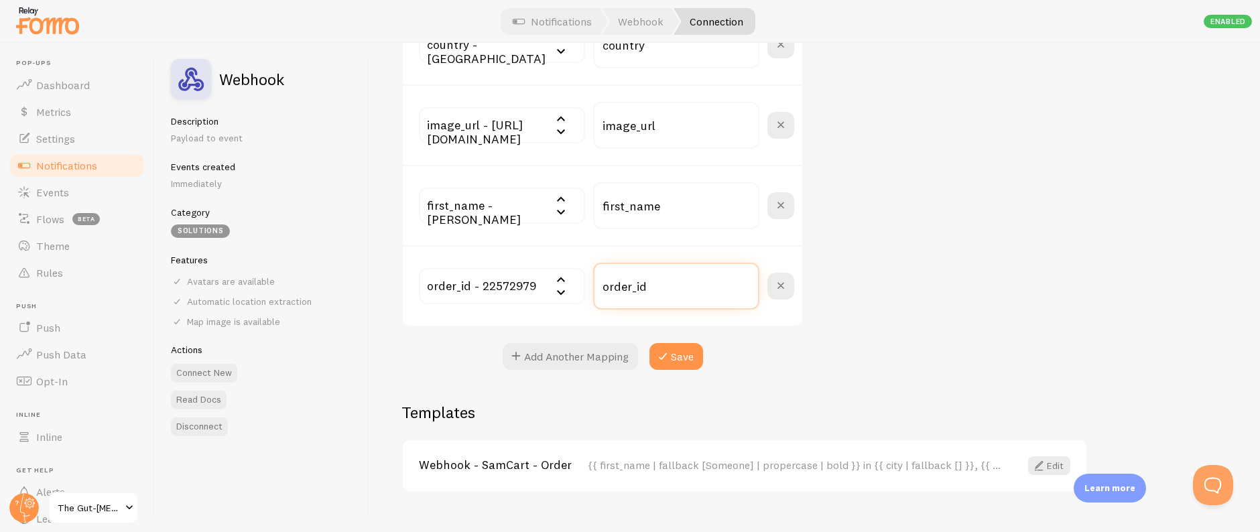
click at [670, 300] on input "order_id" at bounding box center [676, 286] width 166 height 47
paste input "external"
type input "external_id"
click at [679, 354] on button "Save" at bounding box center [676, 356] width 54 height 27
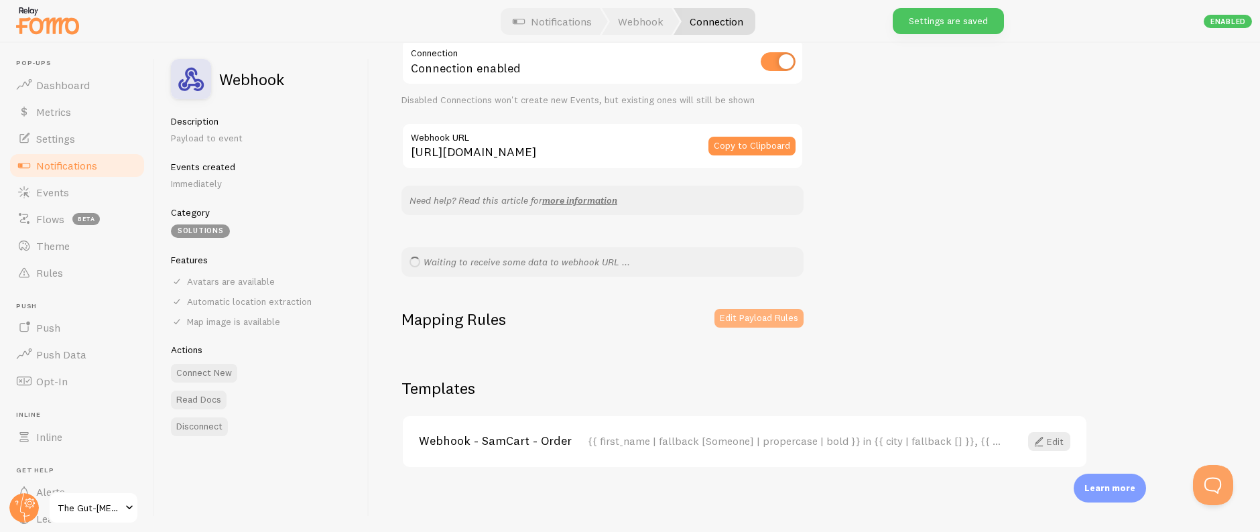
click at [752, 313] on button "Edit Payload Rules" at bounding box center [758, 318] width 89 height 19
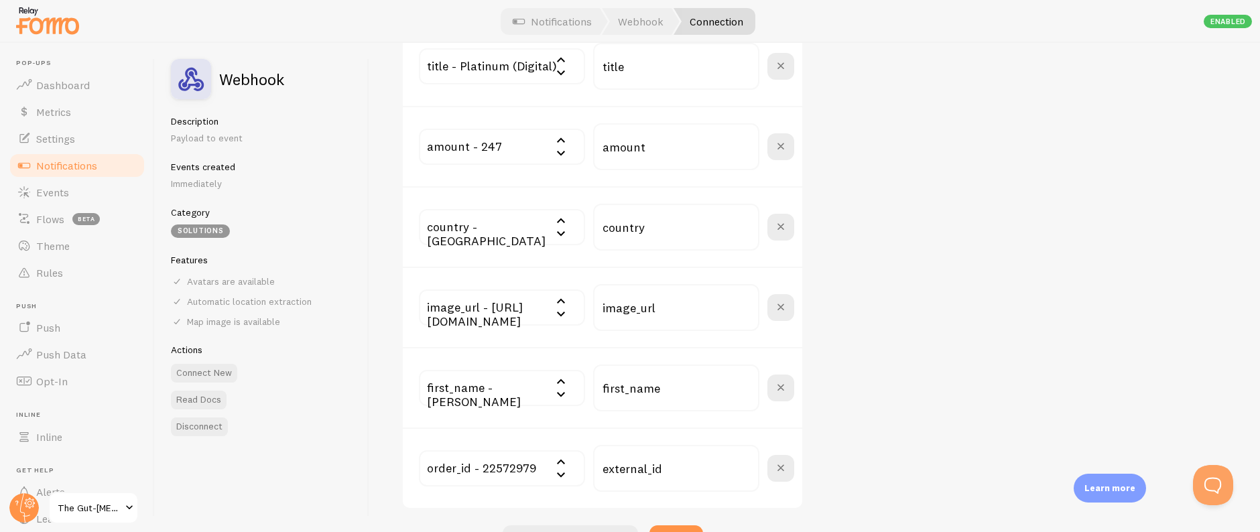
scroll to position [800, 0]
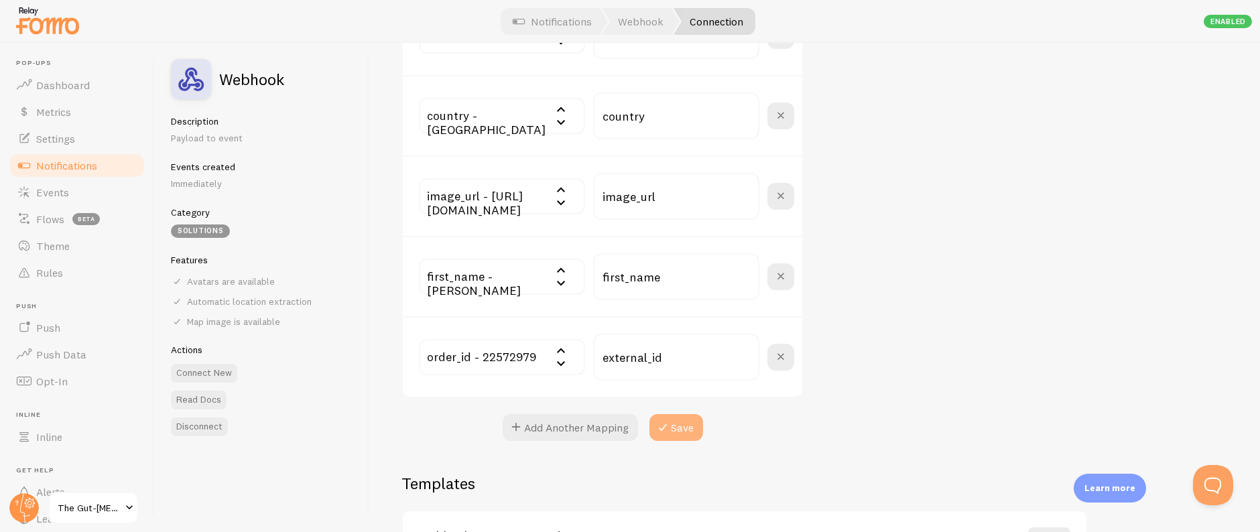
click at [685, 431] on button "Save" at bounding box center [676, 427] width 54 height 27
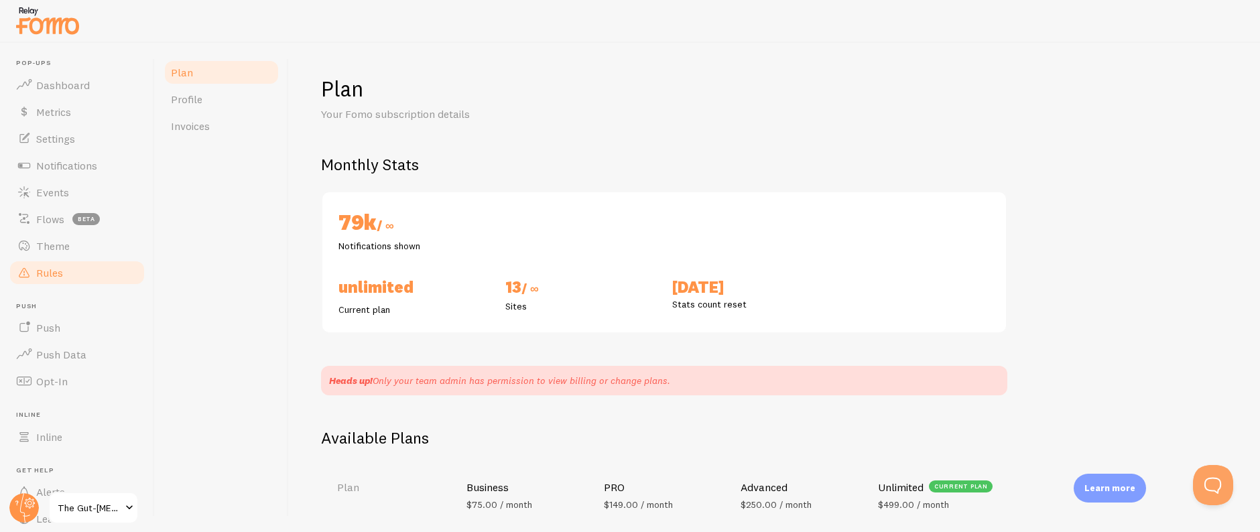
click at [70, 271] on link "Rules" at bounding box center [77, 272] width 138 height 27
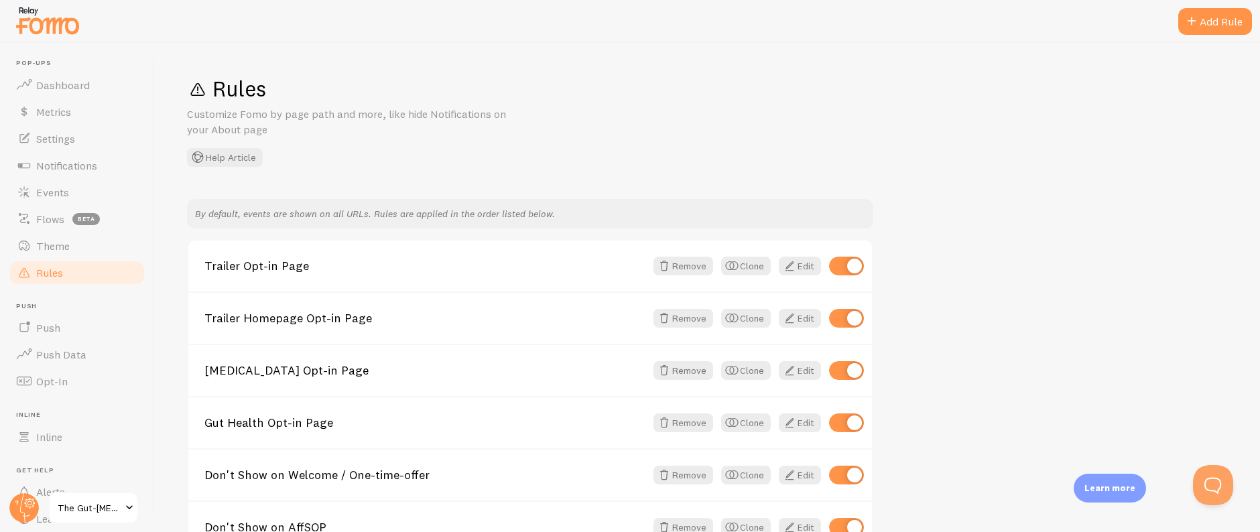
click at [675, 172] on div "Rules Customize Fomo by page path and more, like hide Notifications on your Abo…" at bounding box center [707, 287] width 1105 height 489
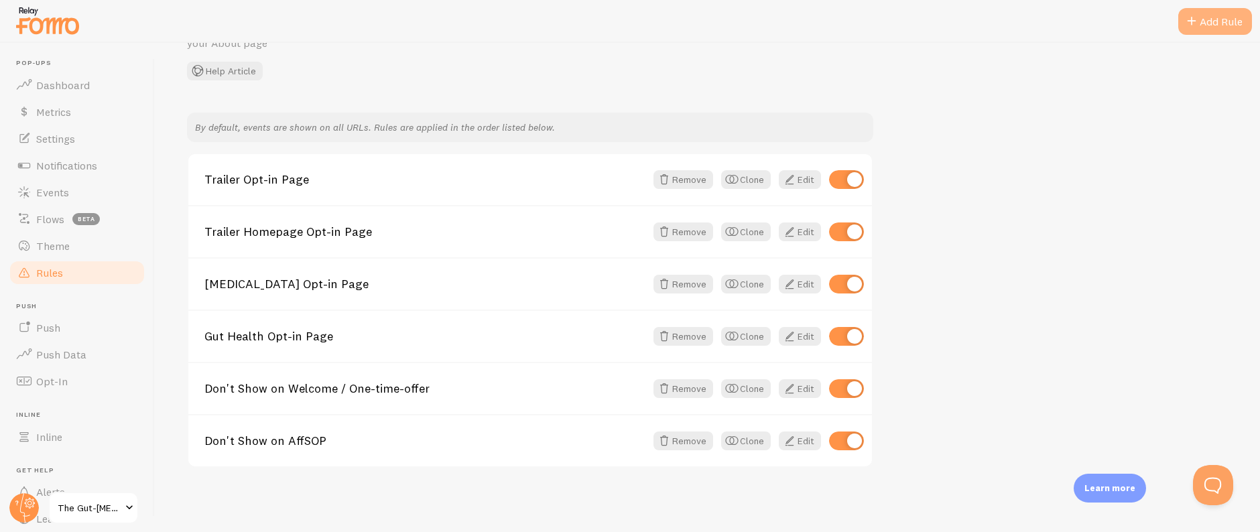
click at [1207, 25] on div "Add Rule" at bounding box center [1215, 21] width 74 height 27
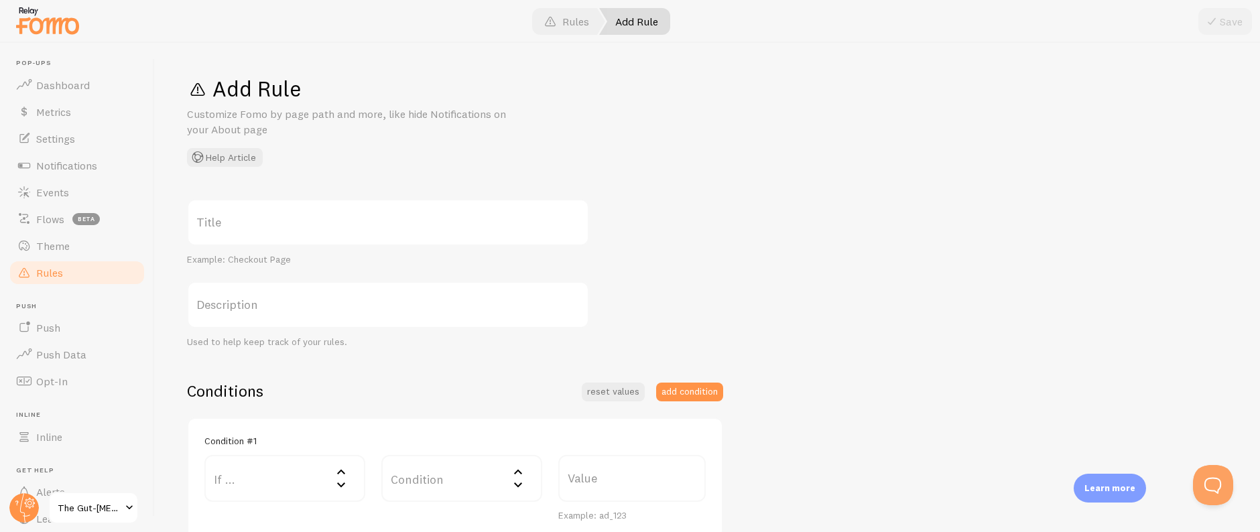
click at [267, 229] on label "Title" at bounding box center [388, 222] width 402 height 47
click at [267, 229] on input "Title" at bounding box center [388, 222] width 402 height 47
paste input "Expired Episode Page"
type input "Expired Episode Page"
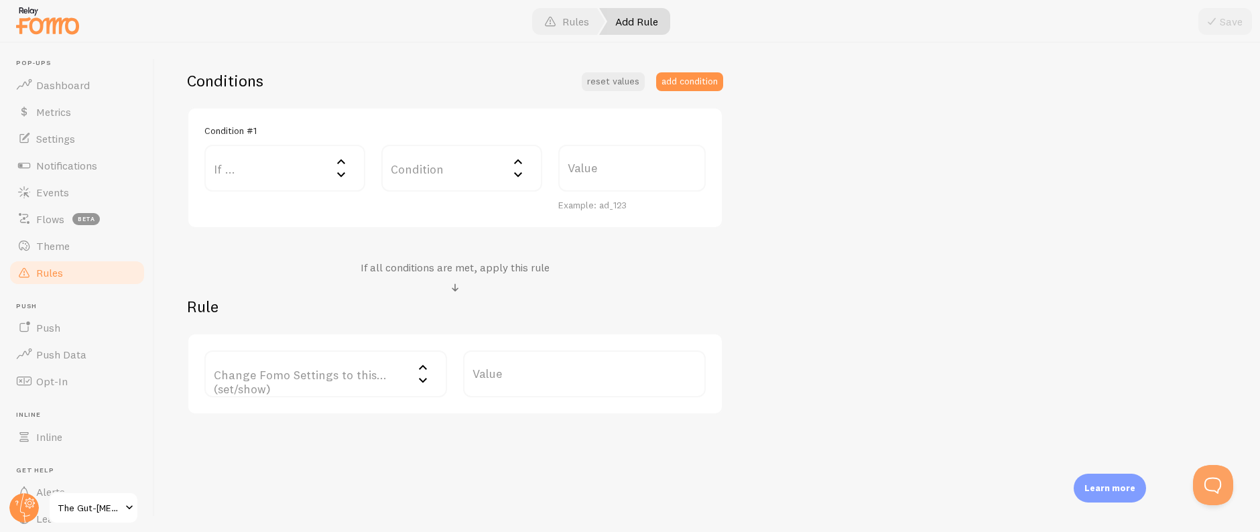
click at [343, 178] on icon at bounding box center [341, 174] width 16 height 16
drag, startPoint x: 305, startPoint y: 213, endPoint x: 346, endPoint y: 202, distance: 42.3
click at [305, 213] on li "URL Path" at bounding box center [285, 211] width 158 height 23
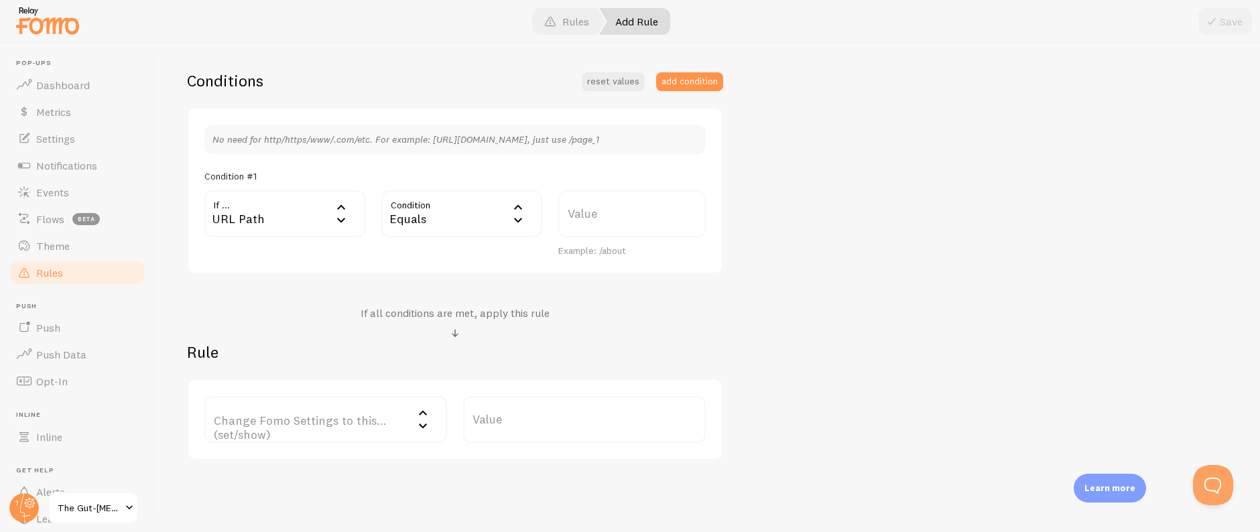
click at [439, 208] on div "Equals" at bounding box center [461, 213] width 161 height 47
click at [437, 326] on li "Contains" at bounding box center [462, 325] width 158 height 23
click at [652, 213] on label "Value" at bounding box center [631, 213] width 147 height 47
click at [652, 213] on input "Value" at bounding box center [631, 213] width 147 height 47
paste input "/expiredepisode"
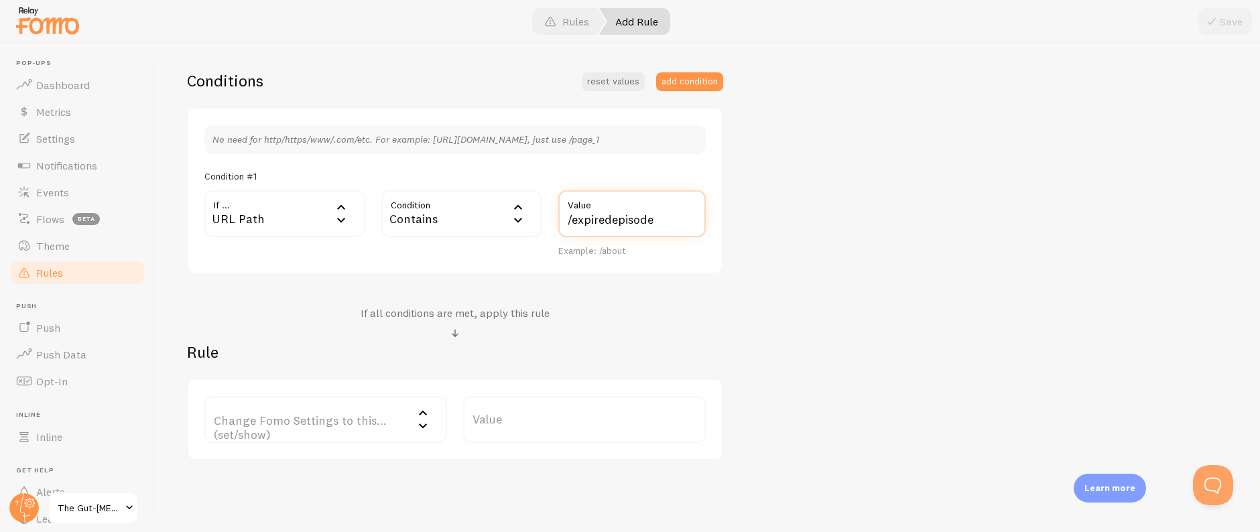
type input "/expiredepisode"
click at [852, 281] on div "Expired Episode Page Title Example: Checkout Page Description Used to help keep…" at bounding box center [707, 174] width 1040 height 571
click at [338, 423] on label "Change Fomo Settings to this... (set/show)" at bounding box center [325, 419] width 243 height 47
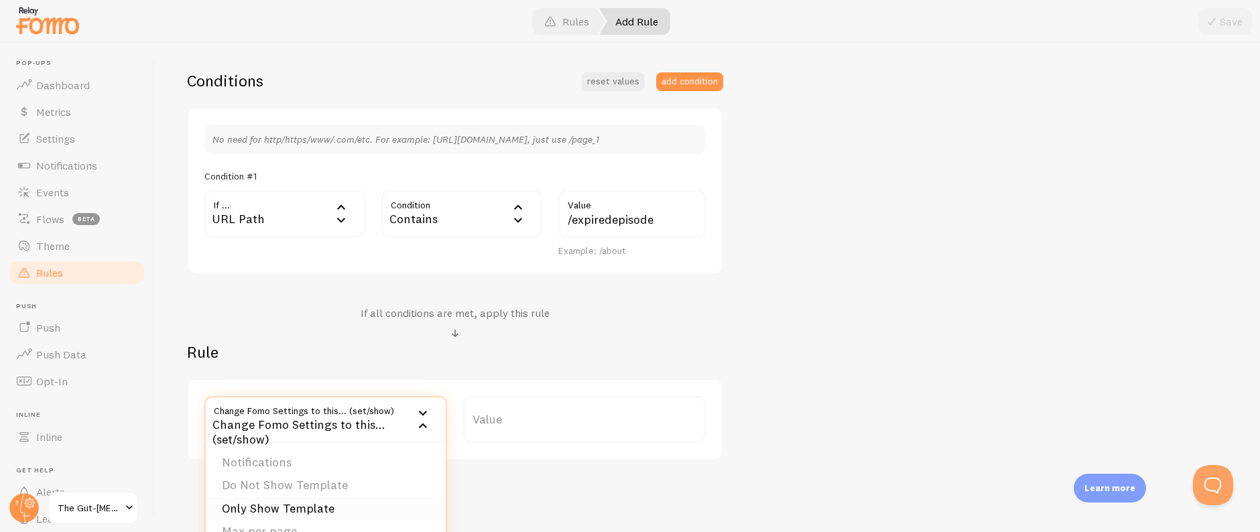
click at [314, 502] on li "Only Show Template" at bounding box center [326, 508] width 240 height 23
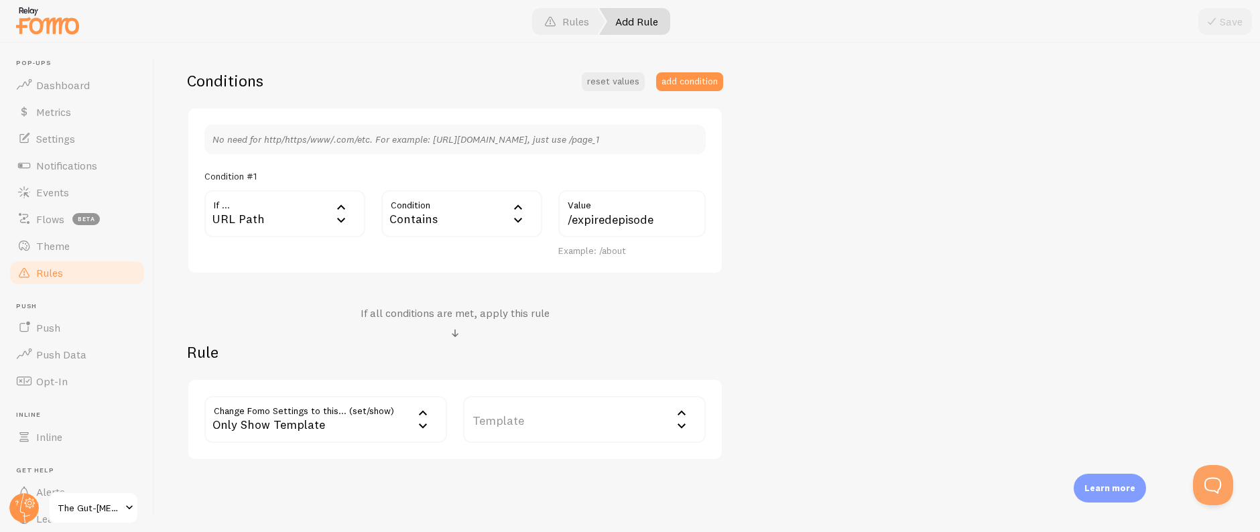
click at [544, 420] on label "Template" at bounding box center [584, 419] width 243 height 47
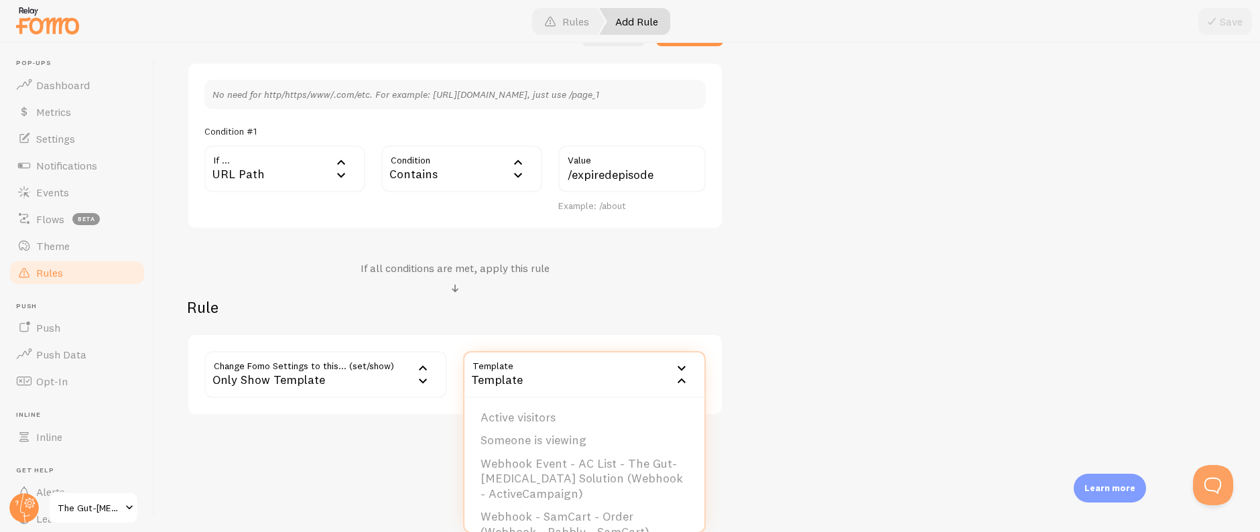
scroll to position [356, 0]
click at [590, 522] on li "Webhook - SamCart - Order (Webhook - Pabbly - SamCart)" at bounding box center [584, 523] width 240 height 38
click at [793, 418] on div "Add Rule Customize Fomo by page path and more, like hide Notifications on your …" at bounding box center [707, 287] width 1105 height 489
click at [1220, 23] on button "Save" at bounding box center [1225, 21] width 54 height 27
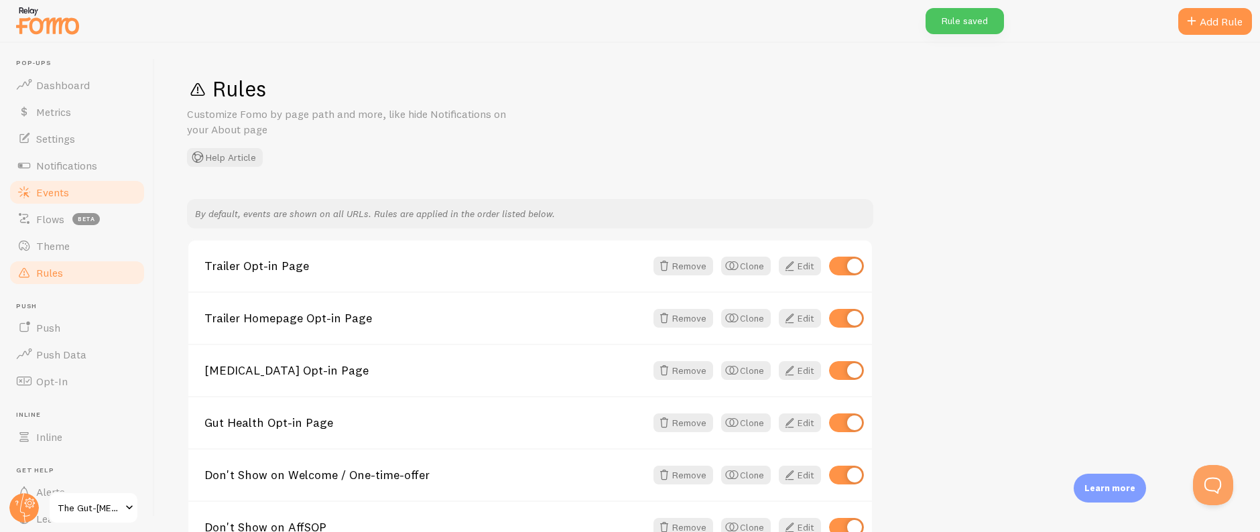
click at [56, 192] on span "Events" at bounding box center [52, 192] width 33 height 13
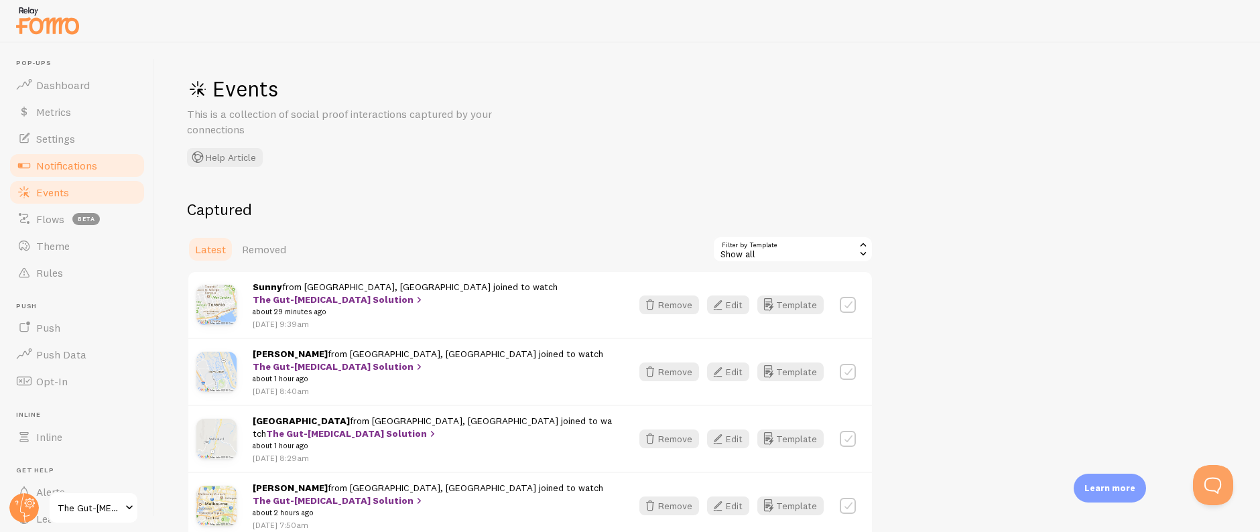
click at [78, 167] on span "Notifications" at bounding box center [66, 165] width 61 height 13
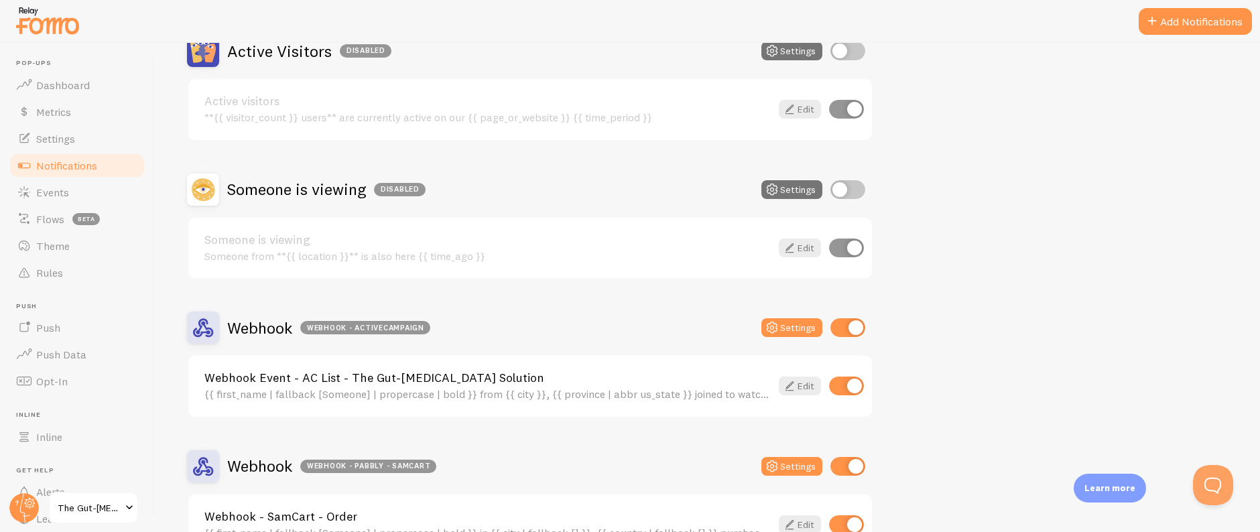
scroll to position [237, 0]
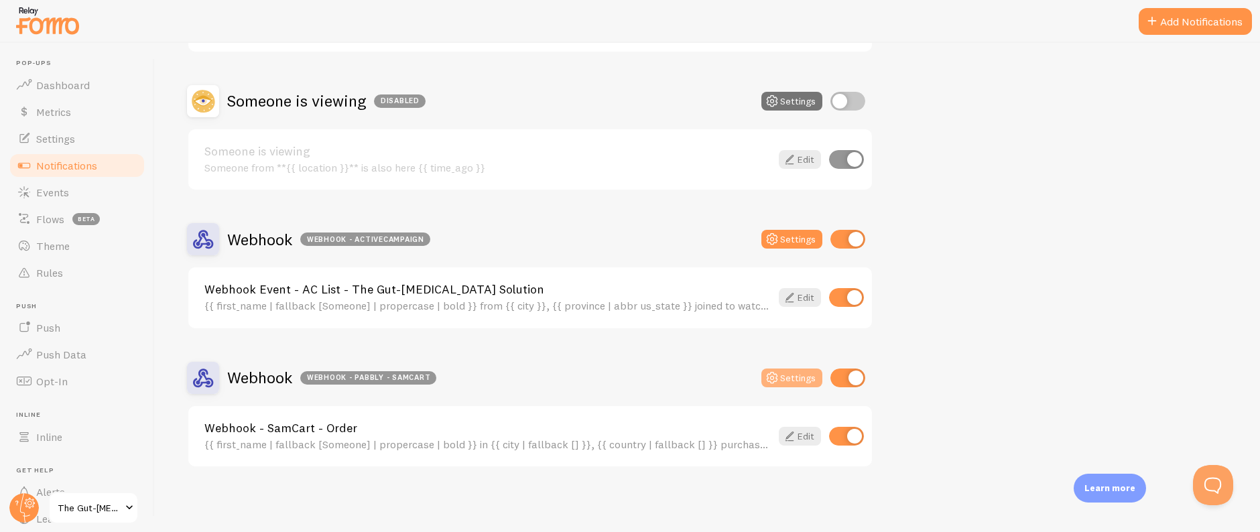
click at [774, 379] on icon at bounding box center [772, 378] width 16 height 16
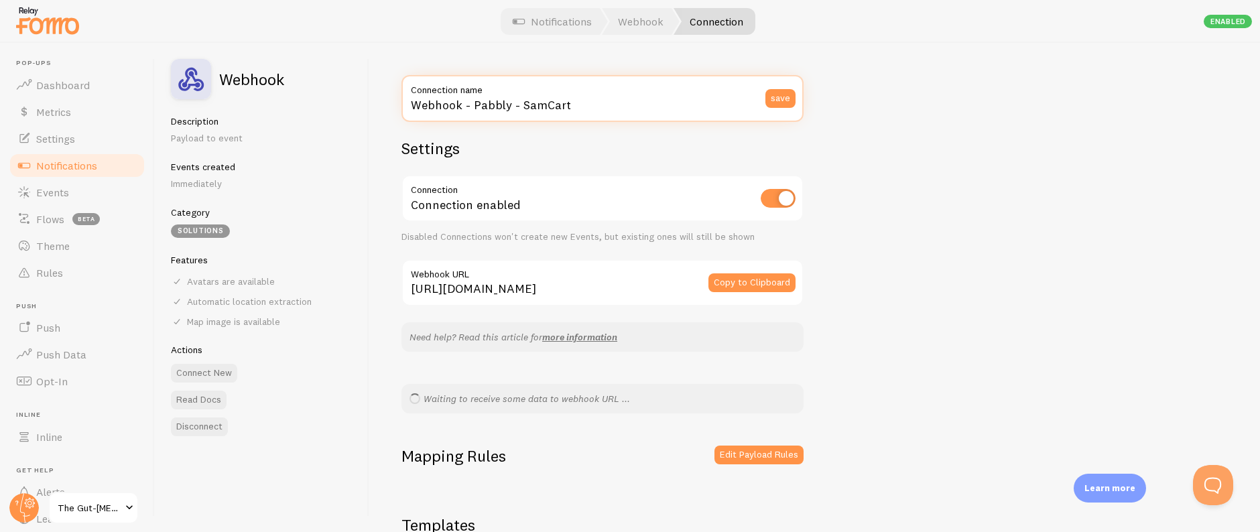
drag, startPoint x: 509, startPoint y: 104, endPoint x: 577, endPoint y: 115, distance: 69.2
click at [577, 115] on input "Webhook - Pabbly - SamCart" at bounding box center [602, 98] width 402 height 47
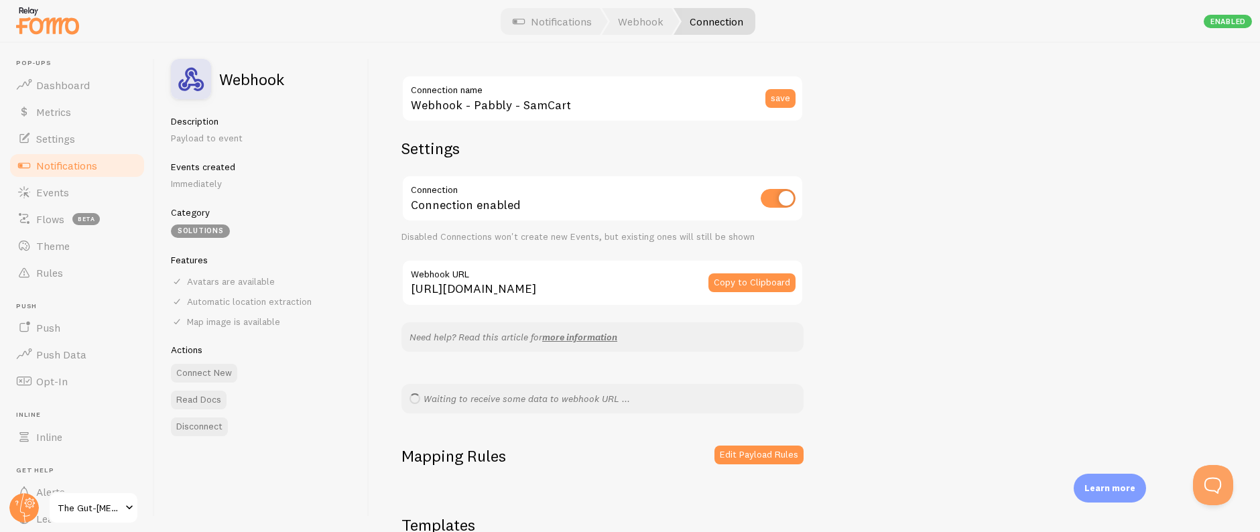
click at [919, 208] on div "Webhook - Pabbly - SamCart Connection name save Settings Connection Connection …" at bounding box center [814, 287] width 890 height 489
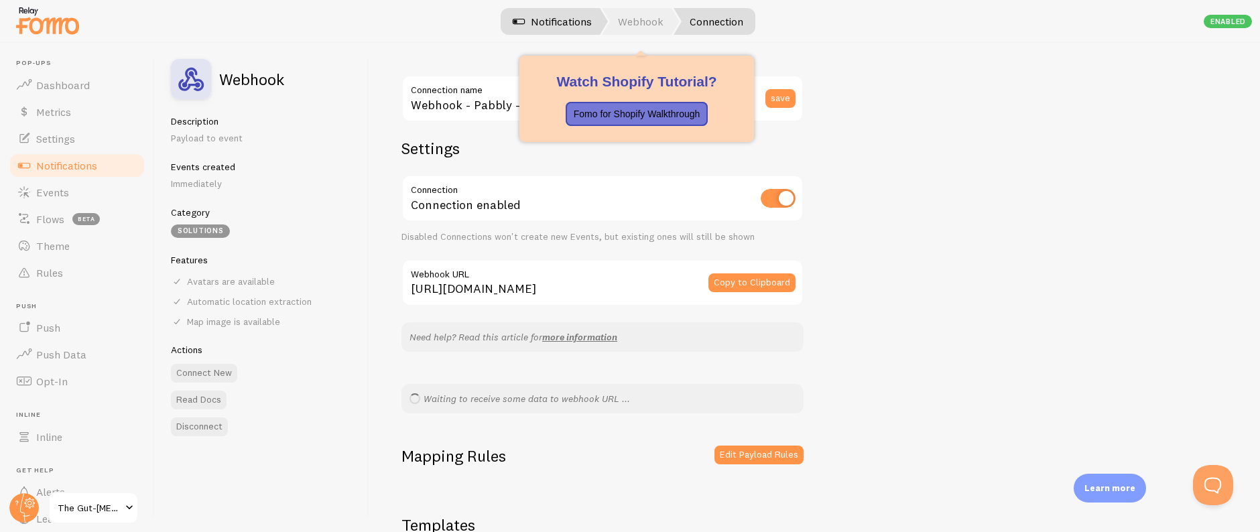
click at [640, 13] on link "Webhook" at bounding box center [641, 21] width 78 height 27
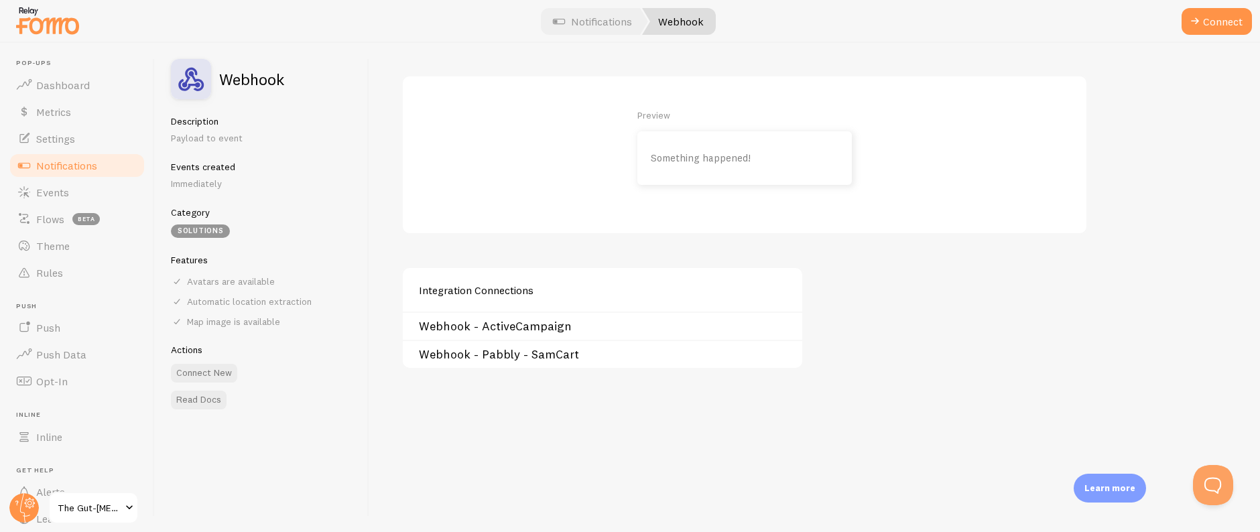
click at [537, 356] on link "Webhook - Pabbly - SamCart" at bounding box center [606, 354] width 375 height 11
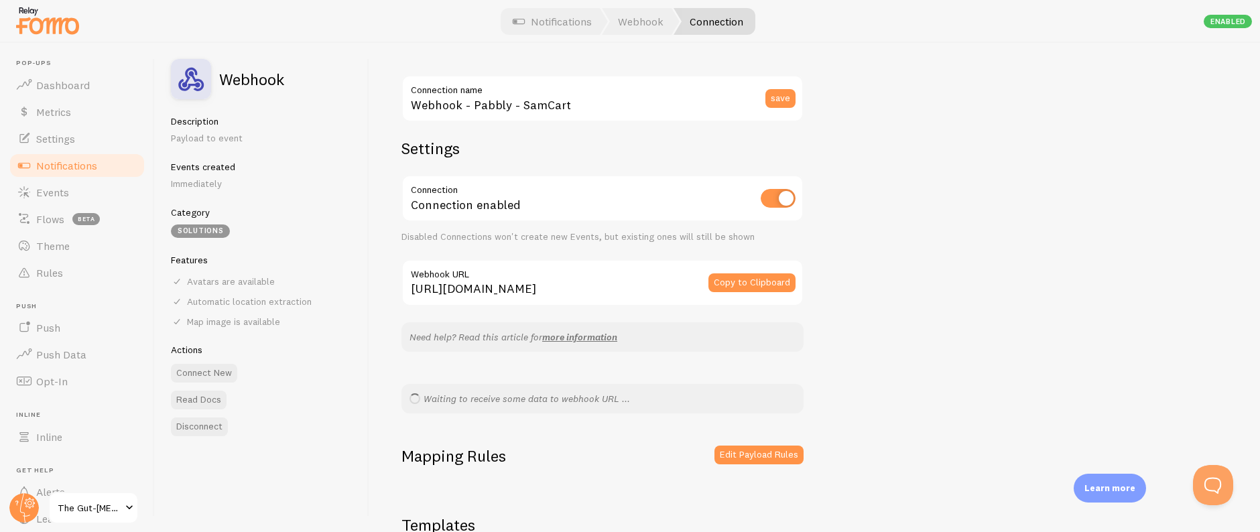
scroll to position [137, 0]
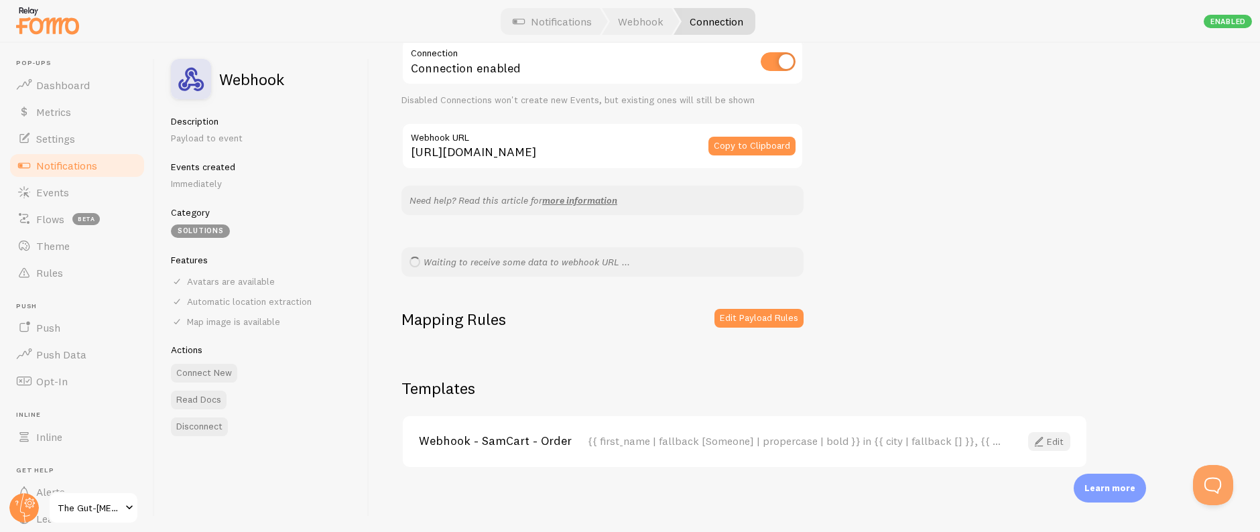
click at [1055, 442] on link "Edit" at bounding box center [1049, 441] width 42 height 19
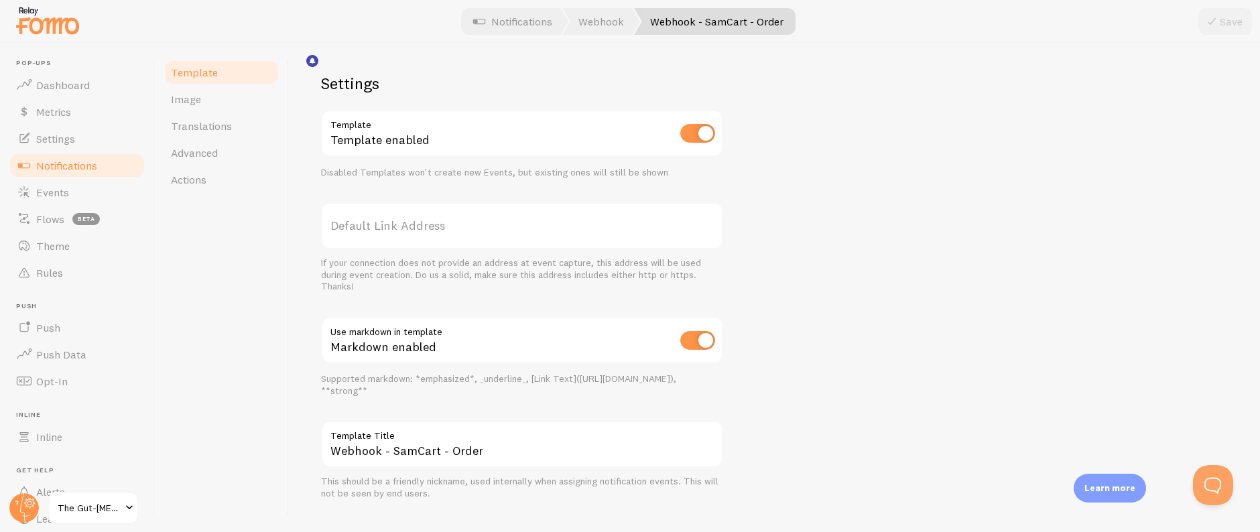
scroll to position [469, 0]
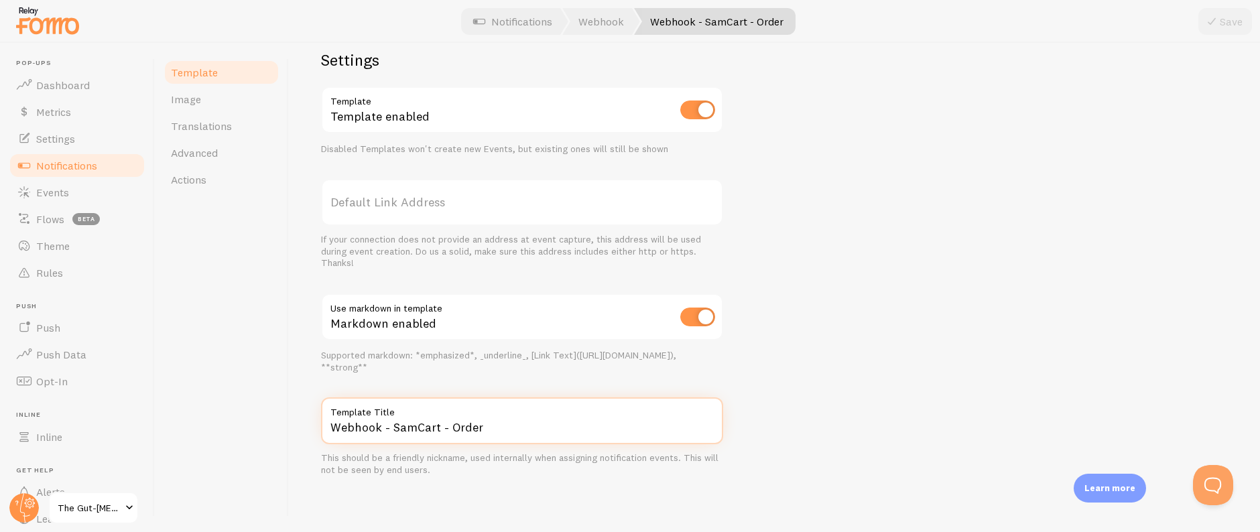
drag, startPoint x: 390, startPoint y: 430, endPoint x: 299, endPoint y: 427, distance: 91.2
click at [299, 427] on div "Webhook - SamCart - Order Compose your message using variables and filters, enc…" at bounding box center [774, 287] width 971 height 489
type input "SamCart - Order"
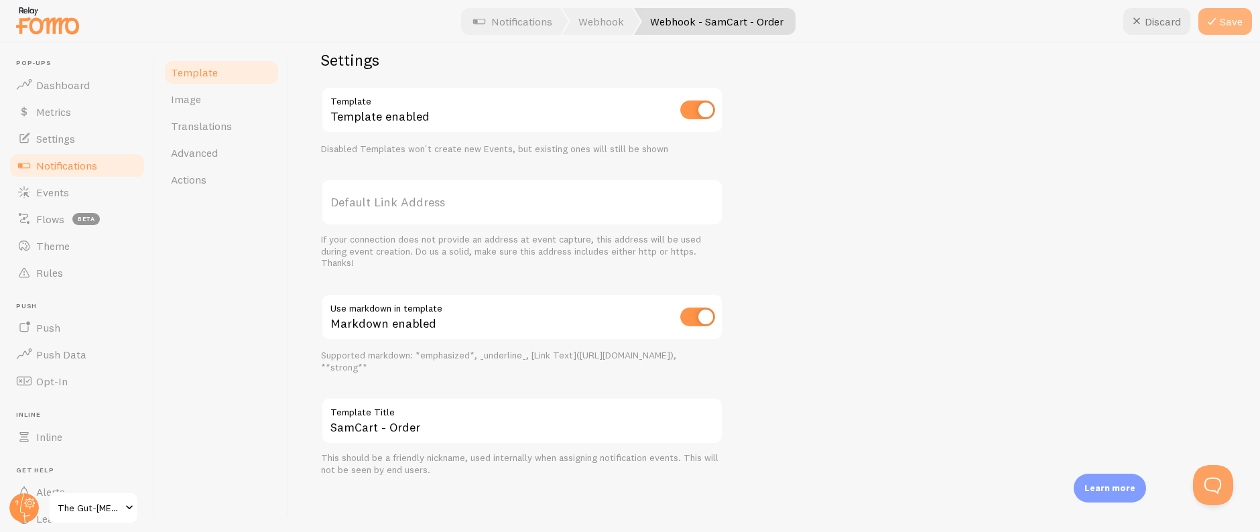
click at [1222, 21] on button "Save" at bounding box center [1225, 21] width 54 height 27
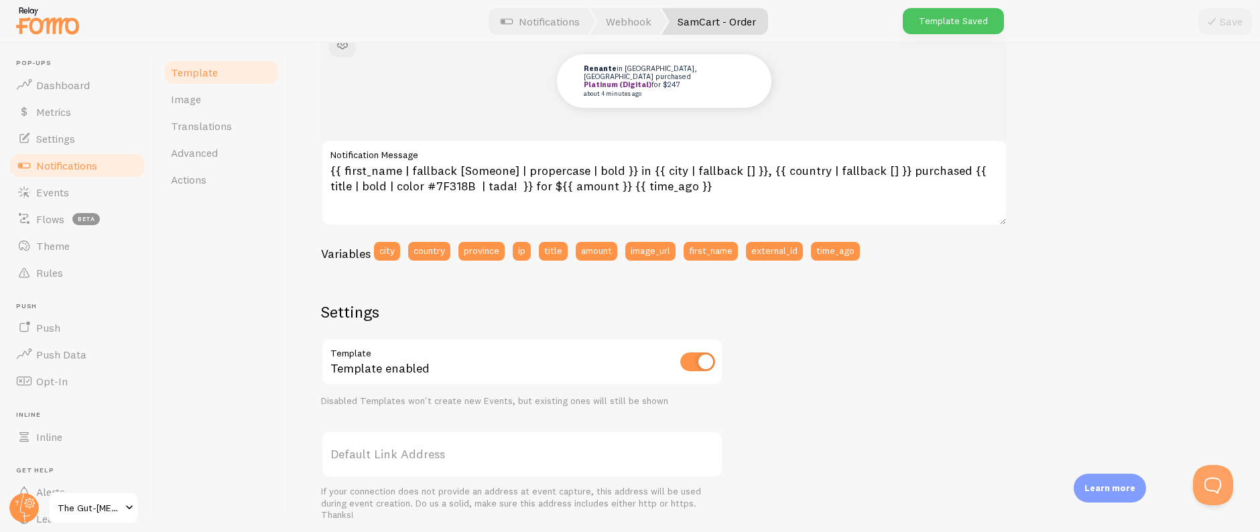
scroll to position [60, 0]
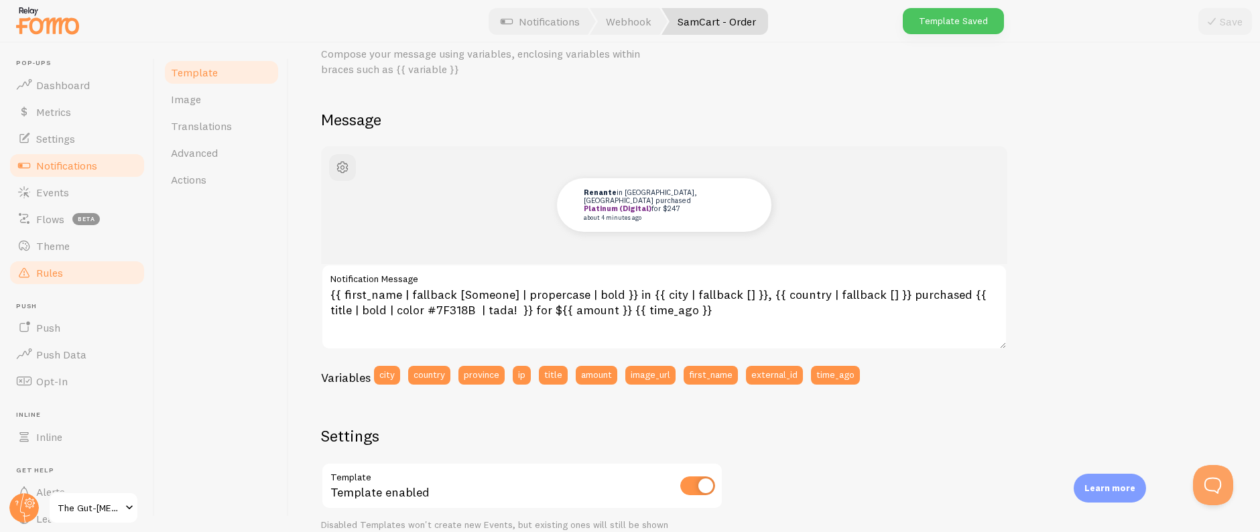
click at [88, 267] on link "Rules" at bounding box center [77, 272] width 138 height 27
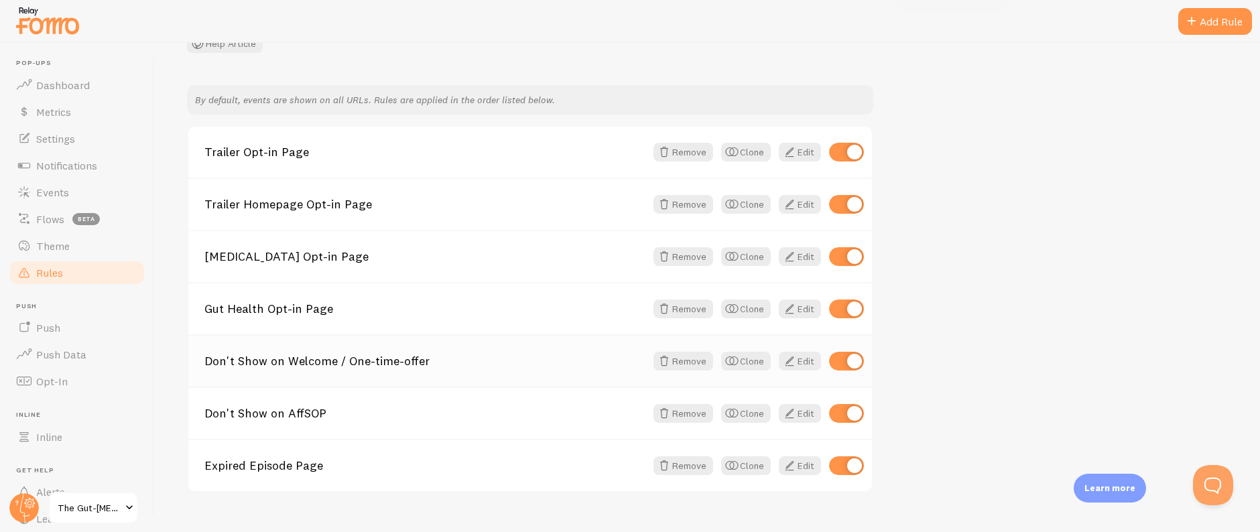
scroll to position [139, 0]
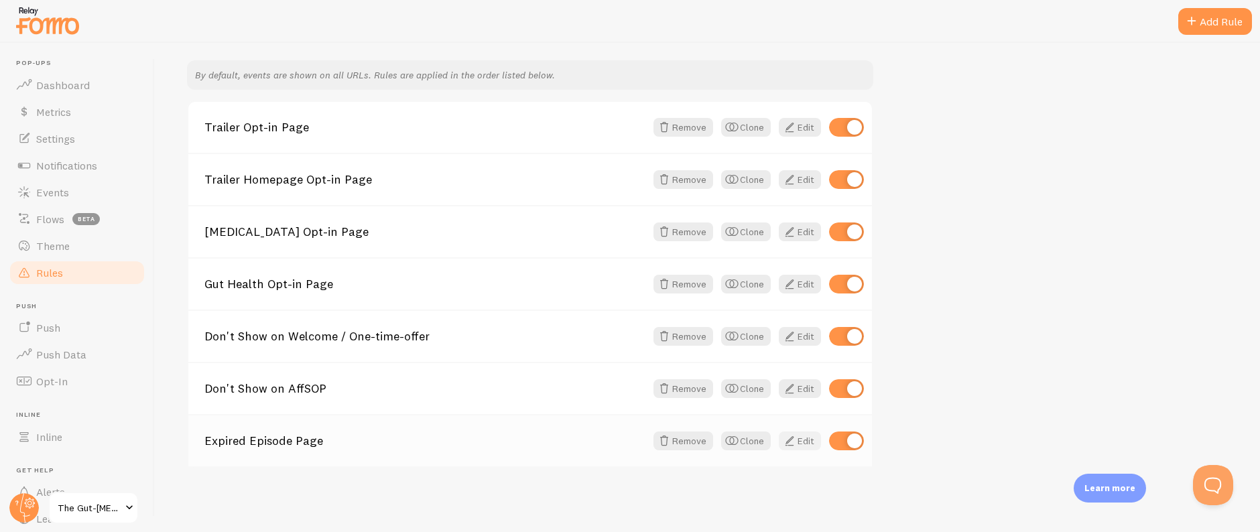
click at [797, 443] on span at bounding box center [789, 441] width 16 height 16
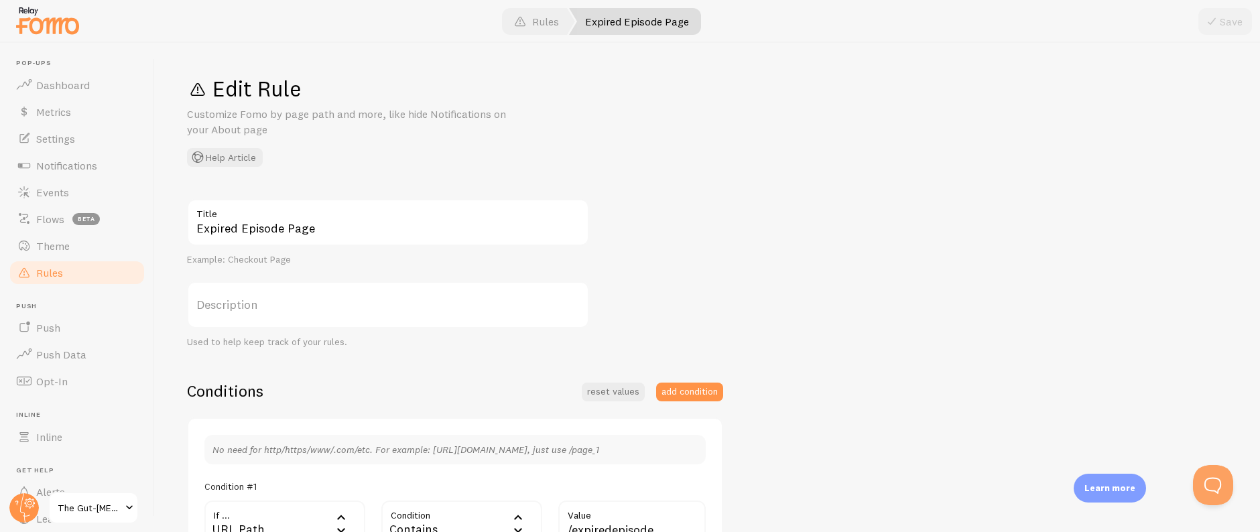
scroll to position [356, 0]
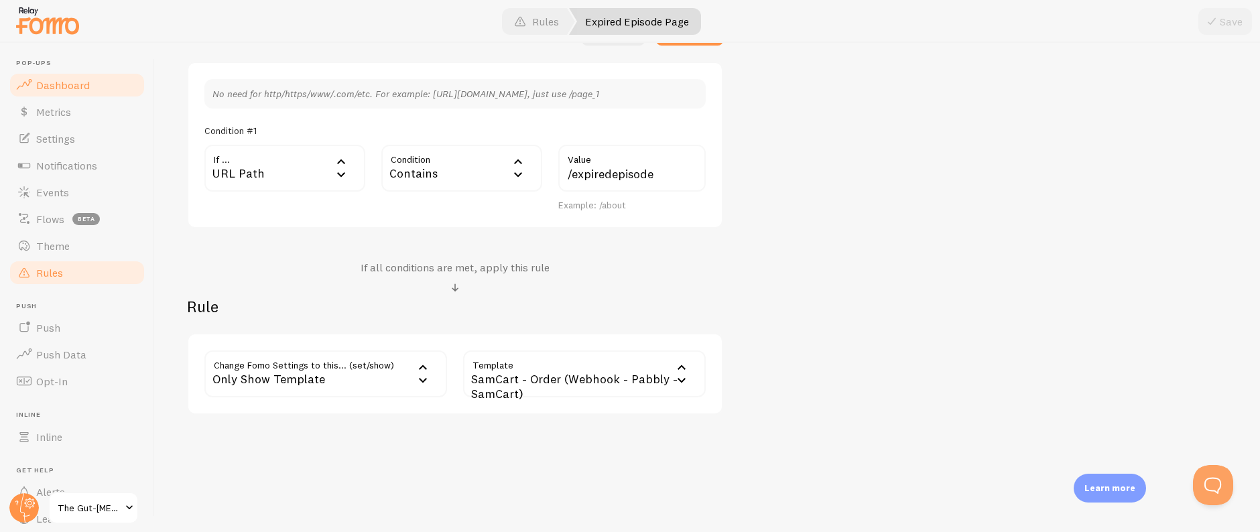
click at [87, 94] on link "Dashboard" at bounding box center [77, 85] width 138 height 27
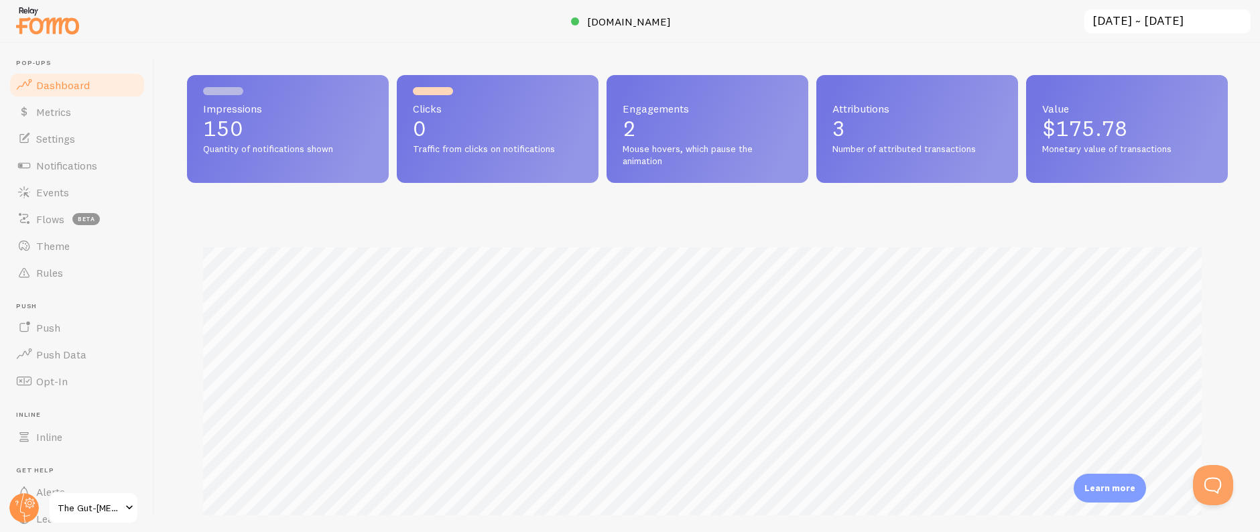
scroll to position [352, 1030]
click at [101, 89] on link "Dashboard" at bounding box center [77, 85] width 138 height 27
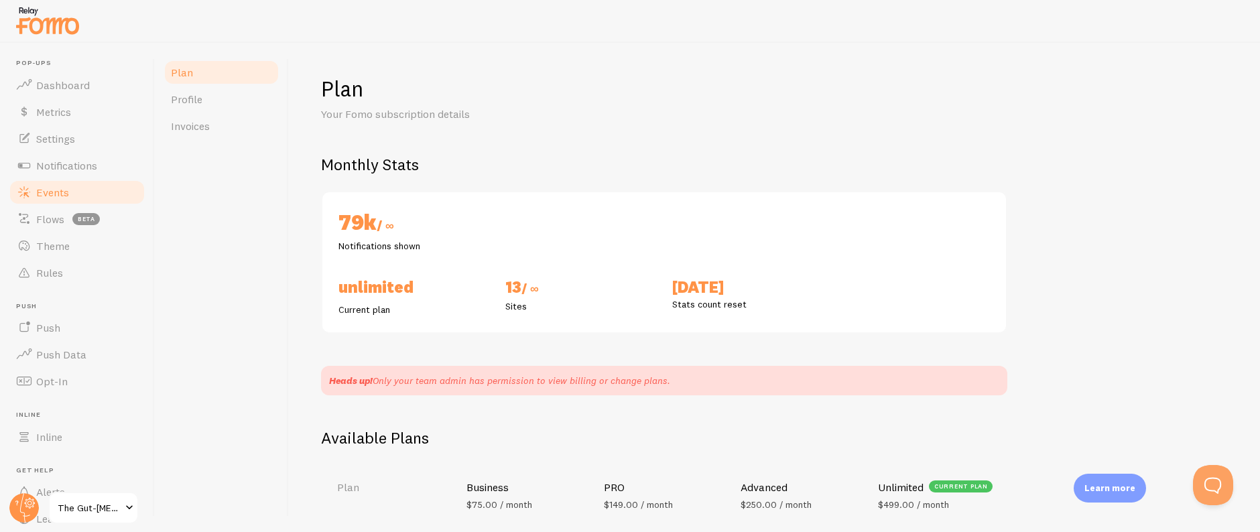
click at [79, 198] on link "Events" at bounding box center [77, 192] width 138 height 27
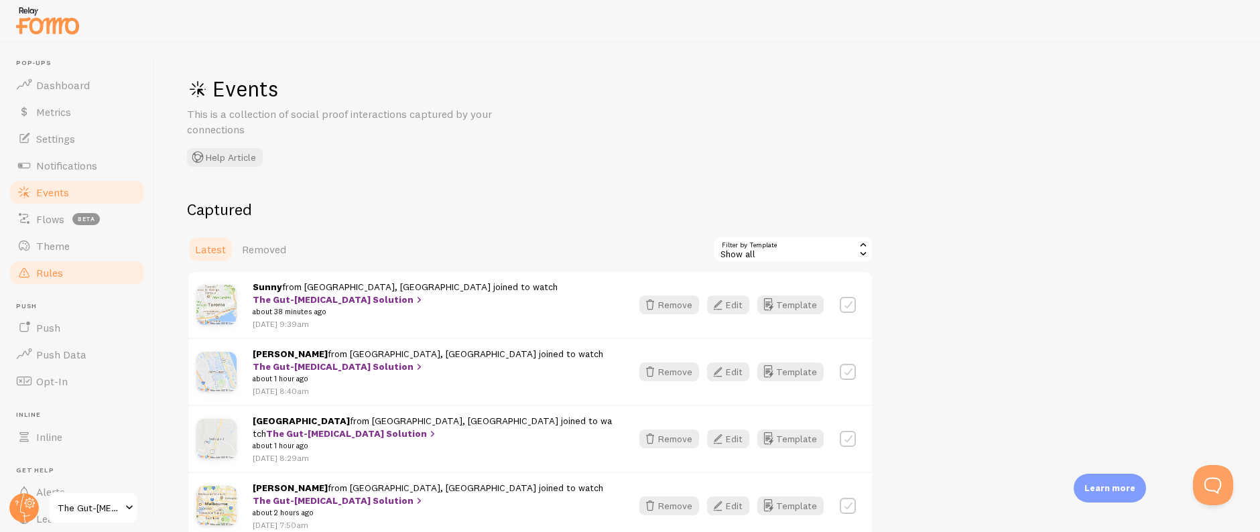
click at [109, 266] on link "Rules" at bounding box center [77, 272] width 138 height 27
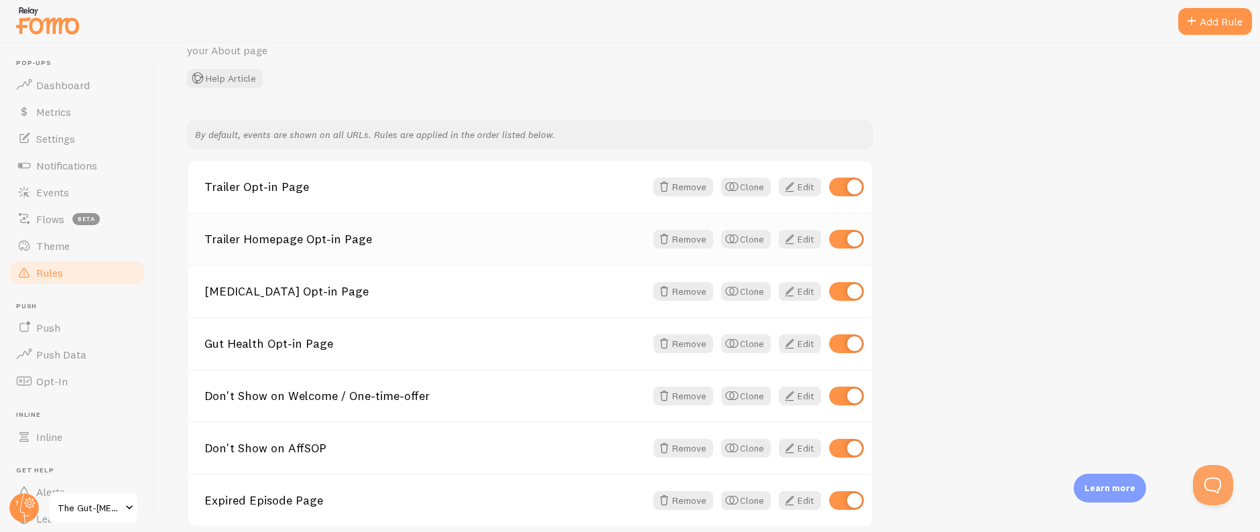
scroll to position [139, 0]
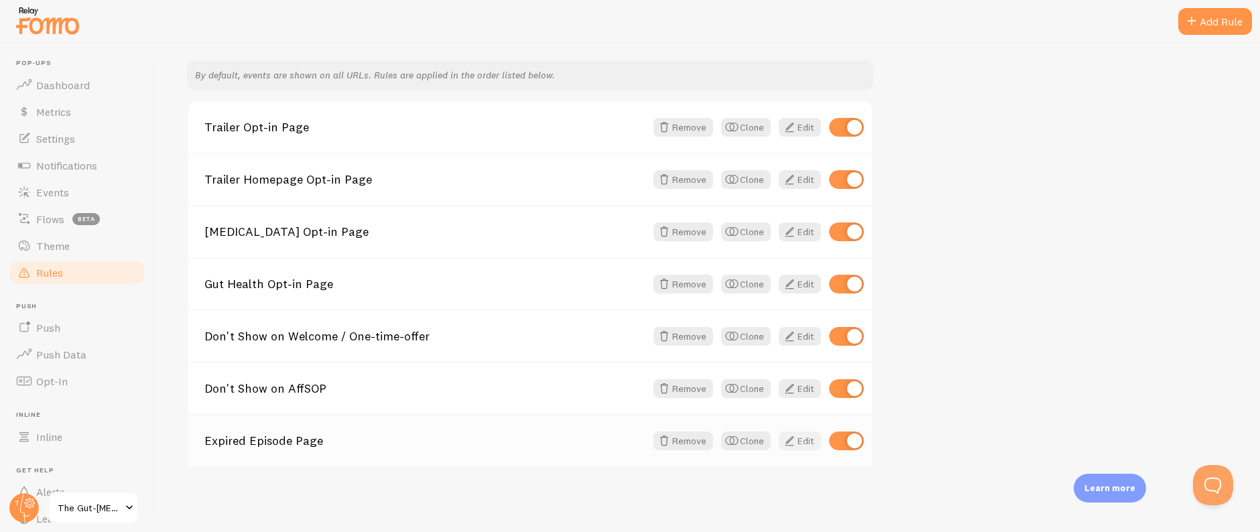
click at [793, 439] on span at bounding box center [789, 441] width 16 height 16
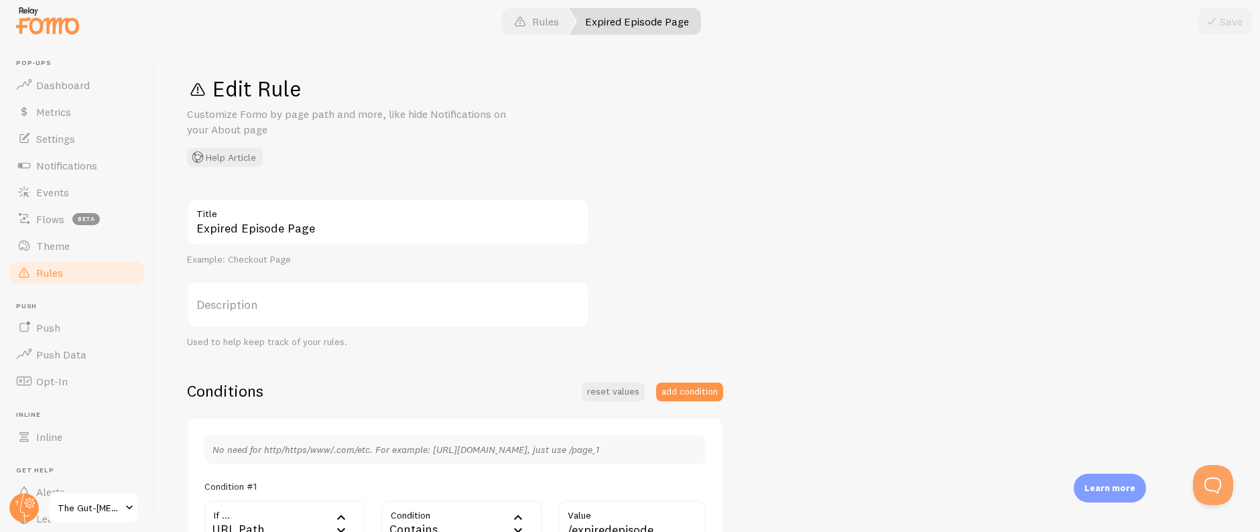
click at [531, 25] on link "Rules" at bounding box center [536, 21] width 77 height 27
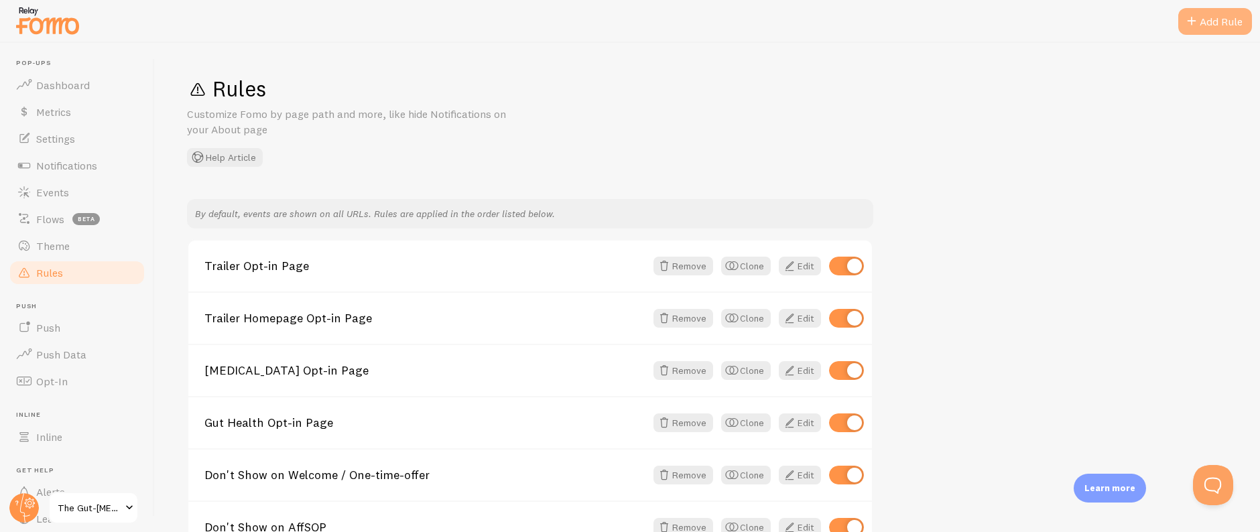
click at [1201, 21] on div "Add Rule" at bounding box center [1215, 21] width 74 height 27
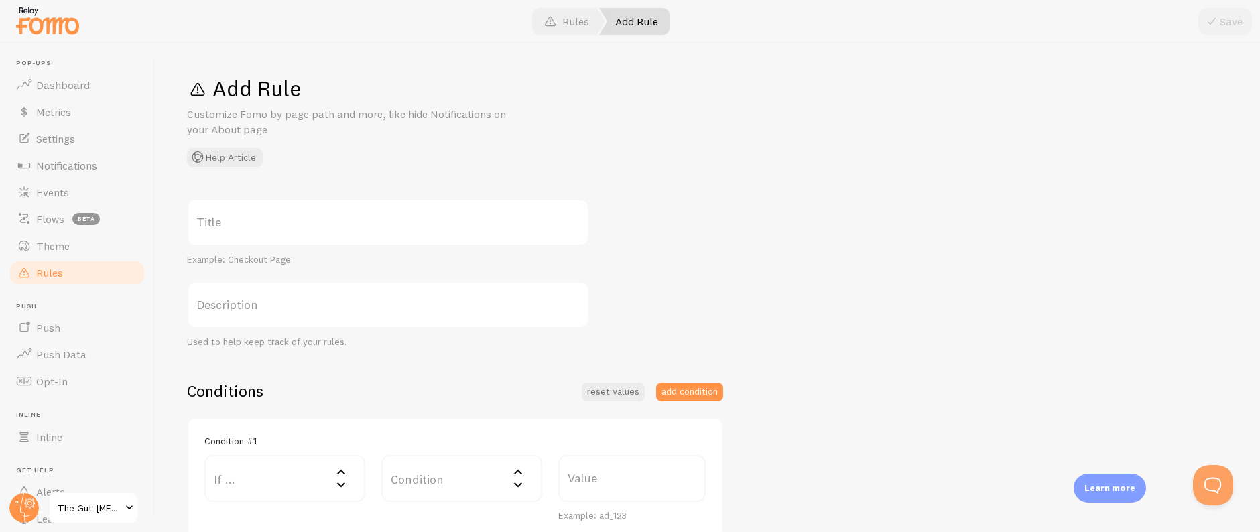
click at [354, 228] on label "Title" at bounding box center [388, 222] width 402 height 47
click at [354, 228] on input "Title" at bounding box center [388, 222] width 402 height 47
paste input "OWN Page"
type input "OWN Page"
click at [848, 253] on div "OWN Page Title Example: Checkout Page Description Used to help keep track of yo…" at bounding box center [707, 462] width 1040 height 526
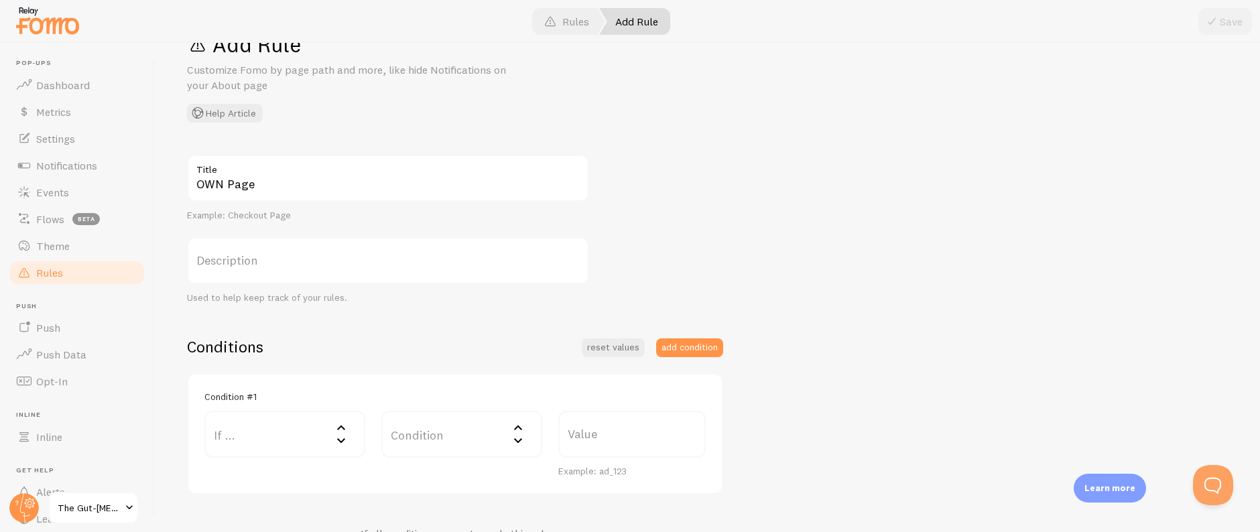
scroll to position [118, 0]
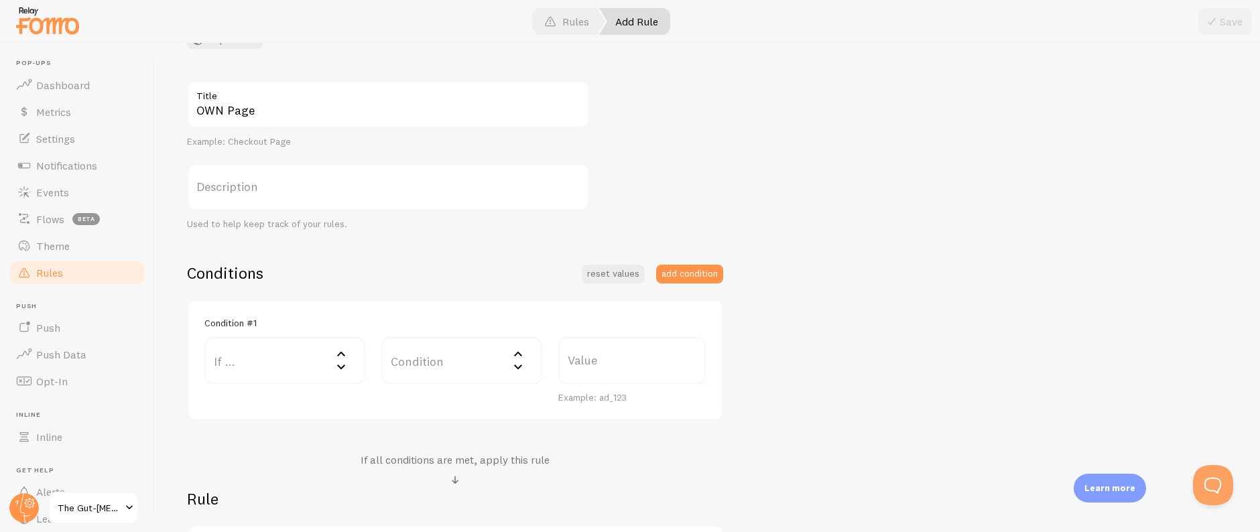
click at [313, 364] on label "If ..." at bounding box center [284, 360] width 161 height 47
click at [300, 392] on li "URL Path" at bounding box center [285, 403] width 158 height 23
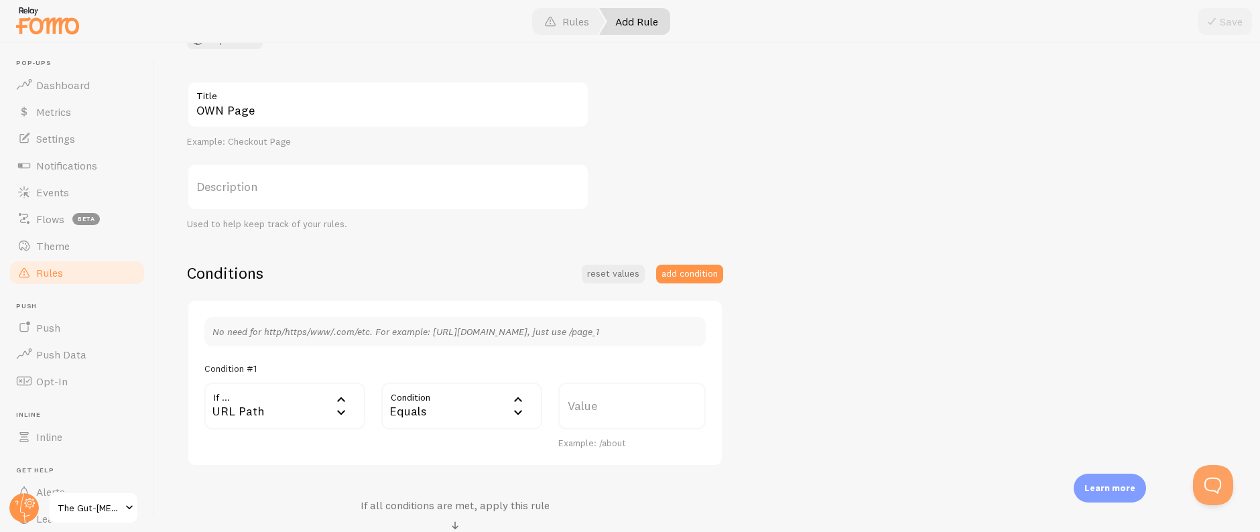
click at [415, 409] on div "Equals" at bounding box center [461, 406] width 161 height 47
click at [427, 511] on li "Contains" at bounding box center [462, 517] width 158 height 23
click at [592, 412] on label "Value" at bounding box center [631, 406] width 147 height 47
click at [592, 412] on input "Value" at bounding box center [631, 406] width 147 height 47
paste input "/own"
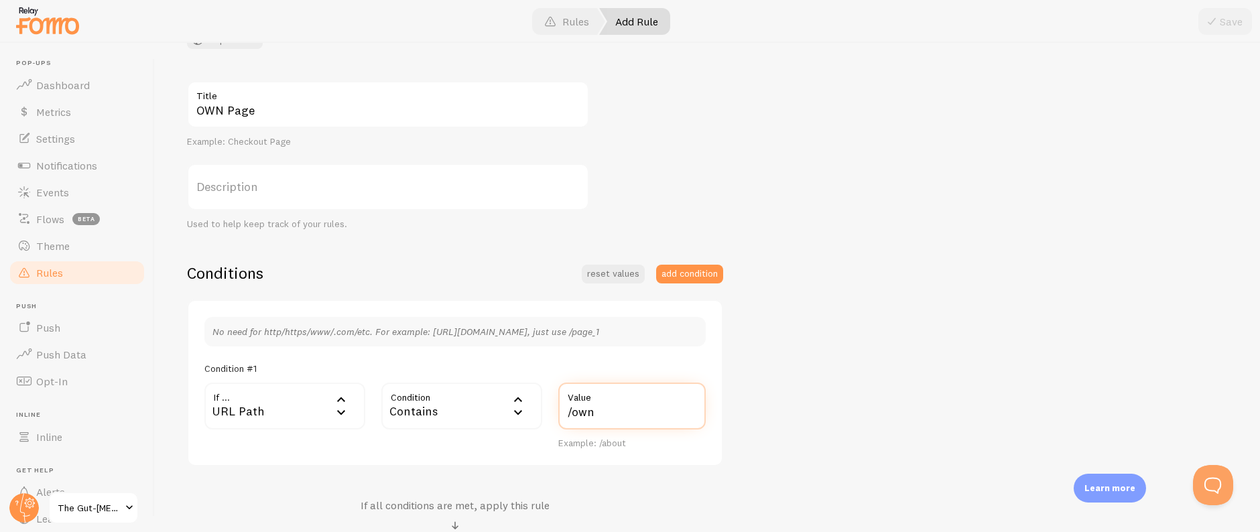
type input "/own"
click at [619, 495] on div "Conditions reset values add condition No need for http/https/www/.com/etc. For …" at bounding box center [455, 458] width 536 height 390
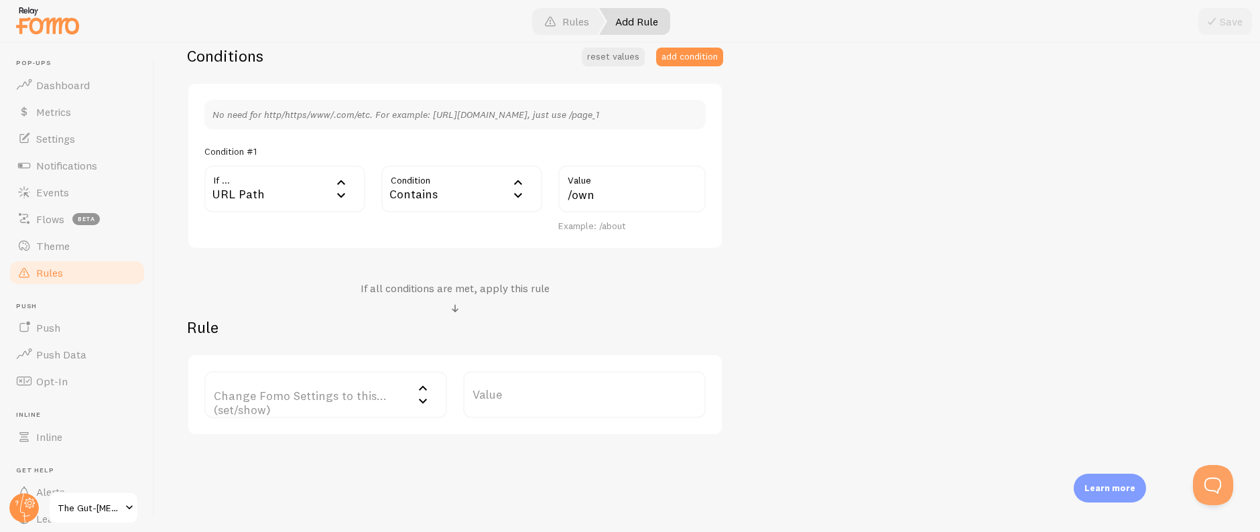
scroll to position [356, 0]
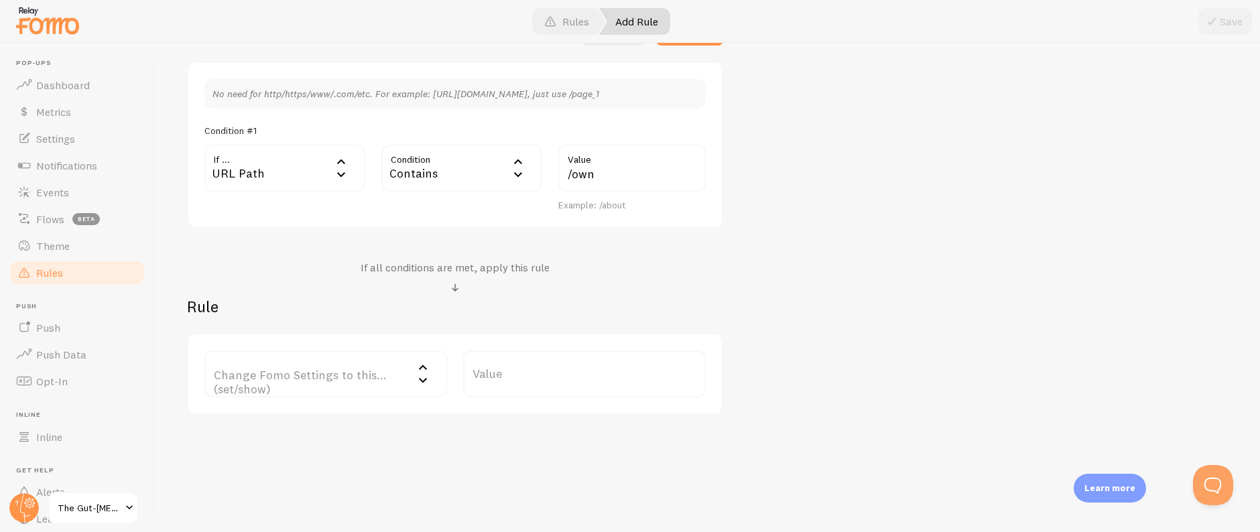
click at [336, 384] on label "Change Fomo Settings to this... (set/show)" at bounding box center [325, 373] width 243 height 47
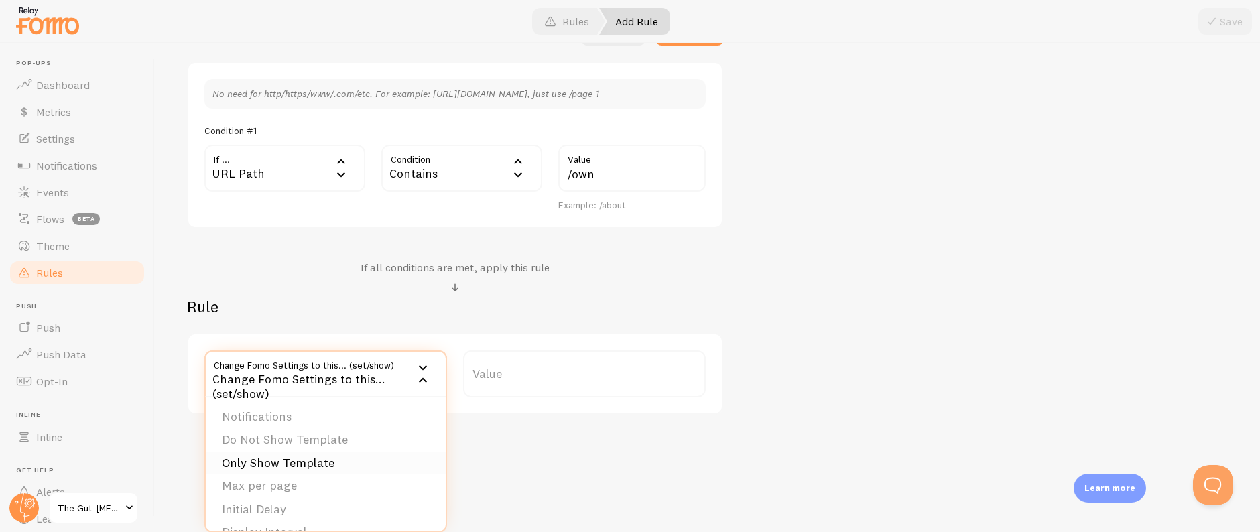
click at [310, 465] on li "Only Show Template" at bounding box center [326, 463] width 240 height 23
click at [585, 379] on label "Template" at bounding box center [584, 373] width 243 height 47
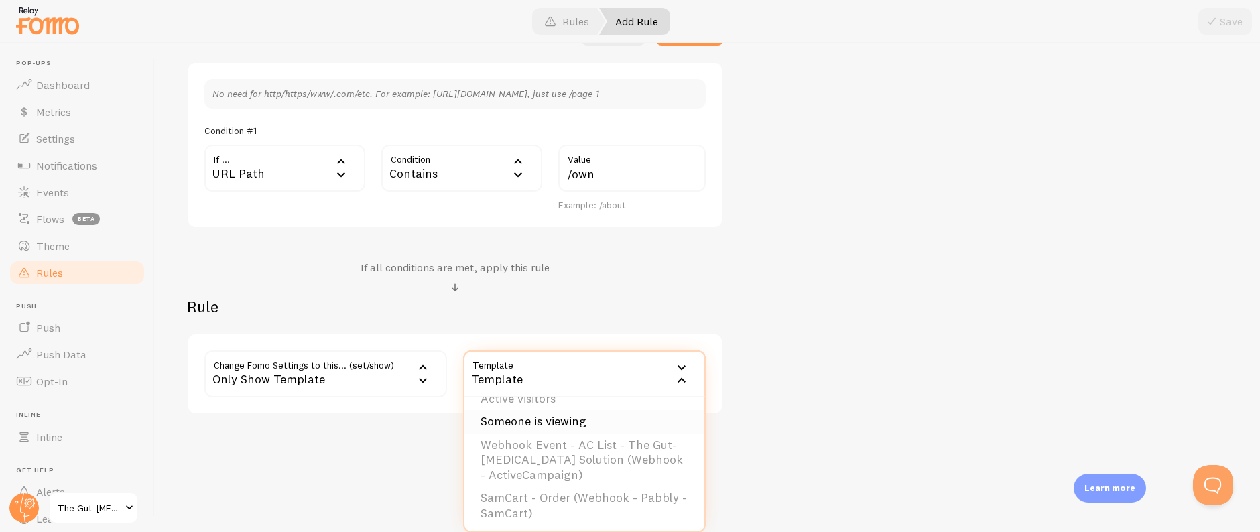
scroll to position [19, 0]
click at [592, 509] on li "SamCart - Order (Webhook - Pabbly - SamCart)" at bounding box center [584, 504] width 240 height 38
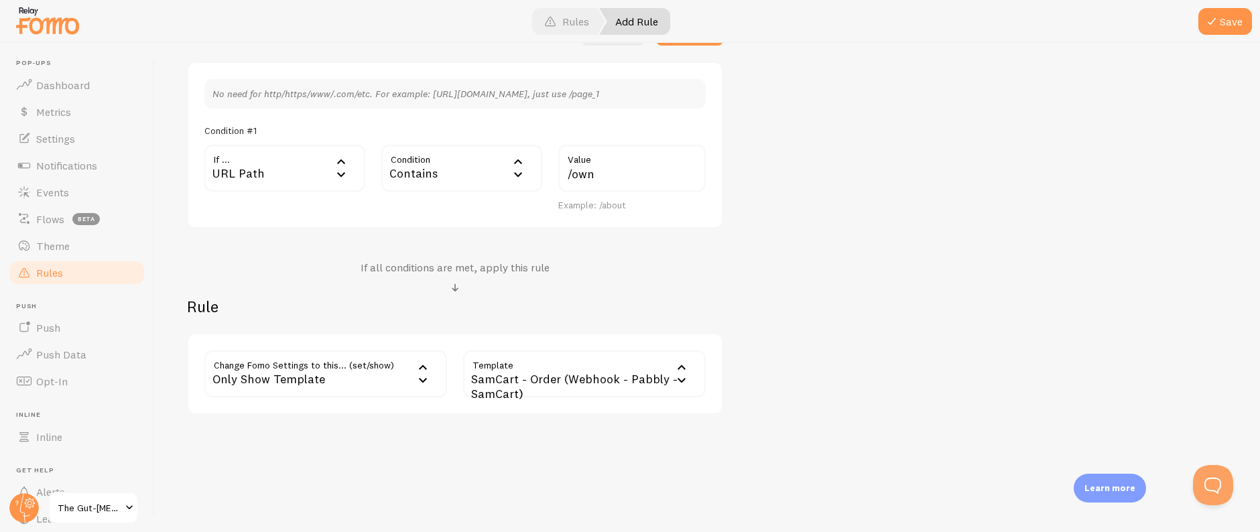
click at [777, 432] on div "Add Rule Customize Fomo by page path and more, like hide Notifications on your …" at bounding box center [707, 287] width 1105 height 489
click at [1220, 25] on button "Save" at bounding box center [1225, 21] width 54 height 27
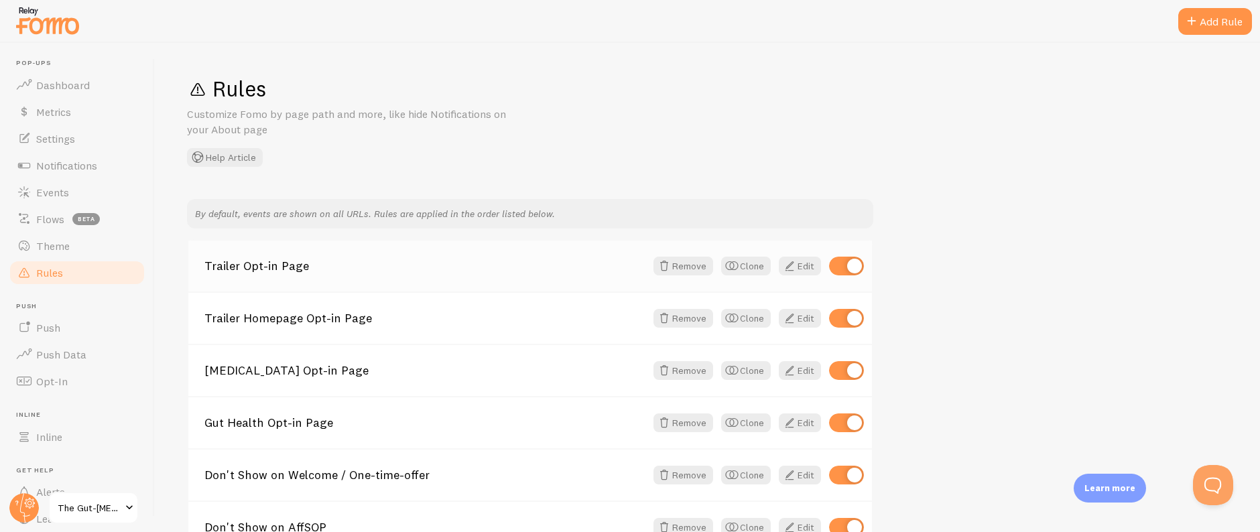
scroll to position [191, 0]
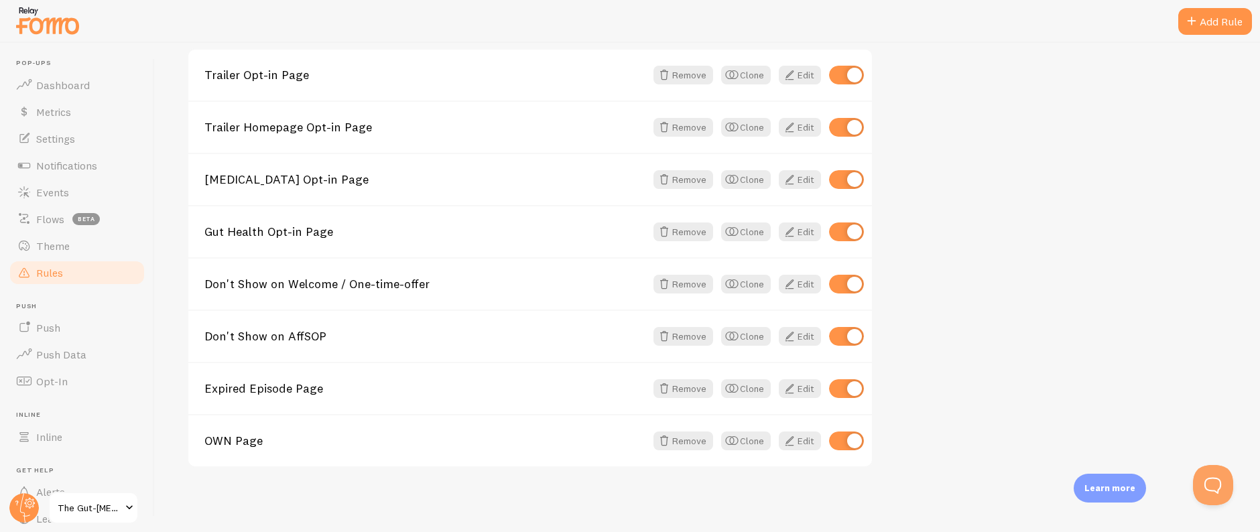
click at [1061, 290] on div "By default, events are shown on all URLs. Rules are applied in the order listed…" at bounding box center [707, 238] width 1040 height 460
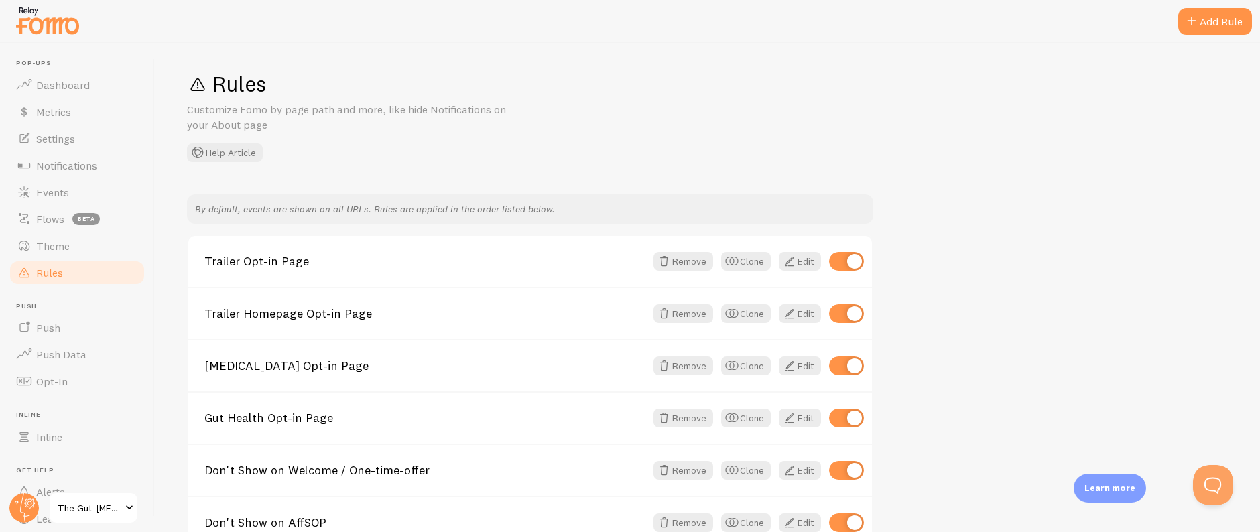
scroll to position [0, 0]
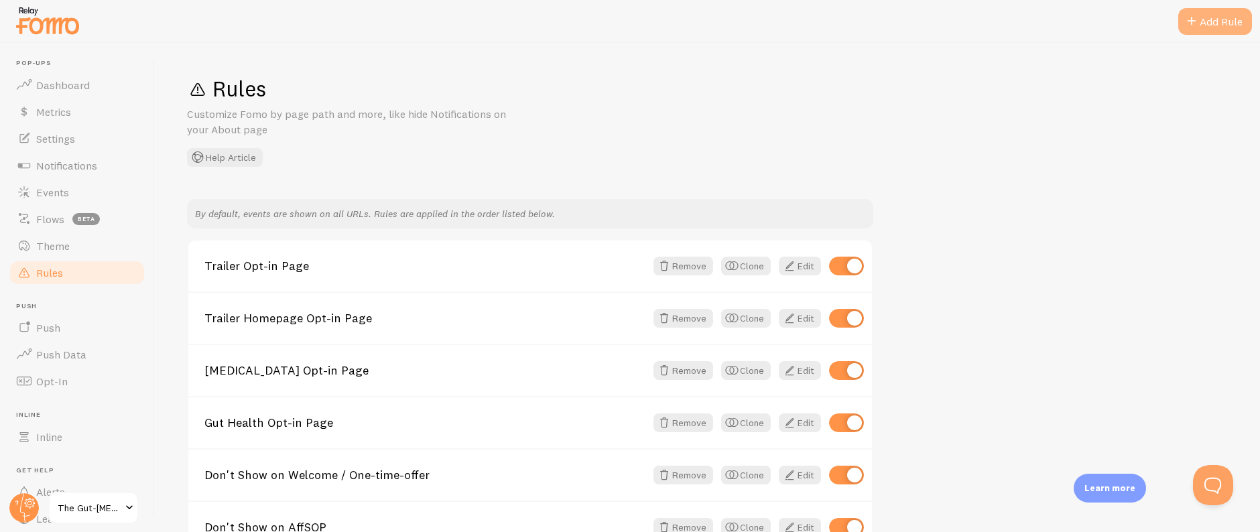
click at [1201, 22] on div "Add Rule" at bounding box center [1215, 21] width 74 height 27
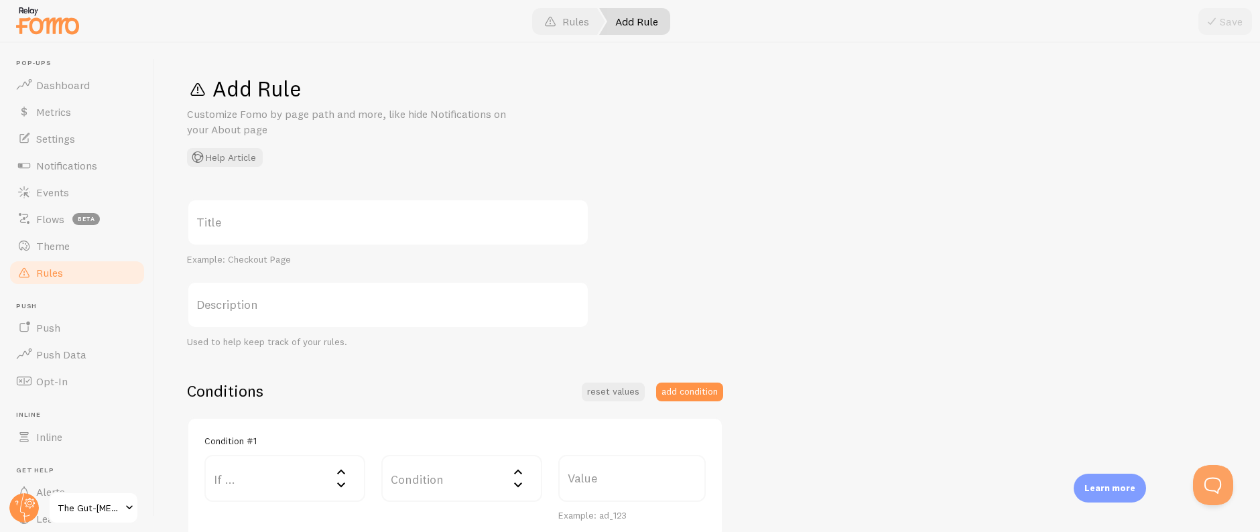
click at [381, 233] on label "Title" at bounding box center [388, 222] width 402 height 47
click at [381, 233] on input "Title" at bounding box center [388, 222] width 402 height 47
paste input "Don't Show on Grow"
type input "Don't Show on Grow"
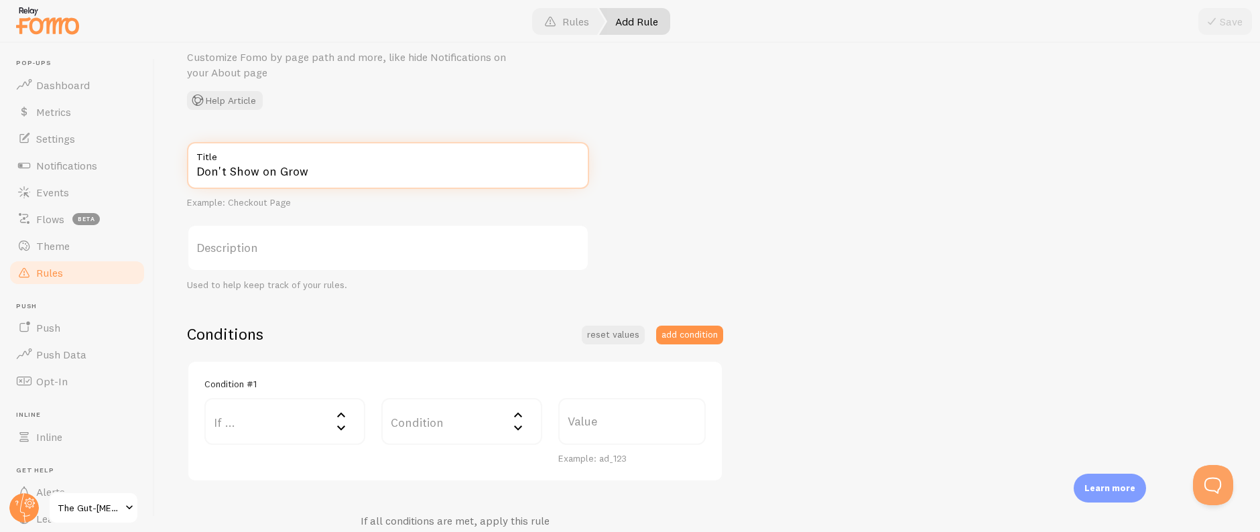
scroll to position [125, 0]
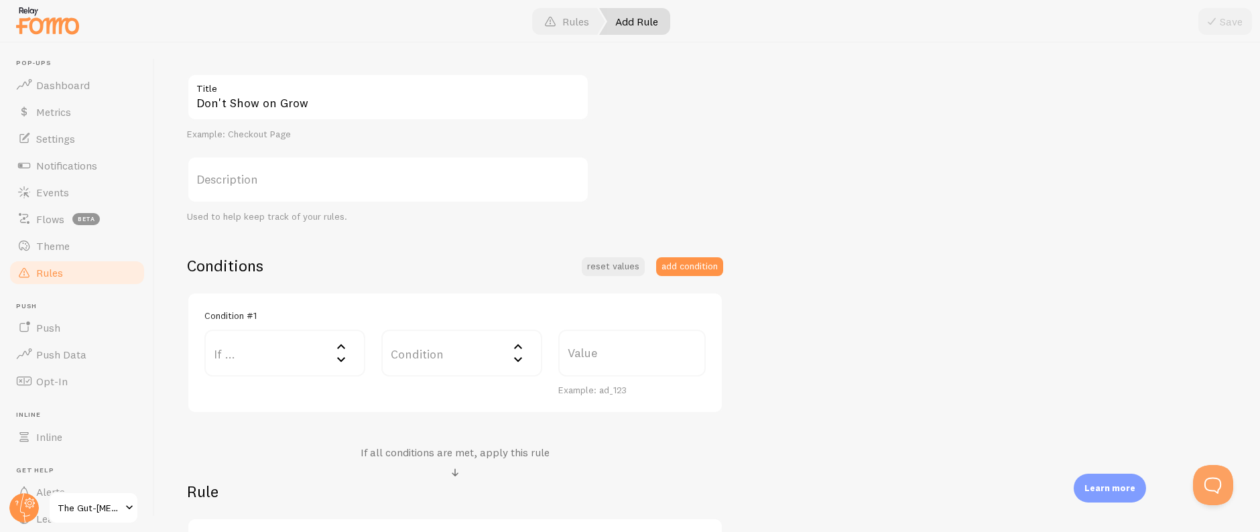
click at [275, 349] on label "If ..." at bounding box center [284, 353] width 161 height 47
click at [285, 392] on li "URL Path" at bounding box center [285, 396] width 158 height 23
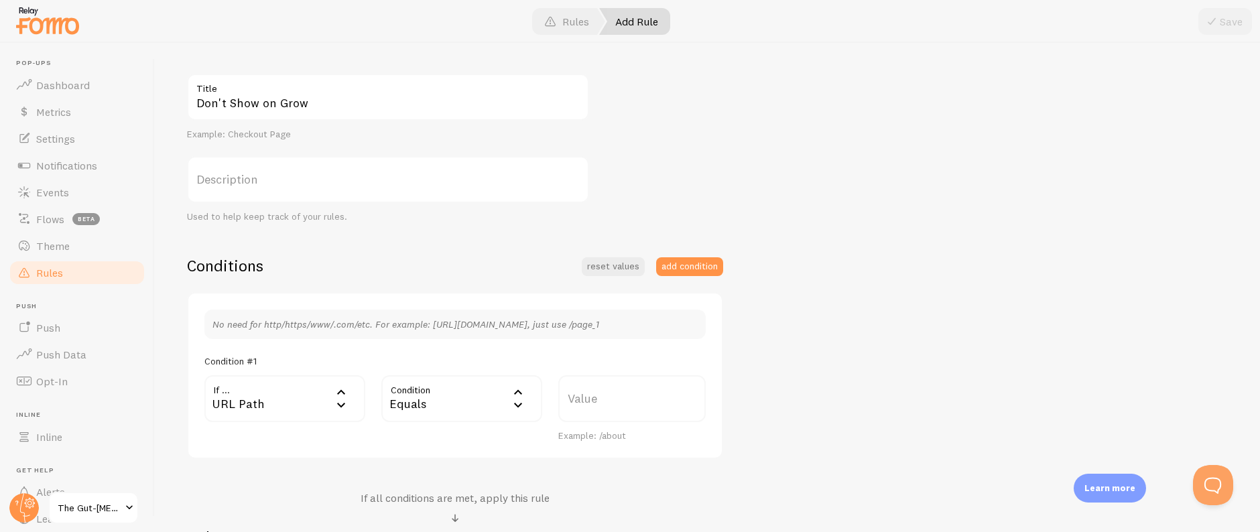
click at [463, 401] on div "Equals" at bounding box center [461, 398] width 161 height 47
click at [437, 506] on li "Contains" at bounding box center [462, 510] width 158 height 23
click at [588, 402] on label "Value" at bounding box center [631, 398] width 147 height 47
click at [588, 402] on input "Value" at bounding box center [631, 398] width 147 height 47
type input "grow"
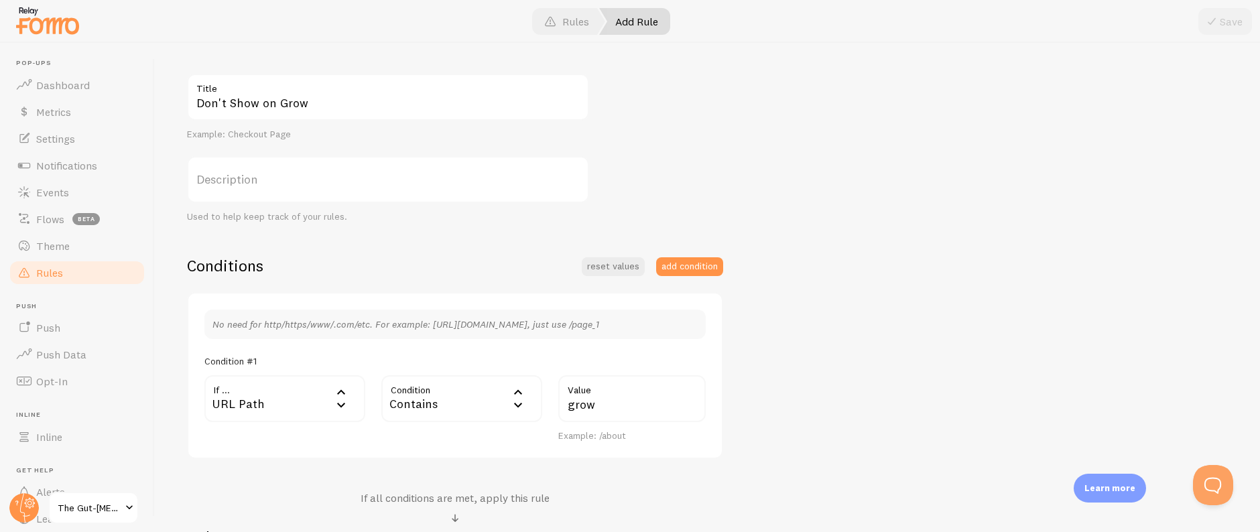
click at [789, 379] on div "Don't Show on Grow Title Example: Checkout Page Description Used to help keep t…" at bounding box center [707, 359] width 1040 height 571
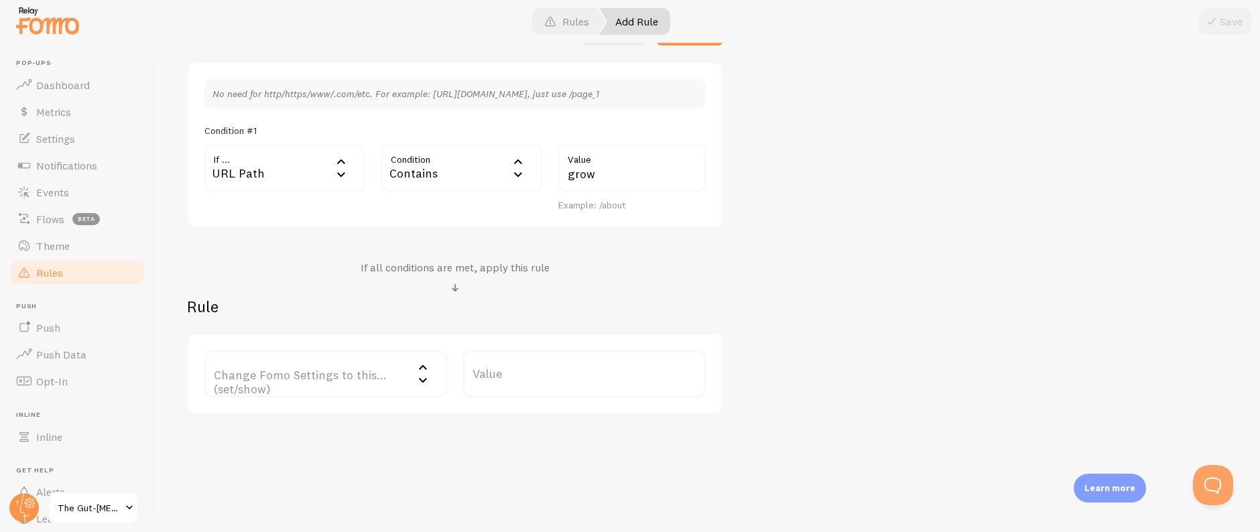
click at [310, 396] on label "Change Fomo Settings to this... (set/show)" at bounding box center [325, 373] width 243 height 47
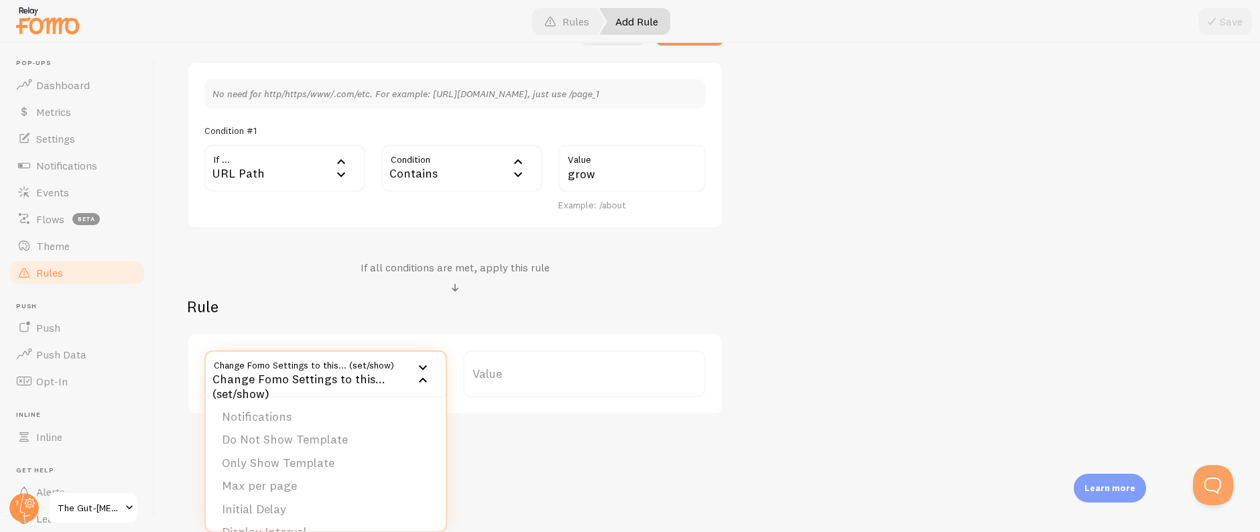
drag, startPoint x: 313, startPoint y: 421, endPoint x: 419, endPoint y: 401, distance: 108.4
click at [313, 421] on li "Notifications" at bounding box center [326, 416] width 240 height 23
click at [525, 366] on label "Options" at bounding box center [584, 373] width 243 height 47
click at [539, 421] on li "Hide Fomo" at bounding box center [584, 416] width 240 height 23
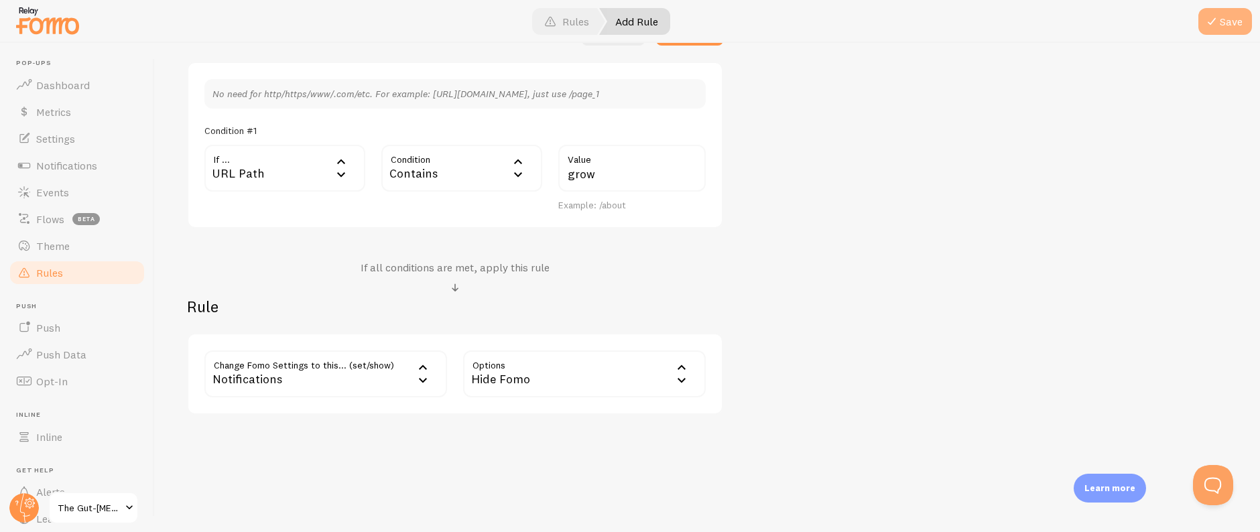
click at [1223, 29] on button "Save" at bounding box center [1225, 21] width 54 height 27
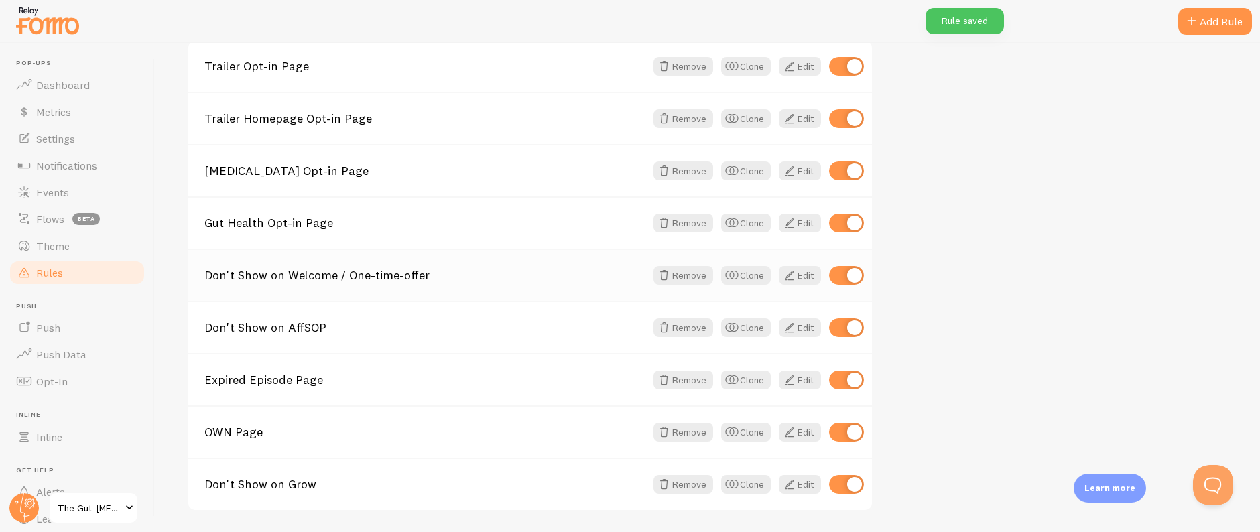
scroll to position [243, 0]
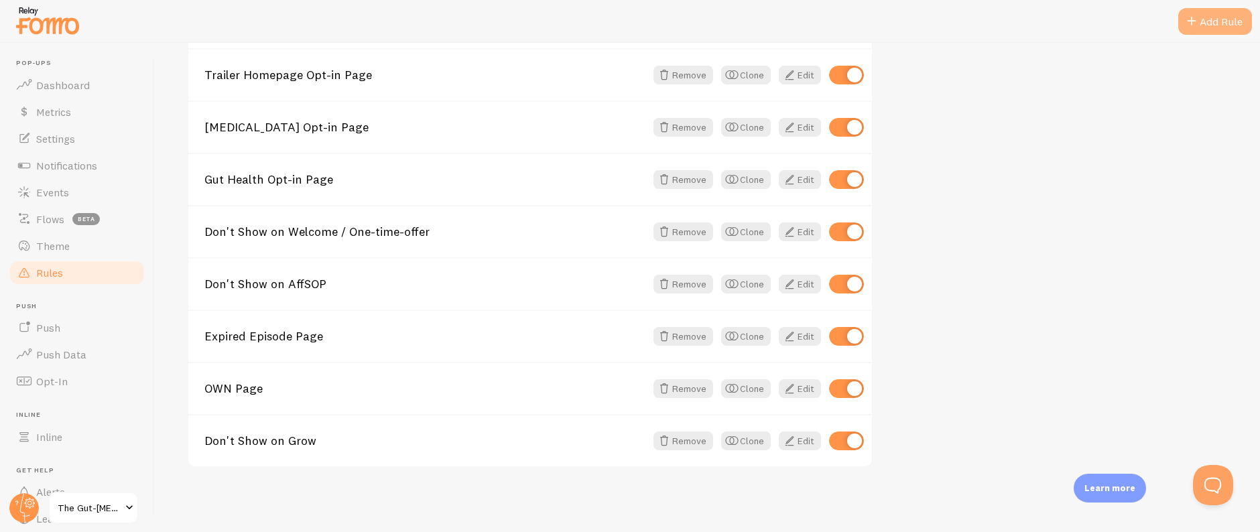
click at [1197, 18] on span at bounding box center [1191, 21] width 16 height 16
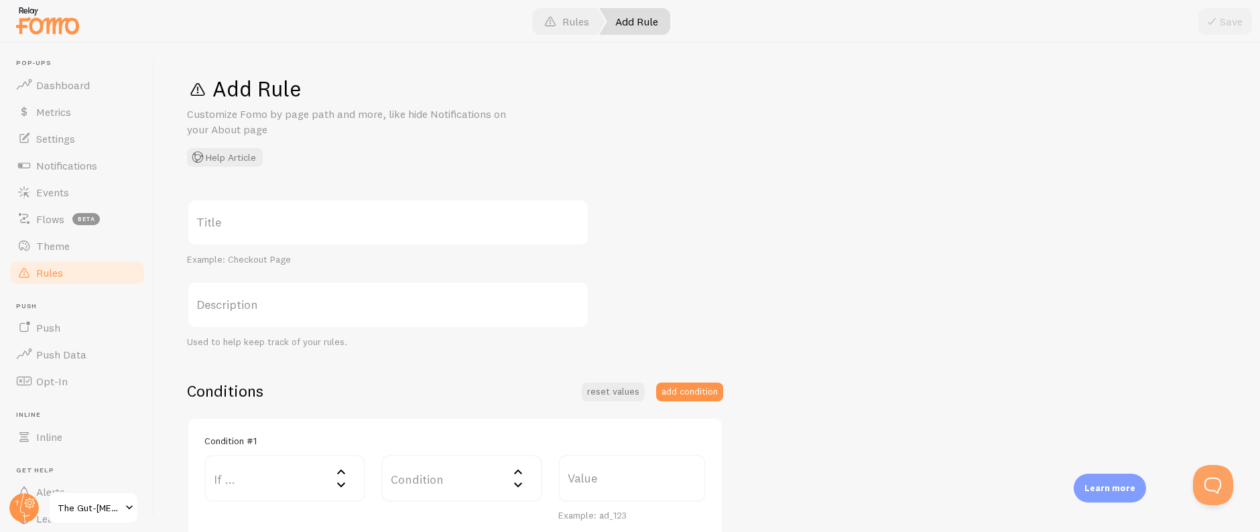
click at [318, 224] on label "Title" at bounding box center [388, 222] width 402 height 47
click at [318, 224] on input "Title" at bounding box center [388, 222] width 402 height 47
paste input "Don't Show on Episode"
type input "Don't Show on Episode"
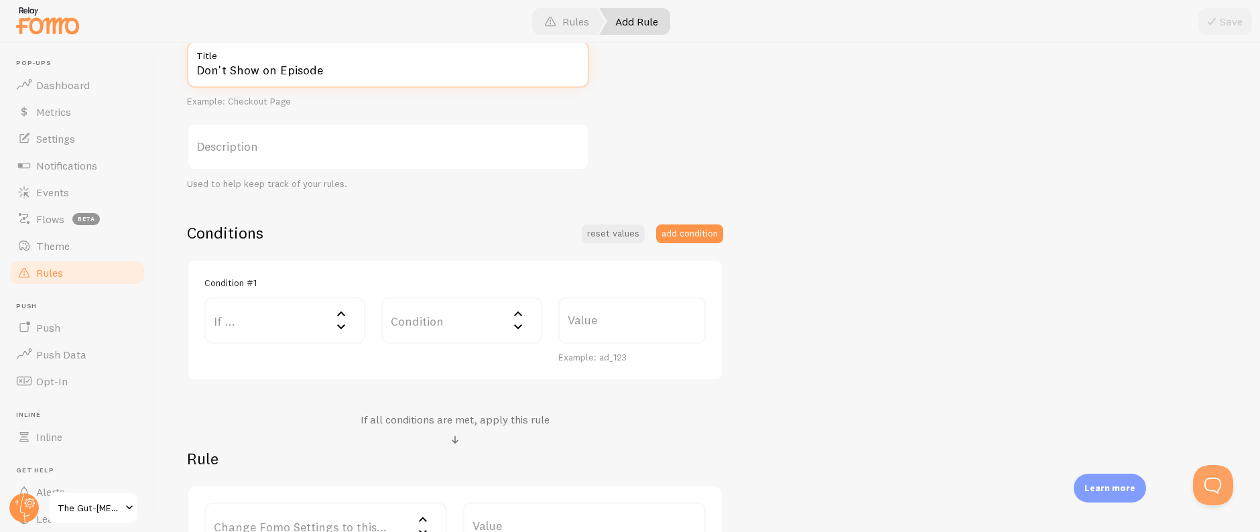
scroll to position [285, 0]
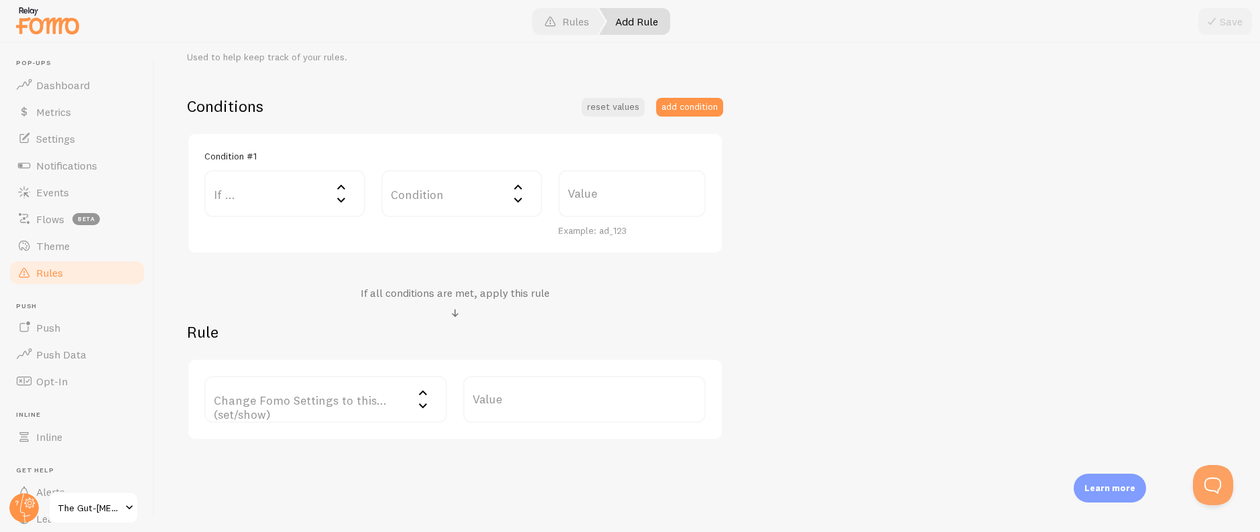
click at [275, 192] on label "If ..." at bounding box center [284, 193] width 161 height 47
click at [271, 236] on li "URL Path" at bounding box center [285, 236] width 158 height 23
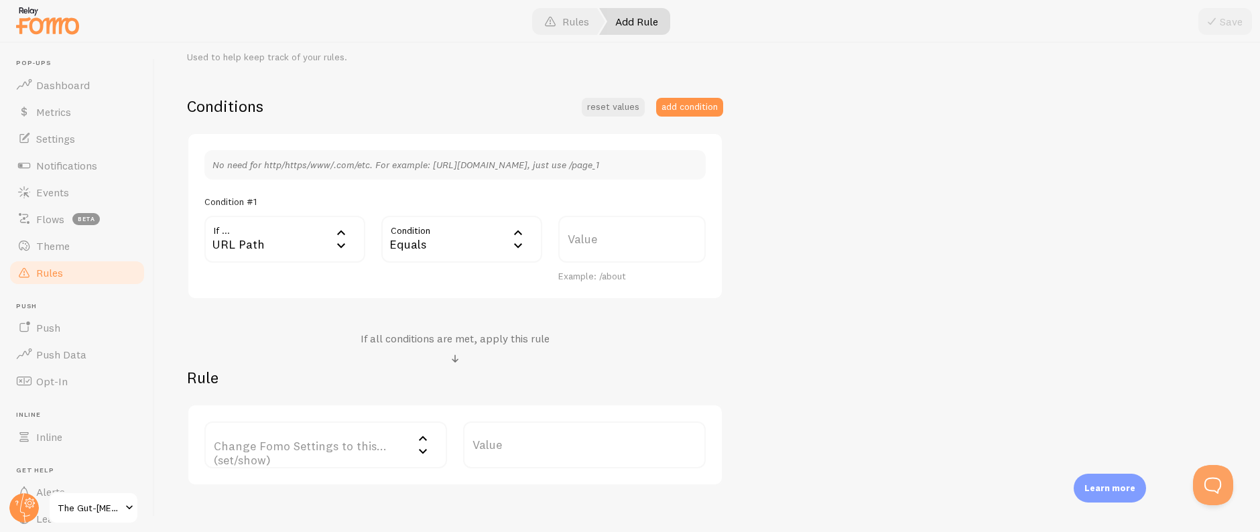
click at [423, 233] on div "Equals" at bounding box center [461, 239] width 161 height 47
click at [439, 350] on li "Contains" at bounding box center [462, 351] width 158 height 23
click at [640, 245] on label "Value" at bounding box center [631, 239] width 147 height 47
click at [640, 245] on input "Value" at bounding box center [631, 239] width 147 height 47
paste input "/episode"
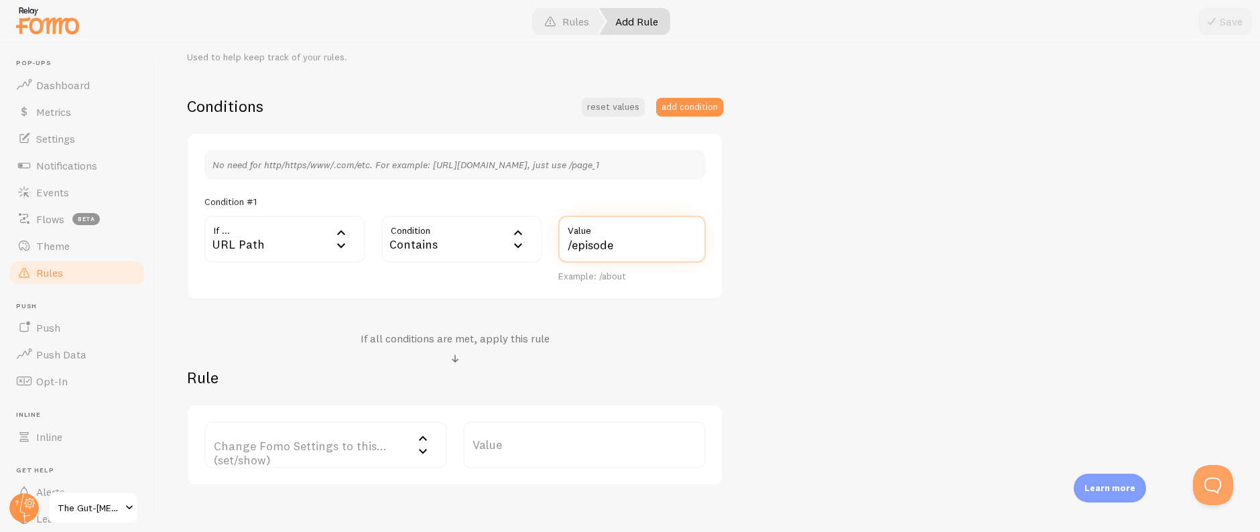
type input "/episode"
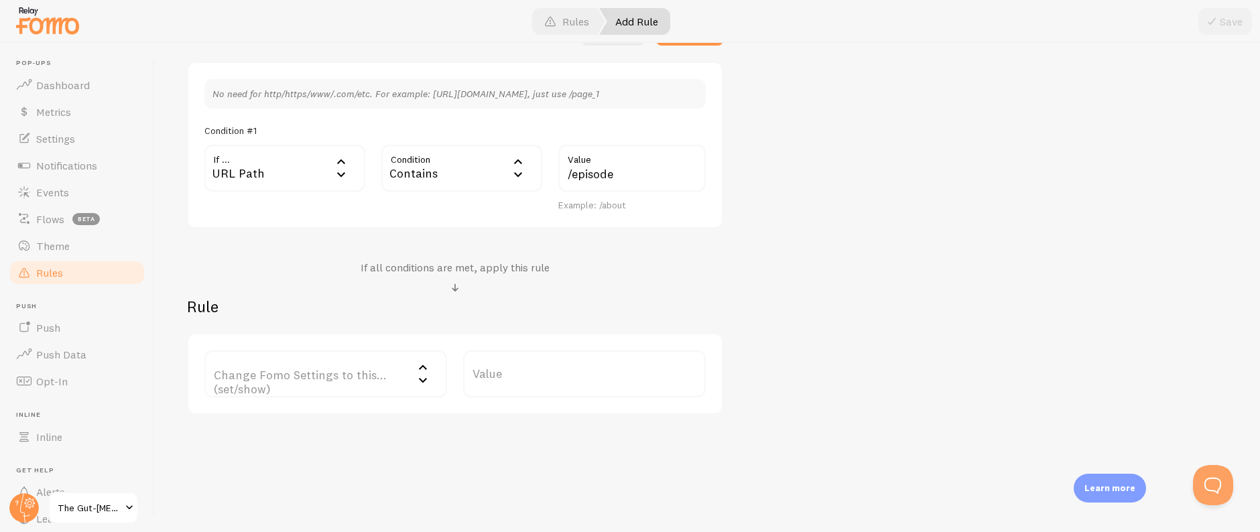
click at [307, 382] on label "Change Fomo Settings to this... (set/show)" at bounding box center [325, 373] width 243 height 47
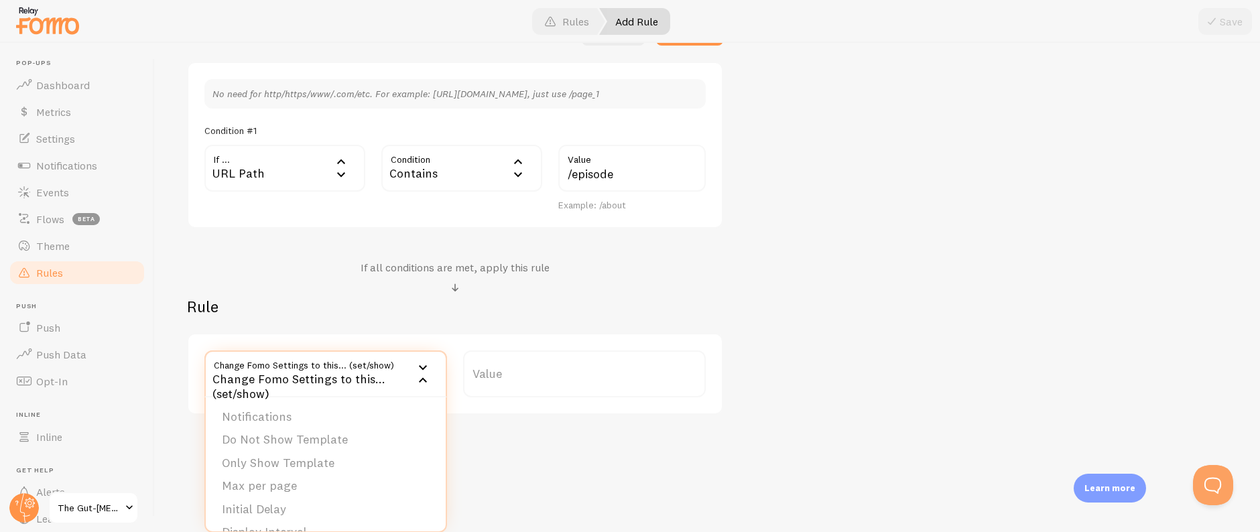
drag, startPoint x: 308, startPoint y: 419, endPoint x: 328, endPoint y: 419, distance: 20.1
click at [308, 419] on li "Notifications" at bounding box center [326, 416] width 240 height 23
click at [549, 366] on label "Options" at bounding box center [584, 373] width 243 height 47
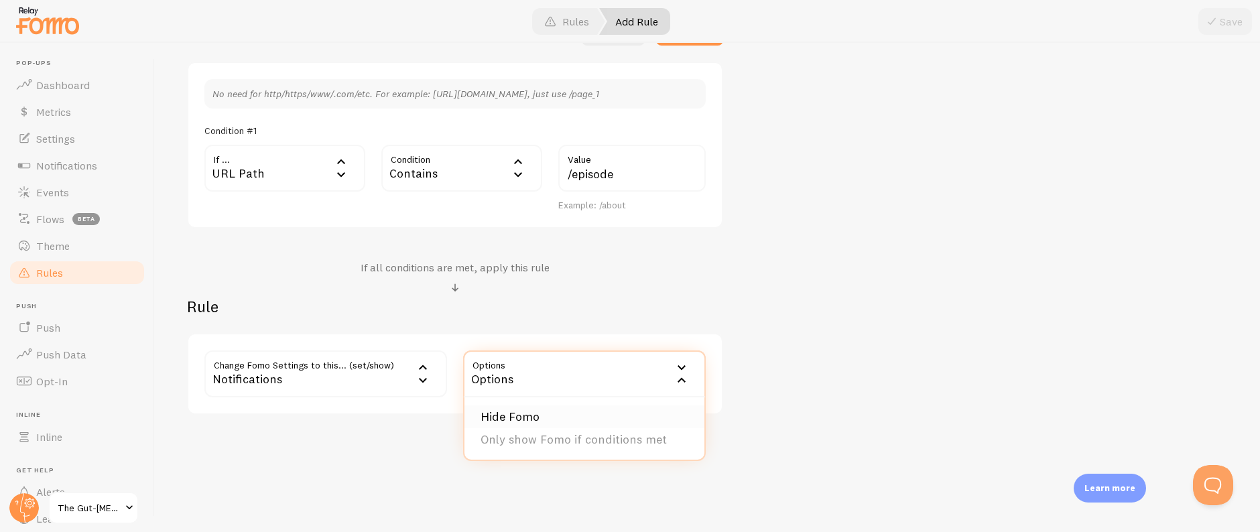
click at [544, 414] on li "Hide Fomo" at bounding box center [584, 416] width 240 height 23
click at [1215, 17] on span at bounding box center [1211, 21] width 16 height 16
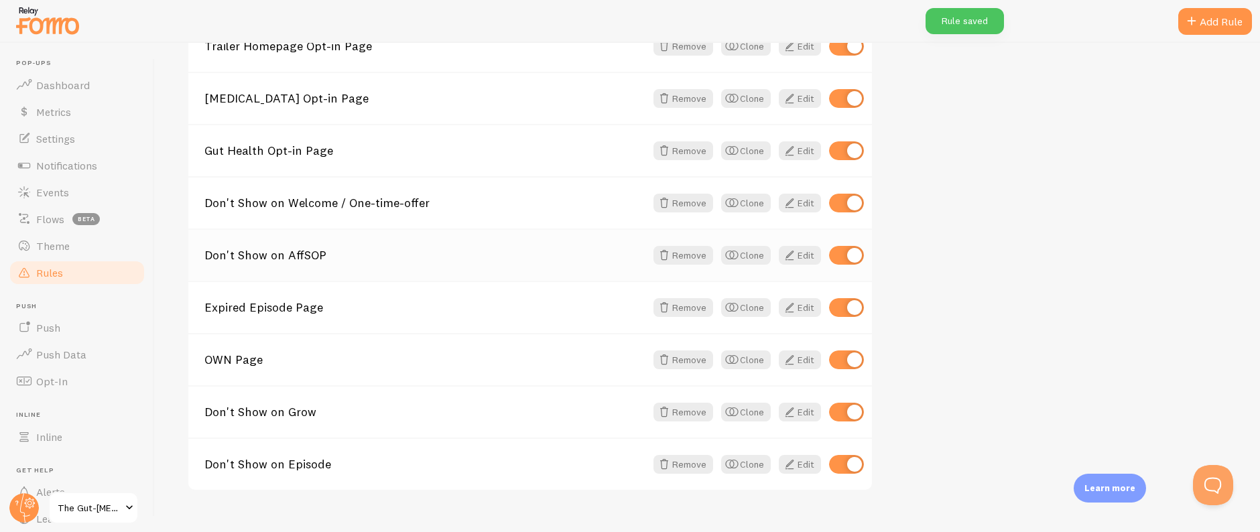
scroll to position [295, 0]
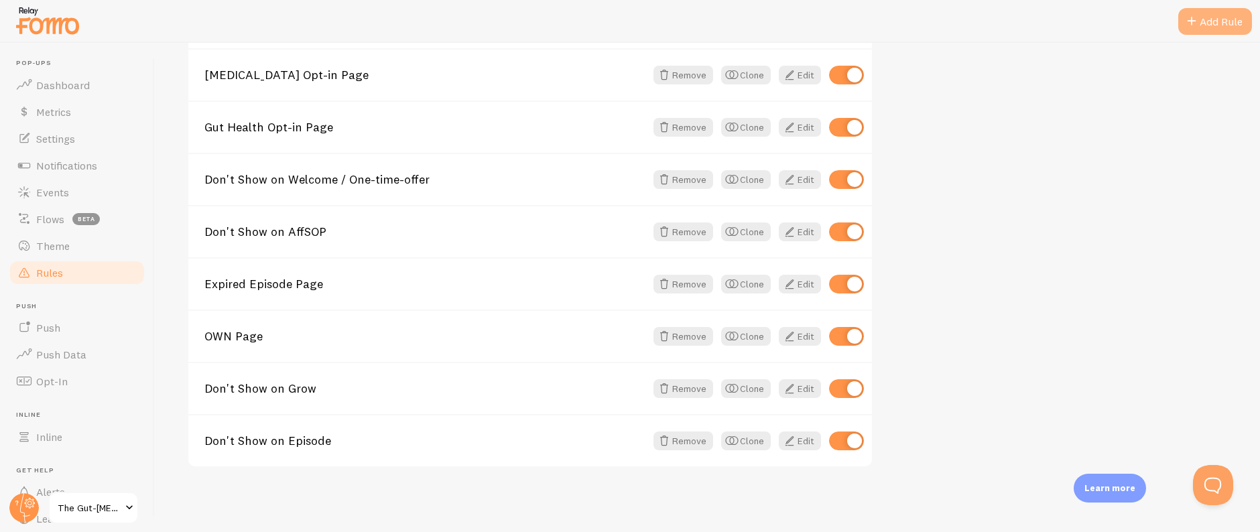
click at [1201, 17] on div "Add Rule" at bounding box center [1215, 21] width 74 height 27
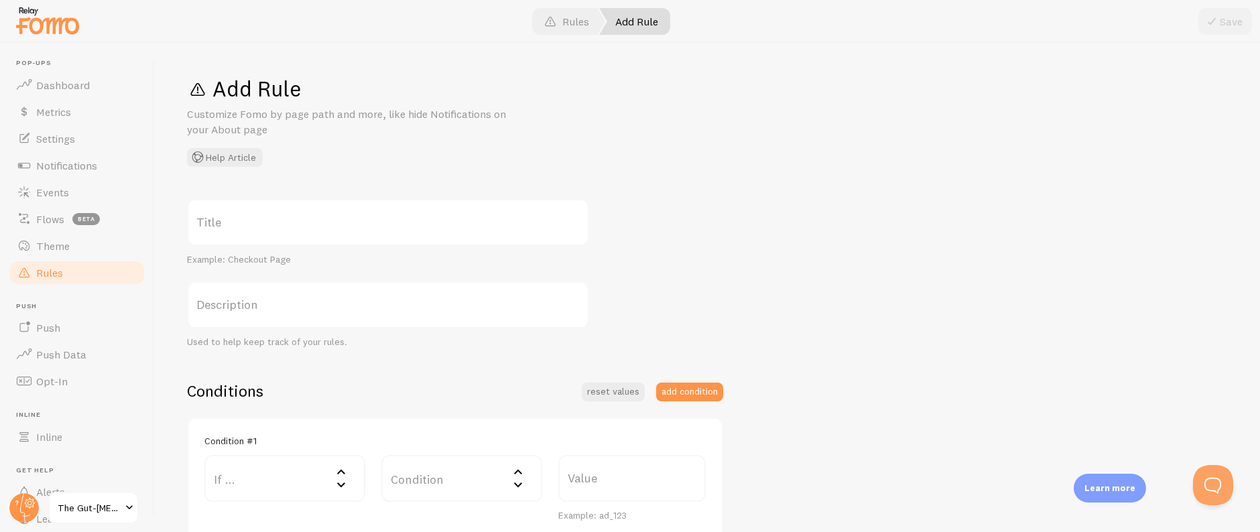
click at [236, 209] on label "Title" at bounding box center [388, 222] width 402 height 47
click at [236, 209] on input "Title" at bounding box center [388, 222] width 402 height 47
paste input "Don't Show on Replay"
type input "Don't Show on Replay"
click at [289, 472] on label "If ..." at bounding box center [284, 478] width 161 height 47
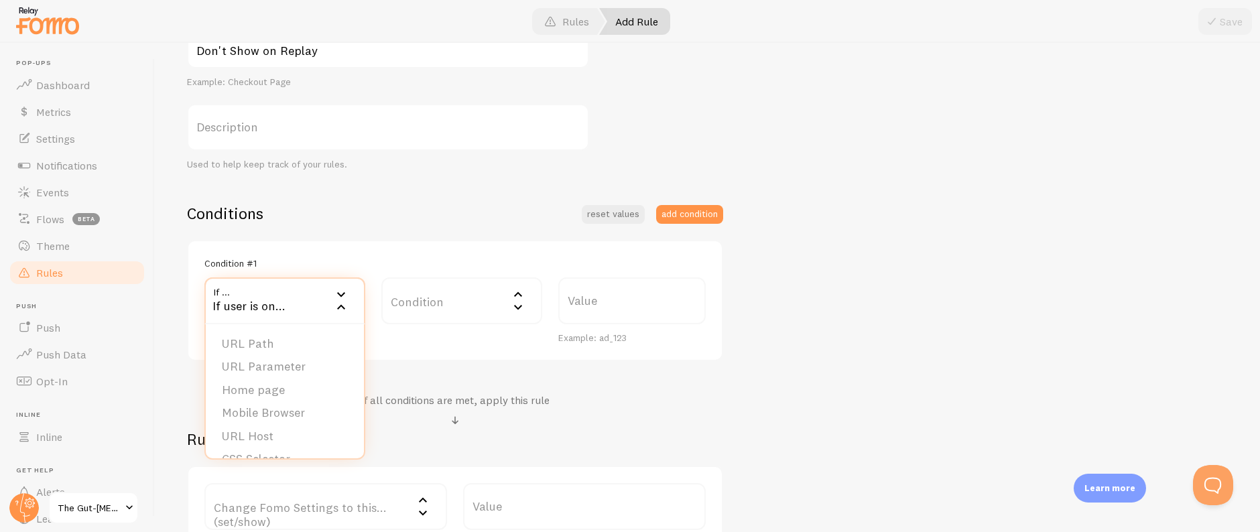
scroll to position [285, 0]
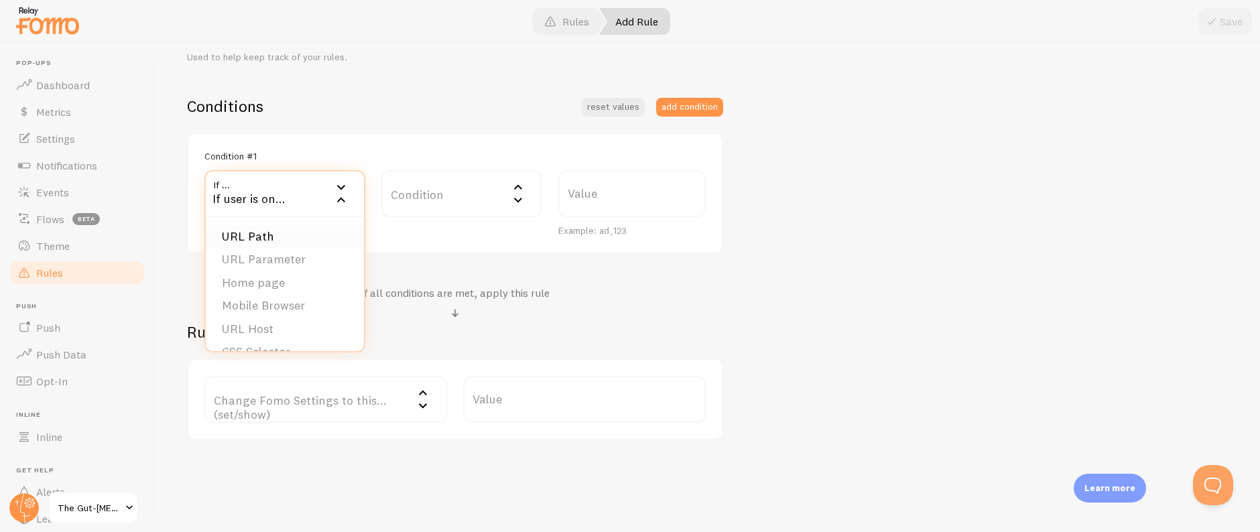
click at [280, 247] on li "URL Path" at bounding box center [285, 236] width 158 height 23
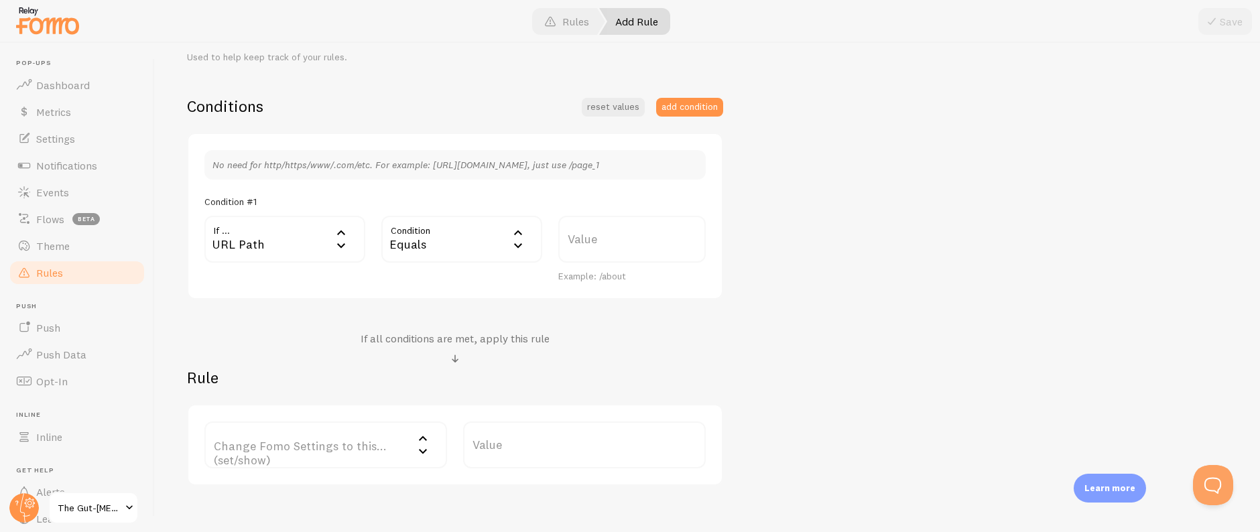
click at [438, 250] on div "Equals" at bounding box center [461, 239] width 161 height 47
click at [433, 350] on li "Contains" at bounding box center [462, 351] width 158 height 23
click at [606, 237] on label "Value" at bounding box center [631, 239] width 147 height 47
click at [606, 237] on input "Value" at bounding box center [631, 239] width 147 height 47
paste input "replay"
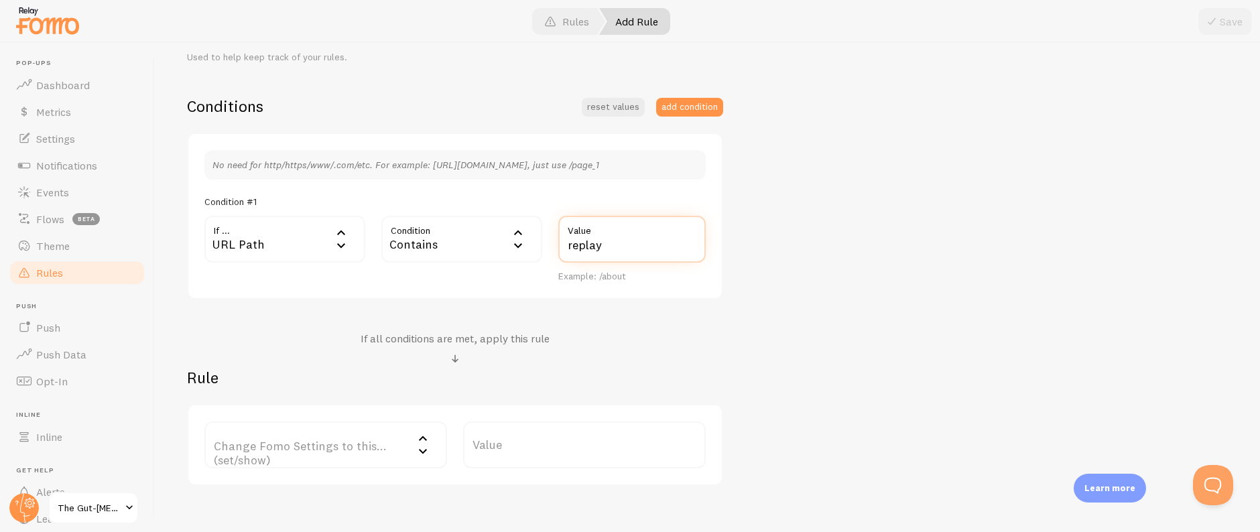
type input "replay"
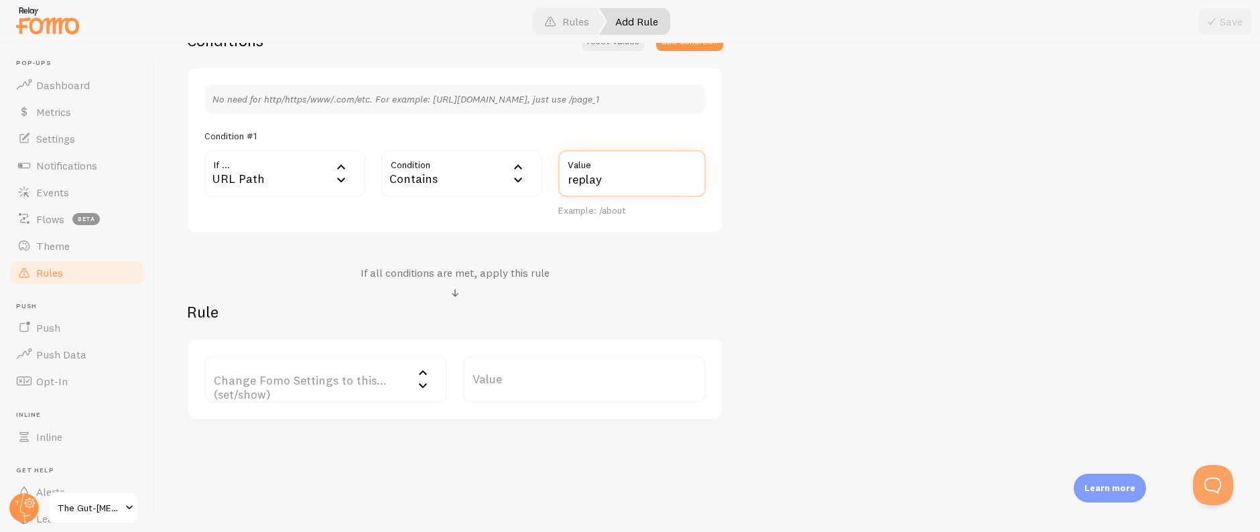
scroll to position [356, 0]
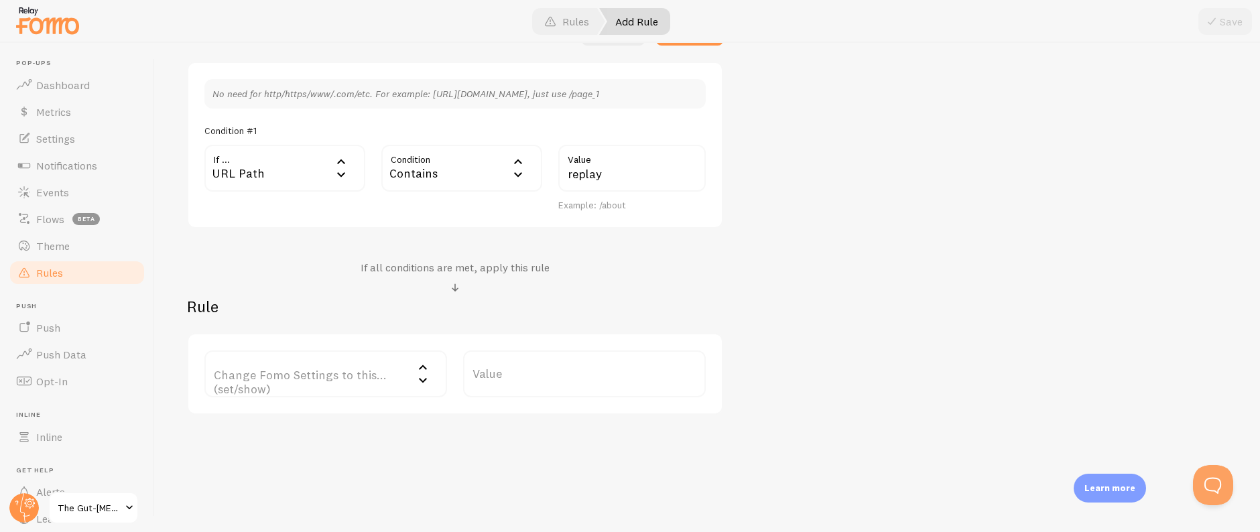
click at [326, 356] on label "Change Fomo Settings to this... (set/show)" at bounding box center [325, 373] width 243 height 47
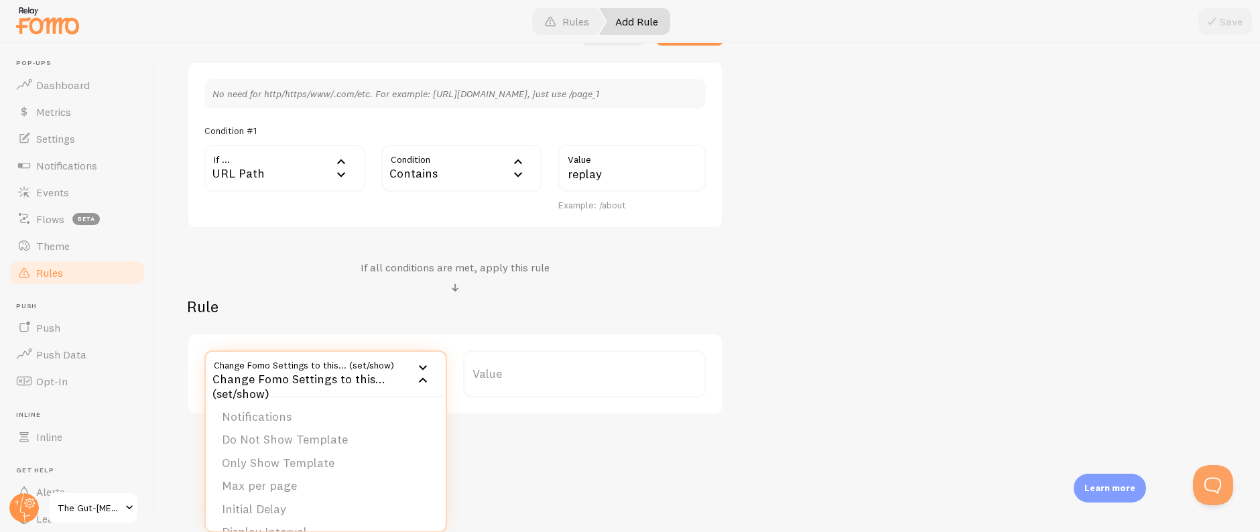
click at [303, 421] on li "Notifications" at bounding box center [326, 416] width 240 height 23
click at [559, 365] on label "Options" at bounding box center [584, 373] width 243 height 47
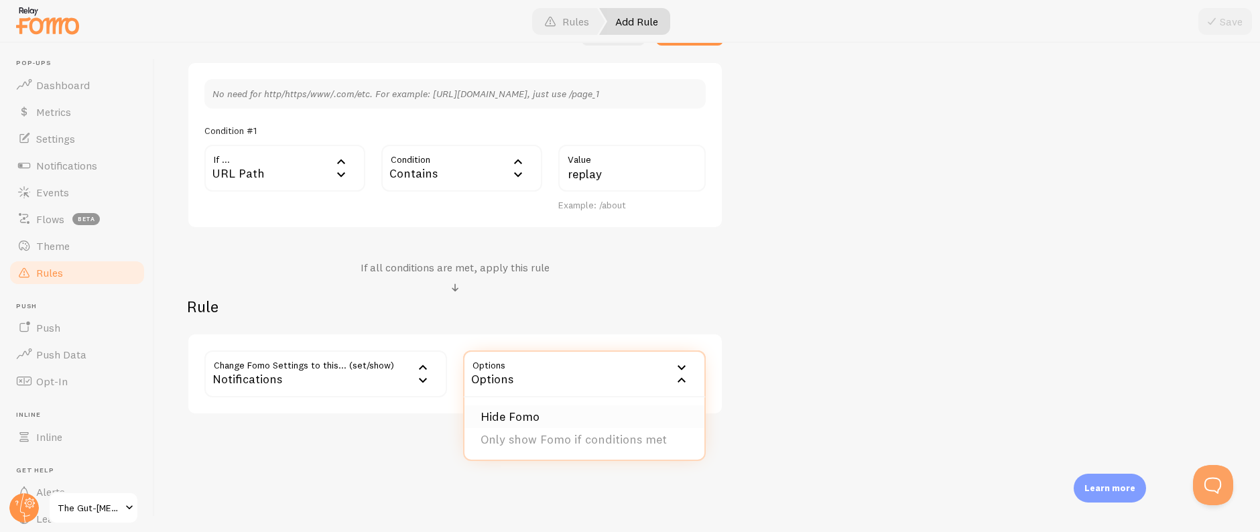
click at [543, 415] on li "Hide Fomo" at bounding box center [584, 416] width 240 height 23
click at [1213, 28] on span at bounding box center [1211, 21] width 16 height 16
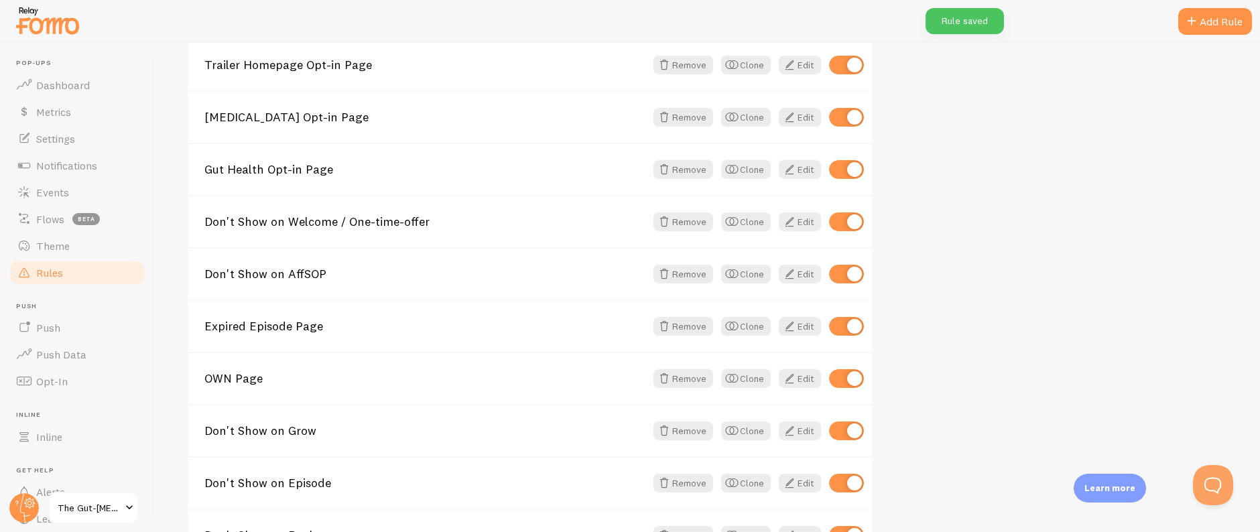
scroll to position [348, 0]
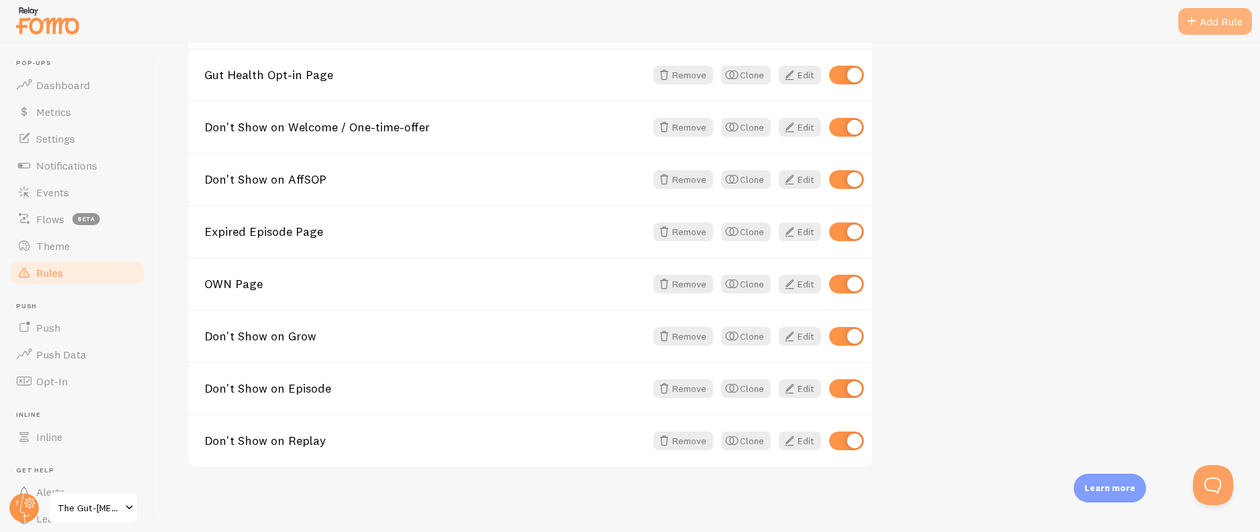
click at [1193, 25] on span at bounding box center [1191, 21] width 16 height 16
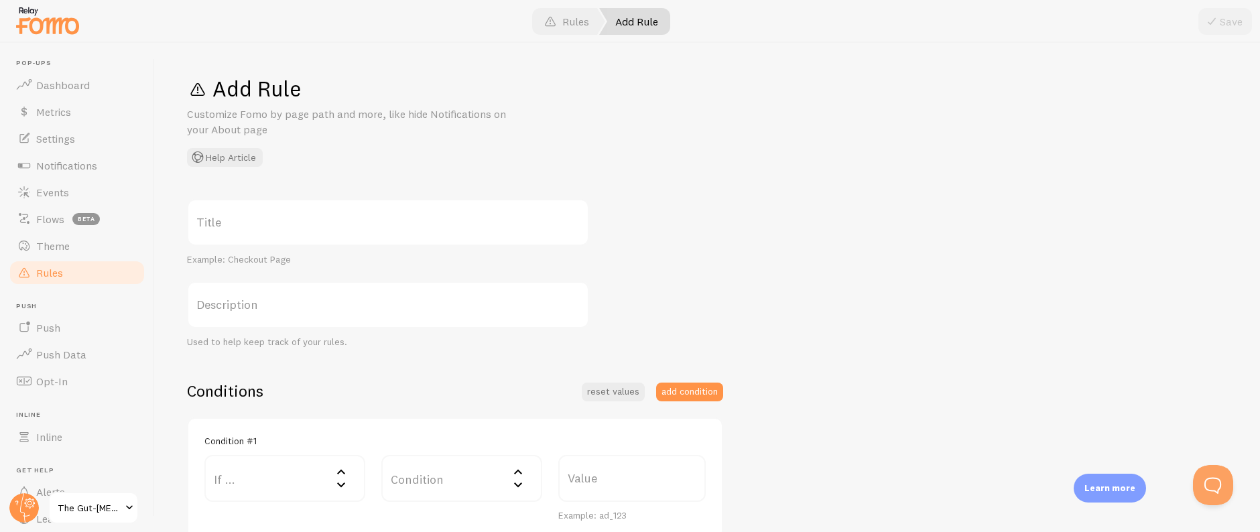
click at [268, 222] on label "Title" at bounding box center [388, 222] width 402 height 47
click at [268, 222] on input "Title" at bounding box center [388, 222] width 402 height 47
paste input "Don't Show on Free Screening"
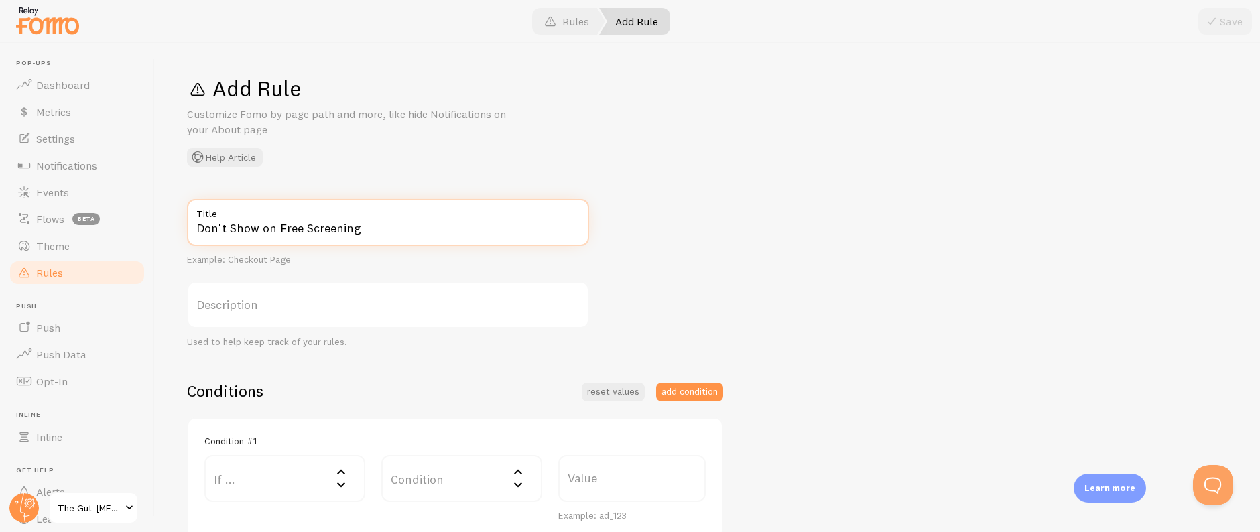
scroll to position [118, 0]
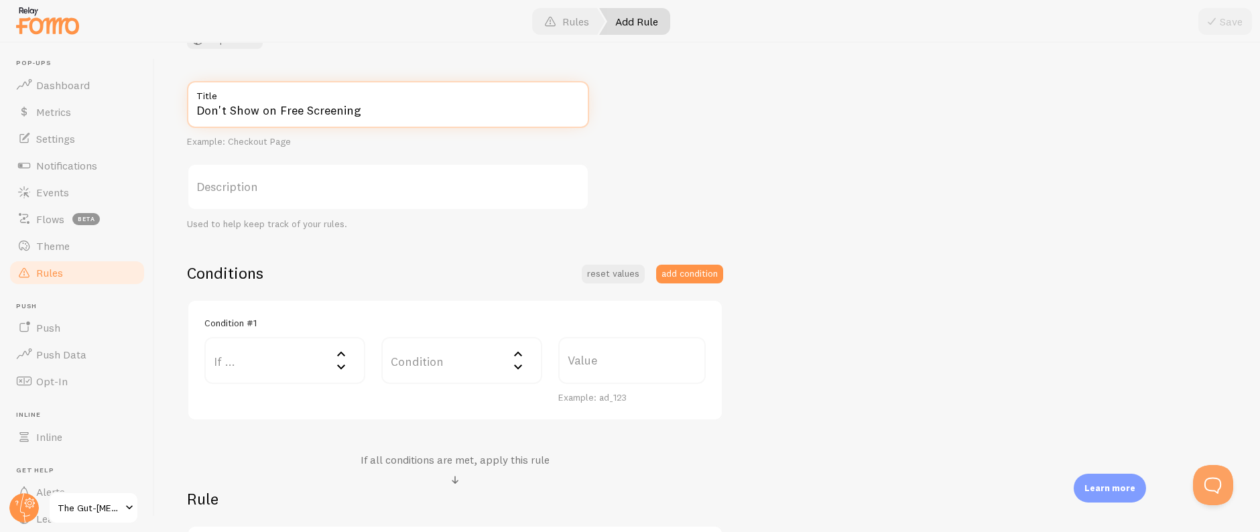
type input "Don't Show on Free Screening"
click at [236, 337] on label "If ..." at bounding box center [284, 360] width 161 height 47
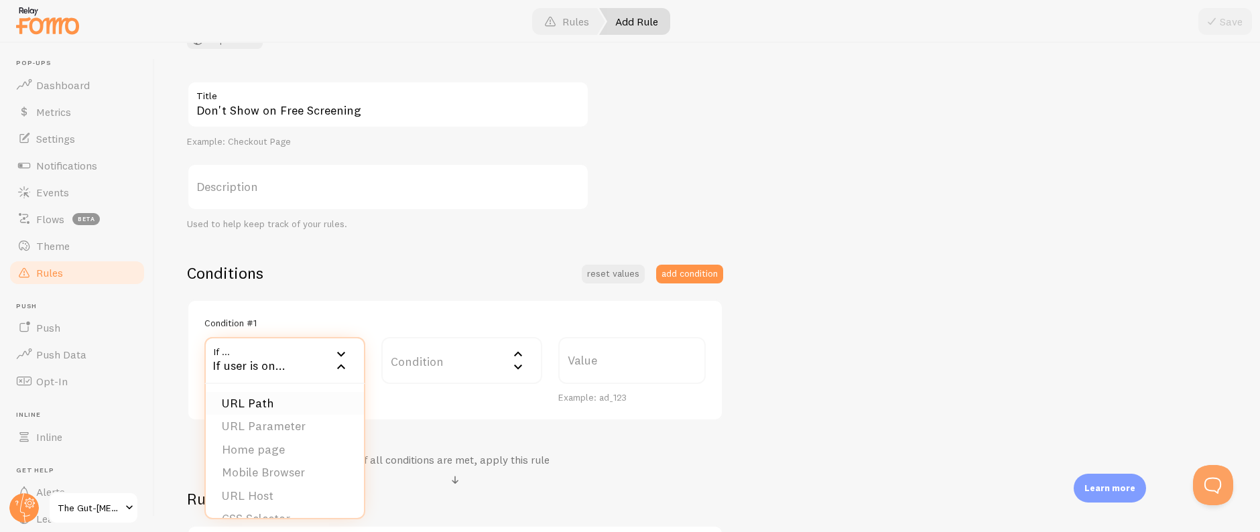
click at [281, 409] on li "URL Path" at bounding box center [285, 403] width 158 height 23
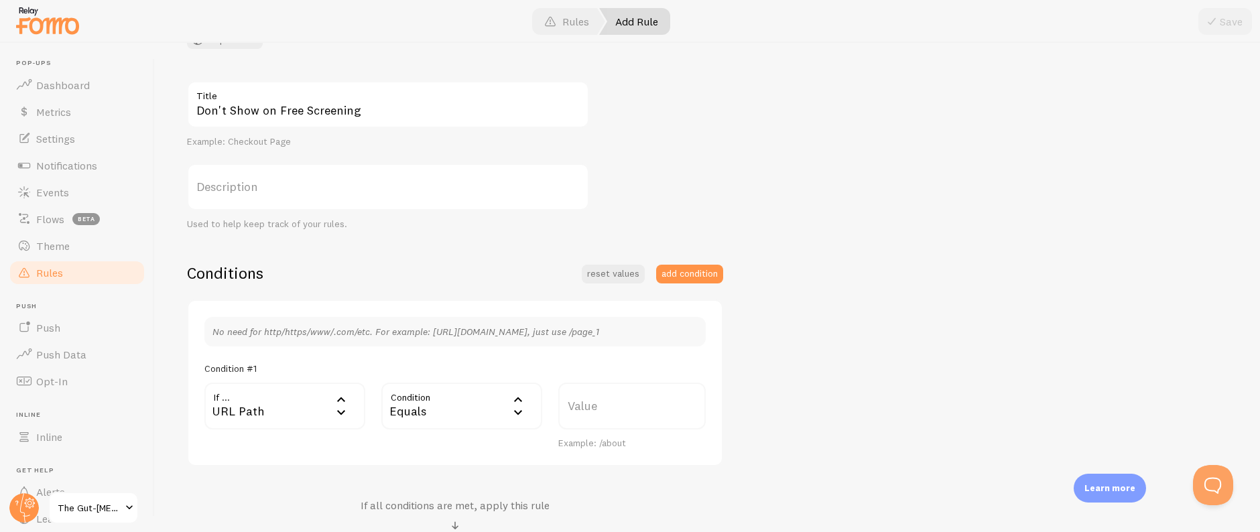
click at [446, 406] on div "Equals" at bounding box center [461, 406] width 161 height 47
click at [435, 529] on li "Contains" at bounding box center [462, 517] width 158 height 23
click at [638, 403] on label "Value" at bounding box center [631, 406] width 147 height 47
click at [638, 403] on input "Value" at bounding box center [631, 406] width 147 height 47
paste input "freescreening"
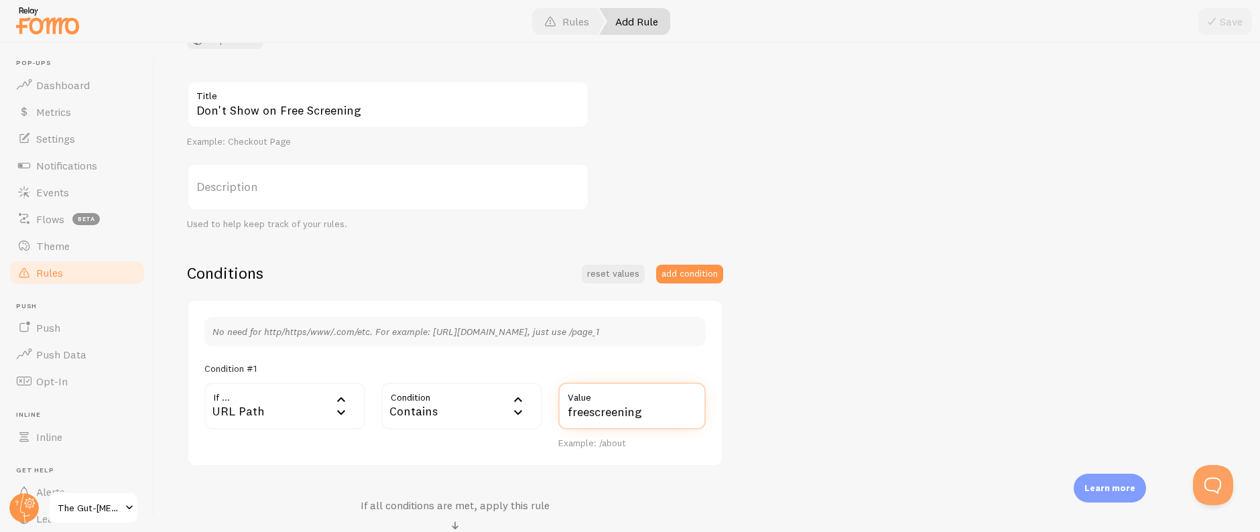
type input "freescreening"
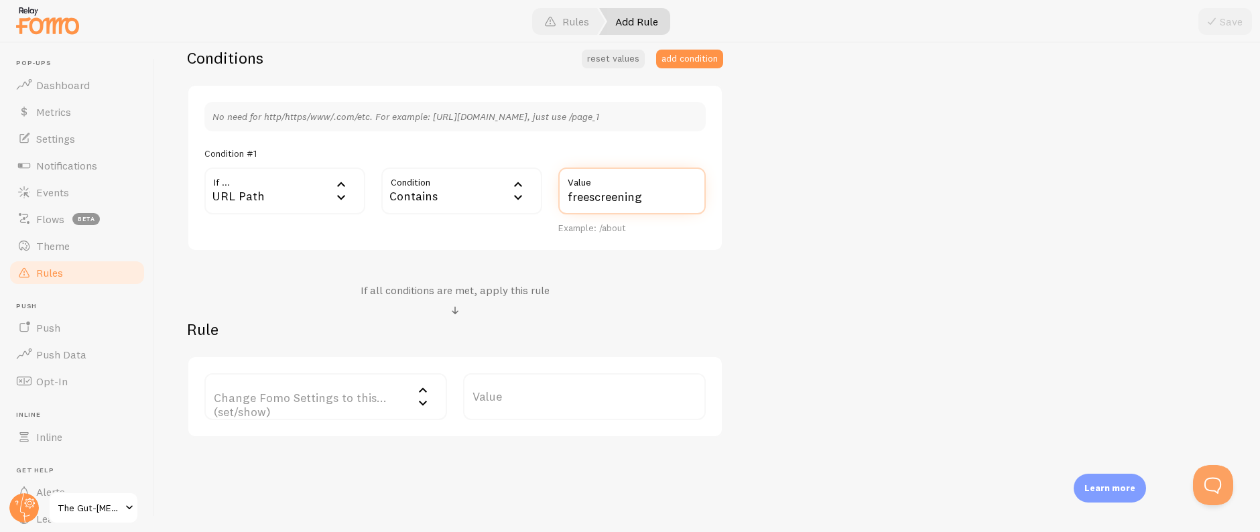
scroll to position [356, 0]
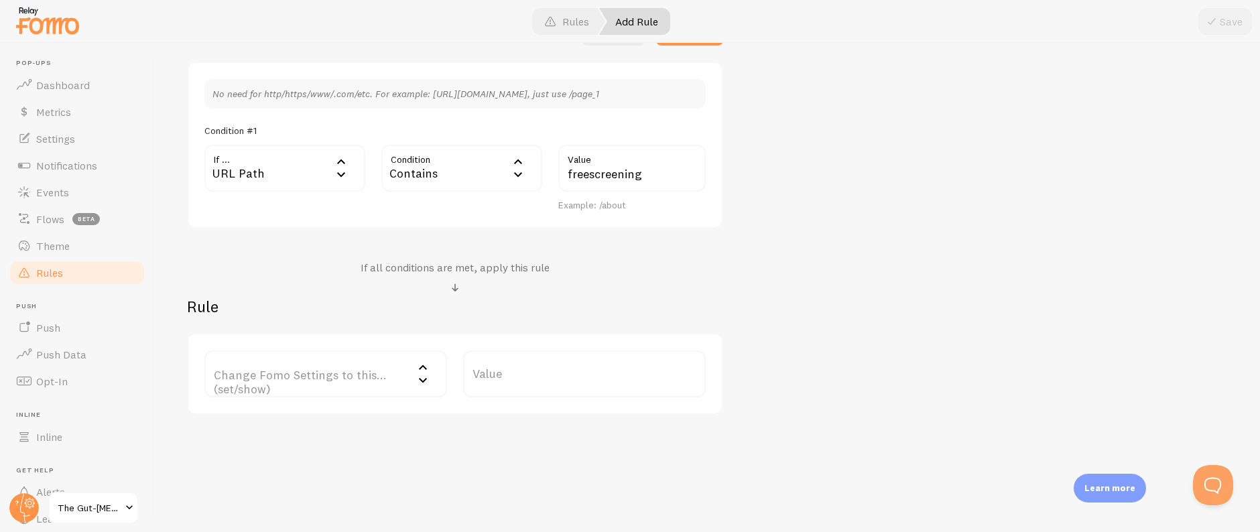
click at [291, 379] on label "Change Fomo Settings to this... (set/show)" at bounding box center [325, 373] width 243 height 47
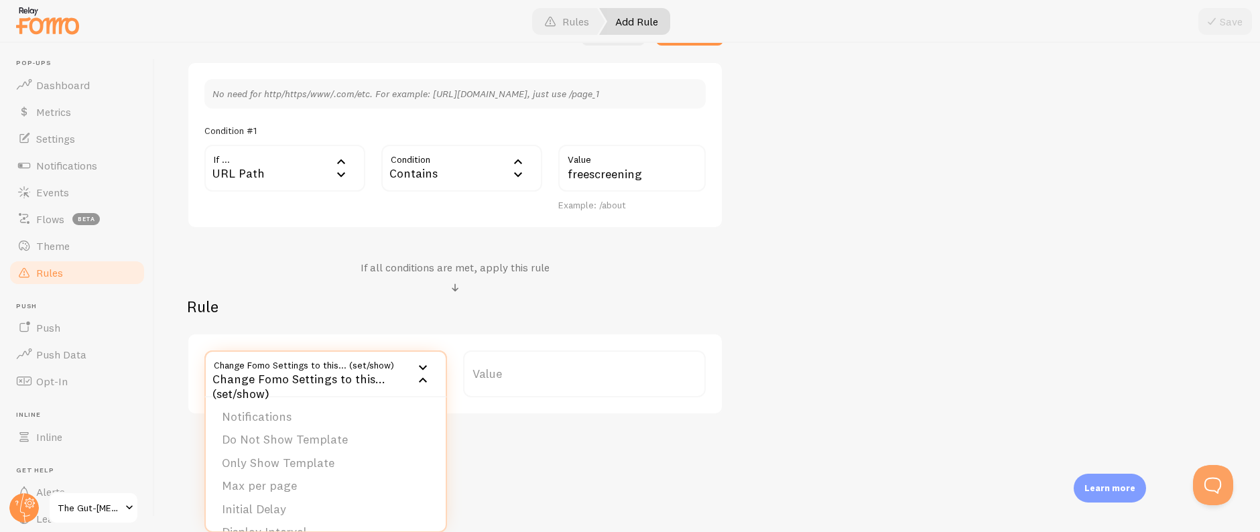
click at [303, 414] on li "Notifications" at bounding box center [326, 416] width 240 height 23
click at [550, 376] on label "Options" at bounding box center [584, 373] width 243 height 47
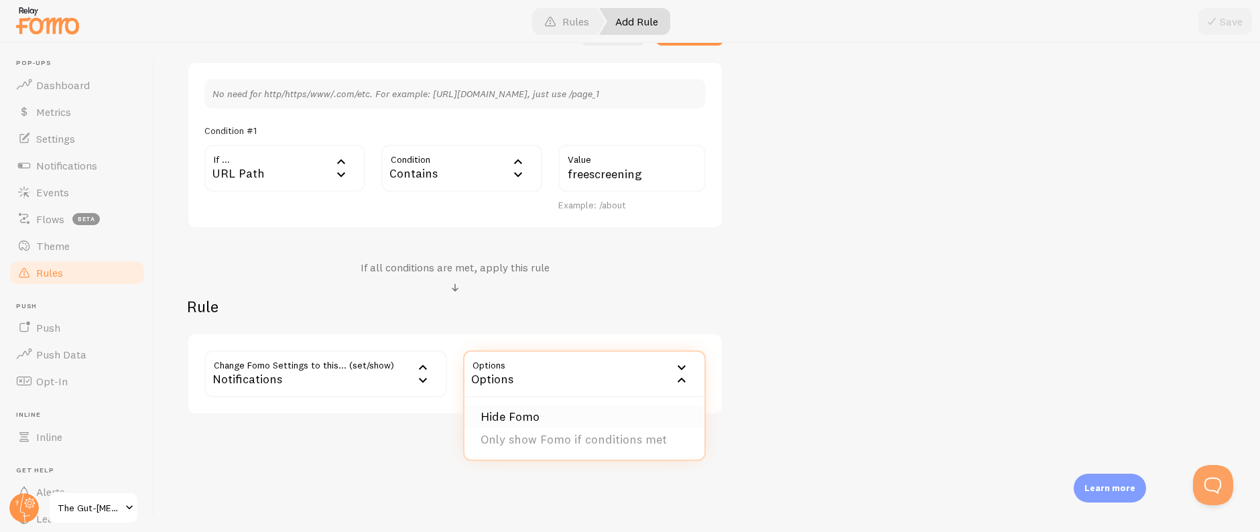
click at [543, 411] on li "Hide Fomo" at bounding box center [584, 416] width 240 height 23
click at [1208, 22] on span at bounding box center [1211, 21] width 16 height 16
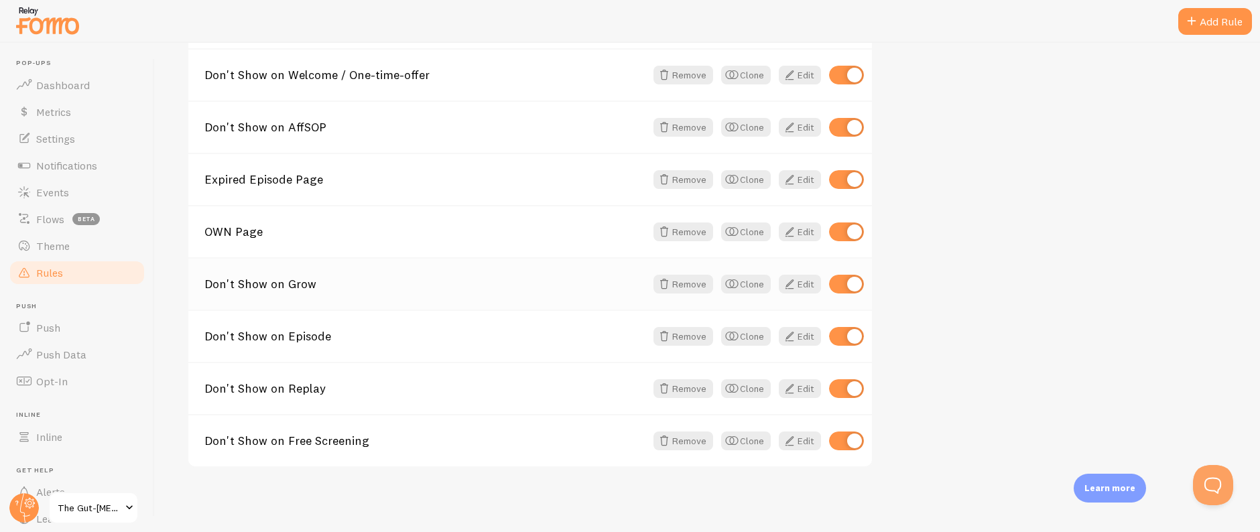
scroll to position [271, 0]
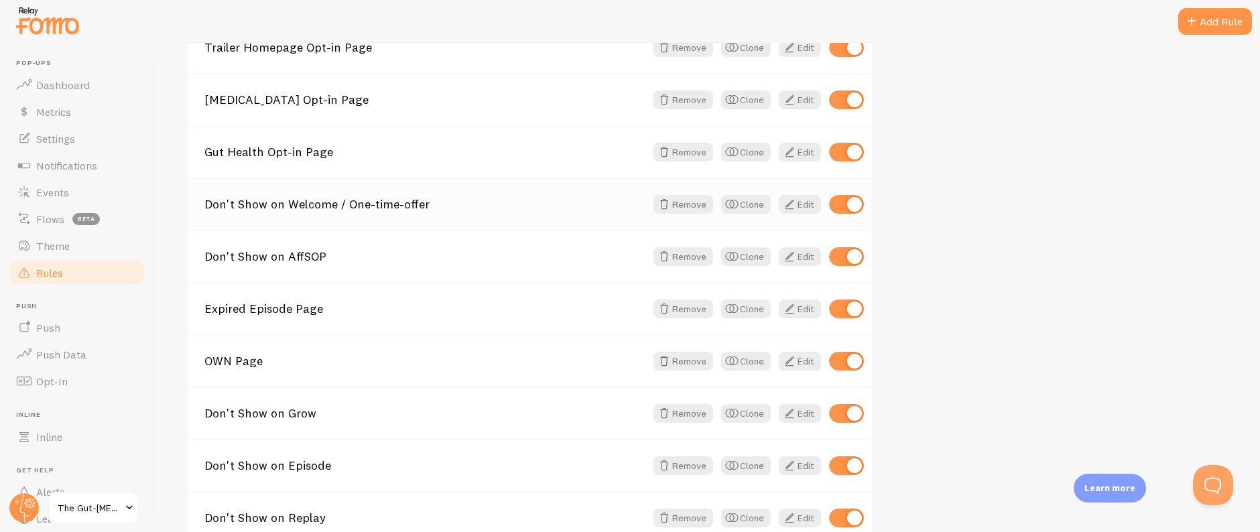
click at [417, 198] on link "Don't Show on Welcome / One-time-offer" at bounding box center [424, 204] width 441 height 12
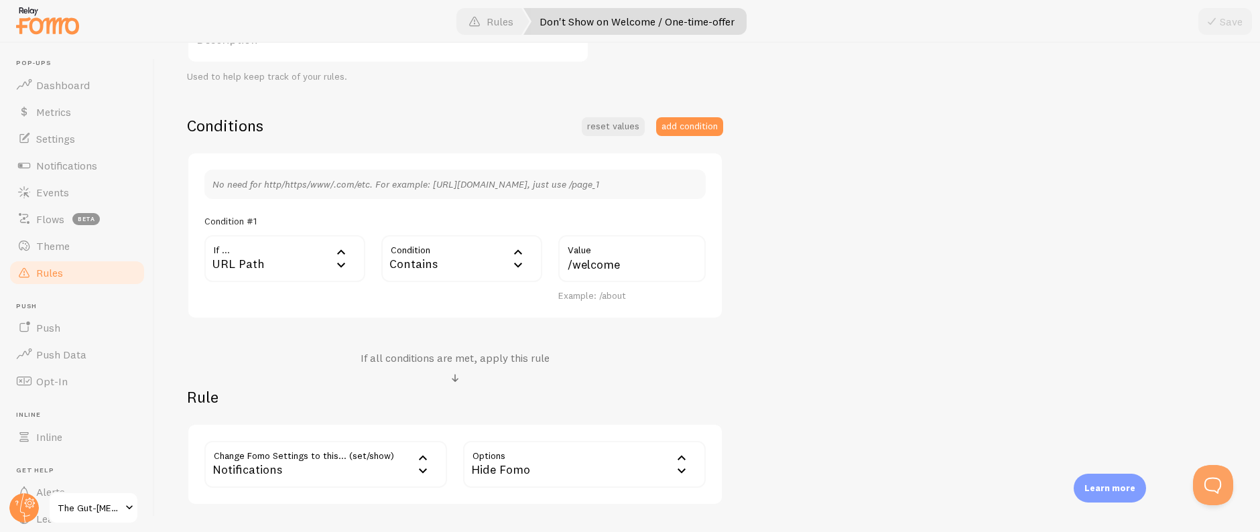
scroll to position [267, 0]
click at [52, 82] on span "Dashboard" at bounding box center [63, 84] width 54 height 13
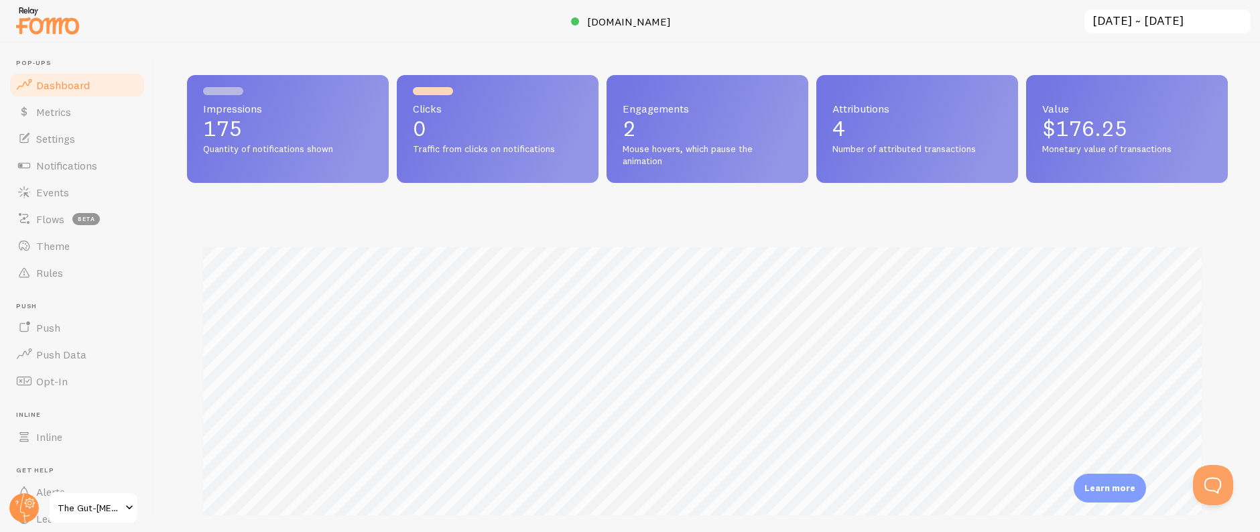
scroll to position [352, 1030]
click at [108, 189] on link "Events" at bounding box center [77, 192] width 138 height 27
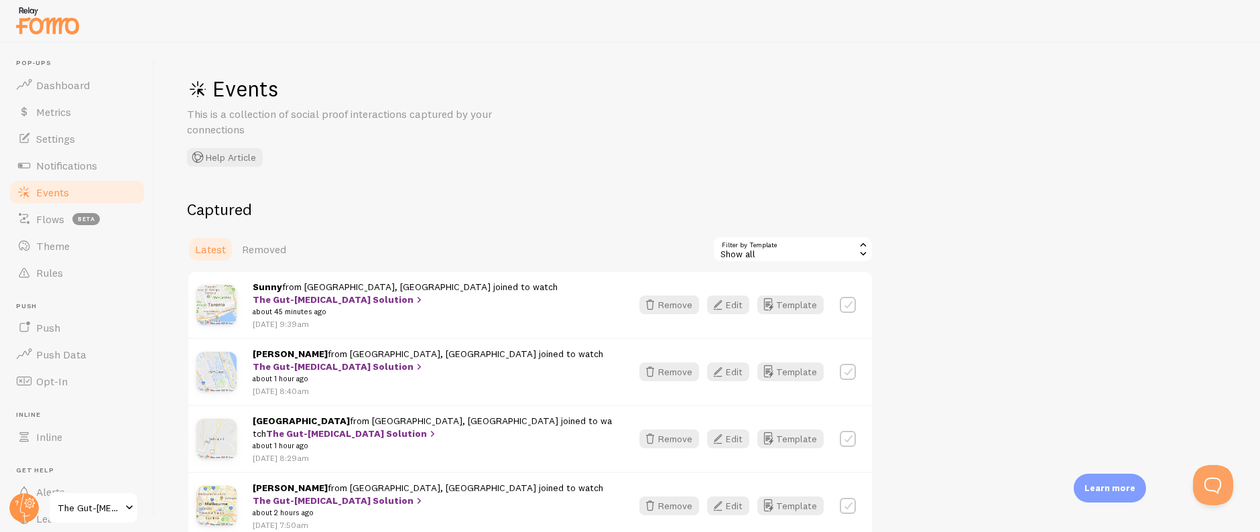
click at [745, 249] on div "Show all" at bounding box center [792, 249] width 161 height 27
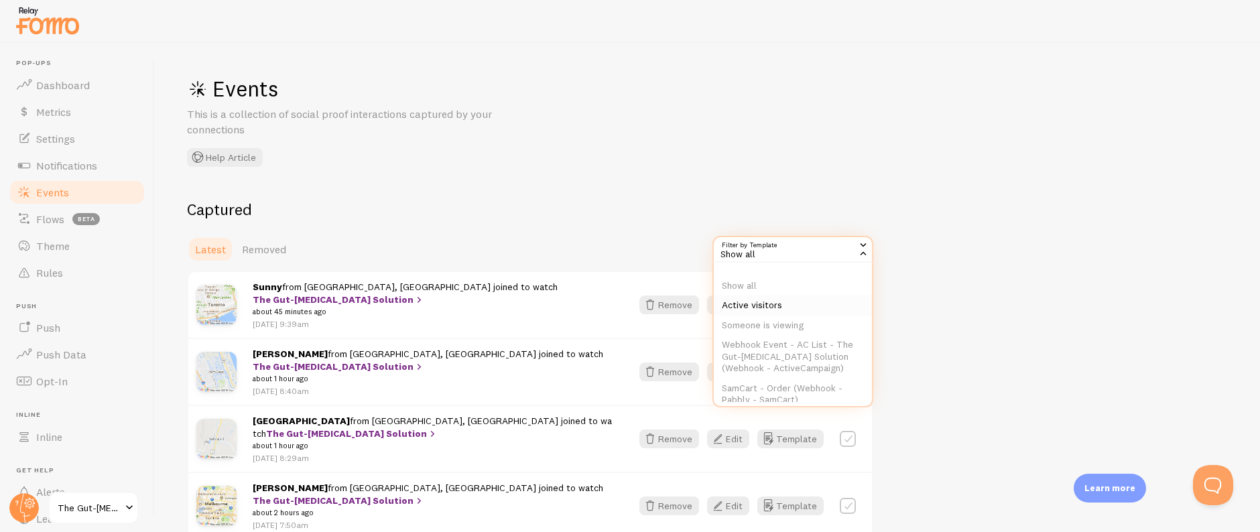
scroll to position [16, 0]
click at [788, 387] on li "SamCart - Order (Webhook - Pabbly - SamCart)" at bounding box center [793, 377] width 158 height 31
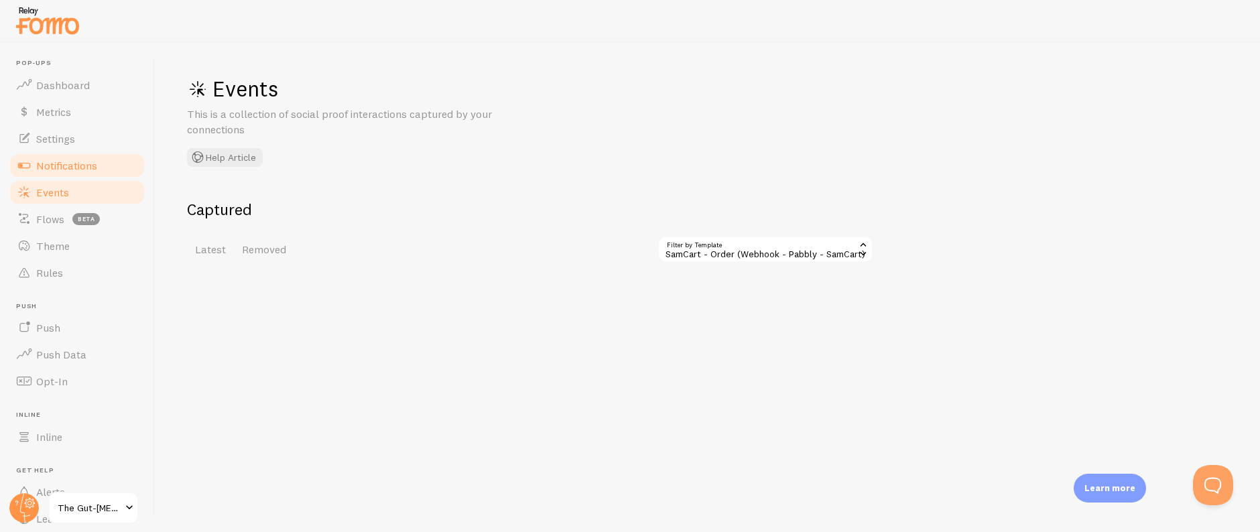
click at [80, 167] on span "Notifications" at bounding box center [66, 165] width 61 height 13
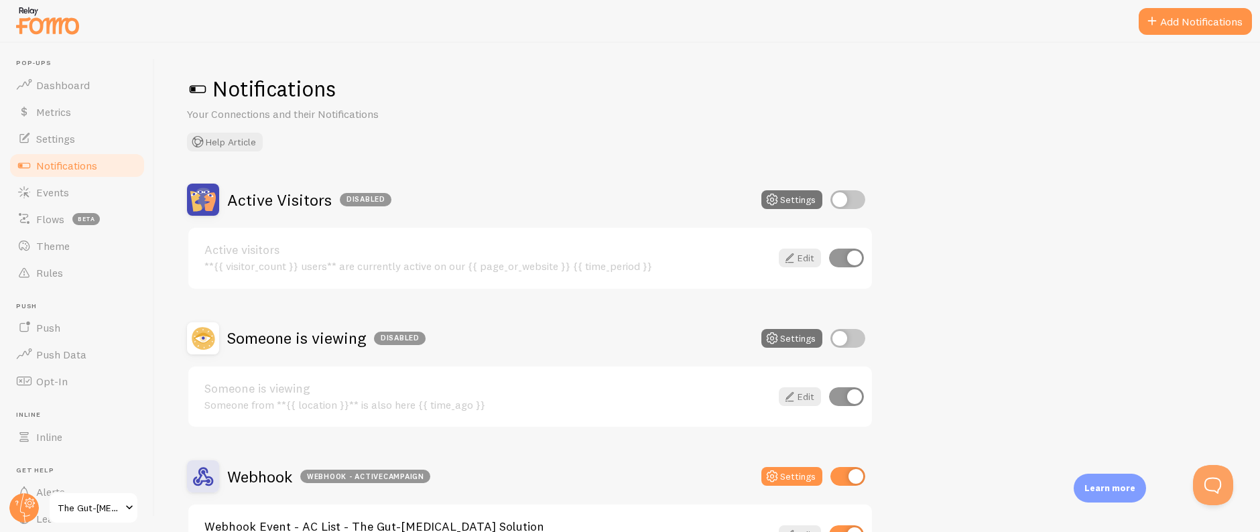
scroll to position [237, 0]
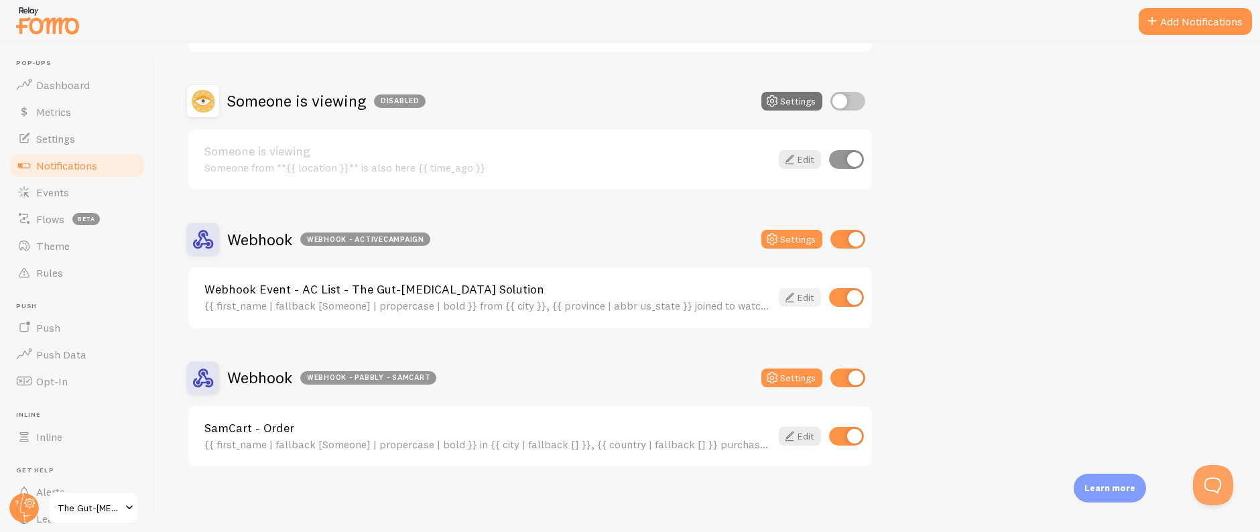
click at [795, 300] on icon at bounding box center [789, 297] width 16 height 16
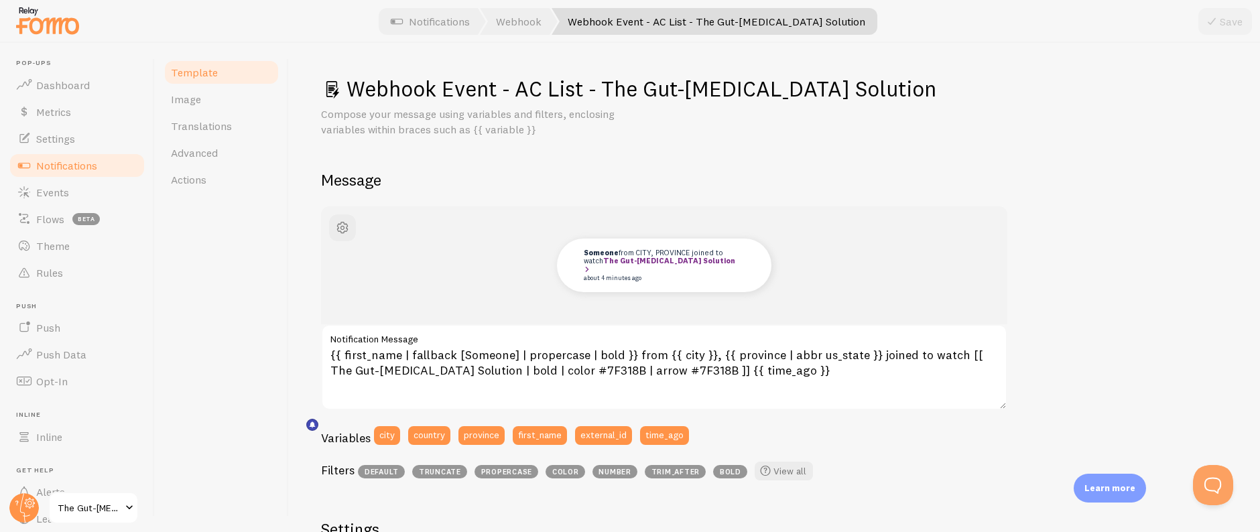
scroll to position [443, 0]
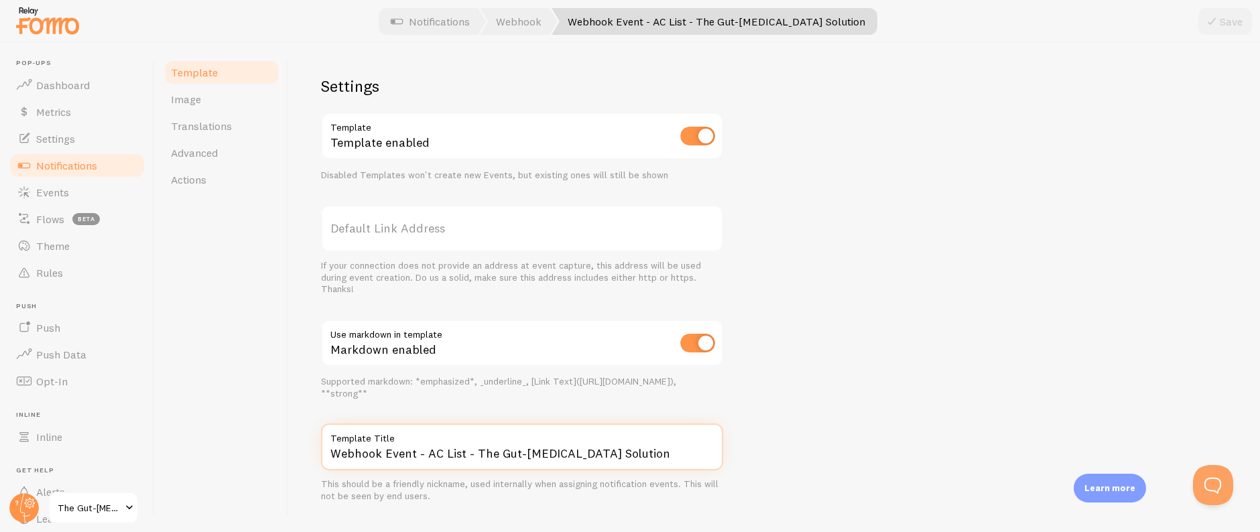
drag, startPoint x: 425, startPoint y: 454, endPoint x: 334, endPoint y: 455, distance: 90.4
click at [334, 455] on input "Webhook Event - AC List - The Gut-[MEDICAL_DATA] Solution" at bounding box center [522, 446] width 402 height 47
type input "AC List - The Gut-[MEDICAL_DATA] Solution"
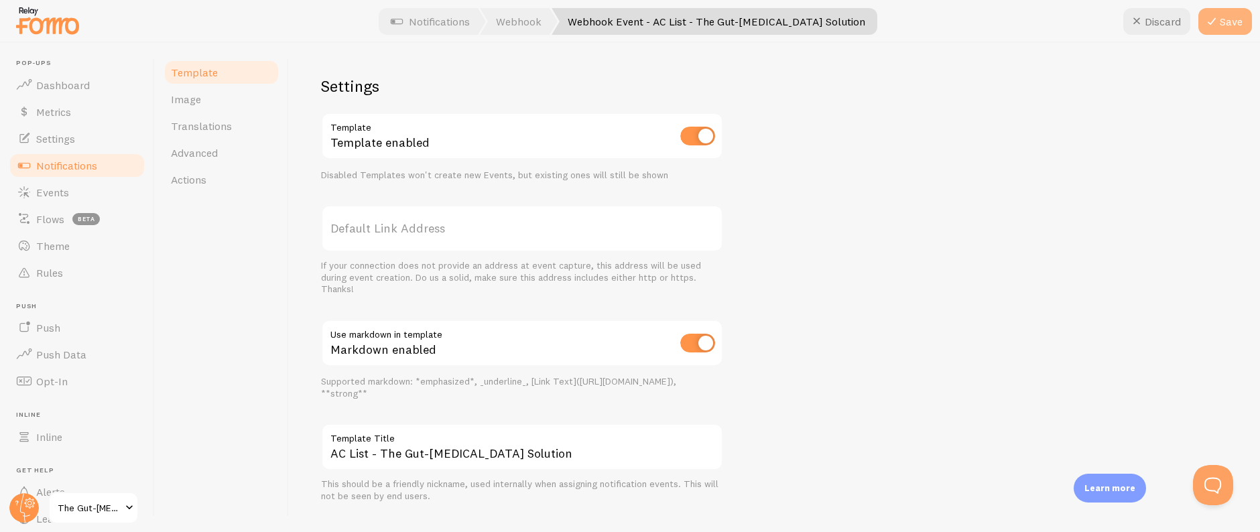
click at [1229, 23] on button "Save" at bounding box center [1225, 21] width 54 height 27
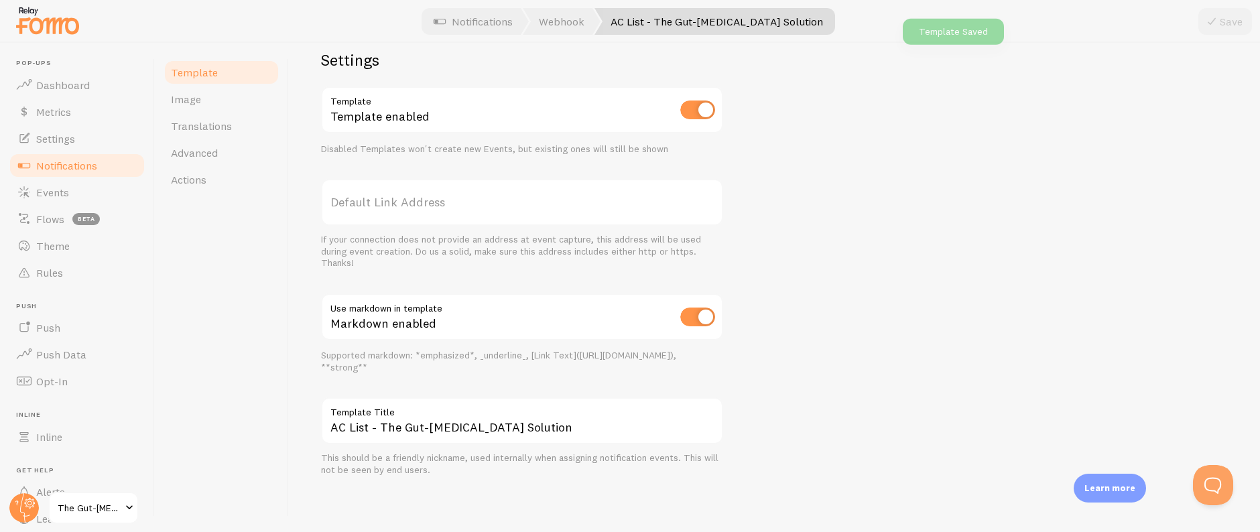
scroll to position [436, 0]
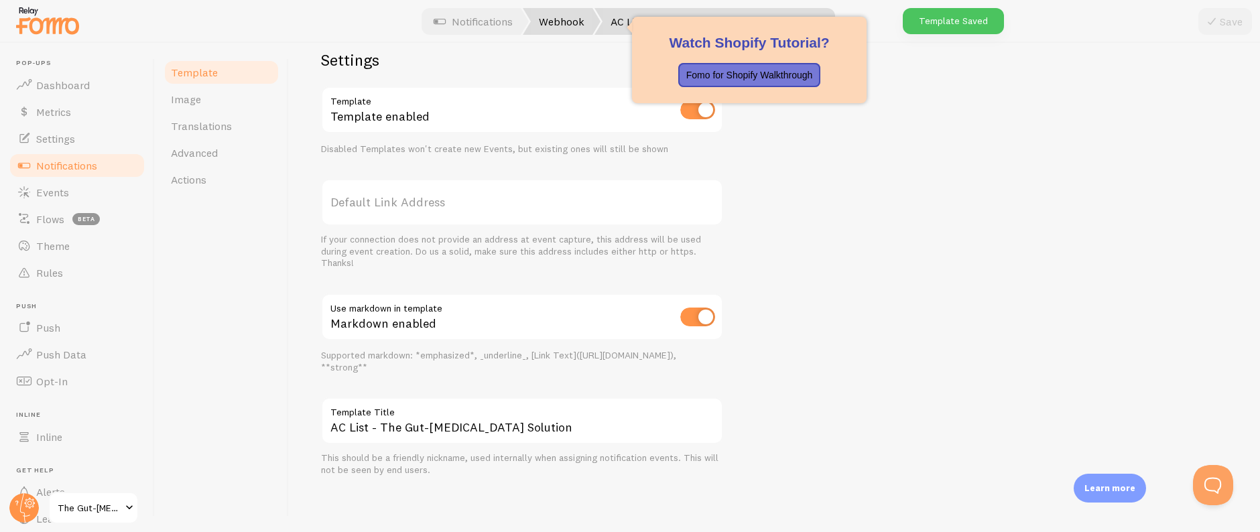
click at [586, 11] on link "Webhook" at bounding box center [562, 21] width 78 height 27
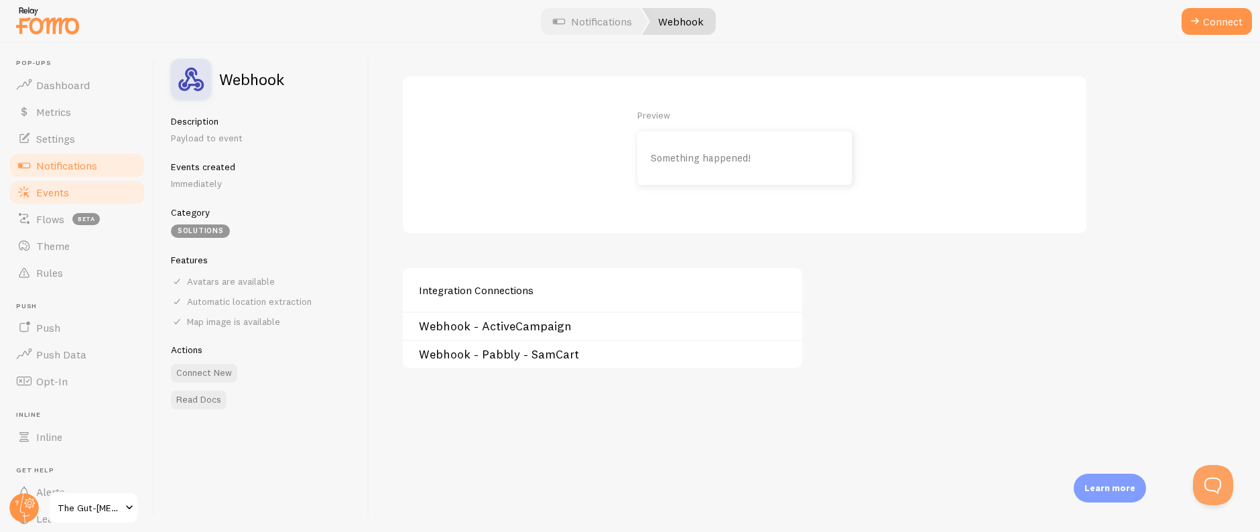
click at [68, 189] on span "Events" at bounding box center [52, 192] width 33 height 13
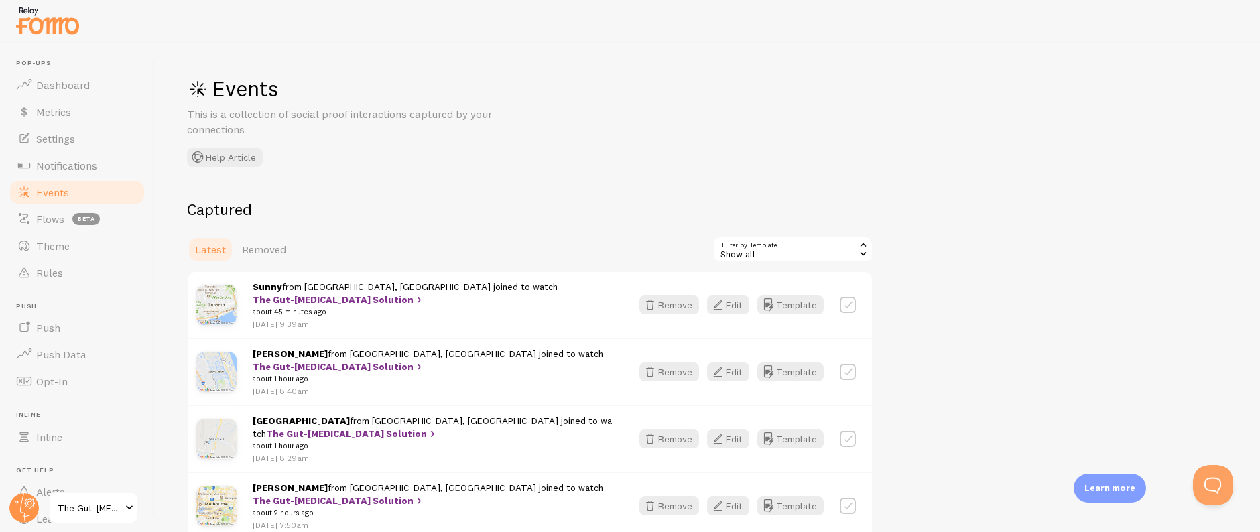
click at [807, 243] on div "Show all" at bounding box center [792, 249] width 161 height 27
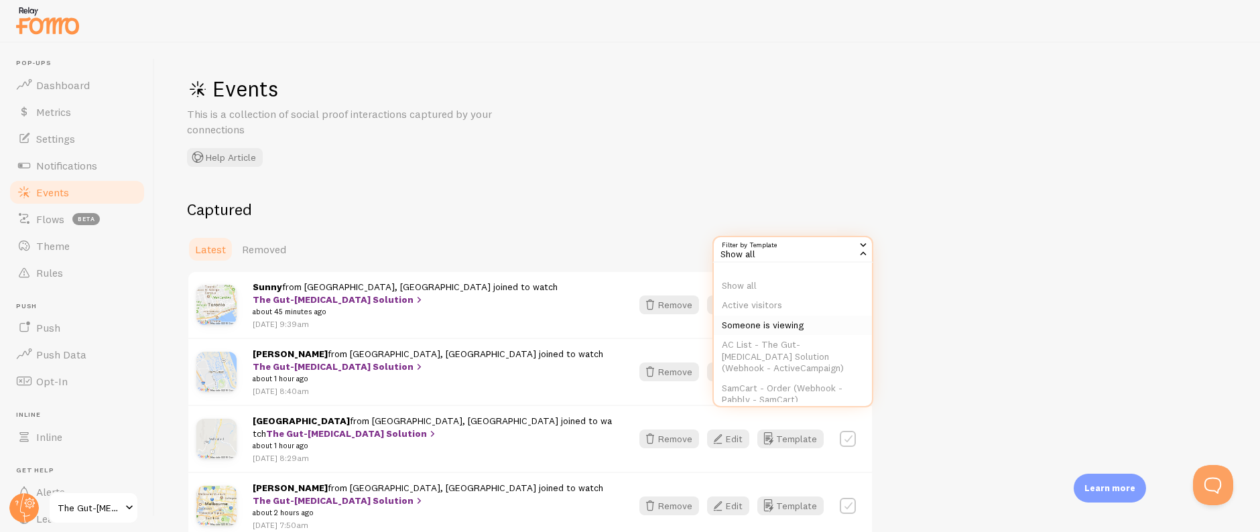
scroll to position [16, 0]
click at [813, 344] on li "AC List - The Gut-[MEDICAL_DATA] Solution (Webhook - ActiveCampaign)" at bounding box center [793, 341] width 158 height 44
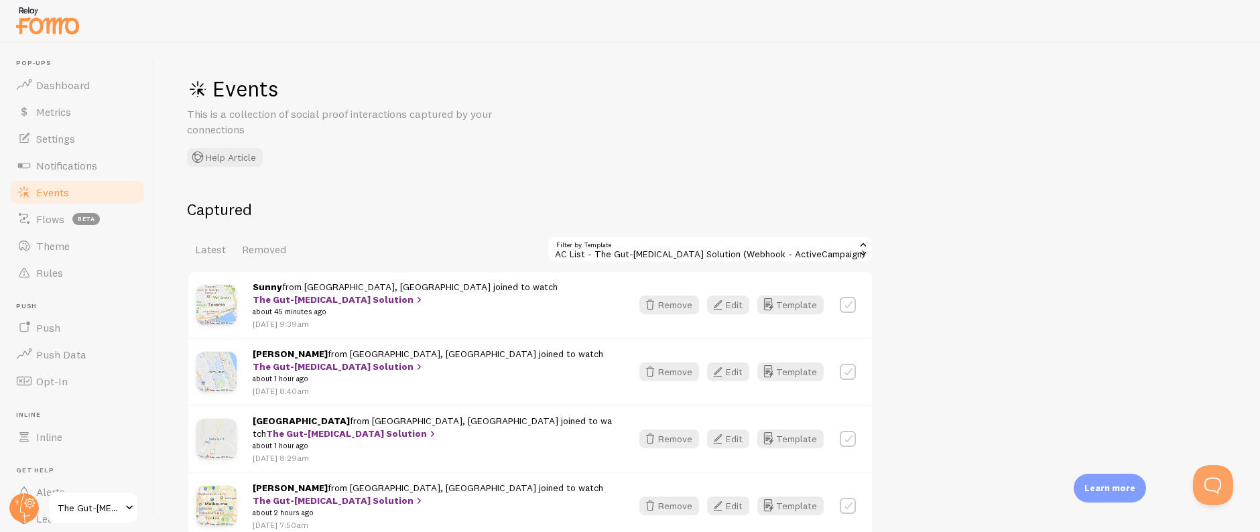
click at [733, 254] on div "AC List - The Gut-[MEDICAL_DATA] Solution (Webhook - ActiveCampaign)" at bounding box center [710, 249] width 326 height 27
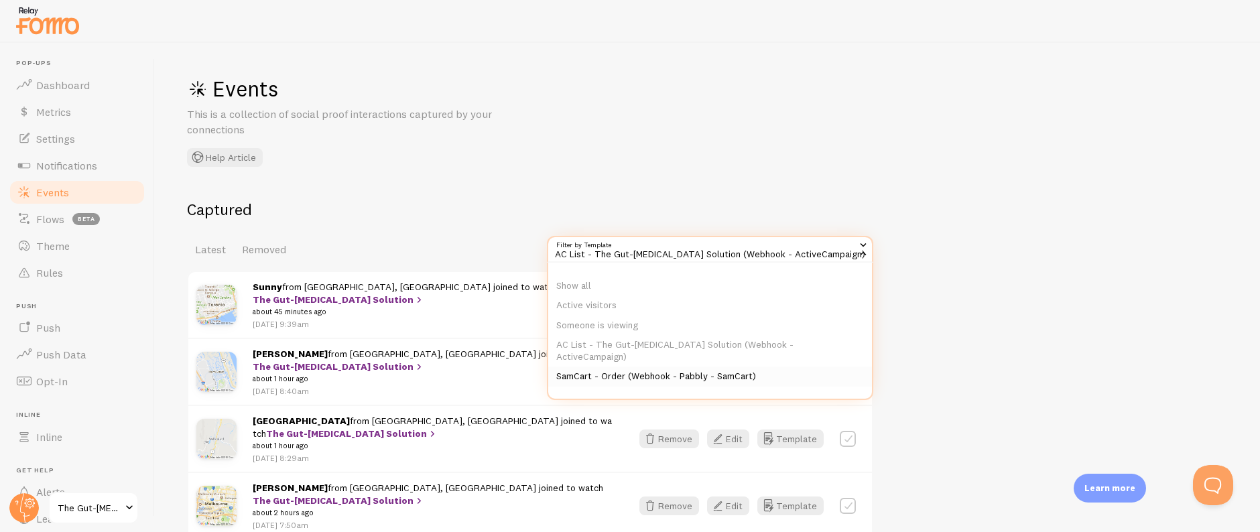
click at [702, 372] on li "SamCart - Order (Webhook - Pabbly - SamCart)" at bounding box center [710, 376] width 324 height 20
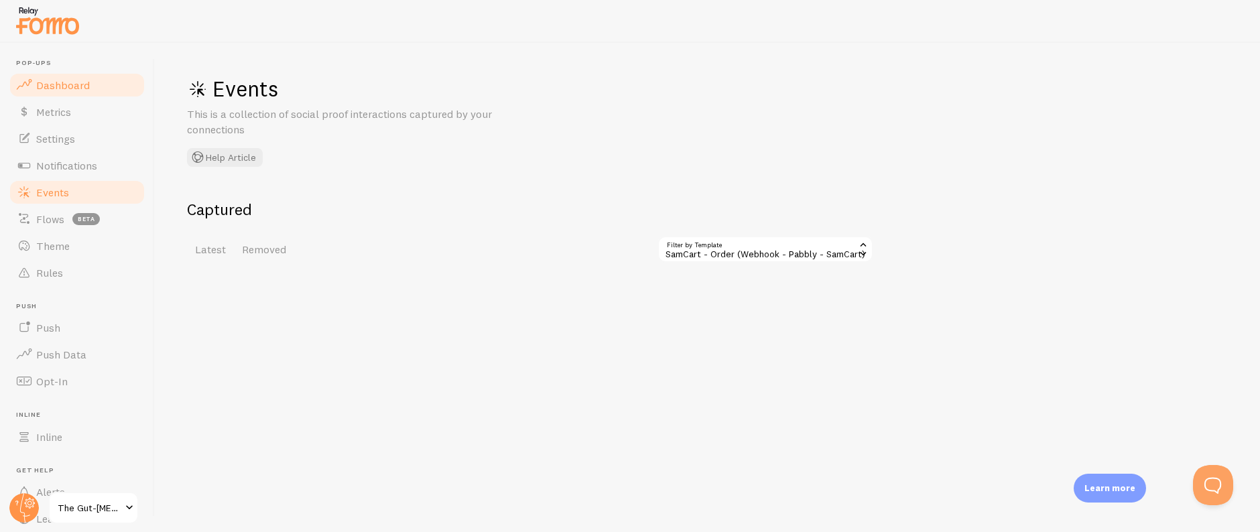
click at [76, 82] on span "Dashboard" at bounding box center [63, 84] width 54 height 13
